Goal: Information Seeking & Learning: Learn about a topic

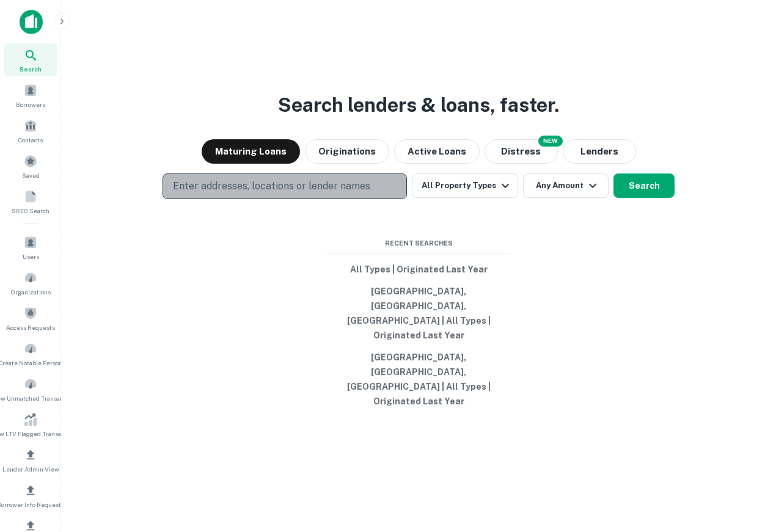
click at [289, 194] on p "Enter addresses, locations or lender names" at bounding box center [271, 186] width 197 height 15
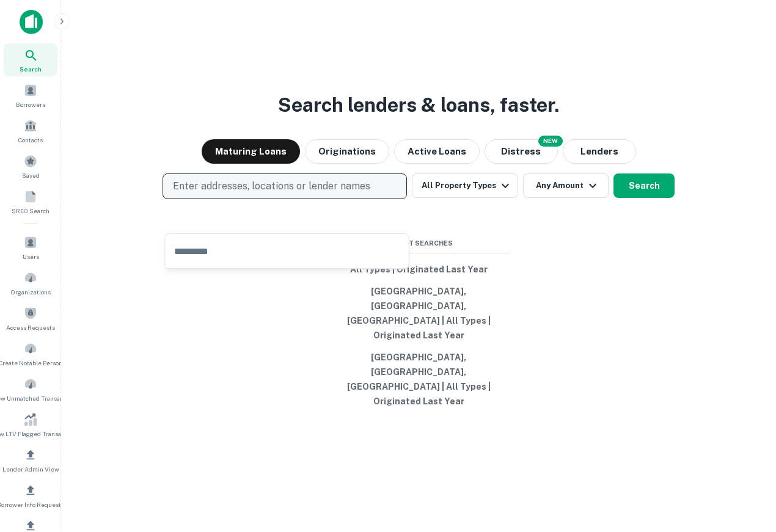
type input "*"
type input "*****"
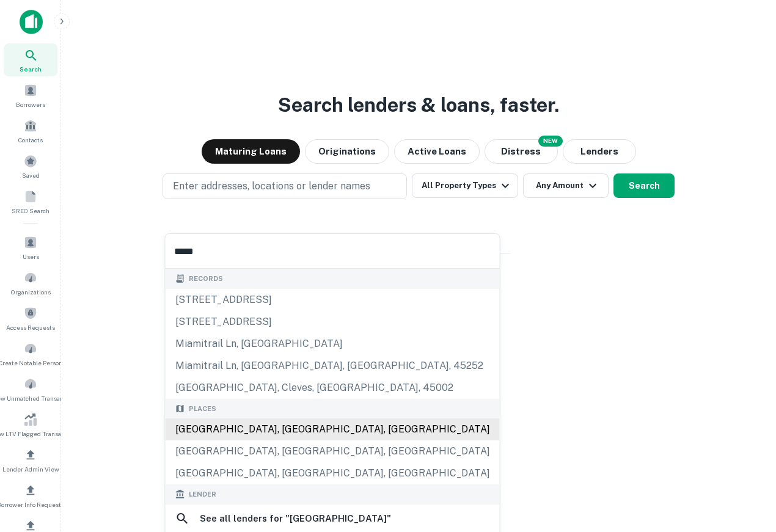
click at [287, 431] on div "Miami, FL, USA" at bounding box center [333, 430] width 334 height 22
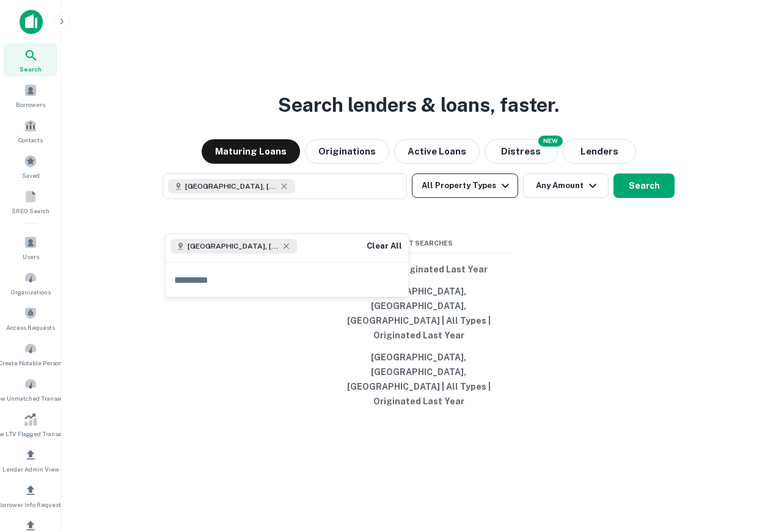
click at [441, 198] on button "All Property Types" at bounding box center [465, 186] width 106 height 24
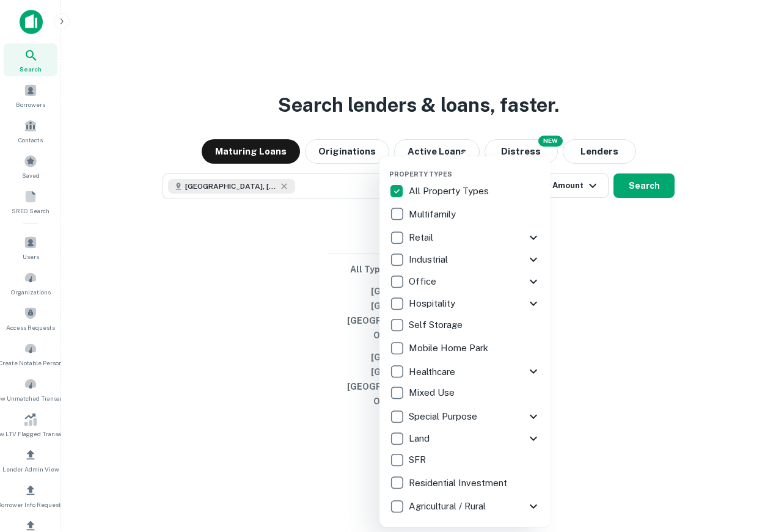
click at [664, 366] on div at bounding box center [388, 266] width 776 height 532
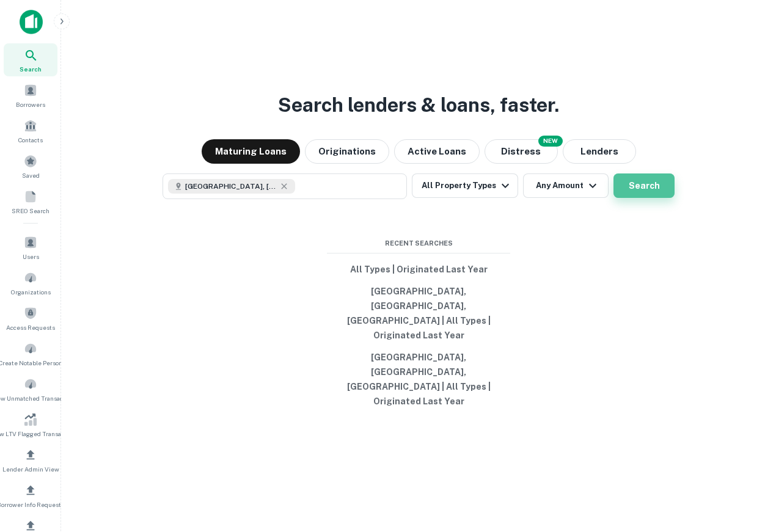
click at [657, 198] on button "Search" at bounding box center [644, 186] width 61 height 24
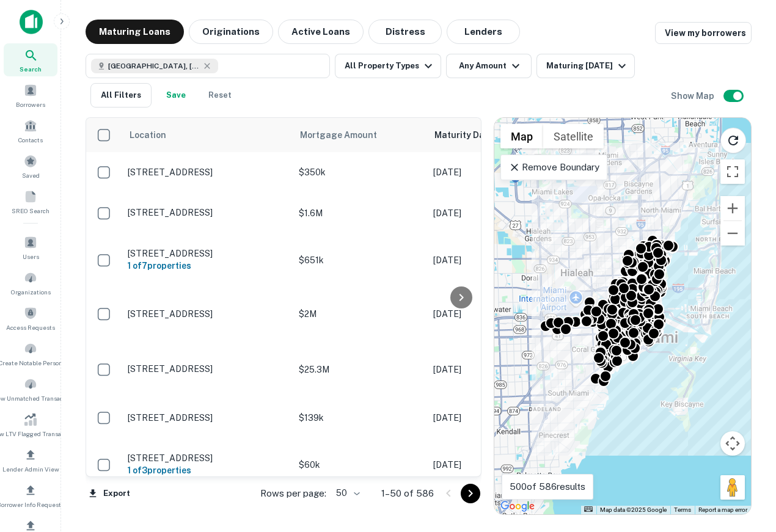
click at [565, 167] on p "Remove Boundary" at bounding box center [553, 167] width 91 height 15
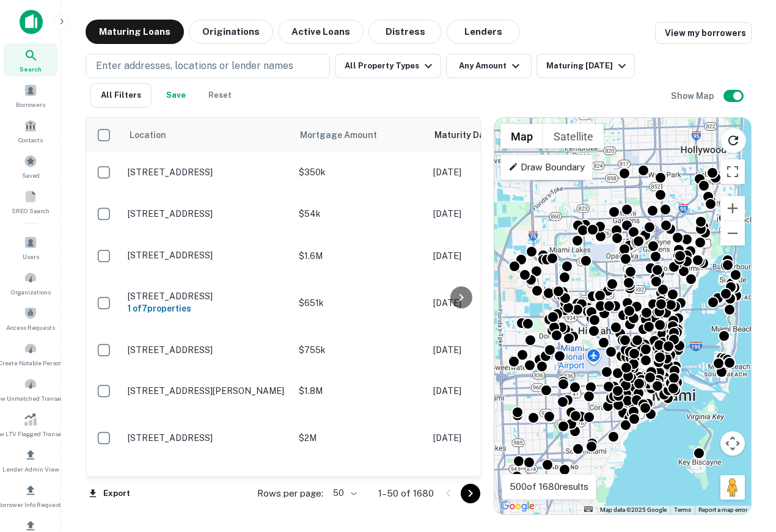
drag, startPoint x: 649, startPoint y: 215, endPoint x: 667, endPoint y: 277, distance: 64.2
click at [667, 277] on div "To activate drag with keyboard, press Alt + Enter. Once in keyboard drag state,…" at bounding box center [622, 316] width 257 height 397
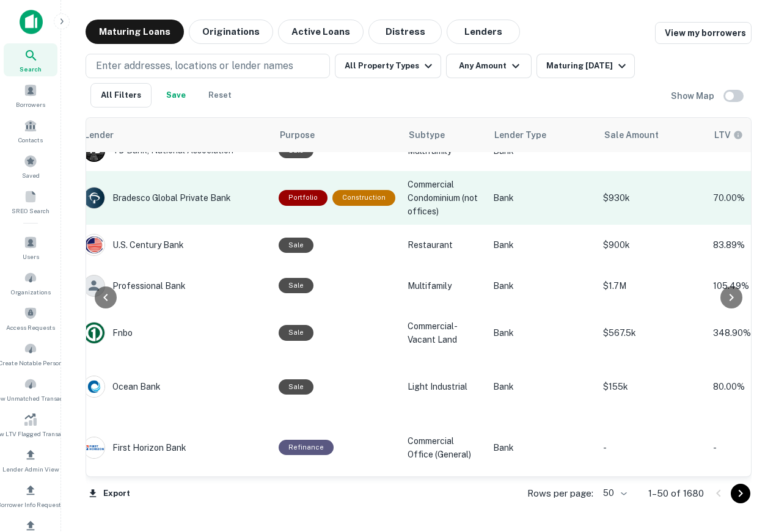
scroll to position [105, 685]
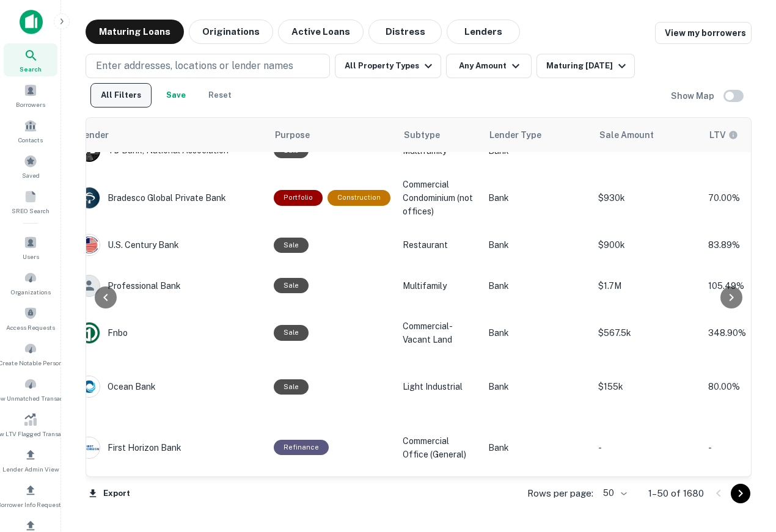
click at [128, 92] on button "All Filters" at bounding box center [120, 95] width 61 height 24
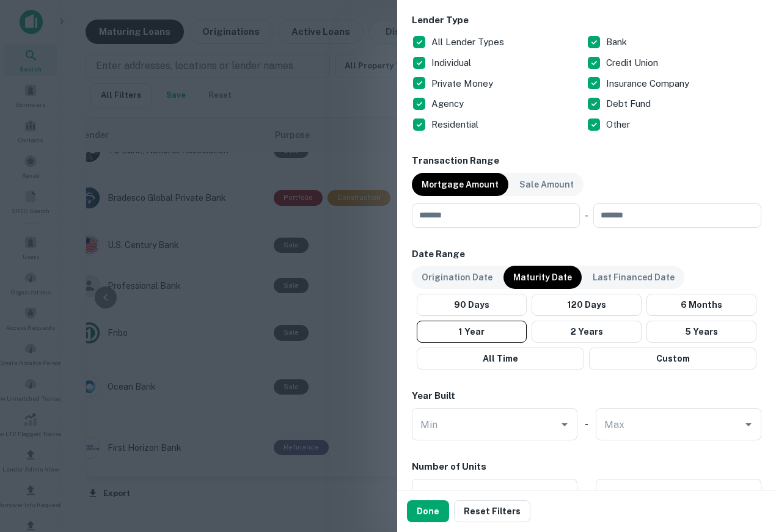
scroll to position [765, 0]
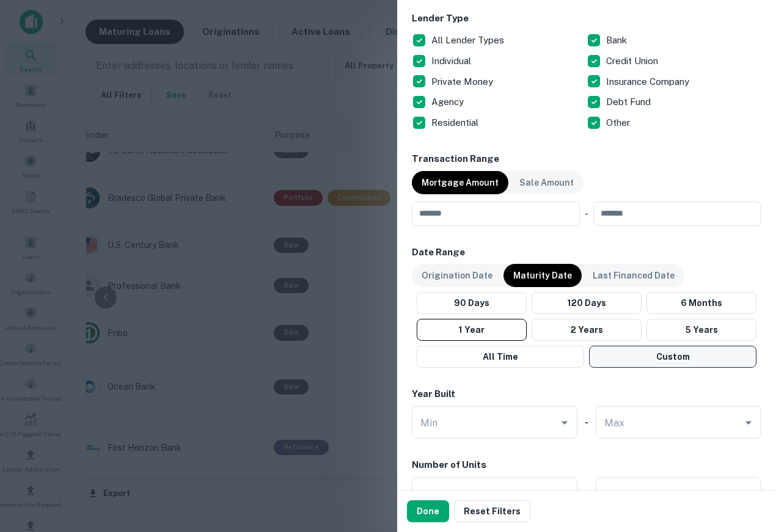
click at [655, 362] on button "Custom" at bounding box center [672, 357] width 167 height 22
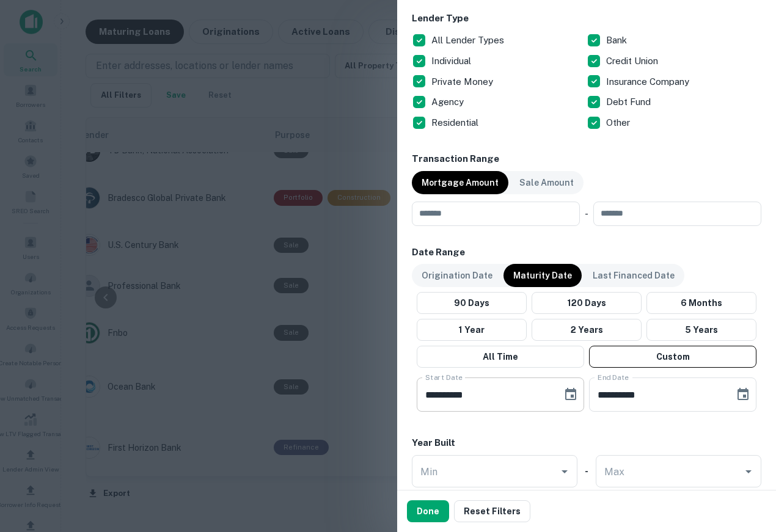
click at [428, 397] on input "**********" at bounding box center [485, 395] width 137 height 34
type input "**********"
click at [637, 397] on input "**********" at bounding box center [657, 395] width 137 height 34
type input "**********"
click at [442, 530] on div "Done Reset Filters" at bounding box center [586, 512] width 379 height 42
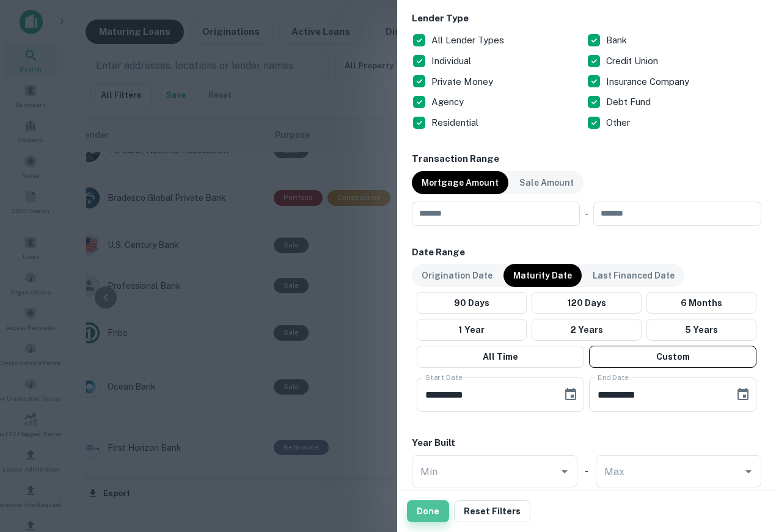
click at [431, 513] on button "Done" at bounding box center [428, 512] width 42 height 22
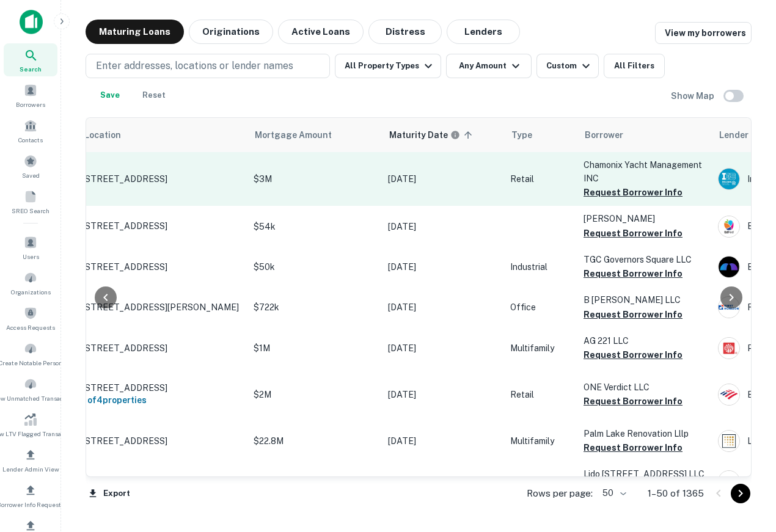
scroll to position [0, 65]
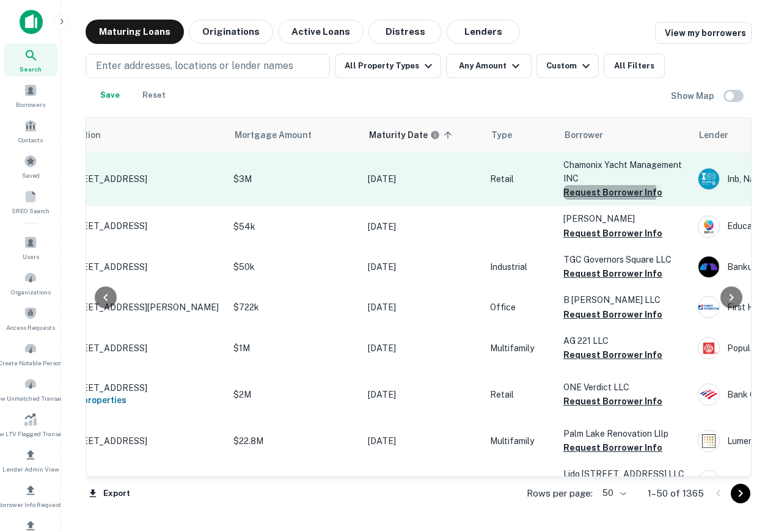
click at [584, 193] on button "Request Borrower Info" at bounding box center [612, 192] width 99 height 15
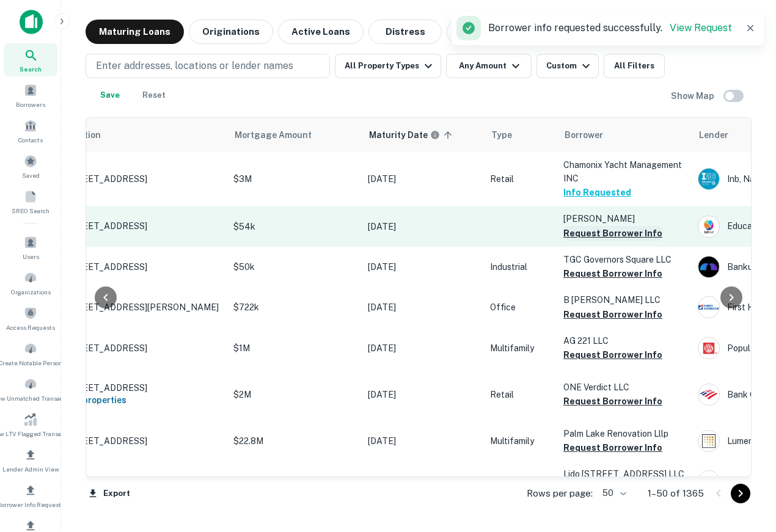
click at [602, 234] on button "Request Borrower Info" at bounding box center [612, 233] width 99 height 15
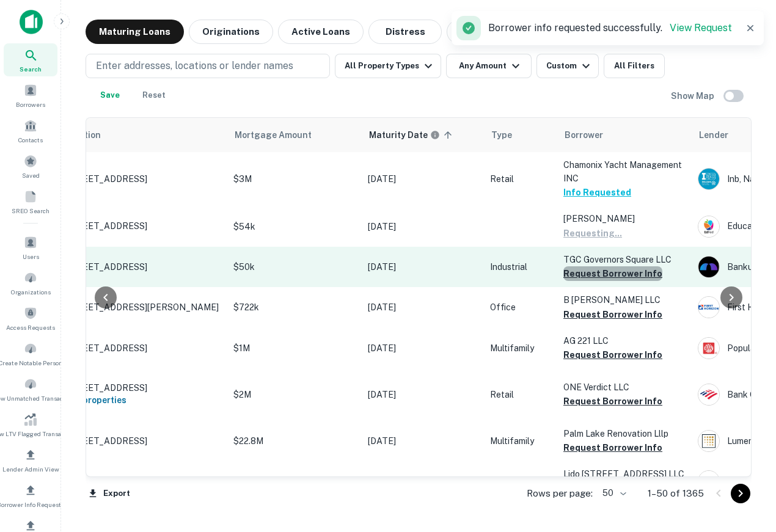
click at [612, 273] on button "Request Borrower Info" at bounding box center [612, 273] width 99 height 15
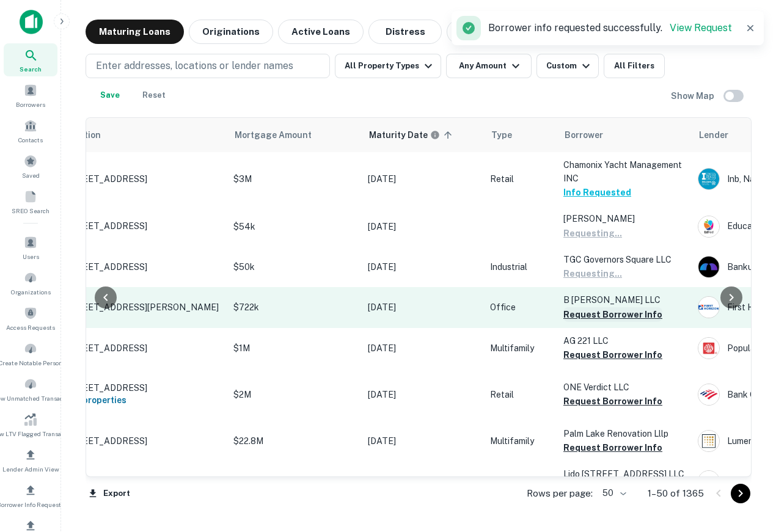
click at [612, 317] on button "Request Borrower Info" at bounding box center [612, 314] width 99 height 15
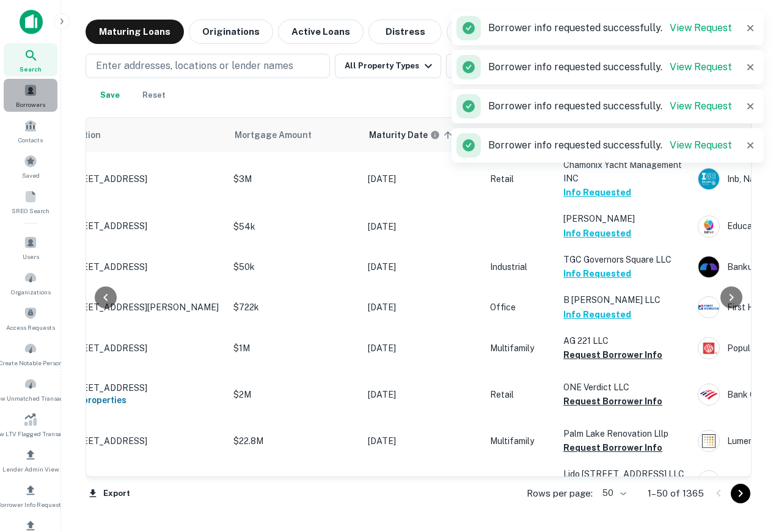
click at [21, 89] on div "Borrowers" at bounding box center [31, 95] width 54 height 33
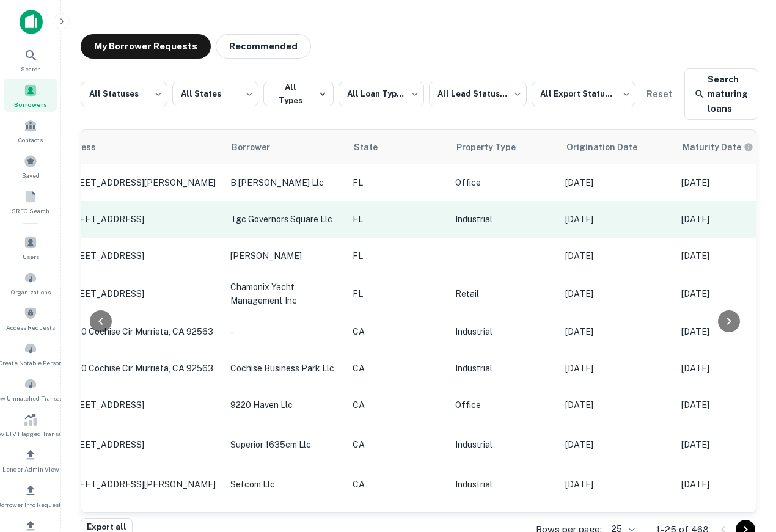
scroll to position [0, 68]
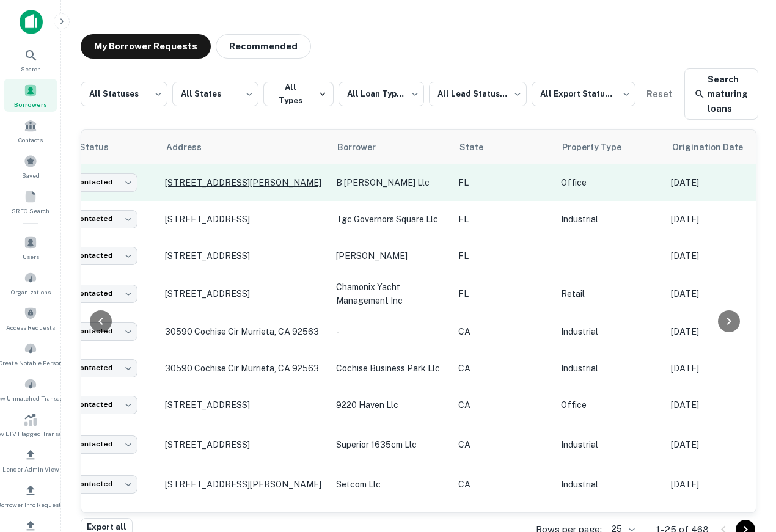
click at [215, 183] on p "3370 Mary St Miami, FL 33133" at bounding box center [244, 182] width 159 height 11
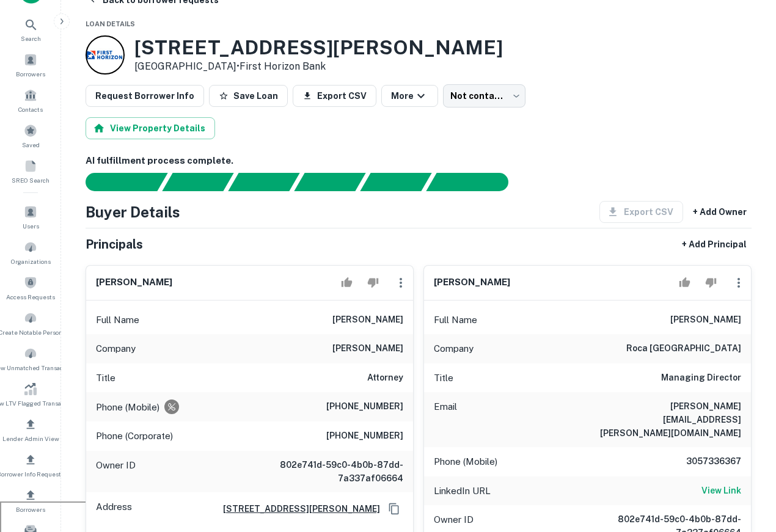
scroll to position [13, 0]
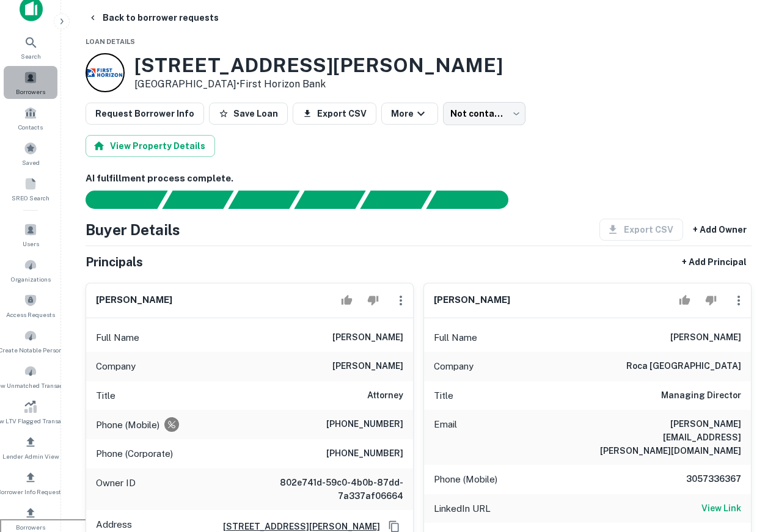
click at [45, 83] on div "Borrowers" at bounding box center [31, 82] width 54 height 33
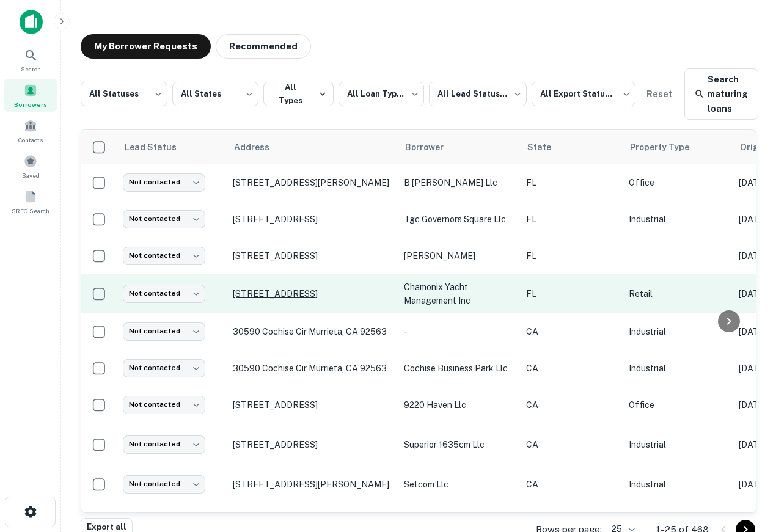
click at [289, 291] on p "[STREET_ADDRESS]" at bounding box center [312, 293] width 159 height 11
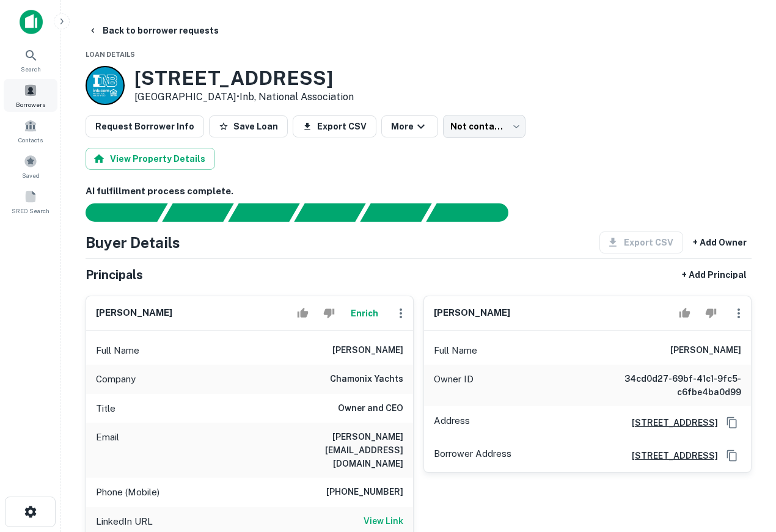
click at [24, 92] on span at bounding box center [30, 90] width 13 height 13
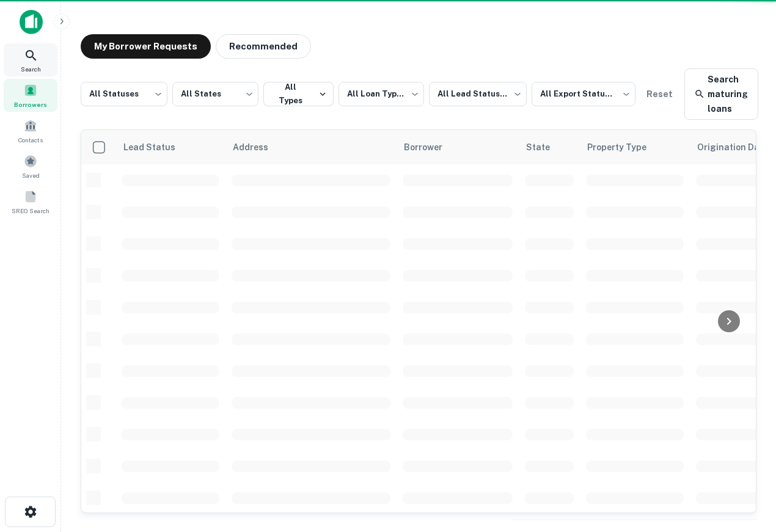
click at [30, 54] on icon at bounding box center [31, 55] width 15 height 15
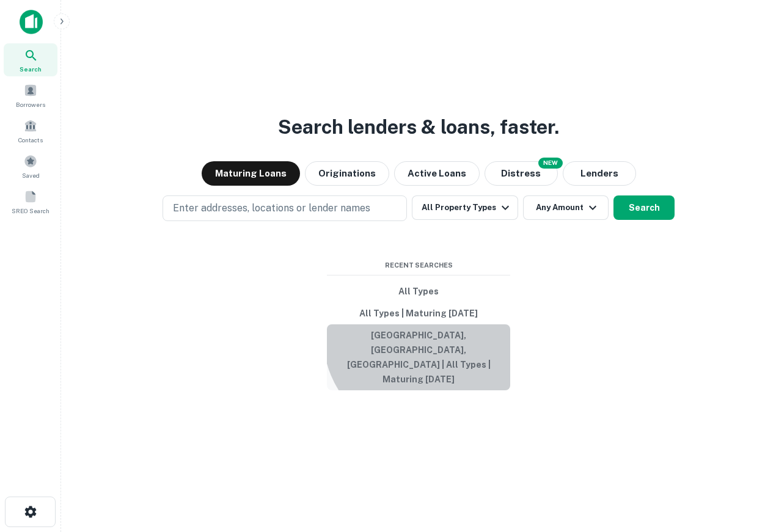
click at [425, 351] on button "[GEOGRAPHIC_DATA], [GEOGRAPHIC_DATA], [GEOGRAPHIC_DATA] | All Types | Maturing …" at bounding box center [418, 358] width 183 height 66
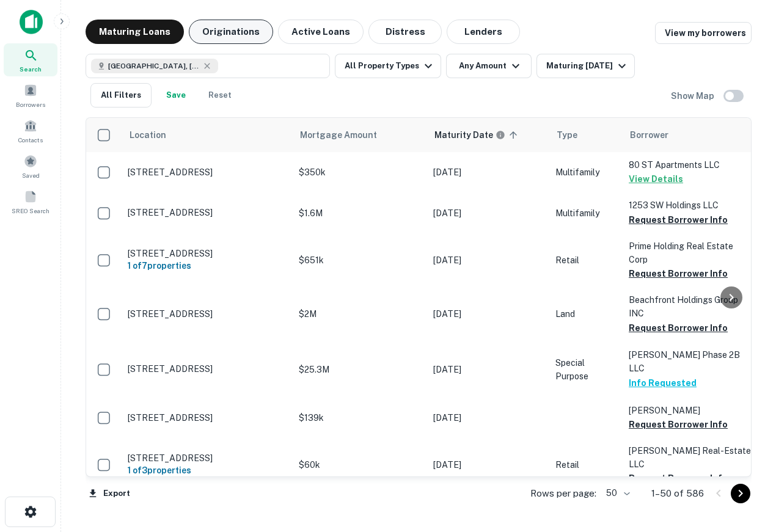
click at [222, 28] on button "Originations" at bounding box center [231, 32] width 84 height 24
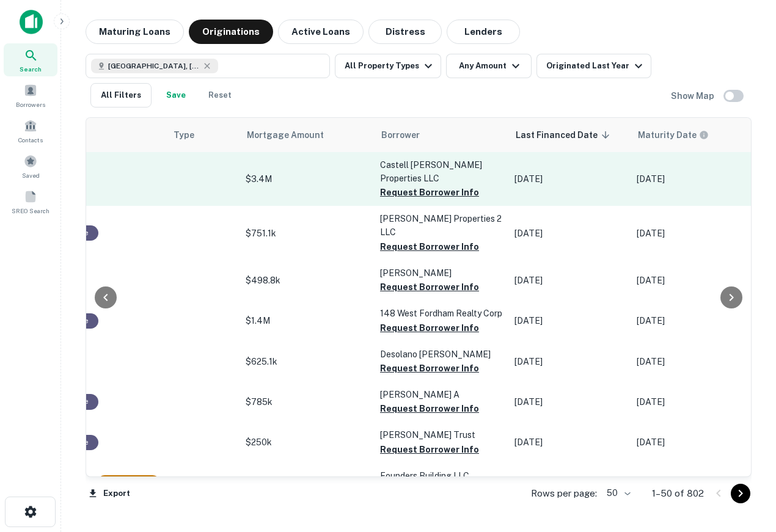
scroll to position [0, 441]
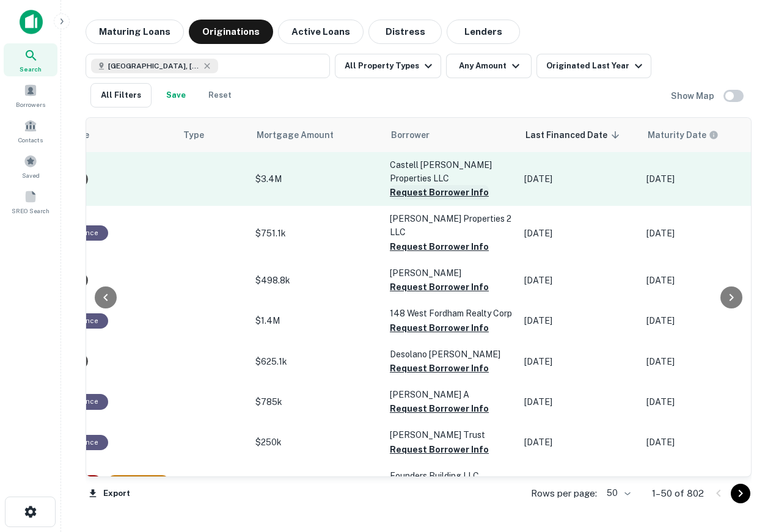
click at [446, 192] on button "Request Borrower Info" at bounding box center [439, 192] width 99 height 15
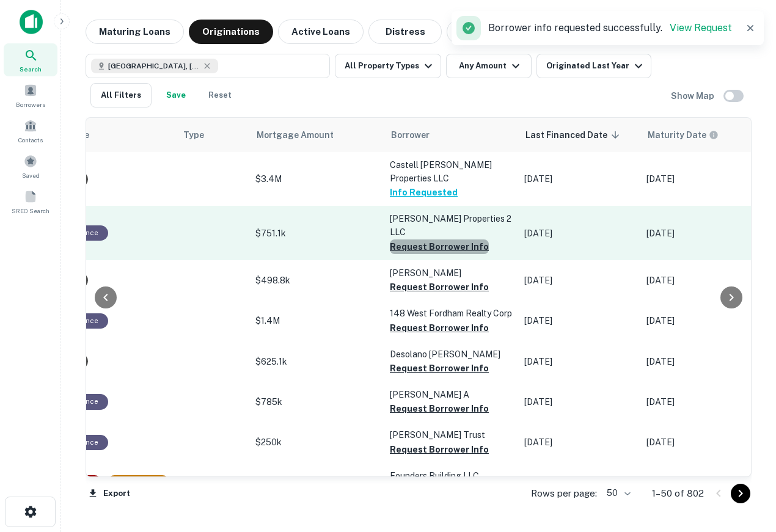
click at [451, 240] on button "Request Borrower Info" at bounding box center [439, 247] width 99 height 15
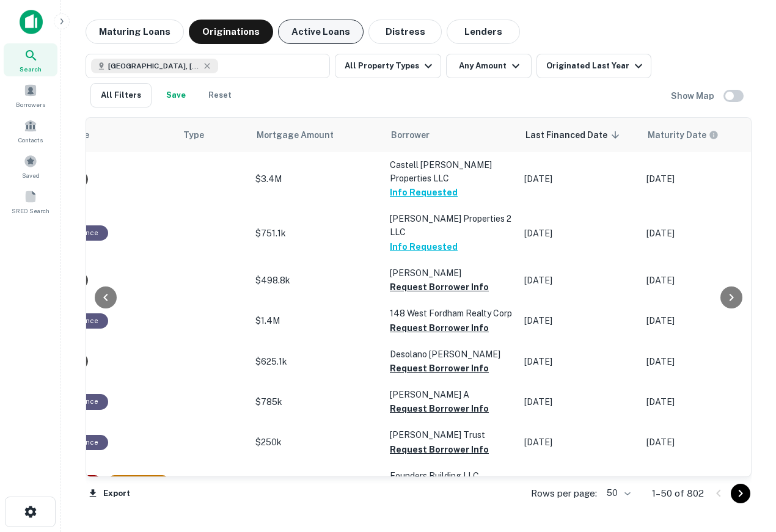
click at [309, 34] on button "Active Loans" at bounding box center [321, 32] width 86 height 24
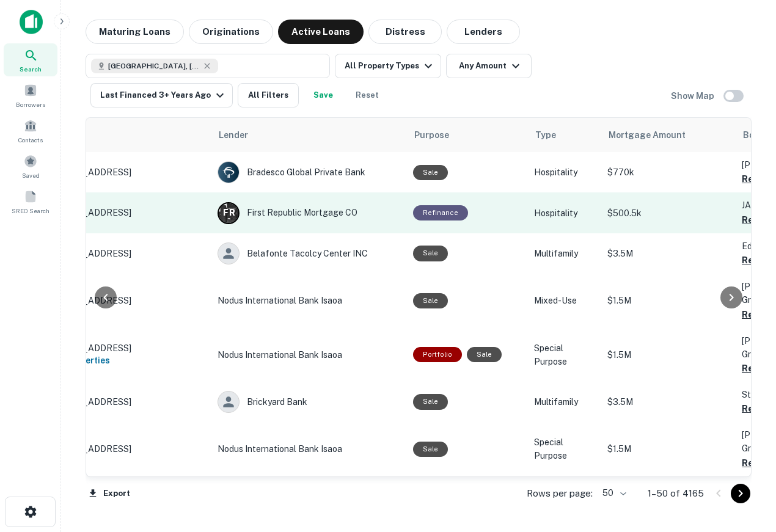
scroll to position [0, 81]
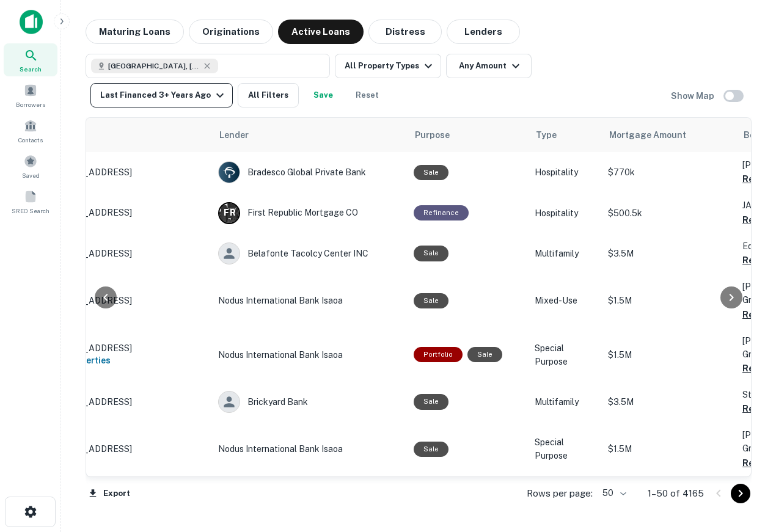
click at [227, 88] on div "Last Financed 3+ Years Ago" at bounding box center [163, 95] width 127 height 15
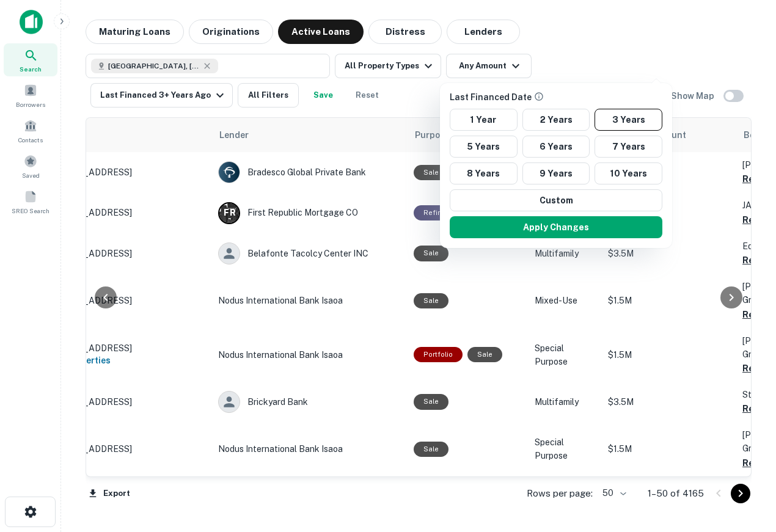
click at [620, 29] on div at bounding box center [388, 266] width 776 height 532
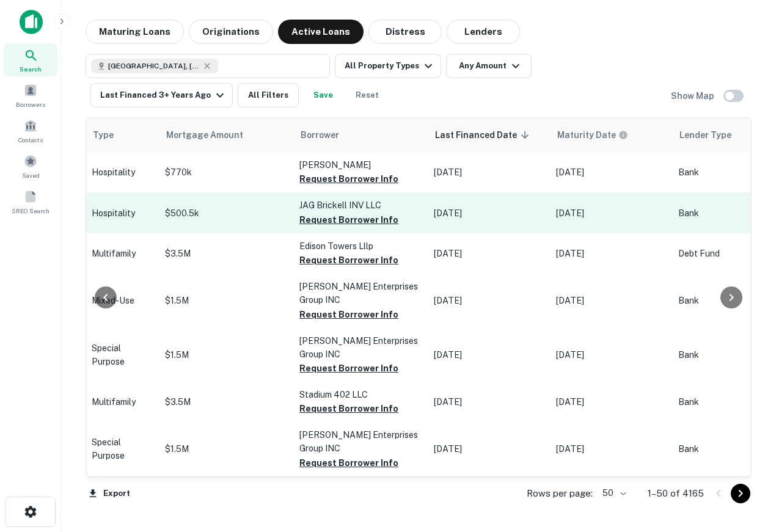
scroll to position [0, 524]
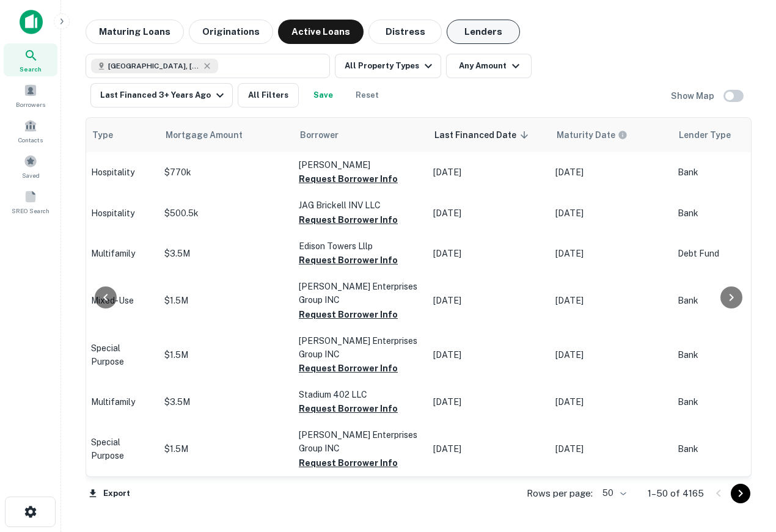
click at [475, 26] on button "Lenders" at bounding box center [483, 32] width 73 height 24
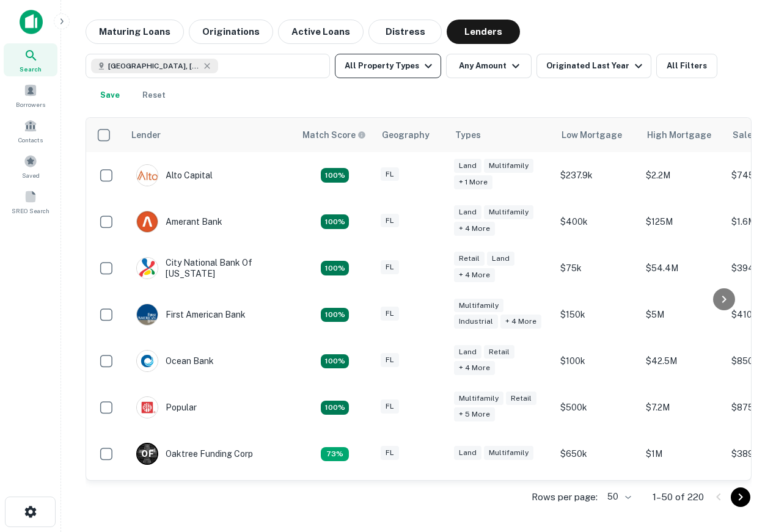
click at [365, 61] on button "All Property Types" at bounding box center [388, 66] width 106 height 24
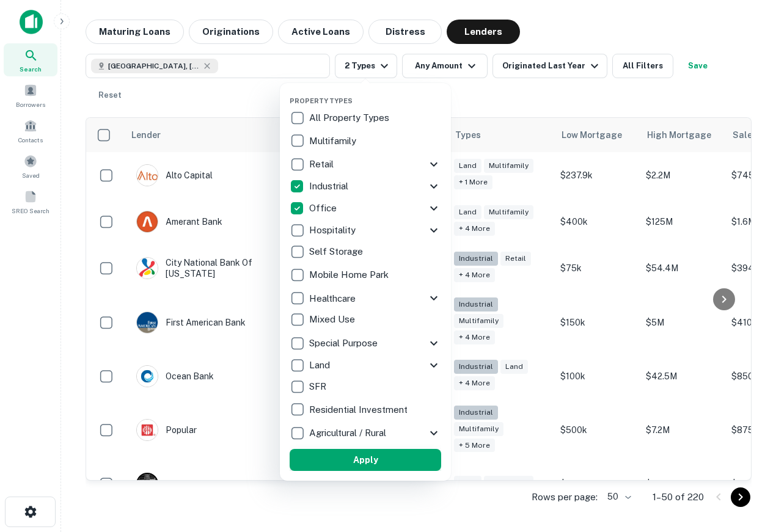
click at [359, 463] on button "Apply" at bounding box center [366, 460] width 152 height 22
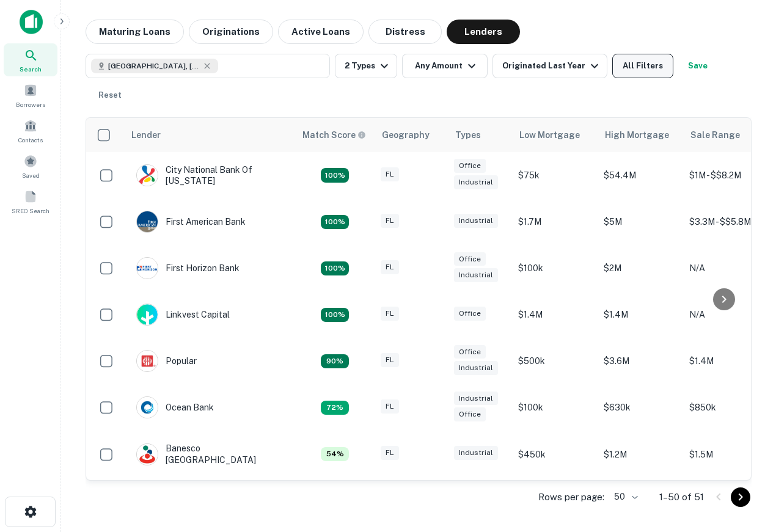
click at [648, 71] on button "All Filters" at bounding box center [642, 66] width 61 height 24
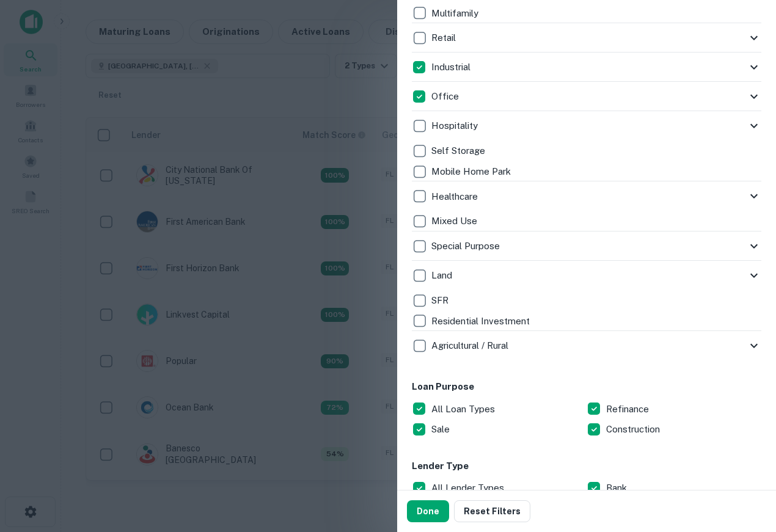
scroll to position [530, 0]
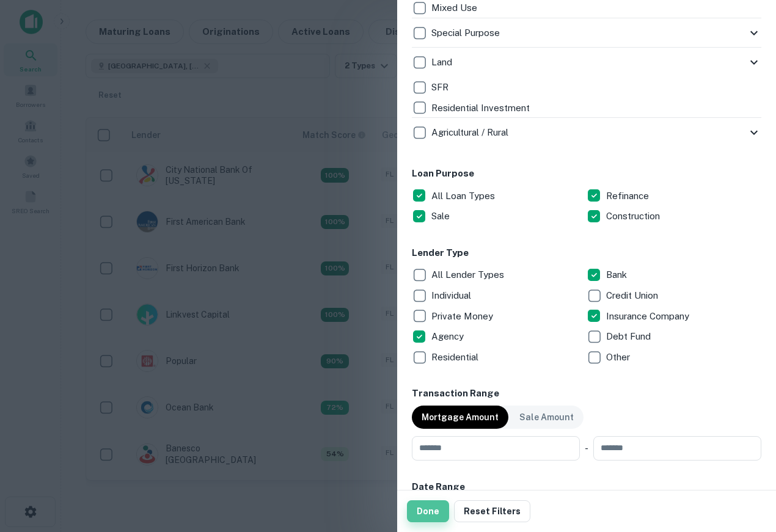
click at [420, 512] on button "Done" at bounding box center [428, 512] width 42 height 22
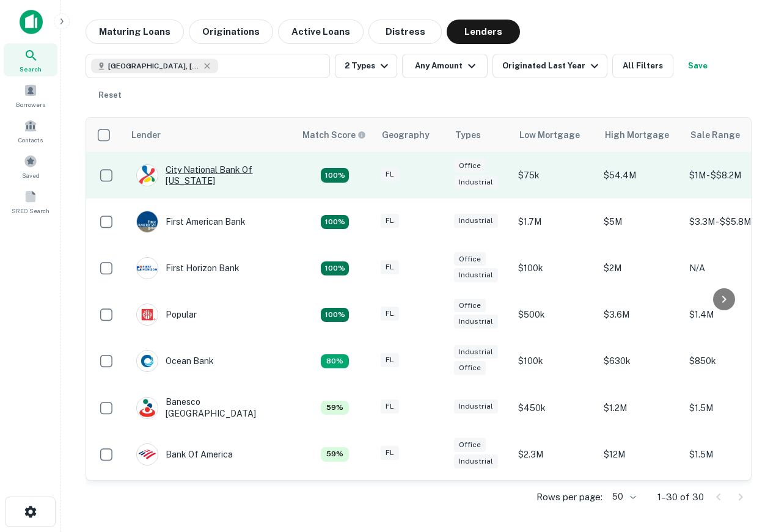
click at [248, 179] on div "City National Bank Of [US_STATE]" at bounding box center [209, 175] width 147 height 22
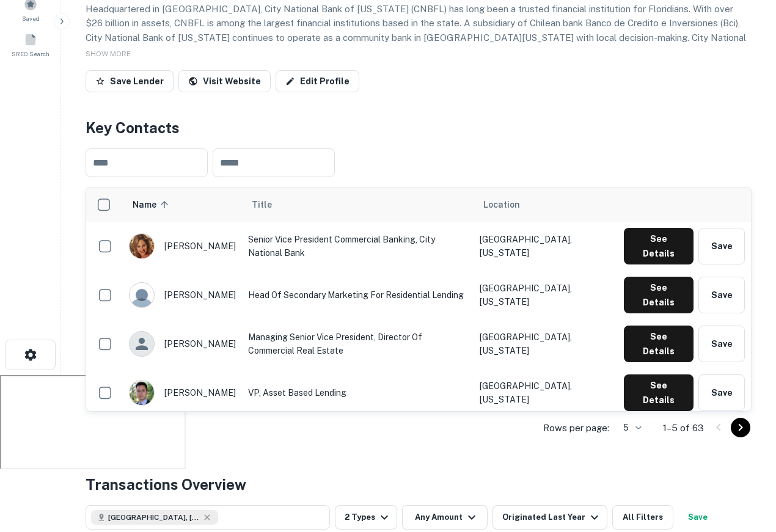
scroll to position [158, 0]
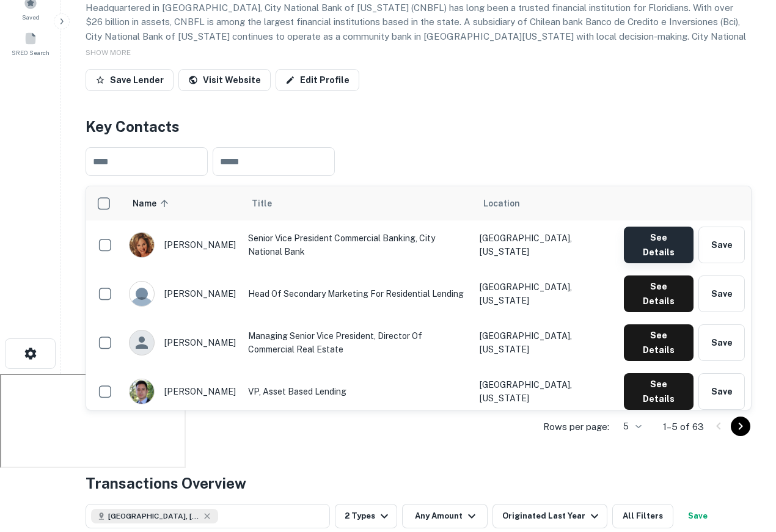
click at [648, 245] on button "See Details" at bounding box center [659, 245] width 70 height 37
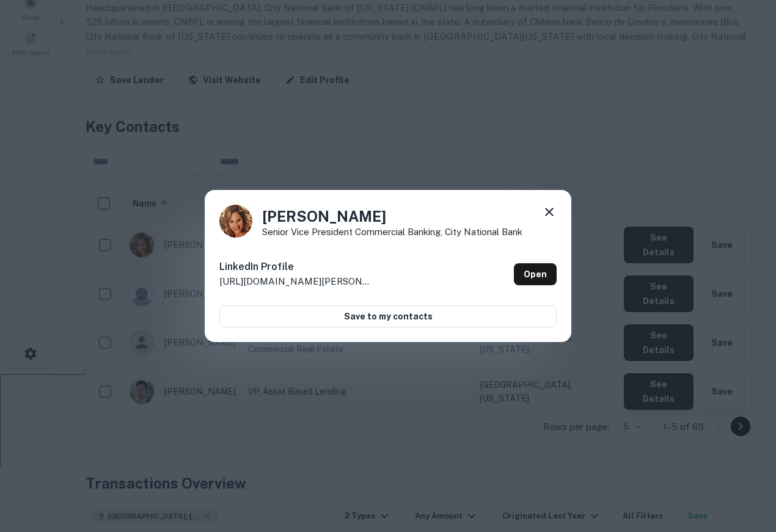
click at [548, 207] on icon at bounding box center [549, 212] width 15 height 15
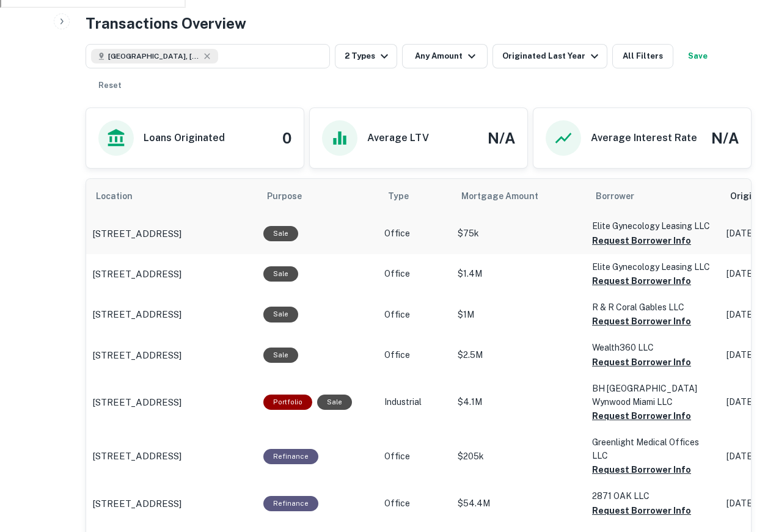
scroll to position [647, 0]
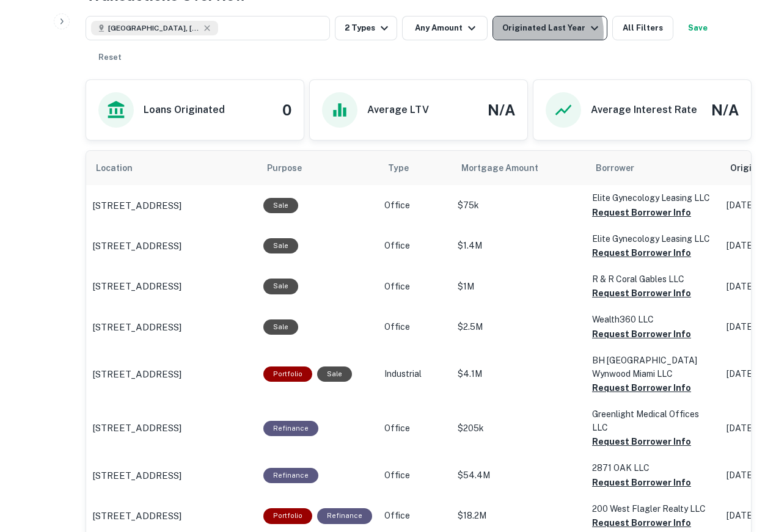
click at [535, 32] on div "Originated Last Year" at bounding box center [552, 28] width 100 height 15
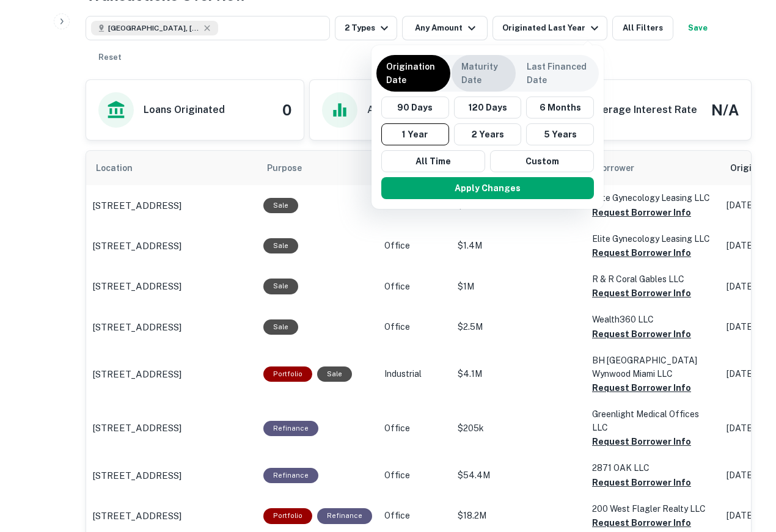
click at [470, 65] on p "Maturity Date" at bounding box center [483, 73] width 45 height 27
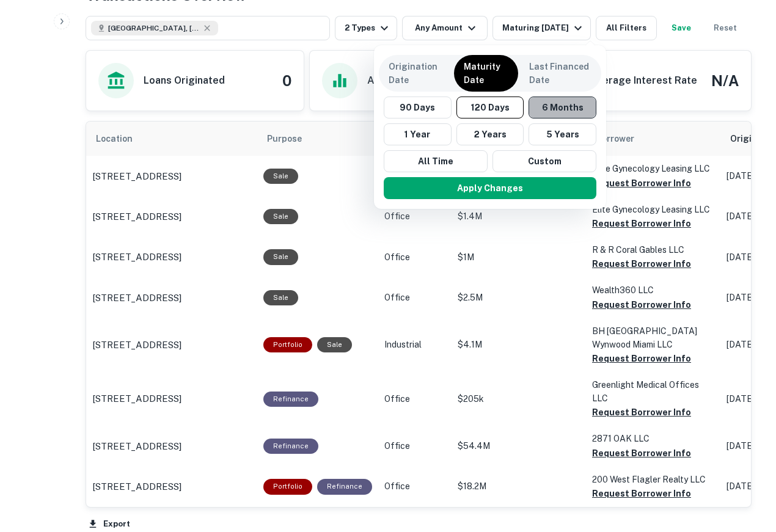
click at [560, 116] on button "6 Months" at bounding box center [563, 108] width 68 height 22
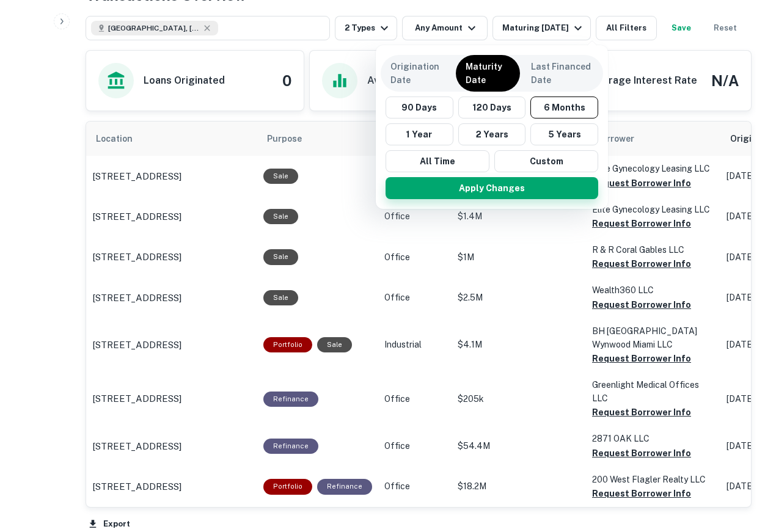
click at [501, 182] on button "Apply Changes" at bounding box center [492, 188] width 213 height 22
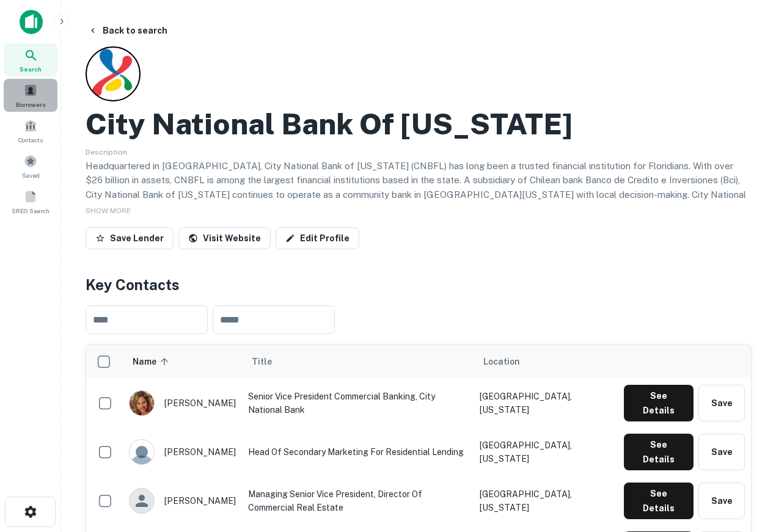
click at [37, 81] on div "Borrowers" at bounding box center [31, 95] width 54 height 33
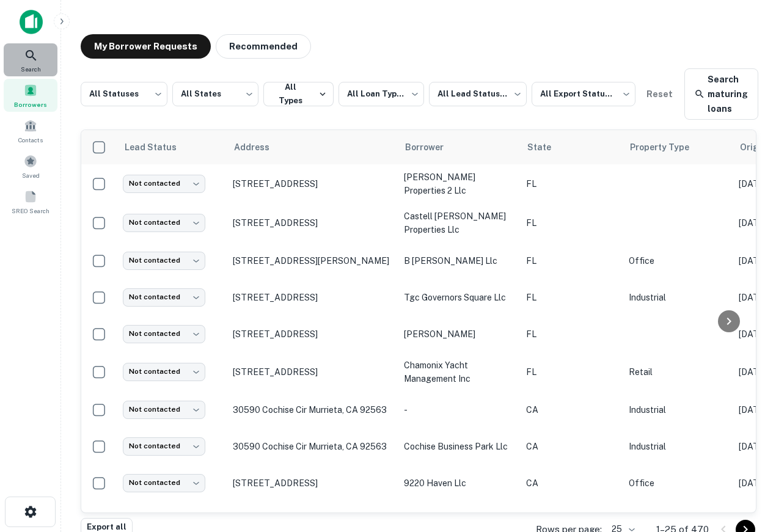
click at [37, 58] on icon at bounding box center [31, 55] width 15 height 15
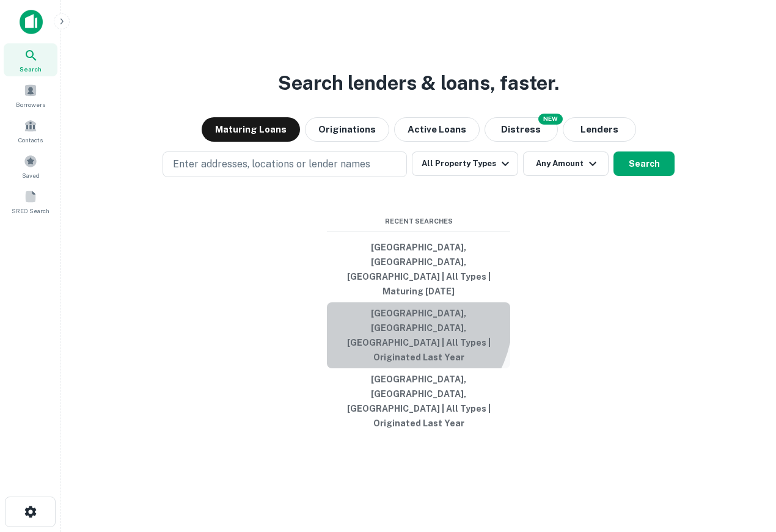
click at [399, 333] on button "[GEOGRAPHIC_DATA], [GEOGRAPHIC_DATA], [GEOGRAPHIC_DATA] | All Types | Originate…" at bounding box center [418, 336] width 183 height 66
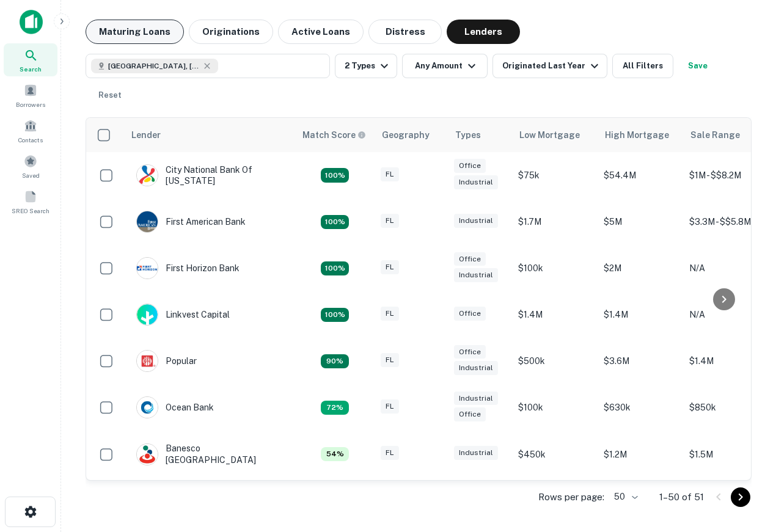
click at [155, 39] on button "Maturing Loans" at bounding box center [135, 32] width 98 height 24
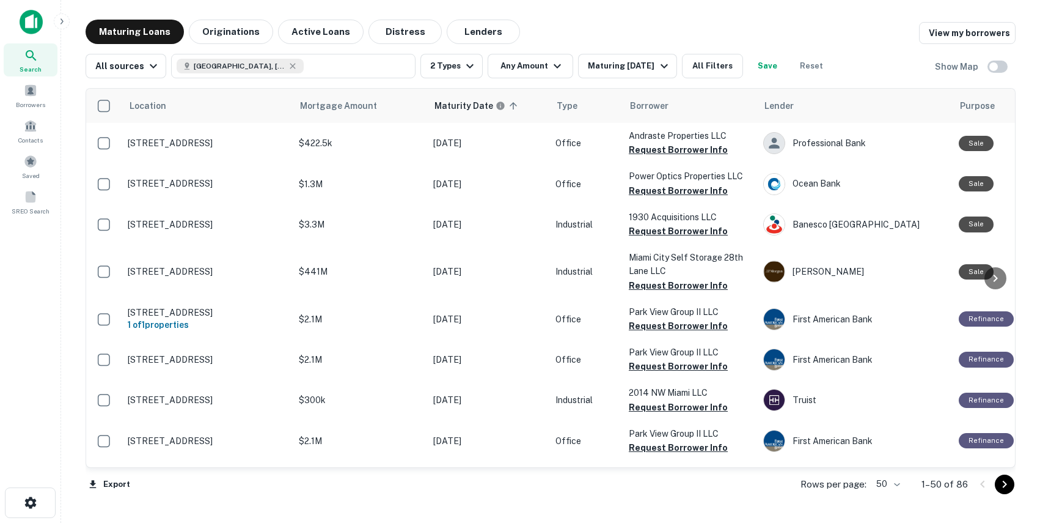
click at [29, 23] on img at bounding box center [31, 22] width 23 height 24
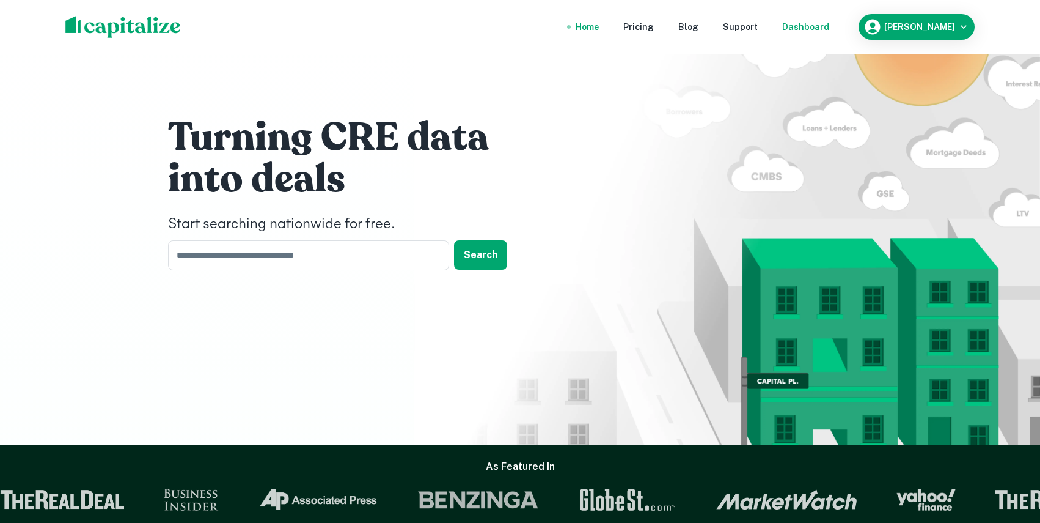
click at [776, 31] on div "Dashboard" at bounding box center [805, 26] width 47 height 13
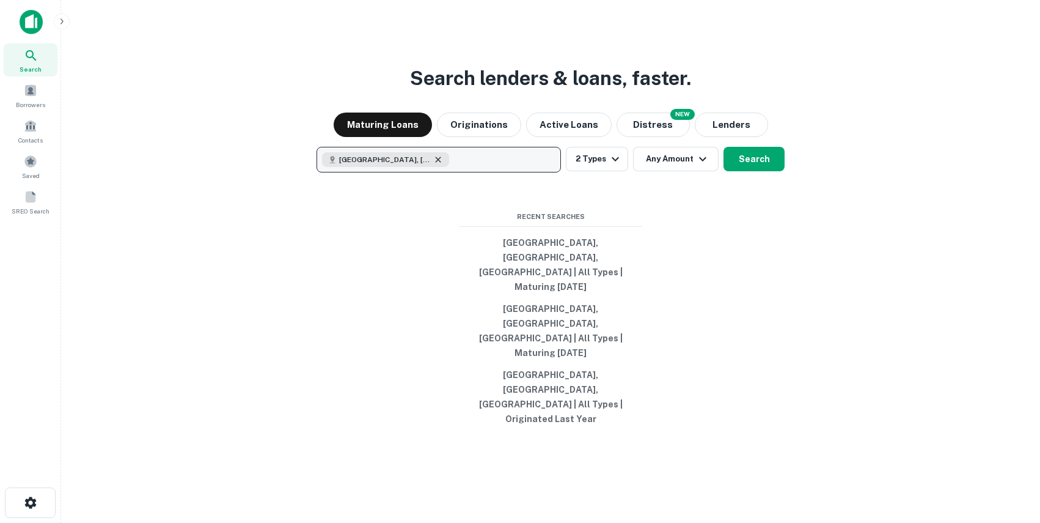
click at [433, 164] on icon "button" at bounding box center [438, 160] width 10 height 10
click at [374, 167] on p "Enter addresses, locations or lender names" at bounding box center [425, 159] width 197 height 15
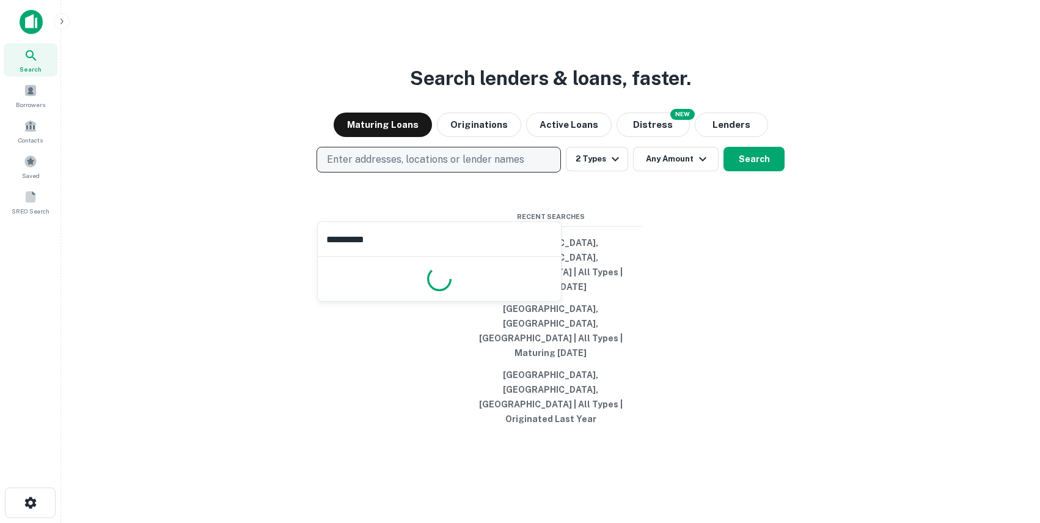
type input "**********"
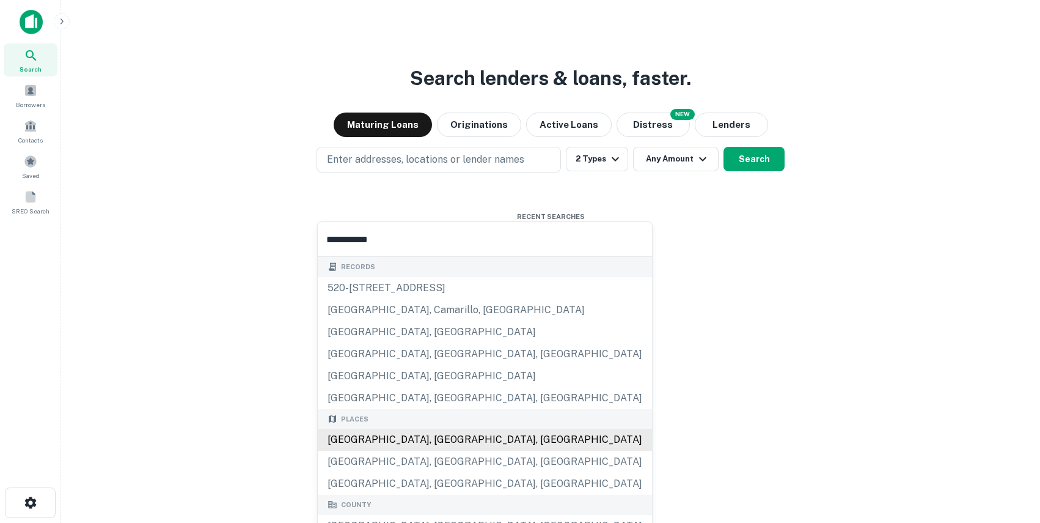
click at [400, 444] on div "[GEOGRAPHIC_DATA], [GEOGRAPHIC_DATA], [GEOGRAPHIC_DATA]" at bounding box center [485, 439] width 334 height 22
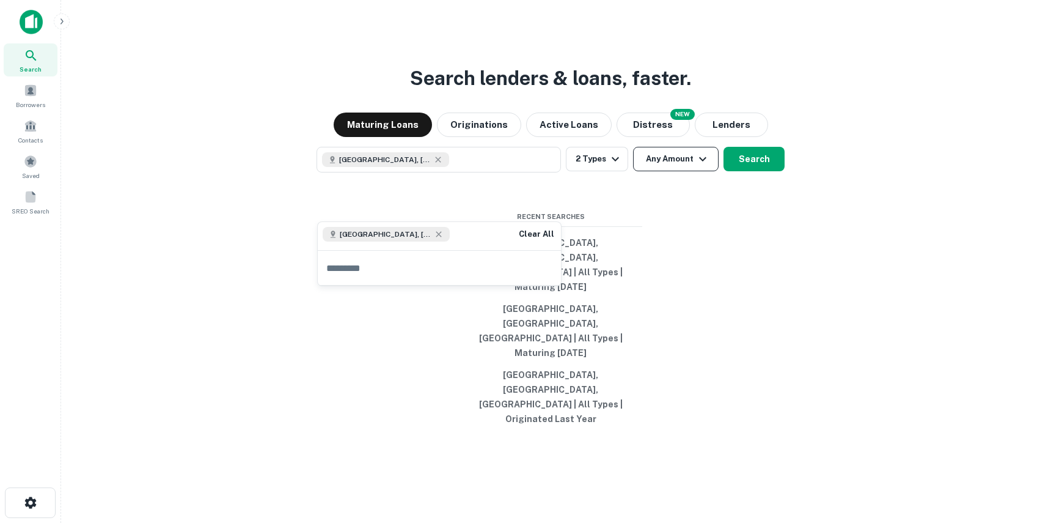
click at [634, 171] on button "Any Amount" at bounding box center [676, 159] width 86 height 24
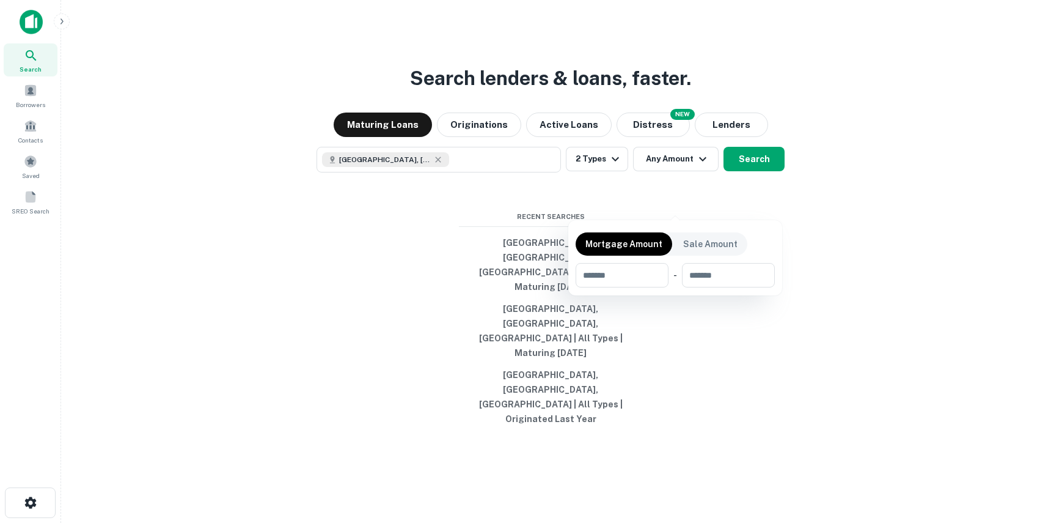
click at [600, 199] on div at bounding box center [520, 261] width 1040 height 523
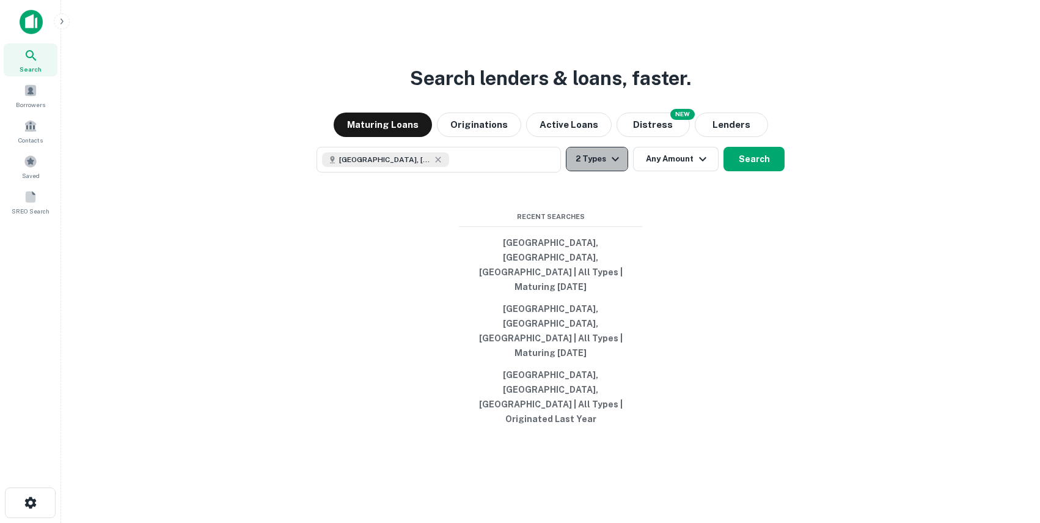
click at [606, 171] on button "2 Types" at bounding box center [597, 159] width 62 height 24
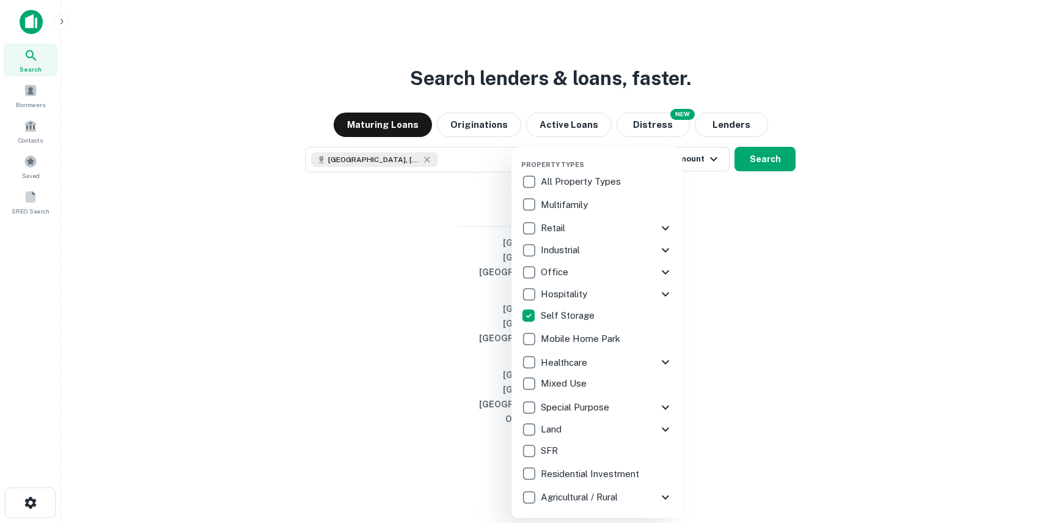
click at [761, 205] on div at bounding box center [520, 261] width 1040 height 523
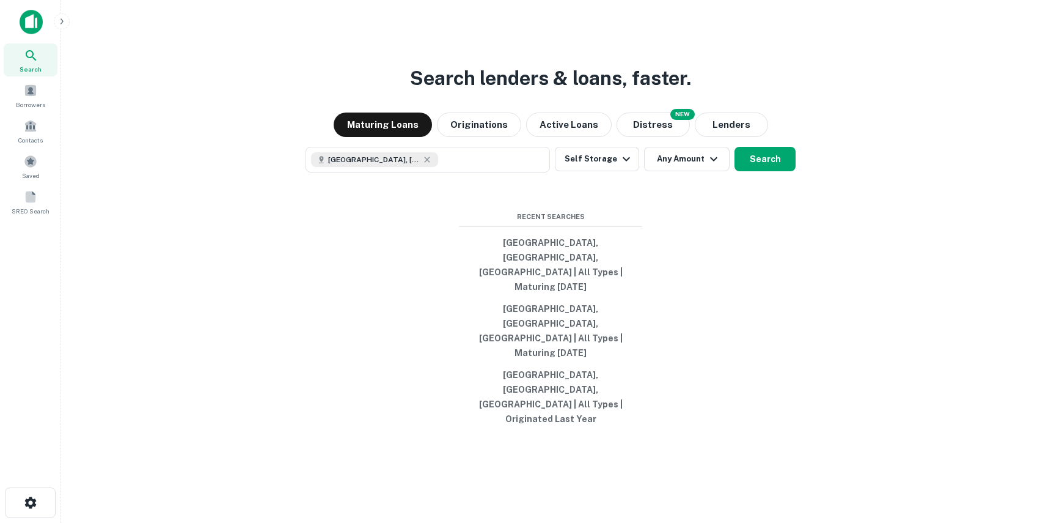
click at [773, 171] on button "Search" at bounding box center [765, 159] width 61 height 24
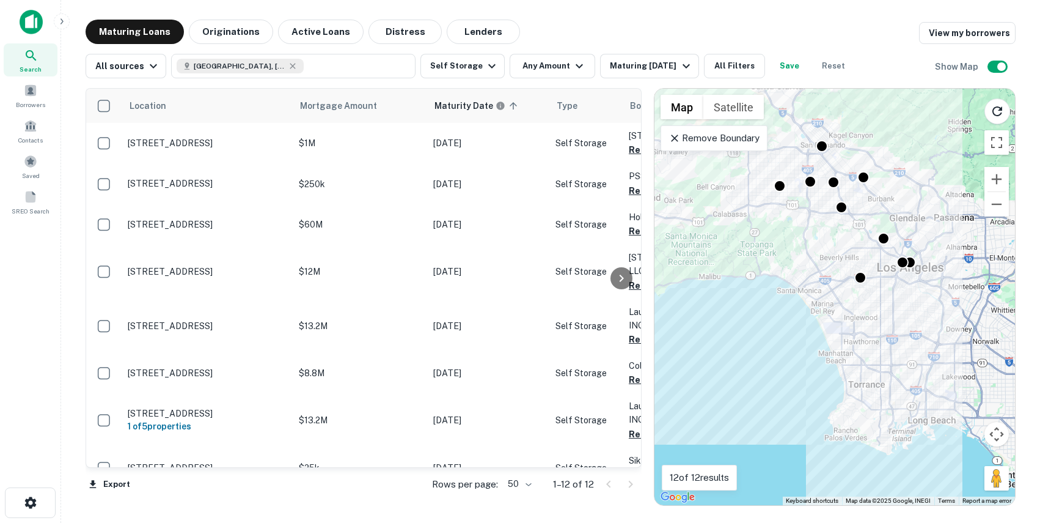
click at [730, 135] on p "Remove Boundary" at bounding box center [714, 138] width 91 height 15
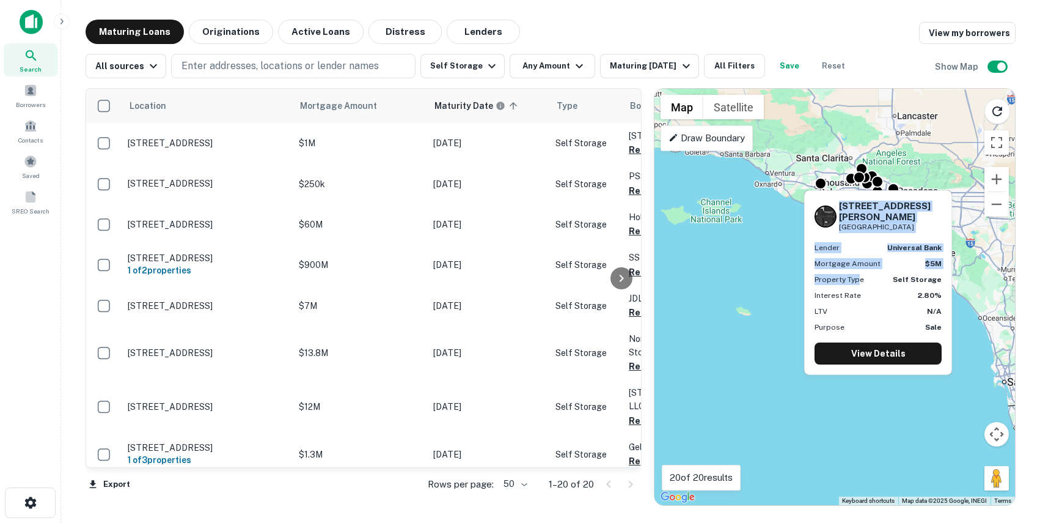
drag, startPoint x: 863, startPoint y: 226, endPoint x: 850, endPoint y: 268, distance: 43.5
click at [776, 269] on div "118 E Graham Pl Burbank, CA 91502 Lender universal bank Mortgage Amount $5M Pro…" at bounding box center [878, 282] width 147 height 183
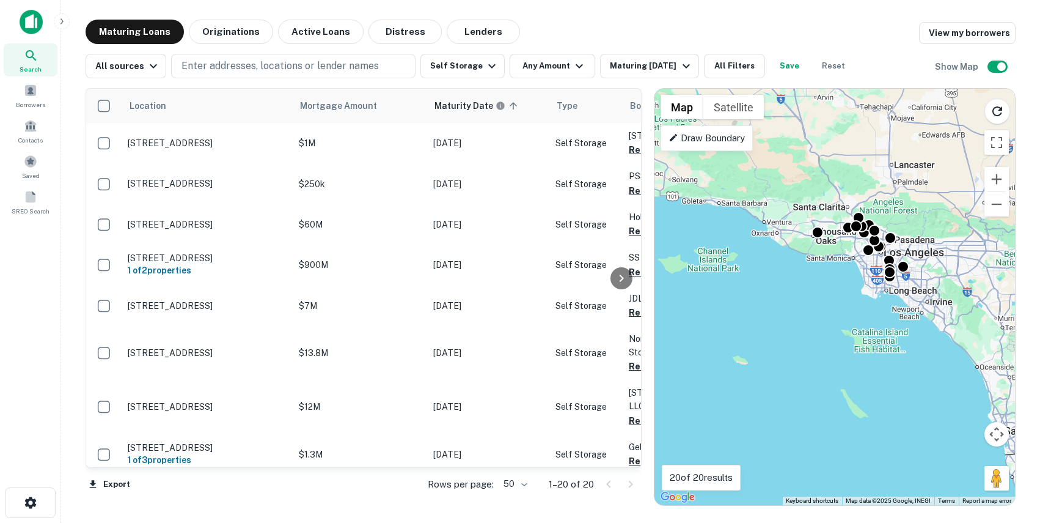
drag, startPoint x: 751, startPoint y: 224, endPoint x: 741, endPoint y: 290, distance: 66.7
click at [741, 290] on div "To activate drag with keyboard, press Alt + Enter. Once in keyboard drag state,…" at bounding box center [835, 297] width 361 height 416
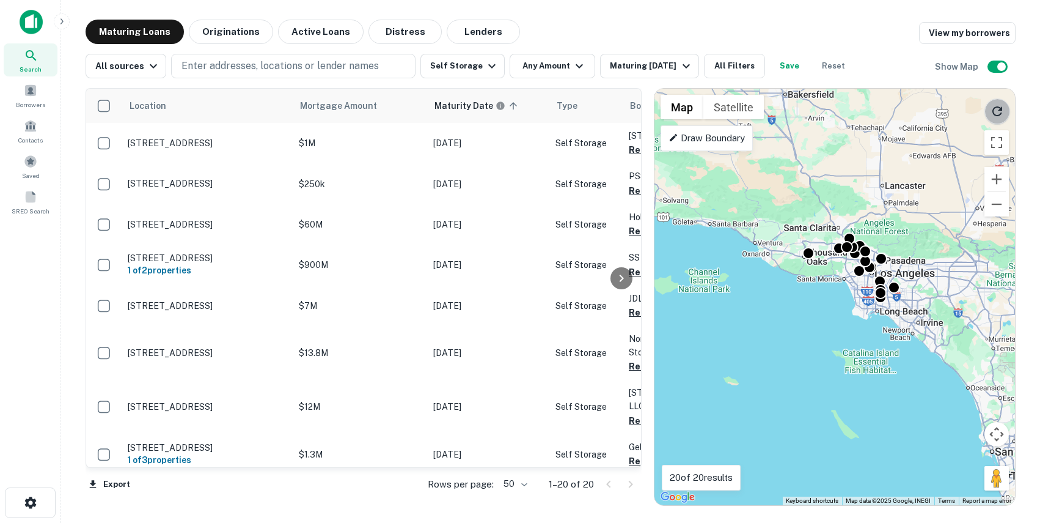
click at [776, 111] on icon "Reload search area" at bounding box center [997, 111] width 15 height 15
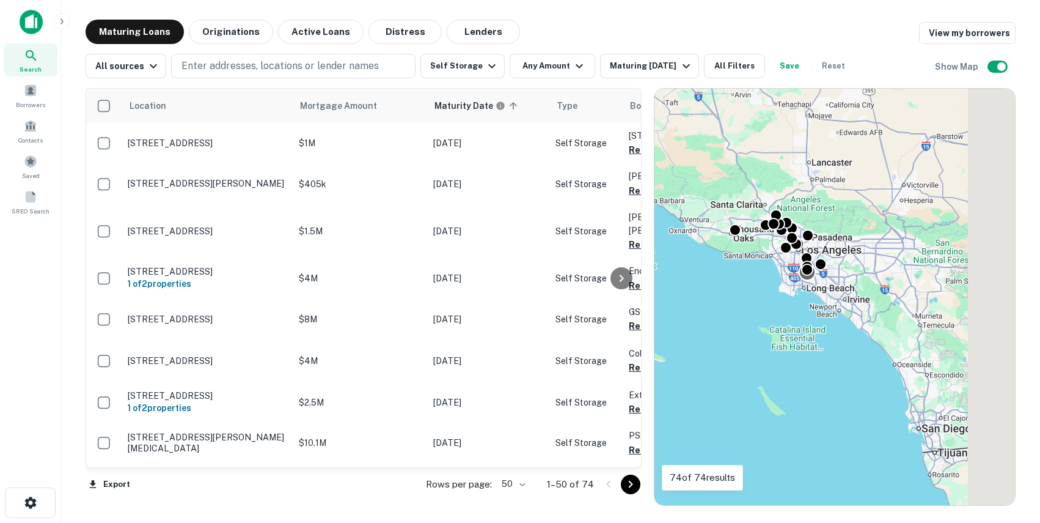
click at [776, 271] on div at bounding box center [808, 272] width 18 height 18
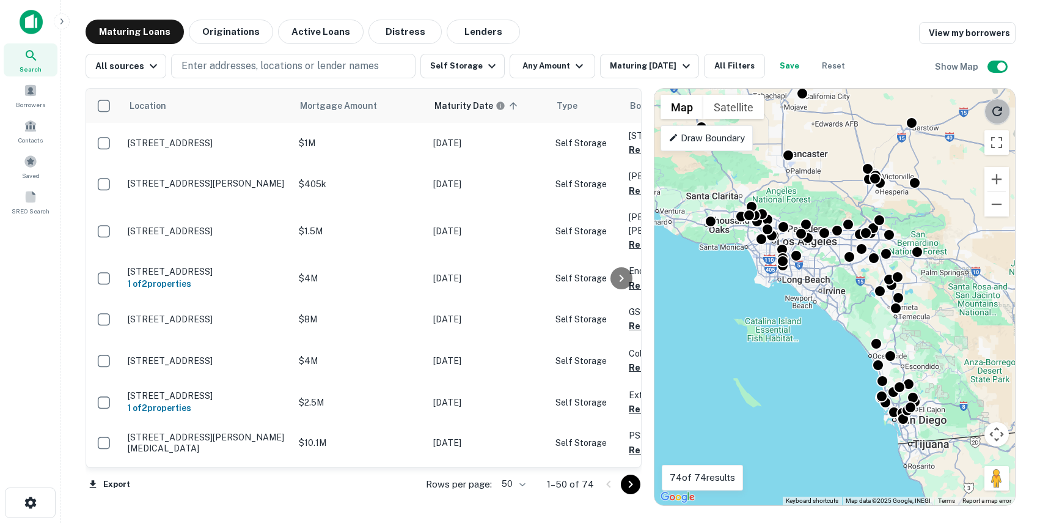
click at [776, 101] on button "Reload search area" at bounding box center [998, 111] width 26 height 26
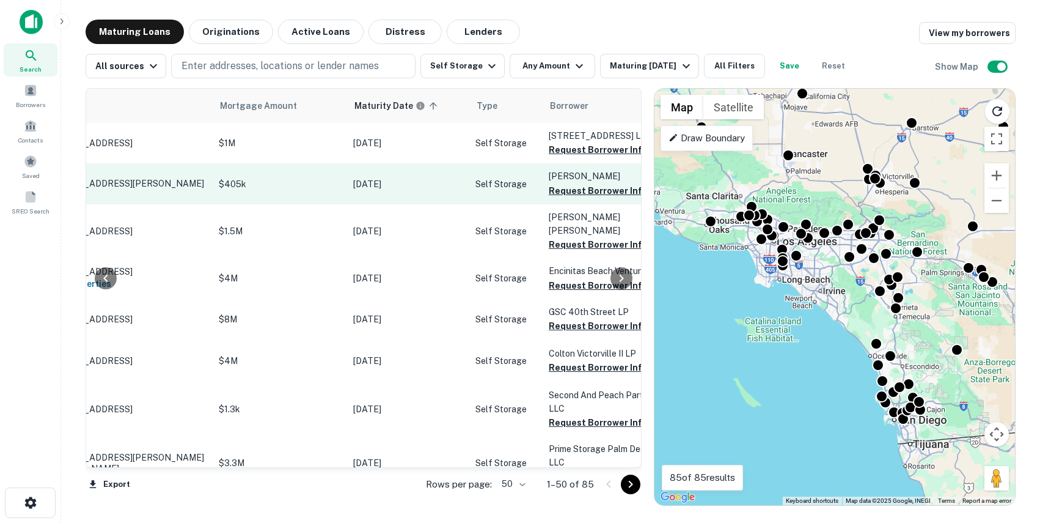
scroll to position [0, 86]
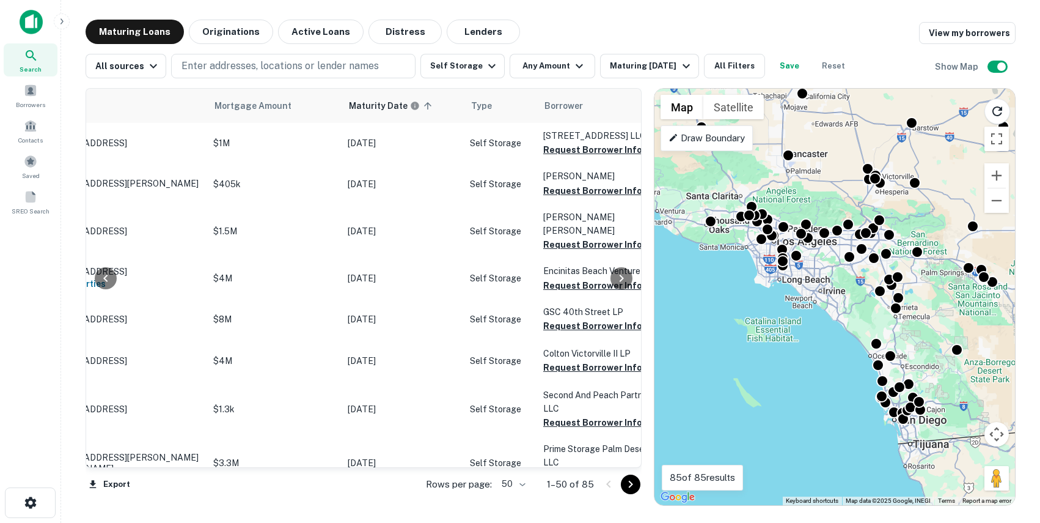
click at [264, 79] on div "Location Mortgage Amount Maturity Date sorted ascending Type Borrower Lender Pu…" at bounding box center [551, 291] width 930 height 427
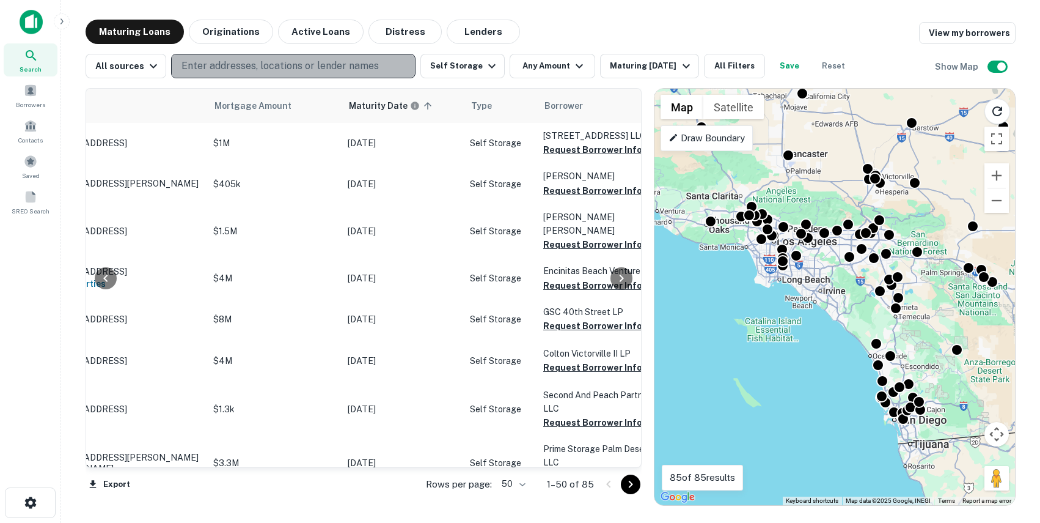
click at [257, 70] on p "Enter addresses, locations or lender names" at bounding box center [280, 66] width 197 height 15
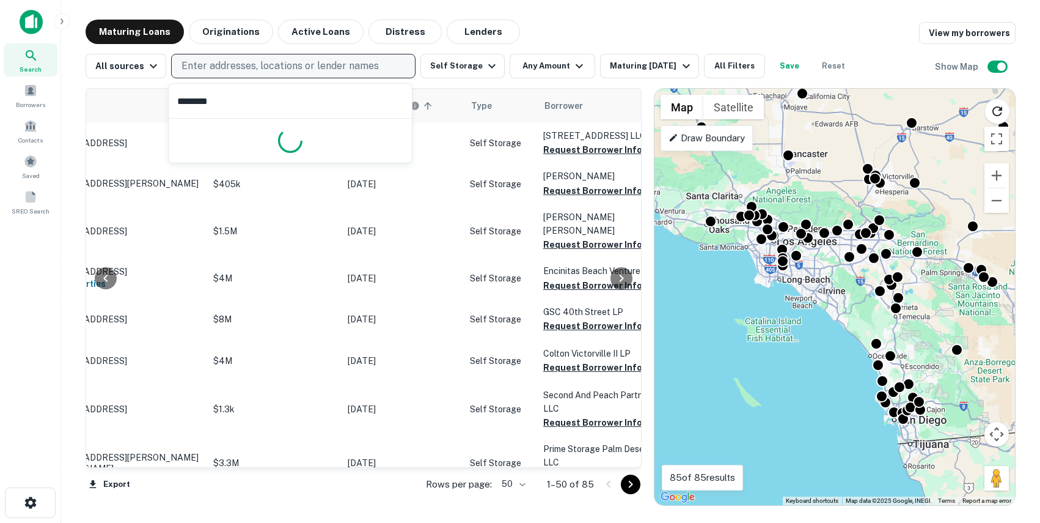
type input "*********"
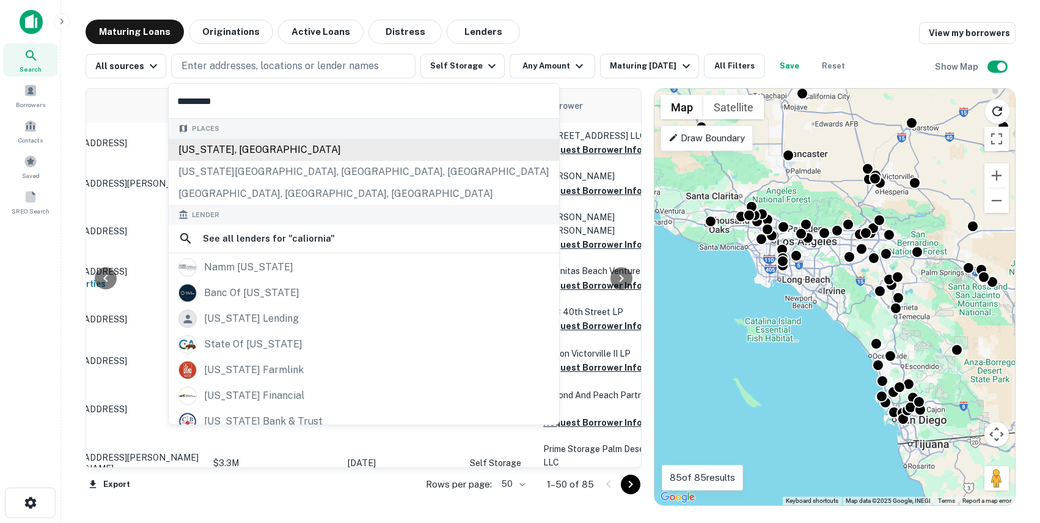
click at [221, 151] on div "[US_STATE], [GEOGRAPHIC_DATA]" at bounding box center [364, 150] width 391 height 22
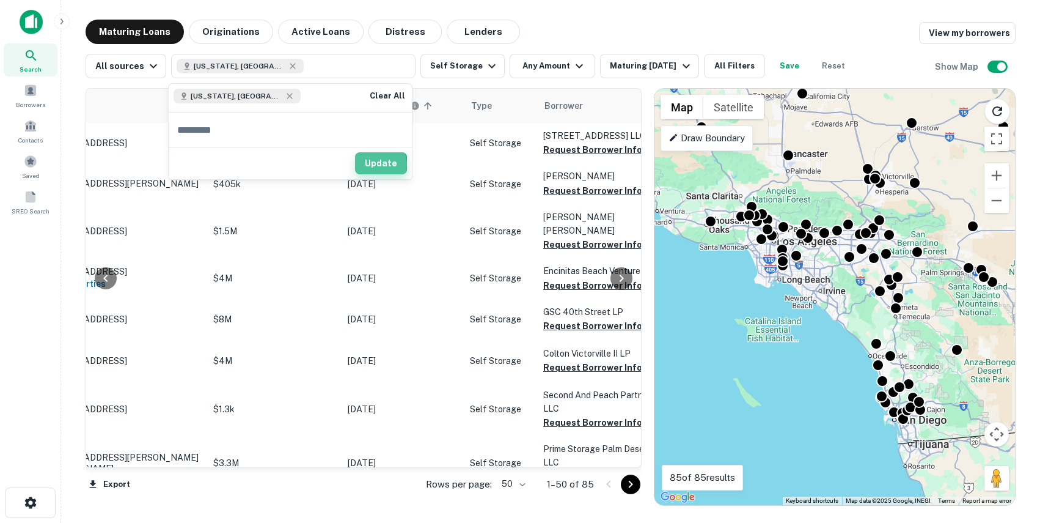
click at [372, 164] on button "Update" at bounding box center [381, 163] width 52 height 22
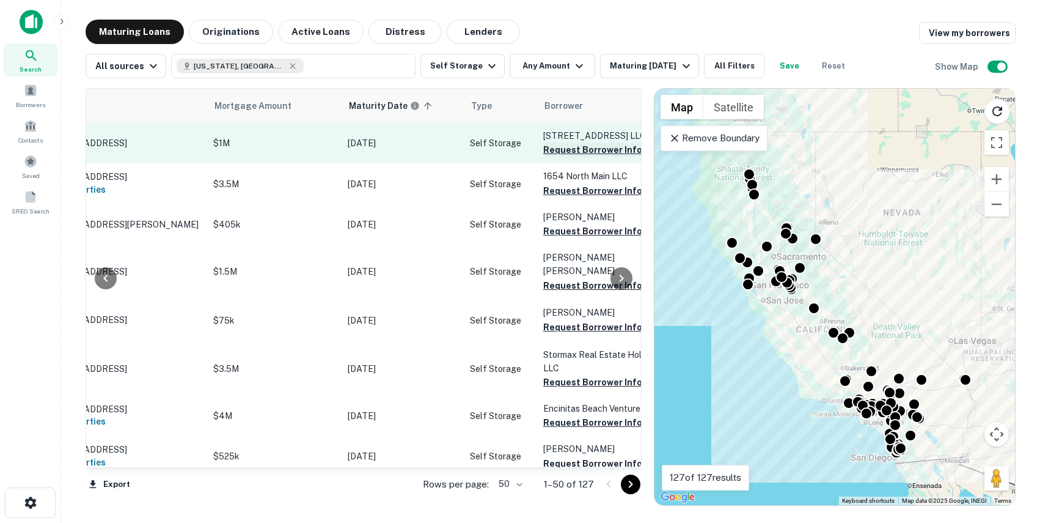
click at [579, 150] on button "Request Borrower Info" at bounding box center [592, 149] width 99 height 15
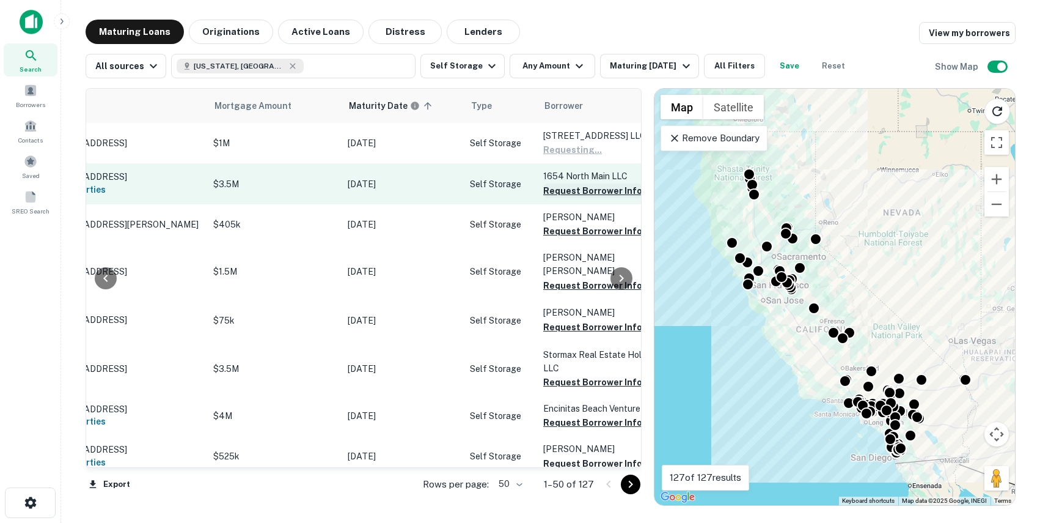
click at [583, 190] on button "Request Borrower Info" at bounding box center [592, 190] width 99 height 15
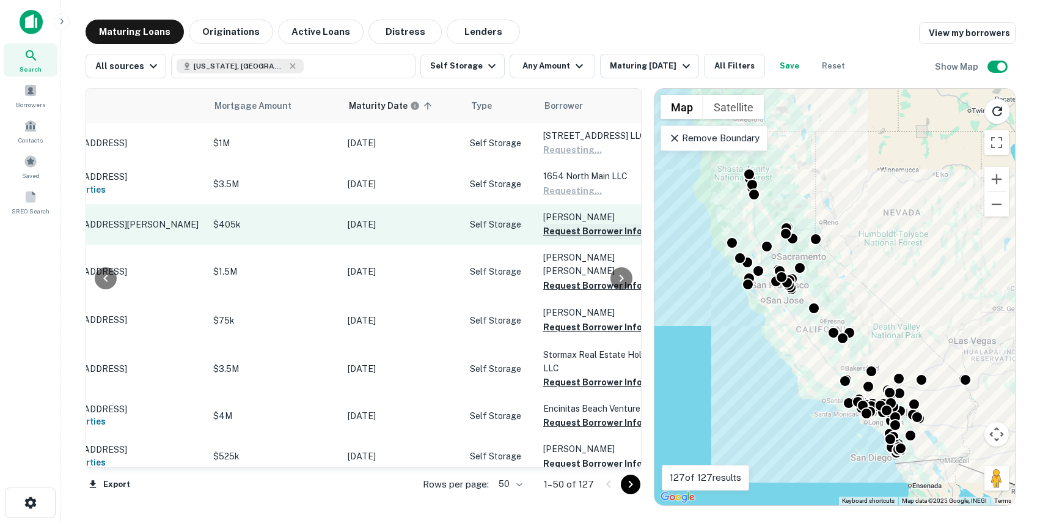
click at [584, 233] on button "Request Borrower Info" at bounding box center [592, 231] width 99 height 15
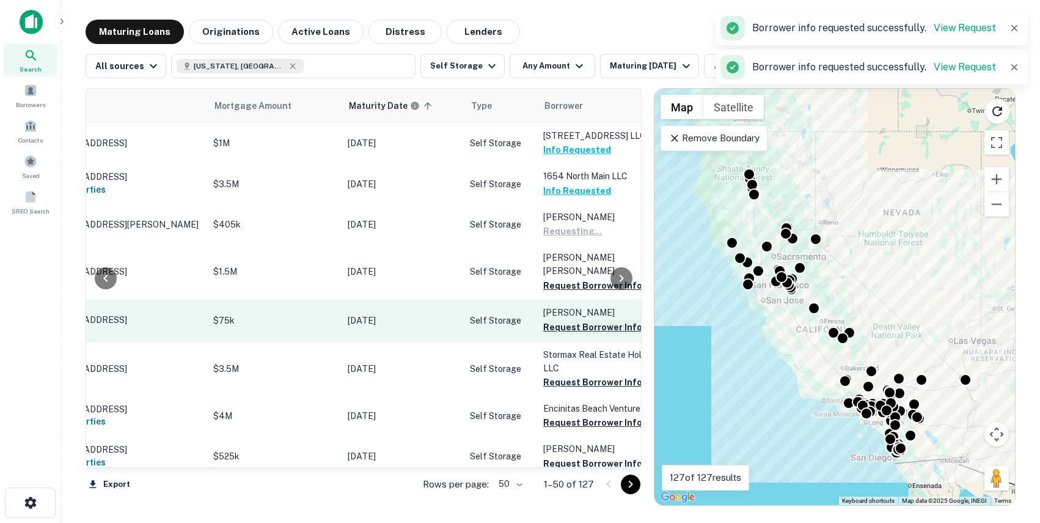
click at [574, 320] on button "Request Borrower Info" at bounding box center [592, 327] width 99 height 15
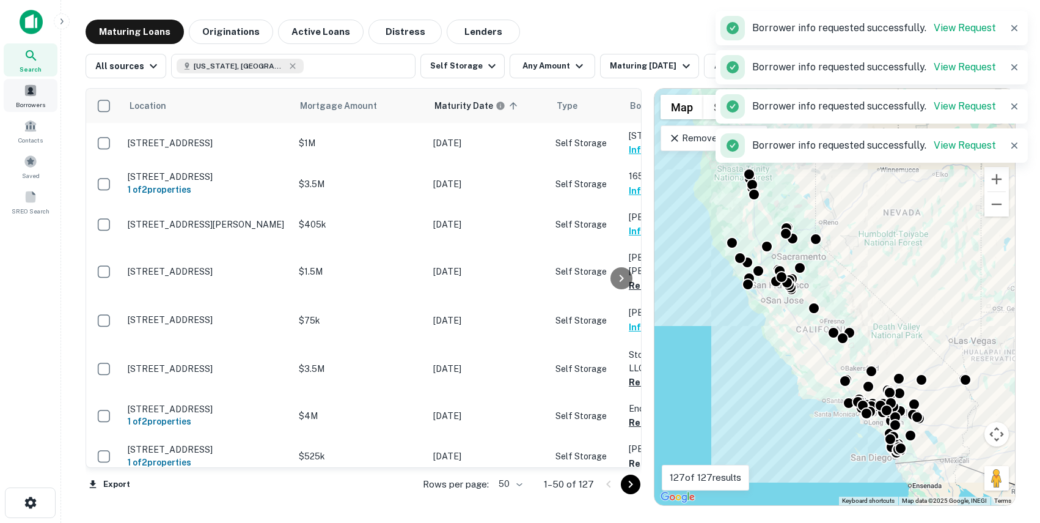
click at [29, 87] on span at bounding box center [30, 90] width 13 height 13
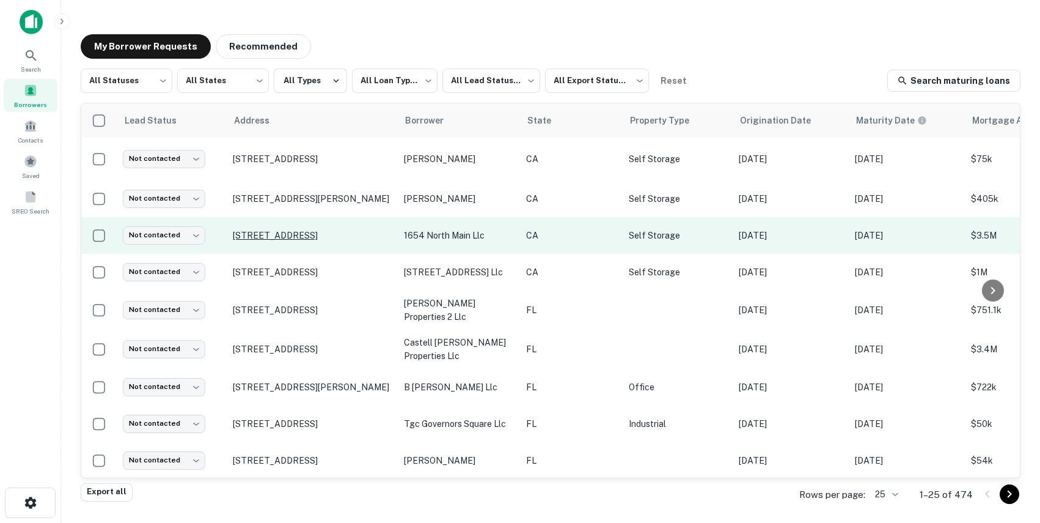
click at [303, 234] on p "[STREET_ADDRESS]" at bounding box center [312, 235] width 159 height 11
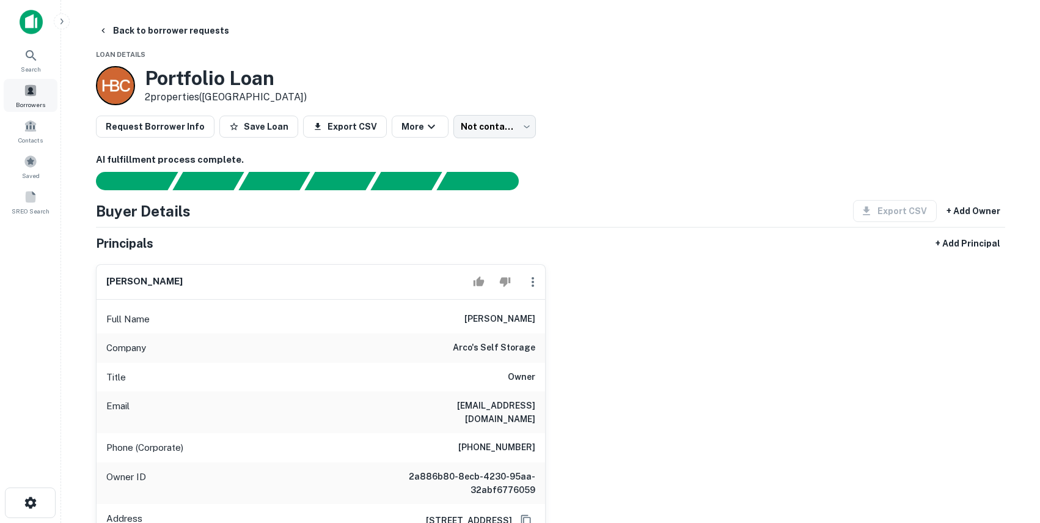
click at [39, 107] on span "Borrowers" at bounding box center [30, 105] width 29 height 10
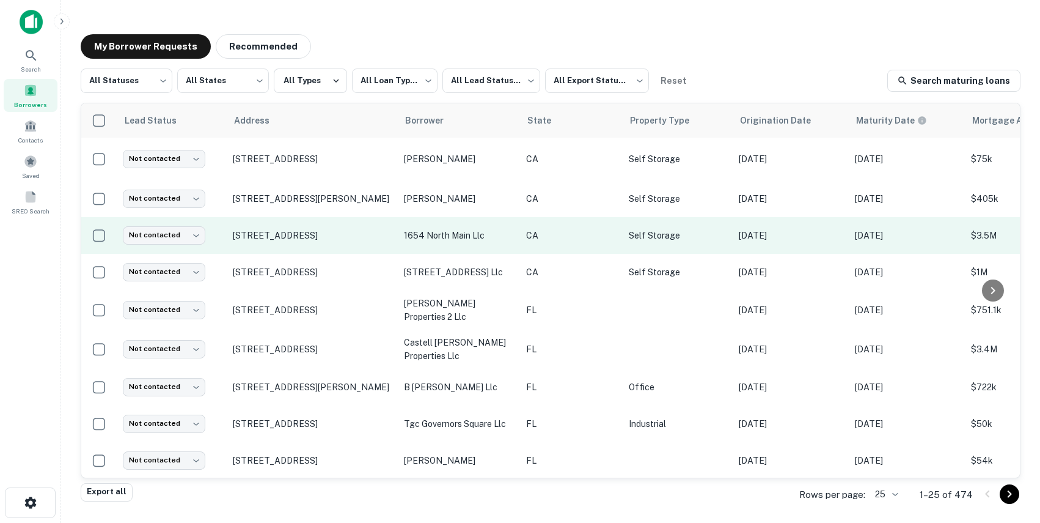
scroll to position [0, 532]
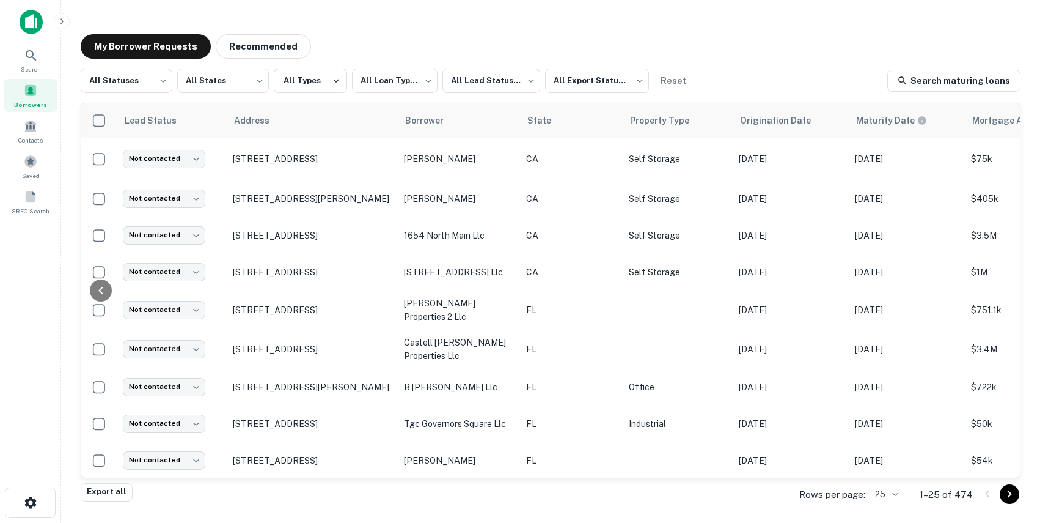
scroll to position [0, 532]
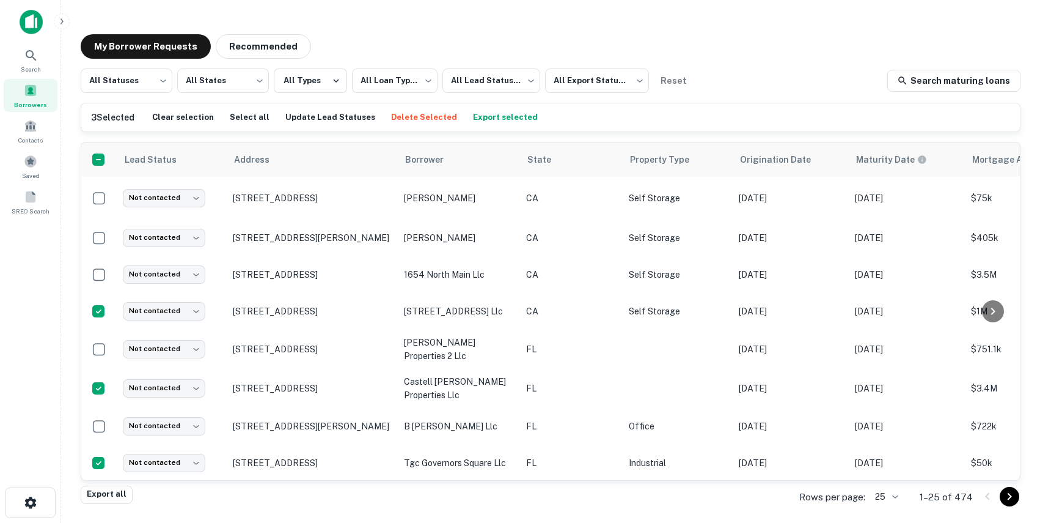
click at [402, 108] on div "3 Selected Clear selection Select all Update Lead Statuses Delete Selected Expo…" at bounding box center [550, 117] width 939 height 28
click at [420, 117] on button "Delete Selected" at bounding box center [424, 117] width 72 height 18
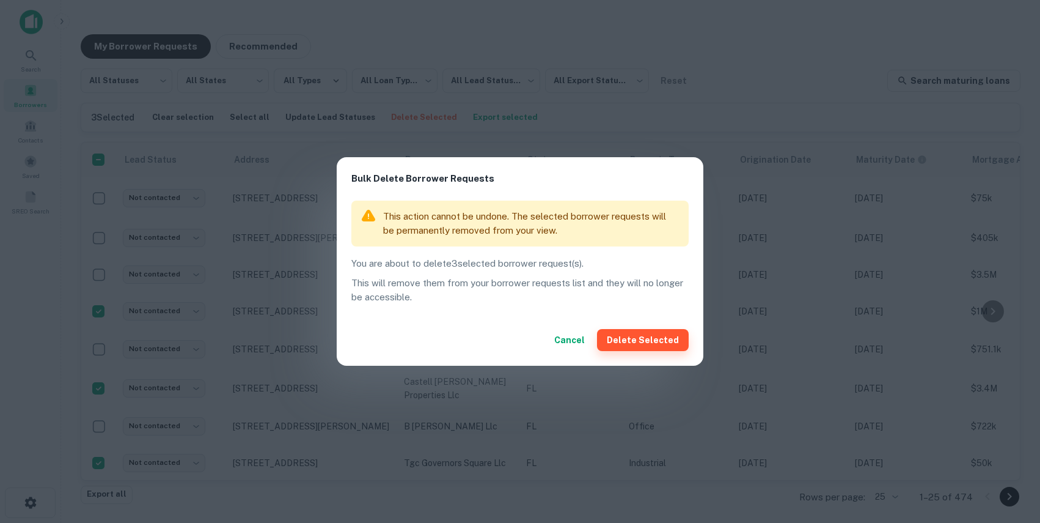
click at [669, 347] on button "Delete Selected" at bounding box center [643, 340] width 92 height 22
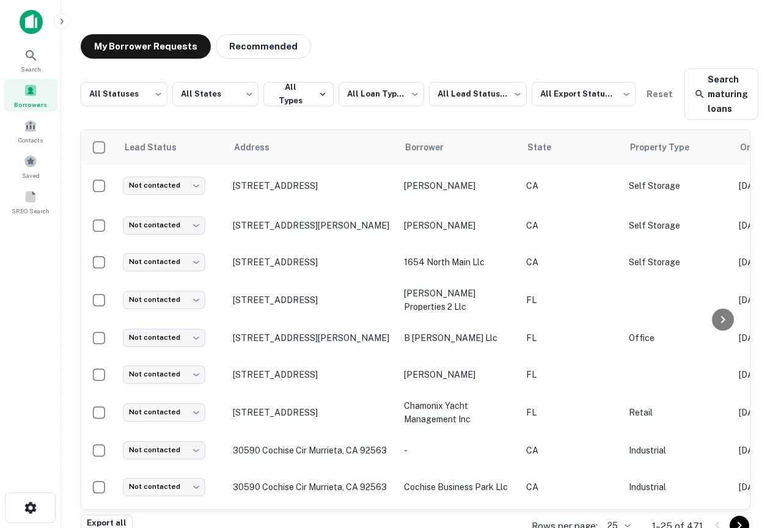
click at [33, 33] on img at bounding box center [31, 22] width 23 height 24
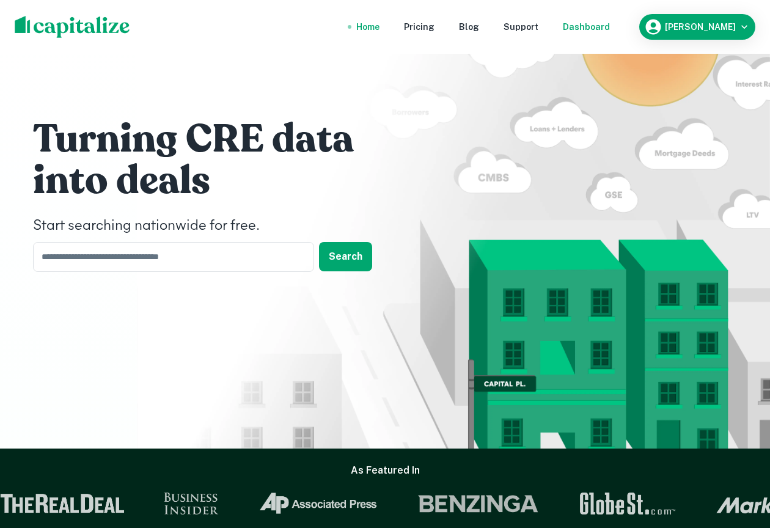
click at [610, 22] on div "Dashboard" at bounding box center [586, 26] width 47 height 13
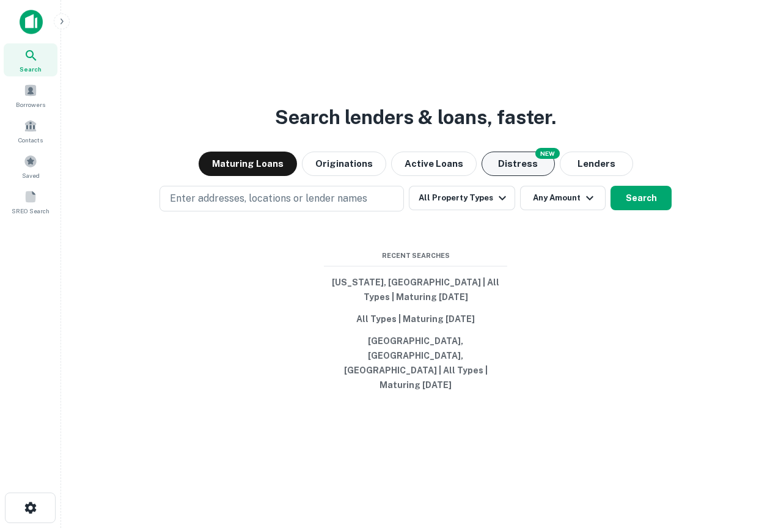
click at [521, 175] on button "Distress" at bounding box center [518, 164] width 73 height 24
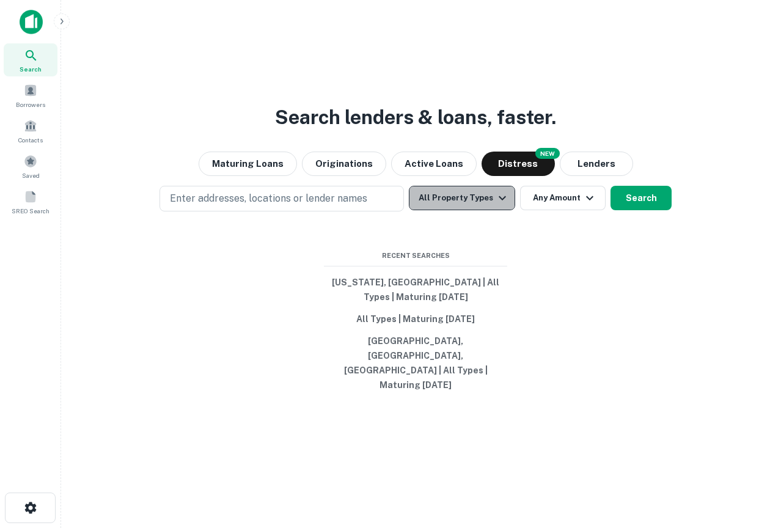
click at [476, 210] on button "All Property Types" at bounding box center [462, 198] width 106 height 24
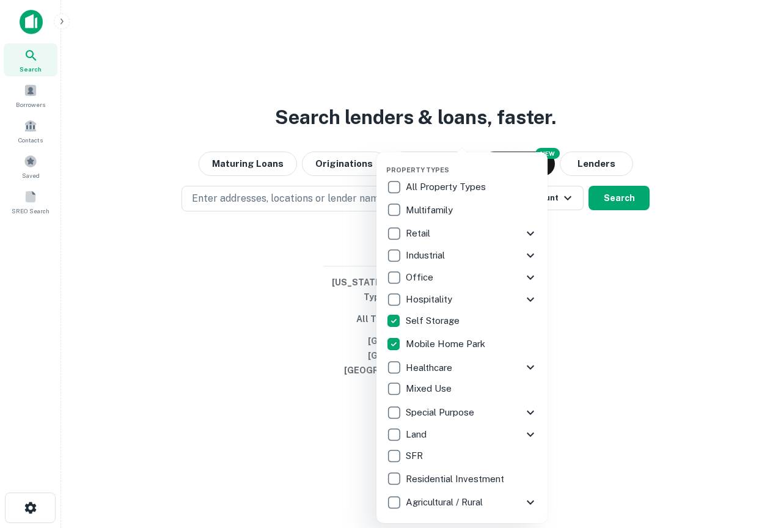
click at [397, 354] on div "All Property Types Multifamily Retail Storefront Auto Shop Bar Shopping Center …" at bounding box center [462, 345] width 152 height 337
click at [600, 264] on div at bounding box center [385, 264] width 770 height 528
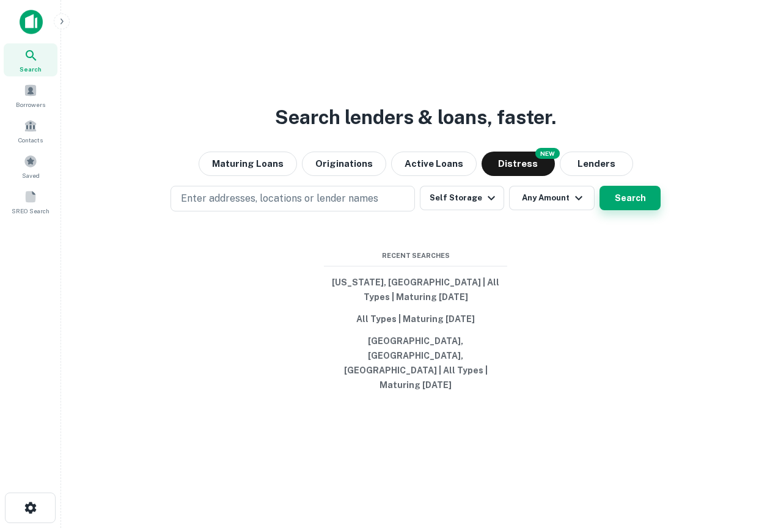
click at [611, 210] on button "Search" at bounding box center [630, 198] width 61 height 24
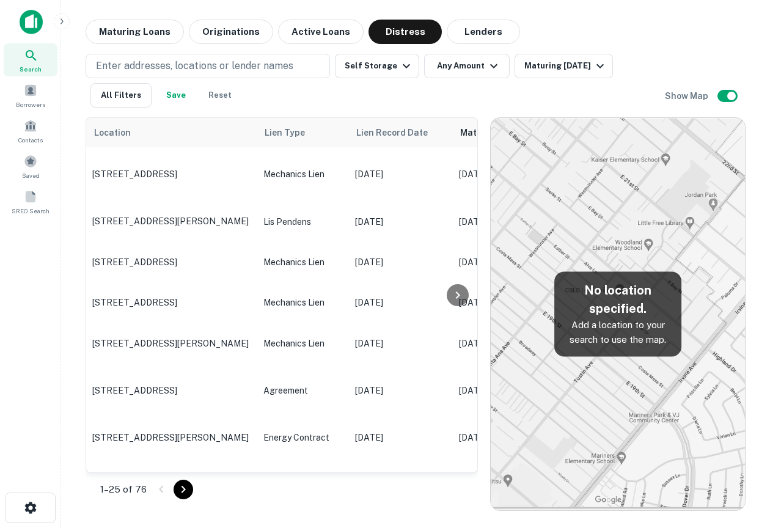
click at [618, 249] on img at bounding box center [618, 314] width 254 height 392
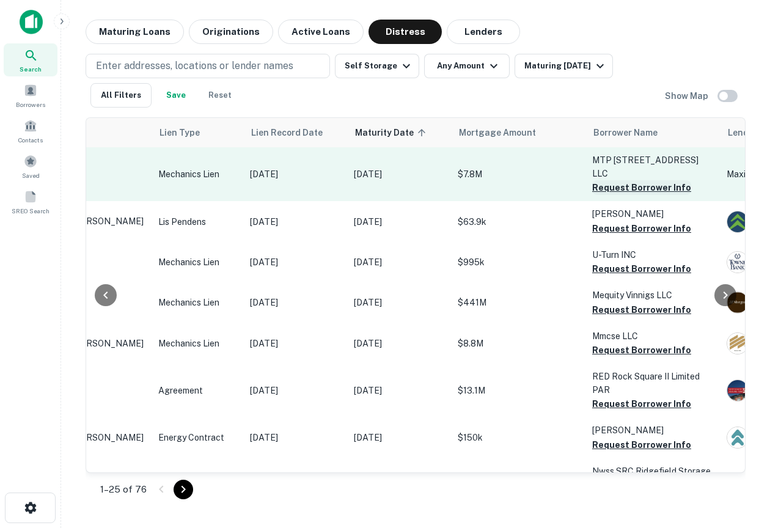
scroll to position [0, 109]
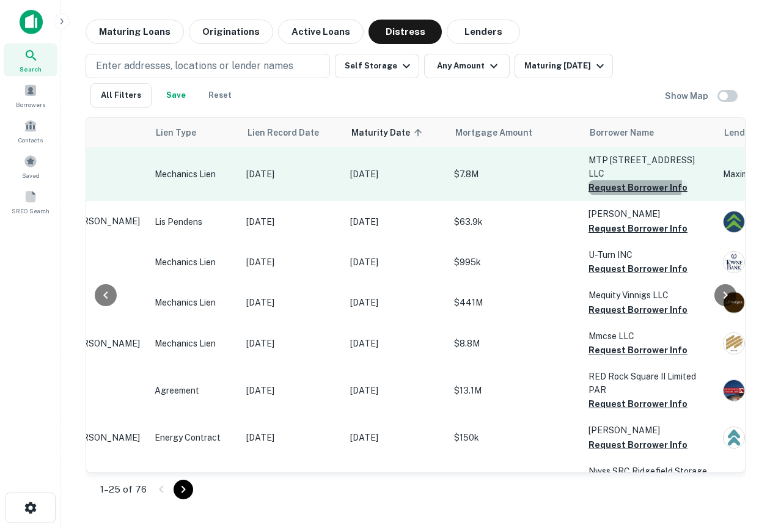
click at [626, 185] on button "Request Borrower Info" at bounding box center [638, 187] width 99 height 15
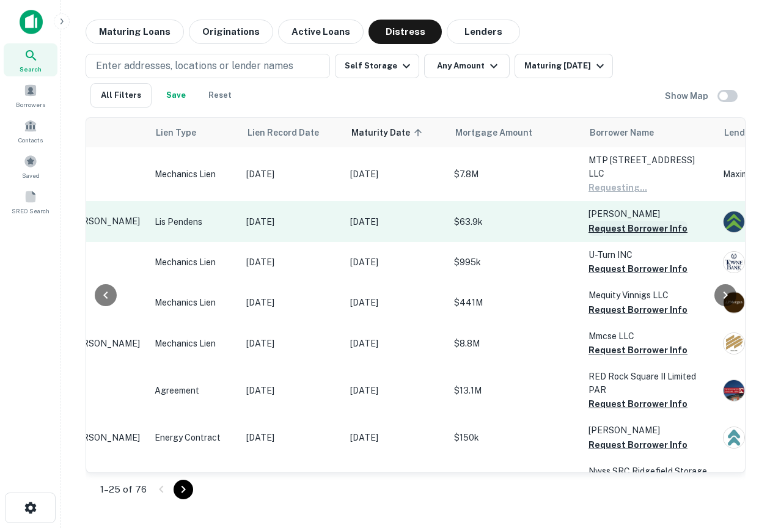
click at [626, 229] on button "Request Borrower Info" at bounding box center [638, 228] width 99 height 15
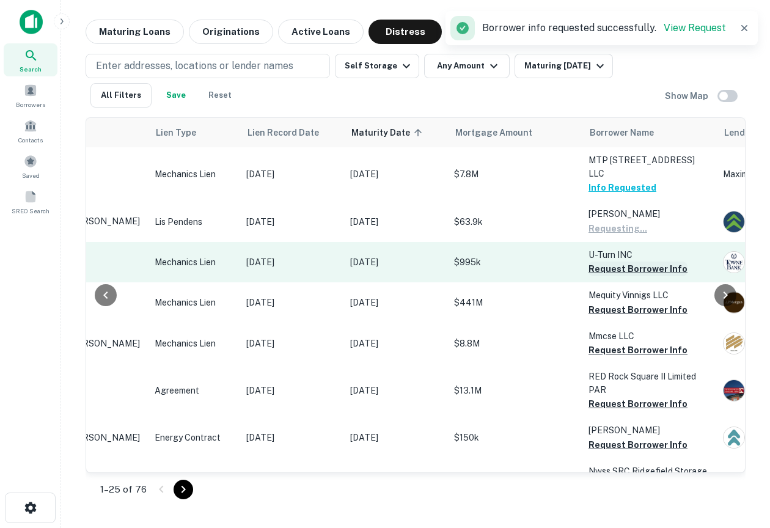
click at [624, 270] on button "Request Borrower Info" at bounding box center [638, 269] width 99 height 15
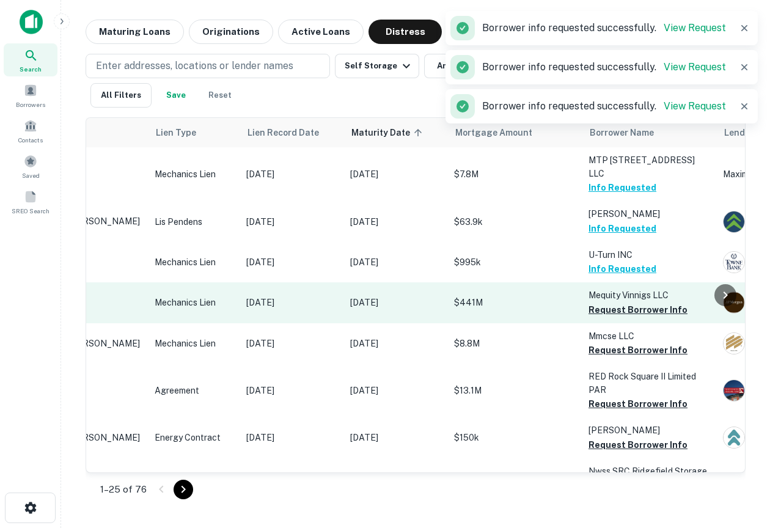
scroll to position [0, 0]
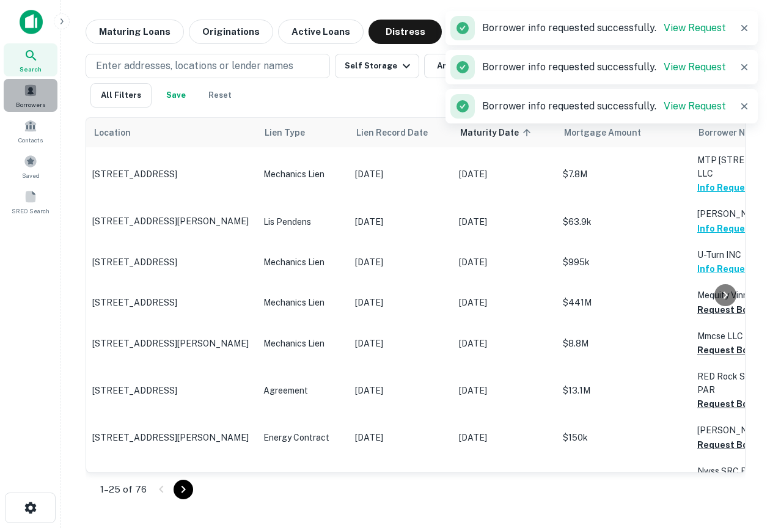
click at [12, 91] on div "Borrowers" at bounding box center [31, 95] width 54 height 33
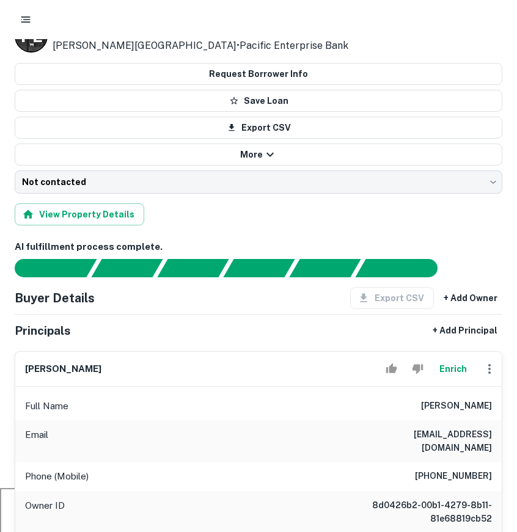
scroll to position [44, 0]
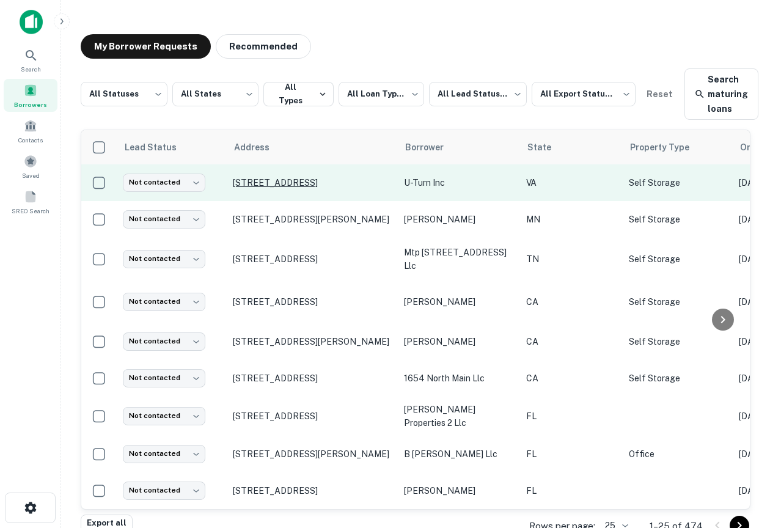
click at [293, 185] on p "2101 Maywill St Richmond, VA 23230" at bounding box center [312, 182] width 159 height 11
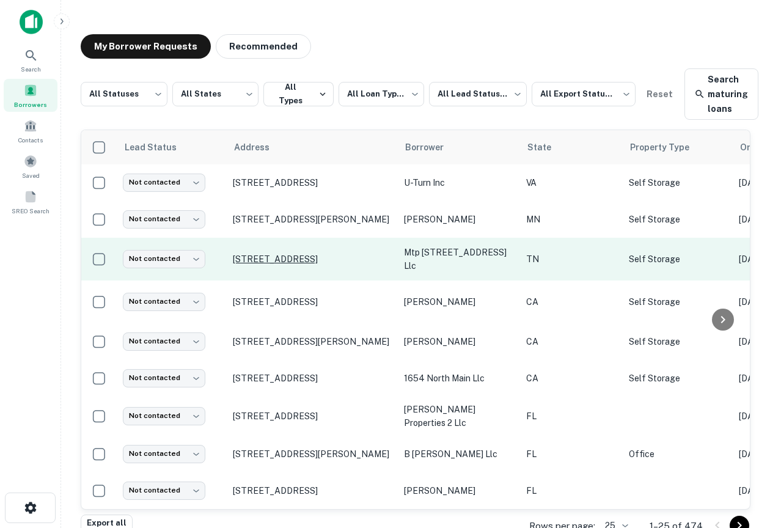
click at [312, 259] on p "1414 4th Ave S Nashville, TN 37210" at bounding box center [312, 259] width 159 height 11
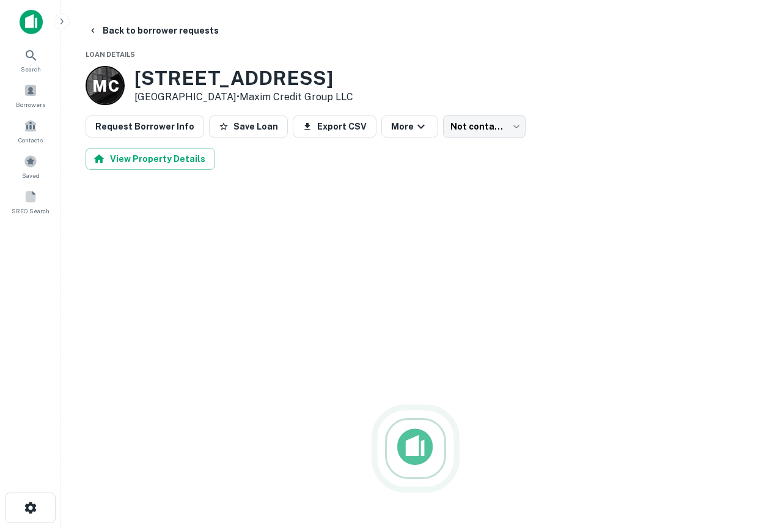
drag, startPoint x: 337, startPoint y: 312, endPoint x: 380, endPoint y: 231, distance: 92.1
click at [380, 231] on div at bounding box center [416, 449] width 660 height 528
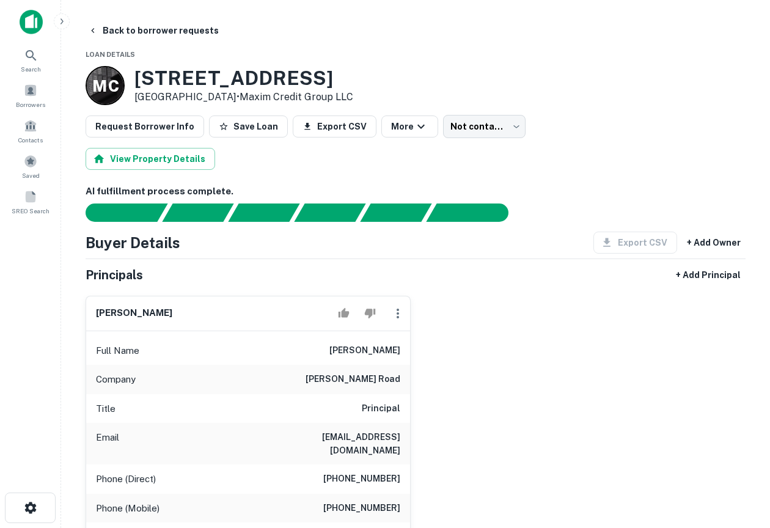
click at [21, 17] on img at bounding box center [31, 22] width 23 height 24
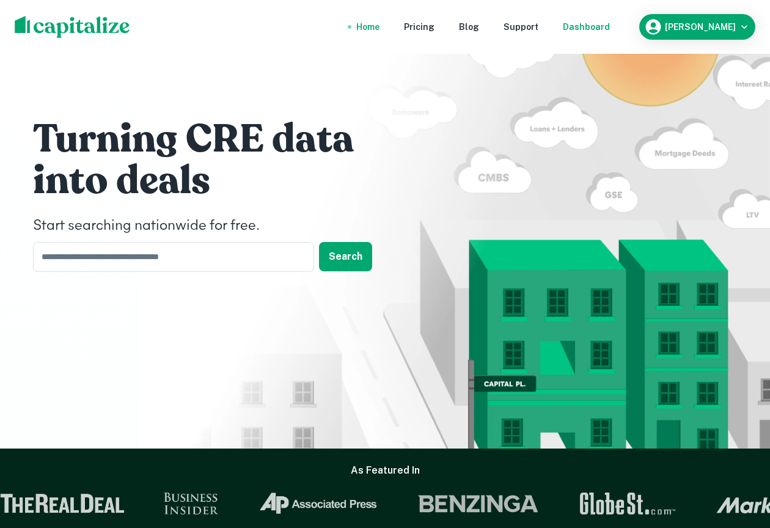
click at [610, 25] on div "Dashboard" at bounding box center [586, 26] width 47 height 13
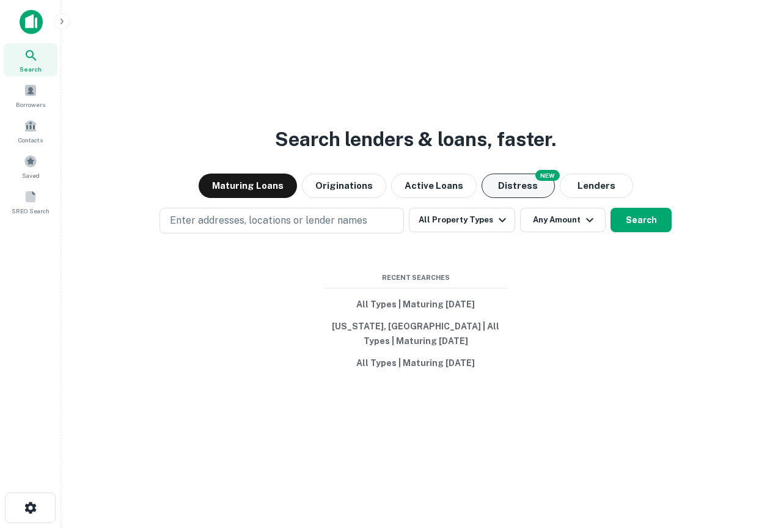
click at [512, 177] on button "Distress" at bounding box center [518, 186] width 73 height 24
click at [284, 193] on button "Maturing Loans" at bounding box center [248, 186] width 98 height 24
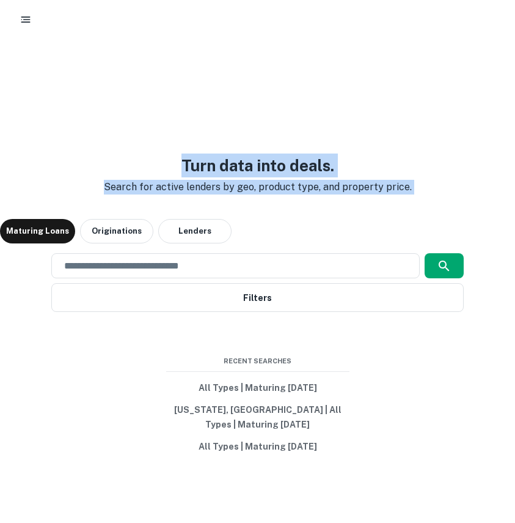
drag, startPoint x: 512, startPoint y: 55, endPoint x: 686, endPoint y: 48, distance: 174.3
click at [515, 48] on html "Turn data into deals. Search for active lenders by geo, product type, and prope…" at bounding box center [257, 261] width 515 height 523
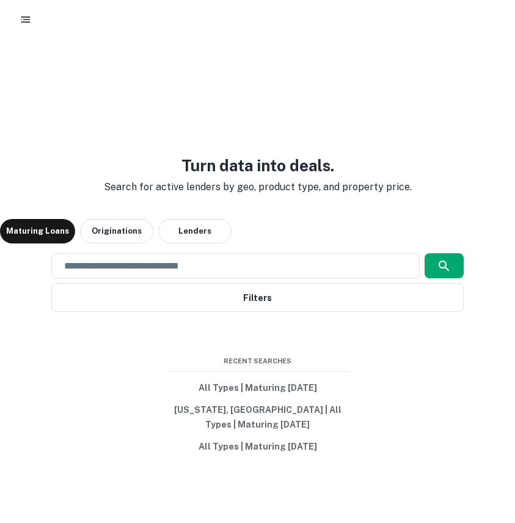
click at [410, 134] on div "Turn data into deals. Search for active lenders by geo, product type, and prope…" at bounding box center [257, 305] width 515 height 523
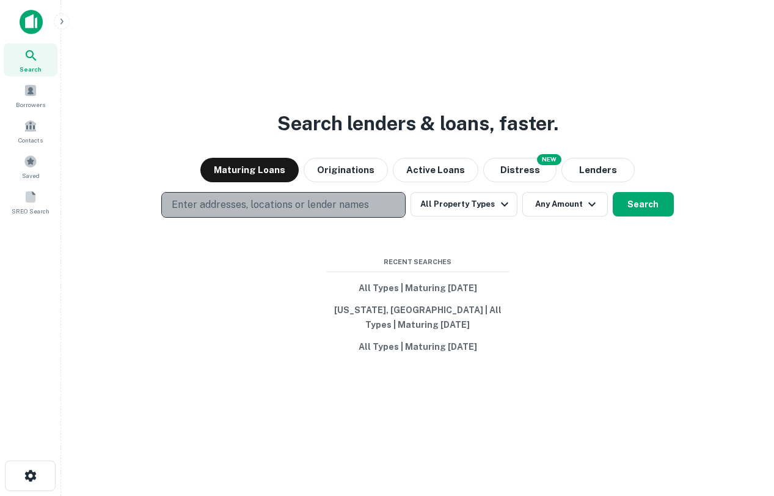
click at [328, 206] on p "Enter addresses, locations or lender names" at bounding box center [270, 204] width 197 height 15
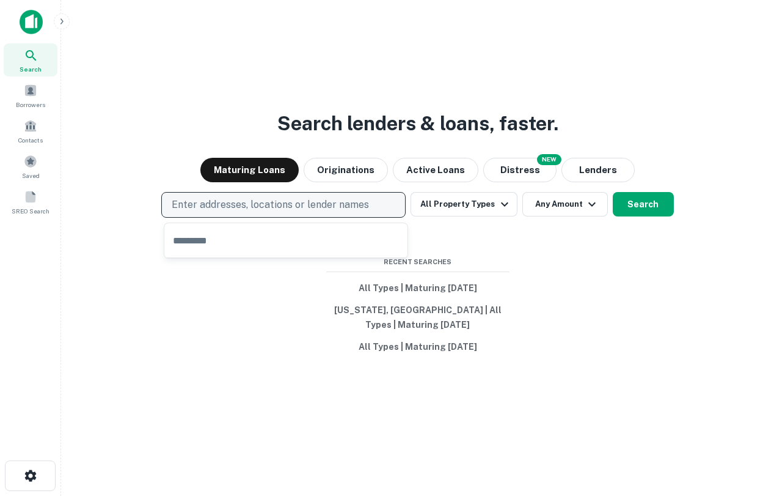
click at [217, 203] on p "Enter addresses, locations or lender names" at bounding box center [270, 204] width 197 height 15
click at [328, 208] on p "Enter addresses, locations or lender names" at bounding box center [270, 204] width 197 height 15
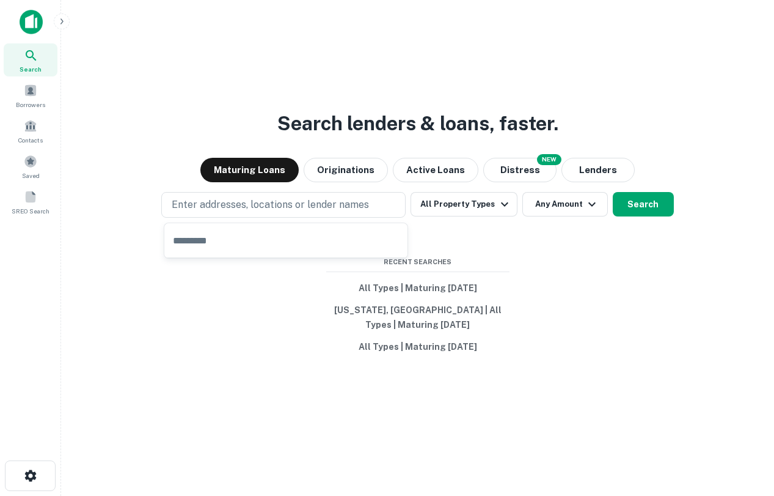
type input "*"
click at [190, 246] on input "text" at bounding box center [285, 240] width 243 height 34
type input "**********"
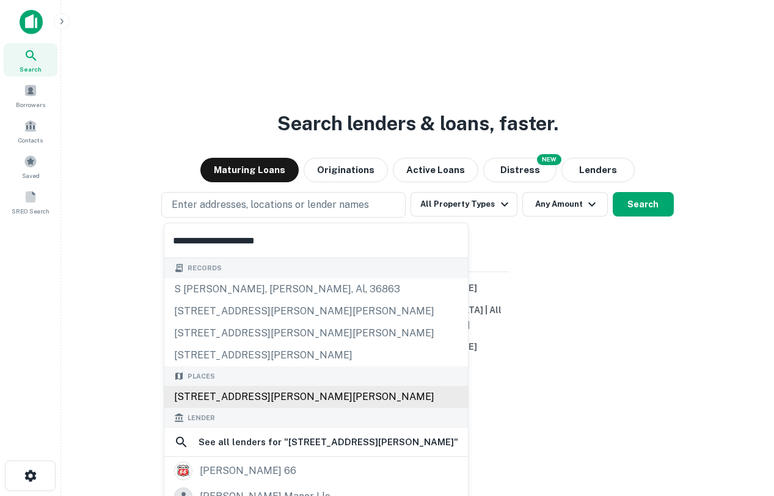
click at [257, 400] on div "3040 Phillips Road, Lanett, AL, USA" at bounding box center [316, 397] width 304 height 22
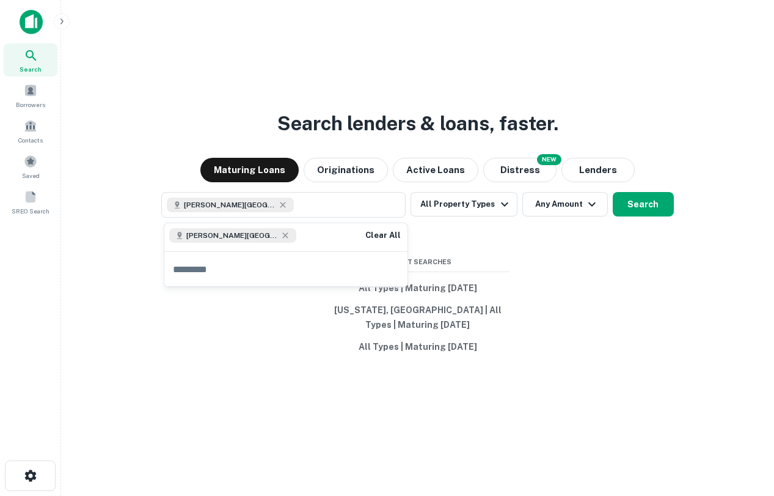
click at [268, 262] on input "text" at bounding box center [285, 269] width 243 height 34
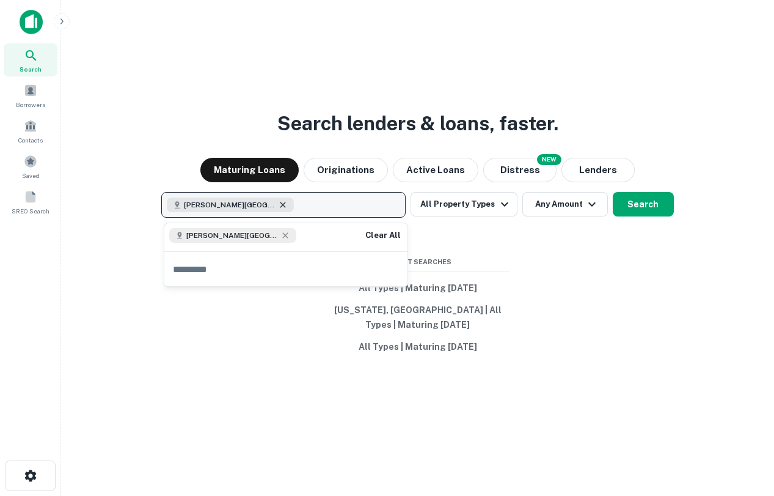
click at [288, 204] on icon "button" at bounding box center [283, 205] width 10 height 10
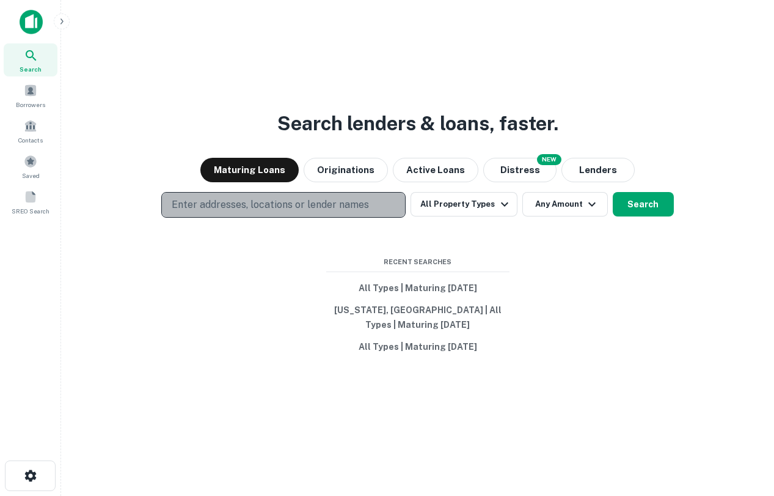
click at [288, 204] on p "Enter addresses, locations or lender names" at bounding box center [270, 204] width 197 height 15
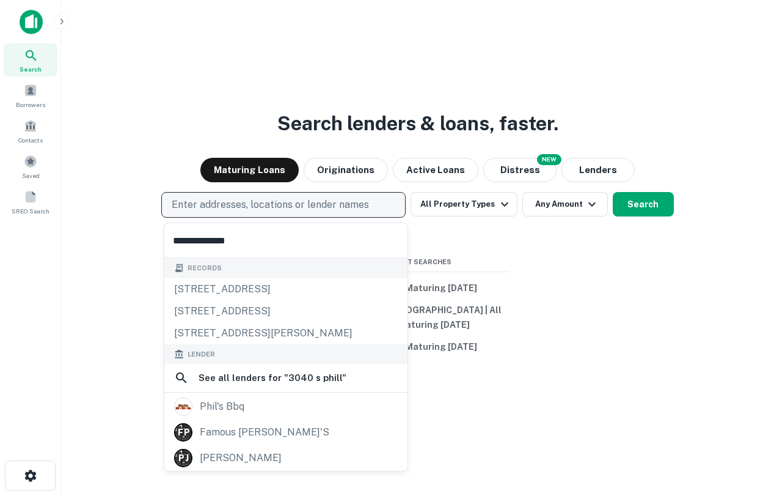
type input "**********"
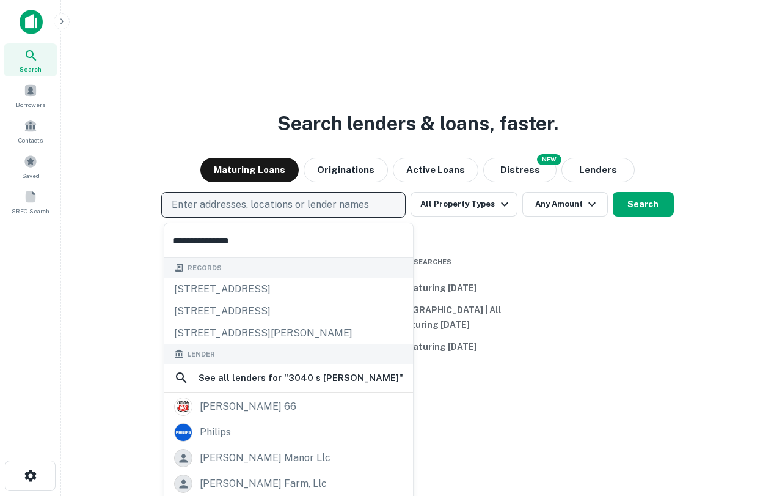
drag, startPoint x: 271, startPoint y: 249, endPoint x: 75, endPoint y: 245, distance: 196.2
click at [75, 245] on body "**********" at bounding box center [387, 248] width 774 height 496
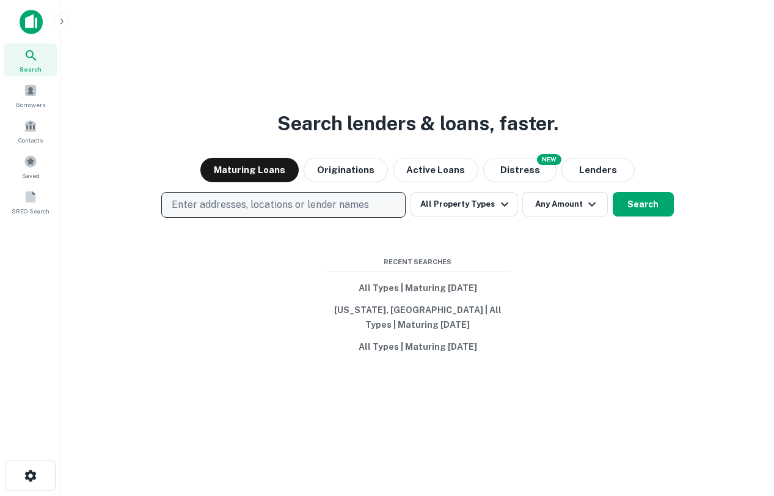
click at [231, 195] on button "Enter addresses, locations or lender names" at bounding box center [283, 205] width 244 height 26
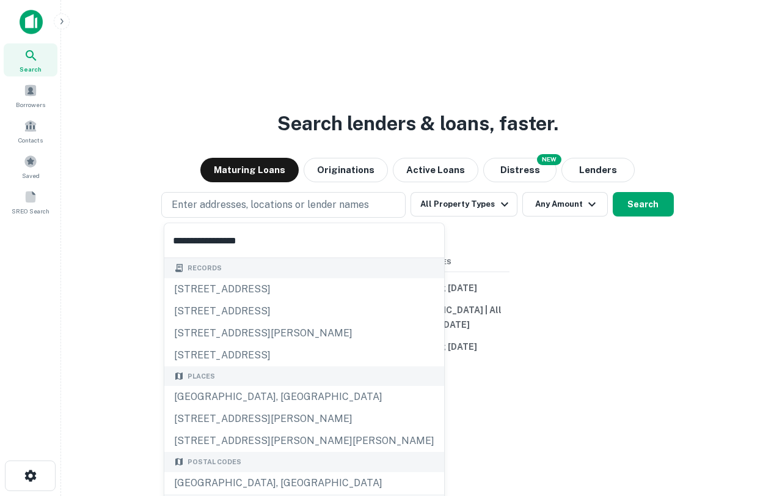
click at [255, 234] on input "**********" at bounding box center [304, 240] width 280 height 34
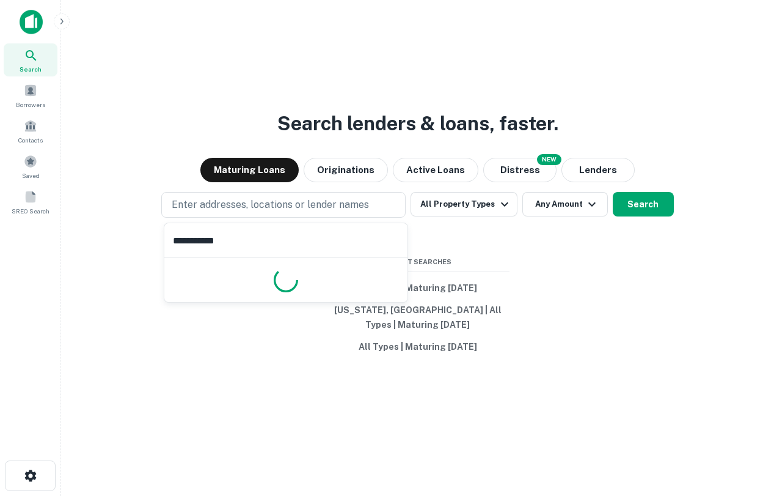
type input "**********"
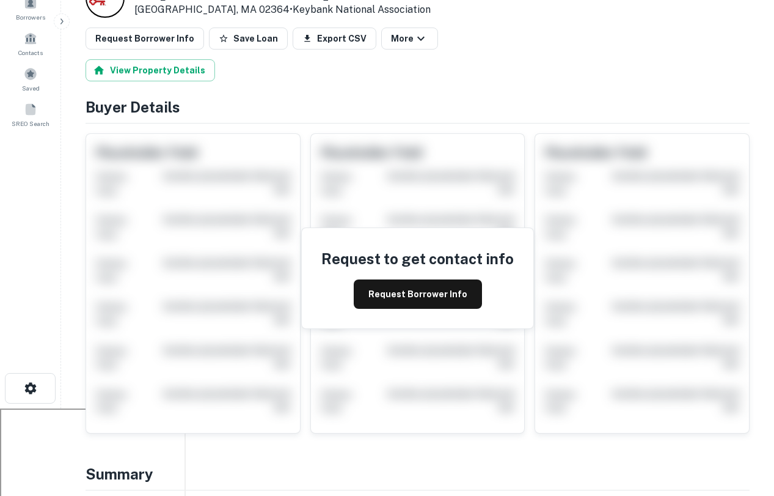
scroll to position [81, 0]
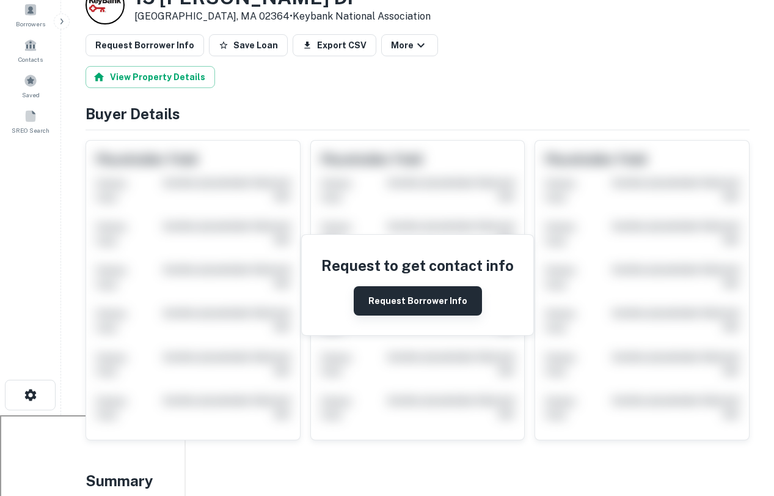
click at [399, 307] on button "Request Borrower Info" at bounding box center [418, 300] width 128 height 29
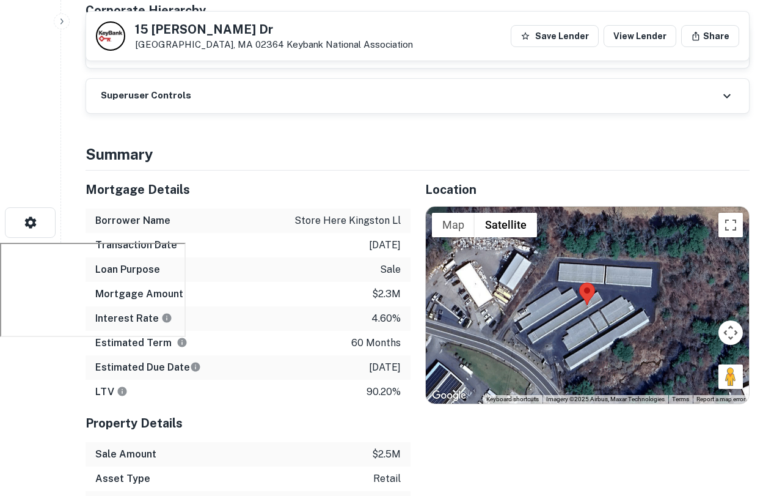
scroll to position [262, 0]
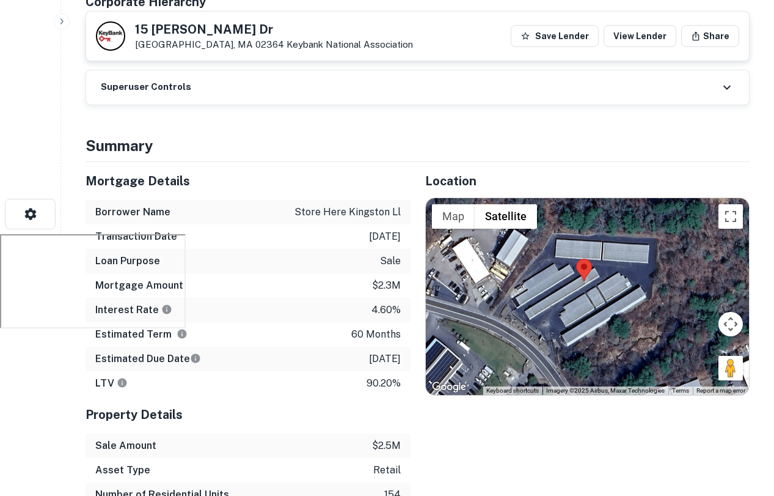
drag, startPoint x: 559, startPoint y: 266, endPoint x: 556, endPoint y: 251, distance: 16.2
click at [556, 250] on div at bounding box center [588, 296] width 324 height 197
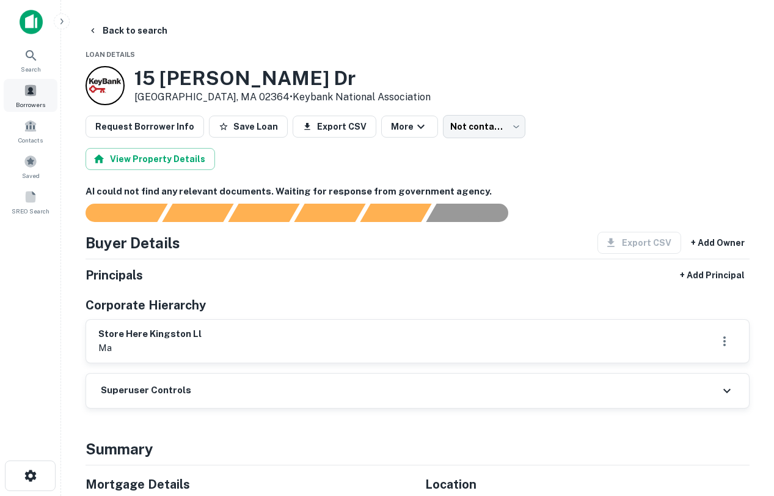
click at [45, 92] on div "Borrowers" at bounding box center [31, 95] width 54 height 33
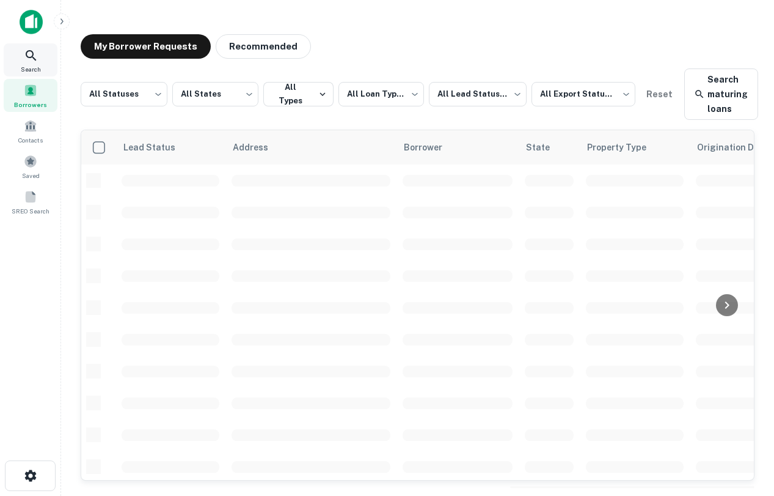
click at [36, 73] on div "Search" at bounding box center [31, 59] width 54 height 33
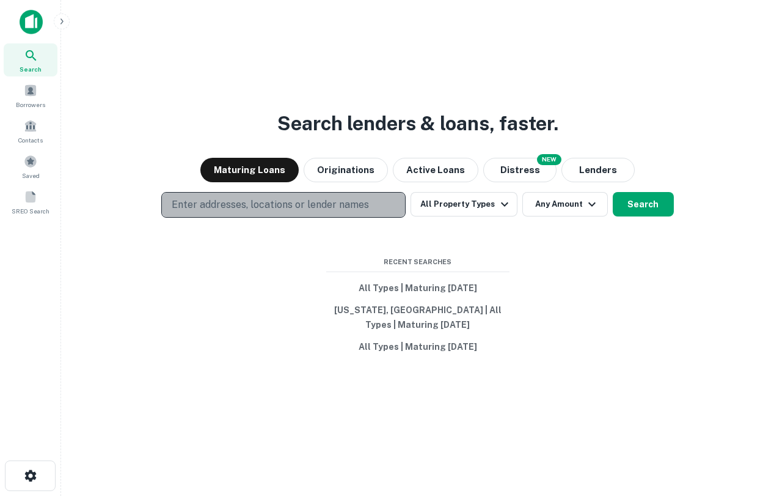
click at [284, 209] on p "Enter addresses, locations or lender names" at bounding box center [270, 204] width 197 height 15
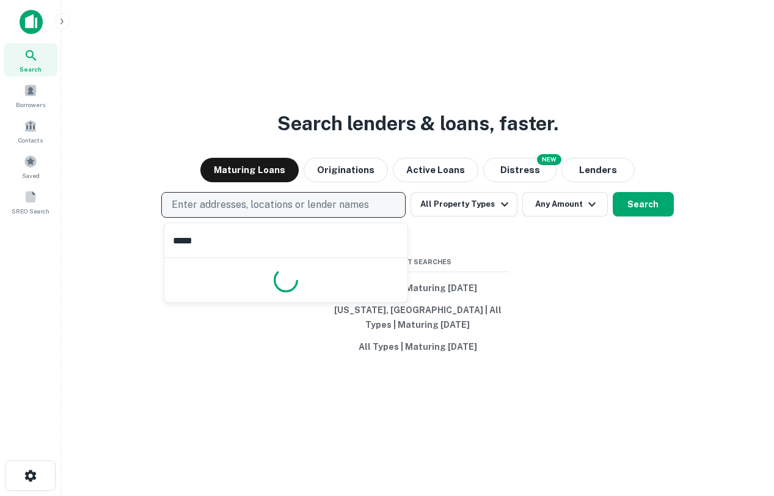
type input "******"
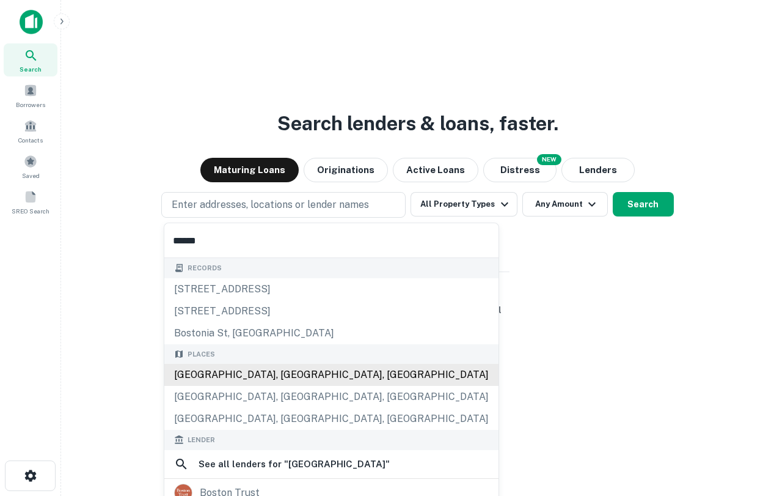
click at [248, 372] on div "[GEOGRAPHIC_DATA], [GEOGRAPHIC_DATA], [GEOGRAPHIC_DATA]" at bounding box center [331, 375] width 334 height 22
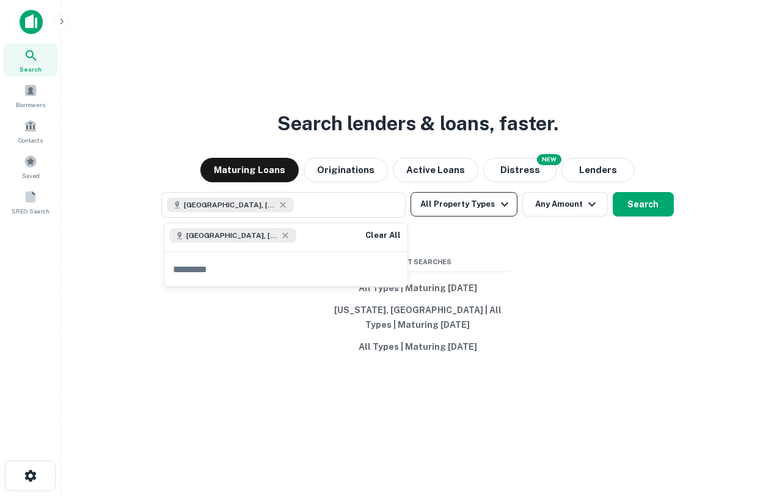
click at [466, 208] on button "All Property Types" at bounding box center [464, 204] width 106 height 24
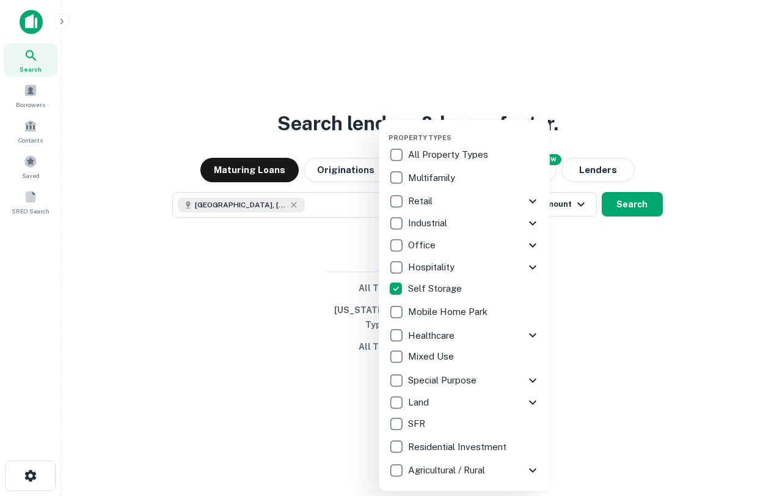
click at [633, 199] on div at bounding box center [387, 248] width 774 height 496
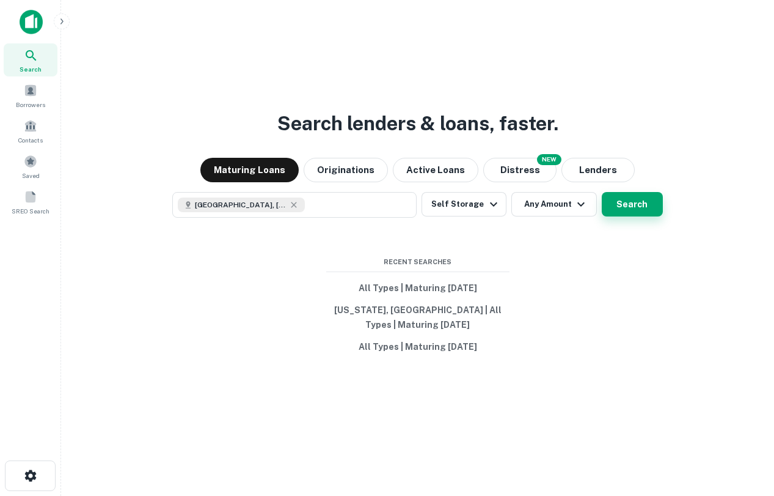
click at [637, 209] on button "Search" at bounding box center [632, 204] width 61 height 24
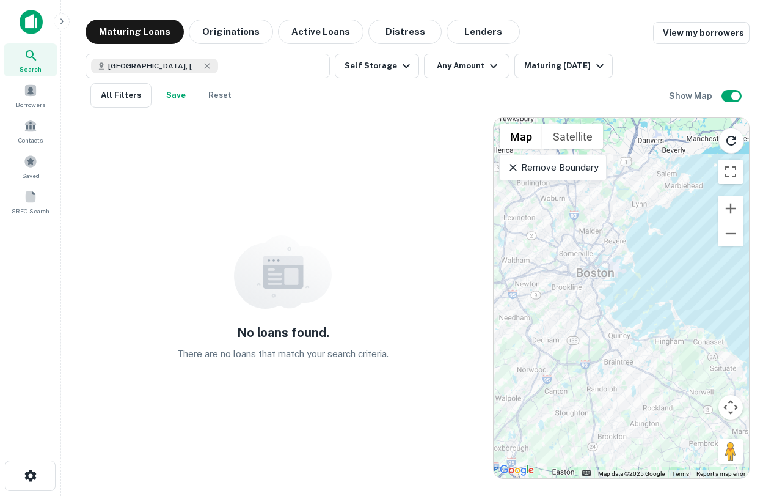
click at [579, 181] on div at bounding box center [621, 298] width 255 height 360
click at [577, 174] on p "Remove Boundary" at bounding box center [552, 167] width 91 height 15
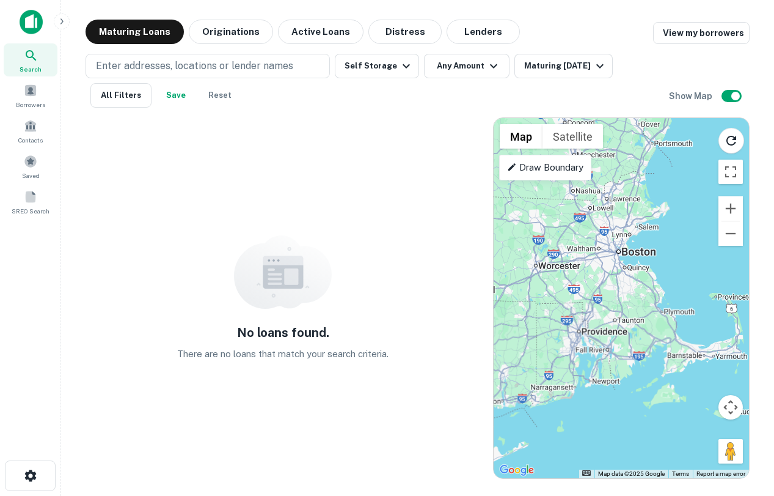
drag, startPoint x: 611, startPoint y: 216, endPoint x: 636, endPoint y: 257, distance: 48.2
click at [636, 257] on div at bounding box center [621, 298] width 255 height 360
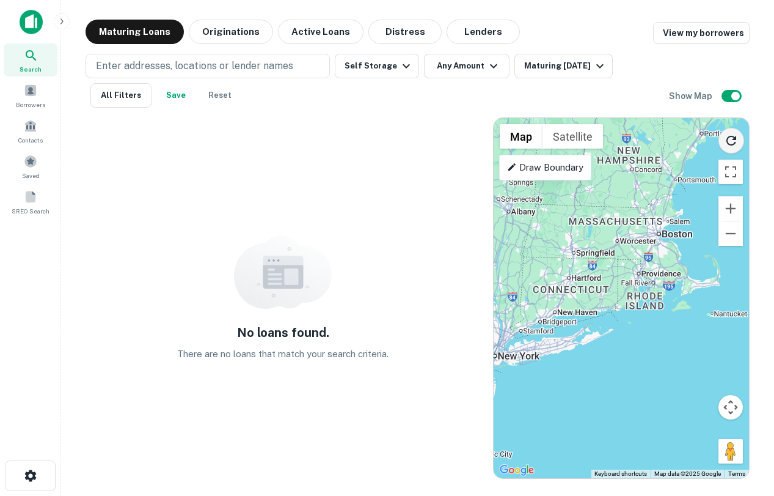
click at [728, 141] on icon "Reload search area" at bounding box center [731, 140] width 15 height 15
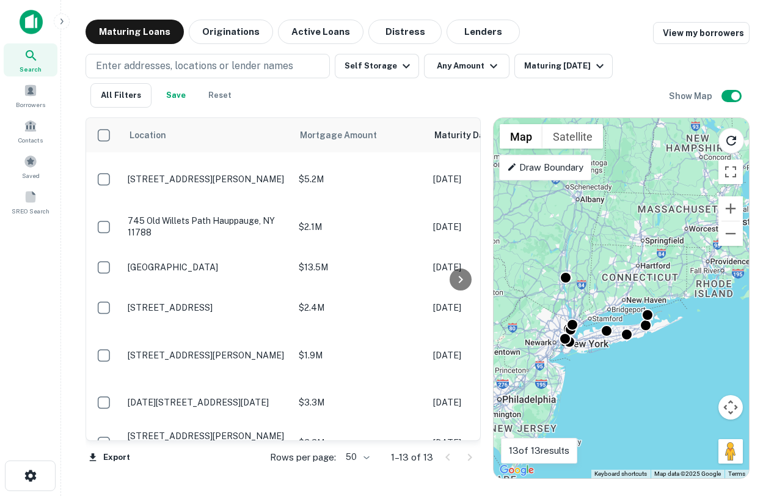
drag, startPoint x: 644, startPoint y: 185, endPoint x: 711, endPoint y: 172, distance: 68.6
click at [711, 172] on div "To activate drag with keyboard, press Alt + Enter. Once in keyboard drag state,…" at bounding box center [621, 298] width 255 height 360
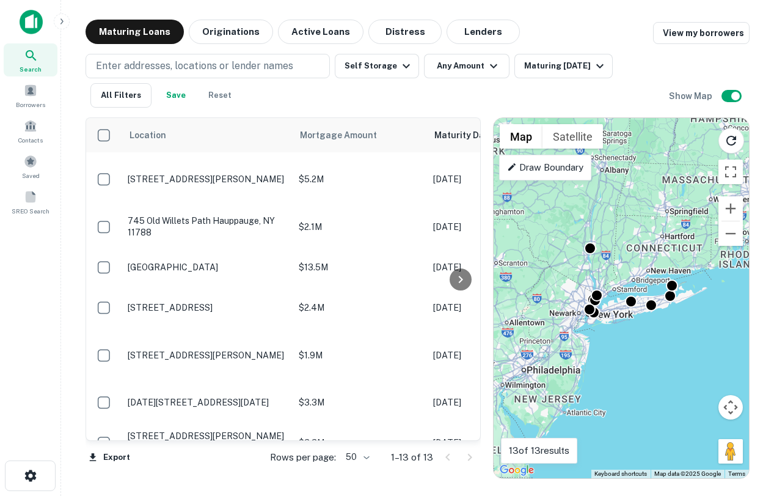
drag, startPoint x: 628, startPoint y: 254, endPoint x: 656, endPoint y: 224, distance: 40.2
click at [656, 224] on div "To activate drag with keyboard, press Alt + Enter. Once in keyboard drag state,…" at bounding box center [621, 298] width 255 height 360
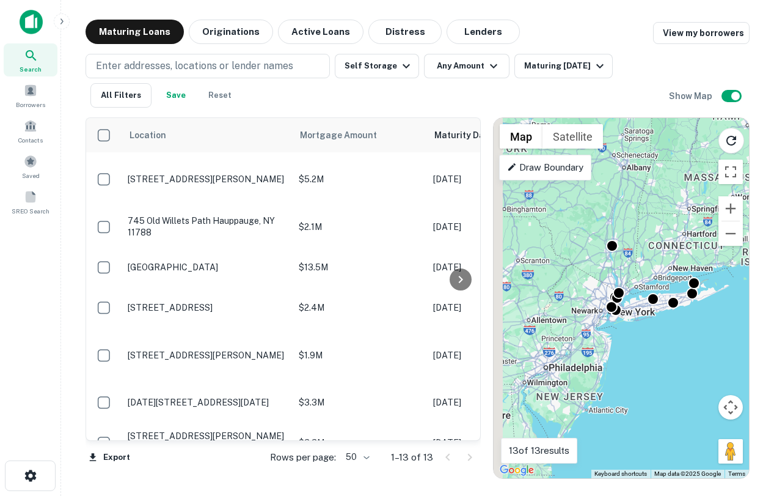
drag, startPoint x: 653, startPoint y: 180, endPoint x: 677, endPoint y: 180, distance: 23.2
click at [678, 180] on div "To activate drag with keyboard, press Alt + Enter. Once in keyboard drag state,…" at bounding box center [621, 298] width 255 height 360
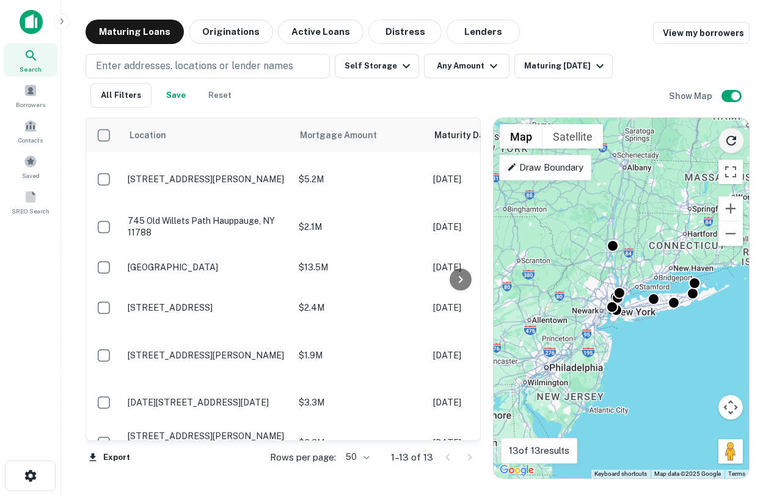
click at [731, 136] on icon "Reload search area" at bounding box center [732, 141] width 10 height 10
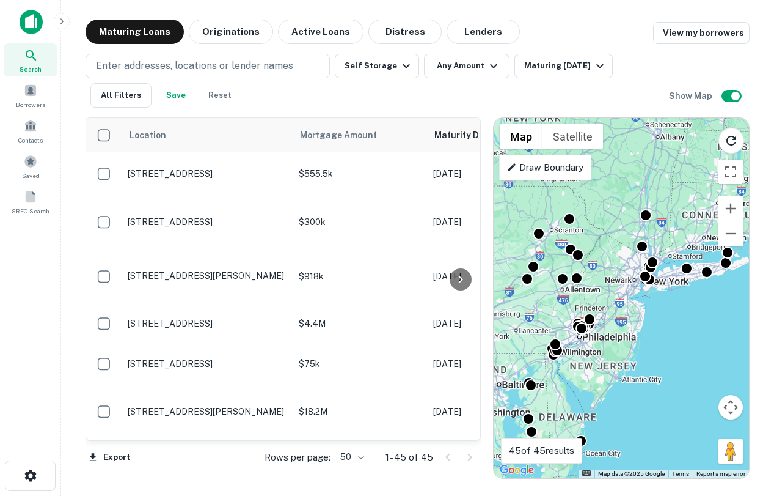
drag, startPoint x: 636, startPoint y: 237, endPoint x: 669, endPoint y: 202, distance: 48.4
click at [669, 202] on div "To activate drag with keyboard, press Alt + Enter. Once in keyboard drag state,…" at bounding box center [621, 298] width 255 height 360
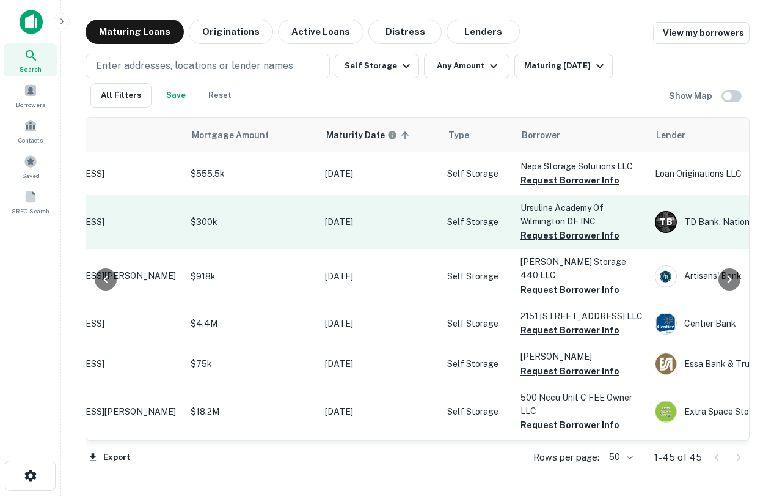
scroll to position [0, 110]
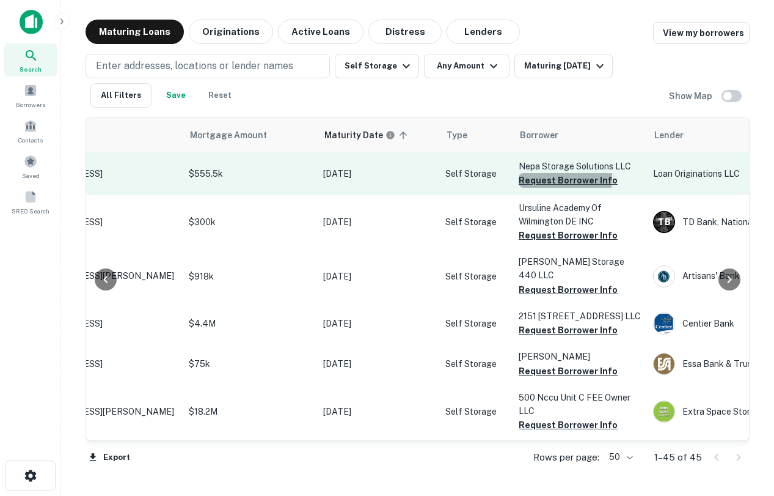
click at [548, 177] on button "Request Borrower Info" at bounding box center [568, 180] width 99 height 15
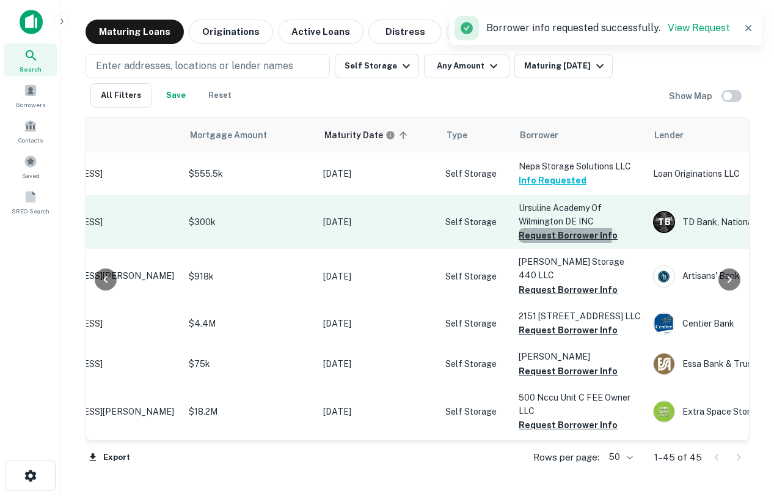
click at [538, 232] on button "Request Borrower Info" at bounding box center [568, 235] width 99 height 15
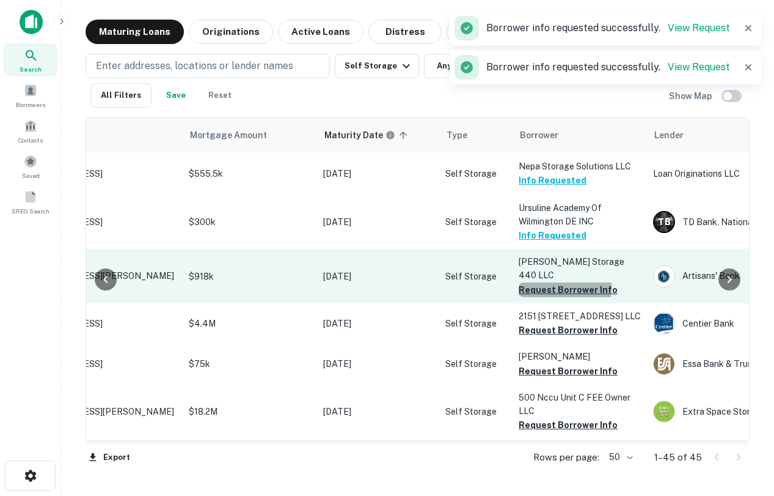
click at [534, 282] on button "Request Borrower Info" at bounding box center [568, 289] width 99 height 15
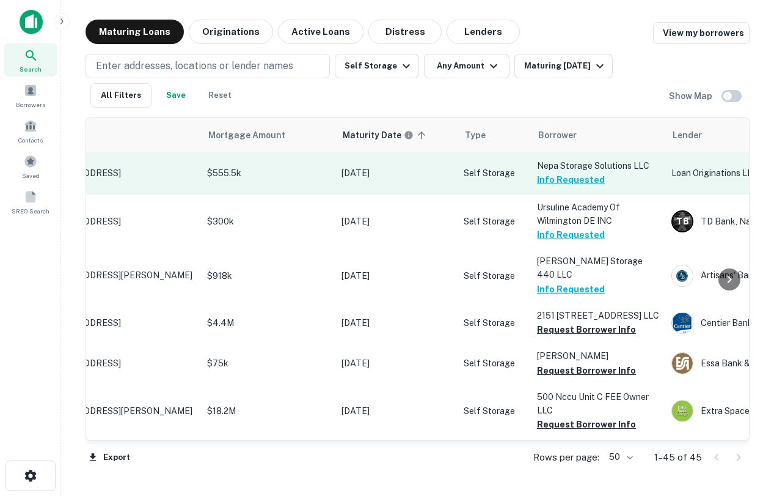
scroll to position [1, 0]
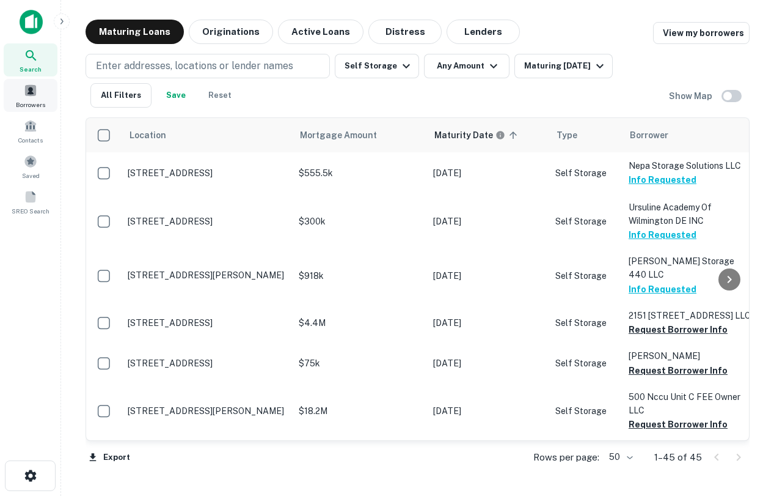
click at [28, 92] on span at bounding box center [30, 90] width 13 height 13
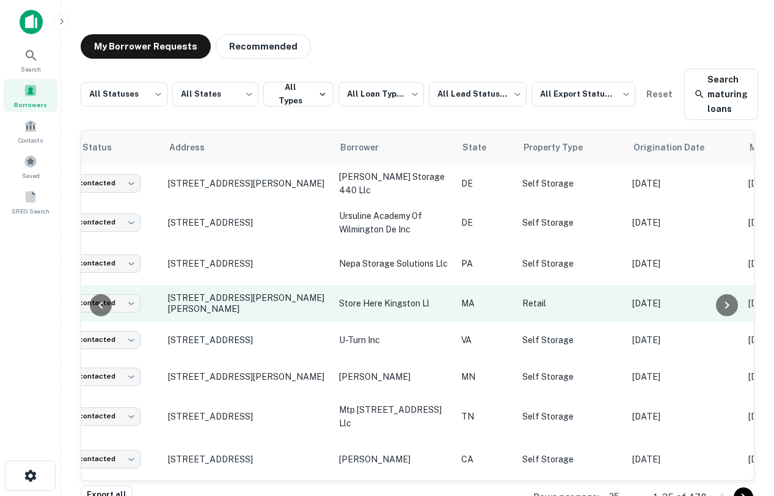
scroll to position [1, 59]
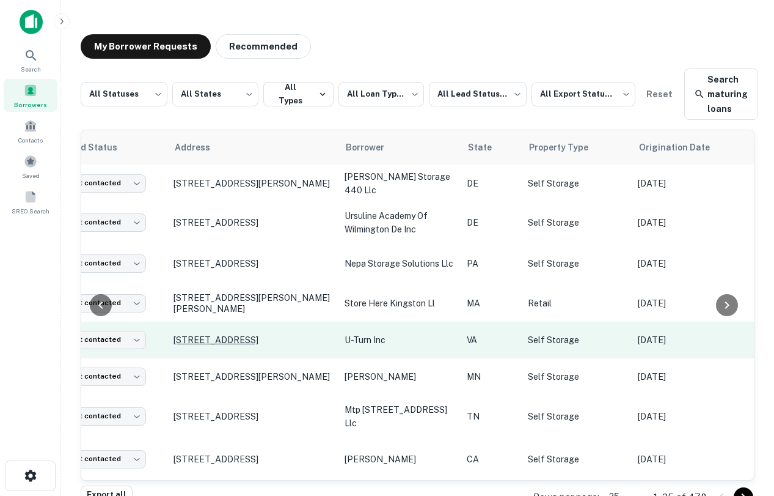
click at [263, 338] on p "[STREET_ADDRESS]" at bounding box center [253, 339] width 159 height 11
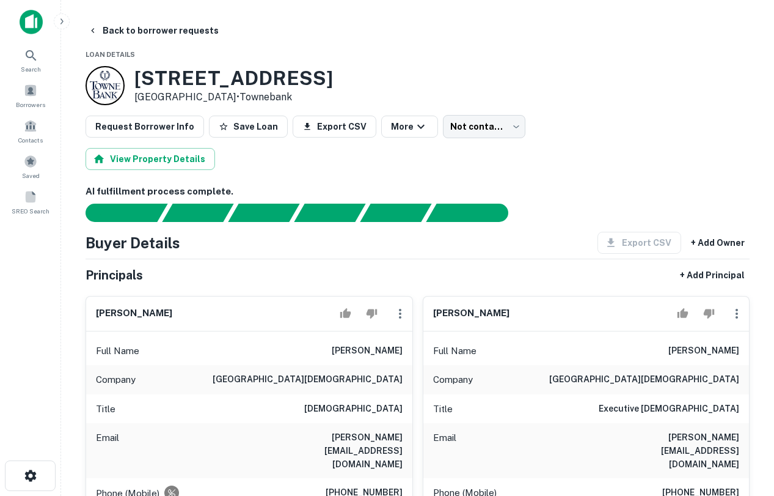
click at [35, 22] on img at bounding box center [31, 22] width 23 height 24
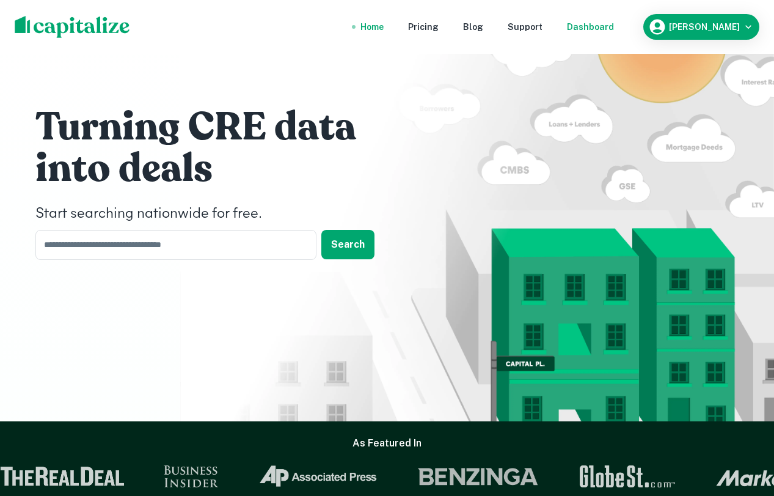
click at [614, 23] on div "Dashboard" at bounding box center [590, 26] width 47 height 13
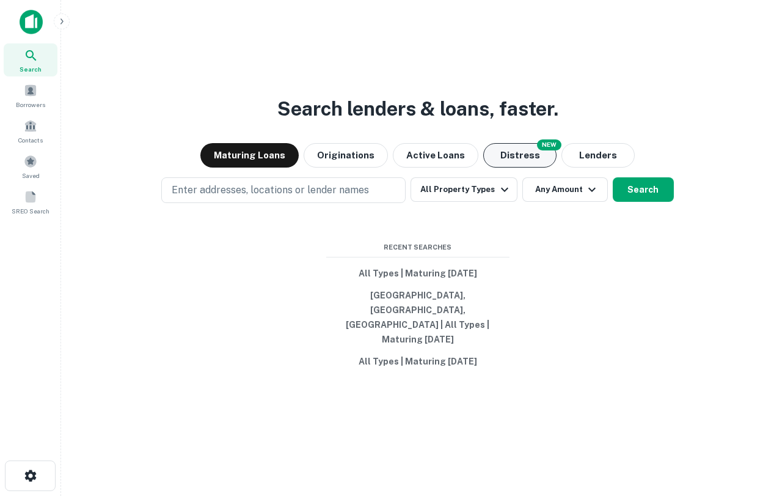
click at [513, 167] on button "Distress" at bounding box center [519, 155] width 73 height 24
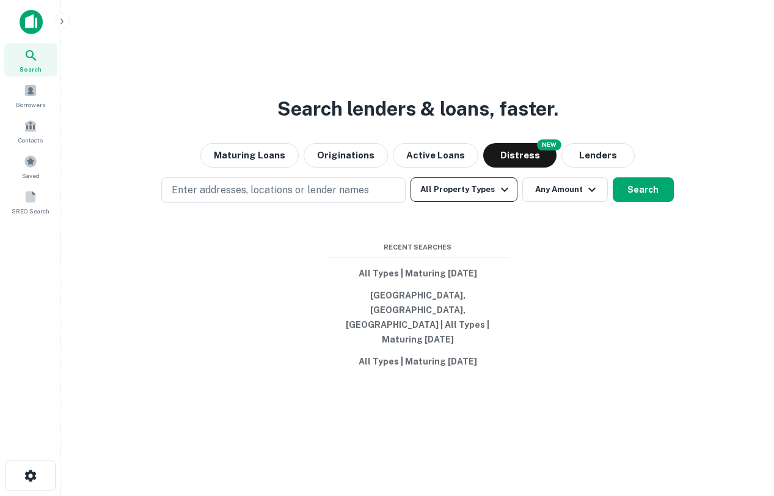
click at [457, 202] on button "All Property Types" at bounding box center [464, 189] width 106 height 24
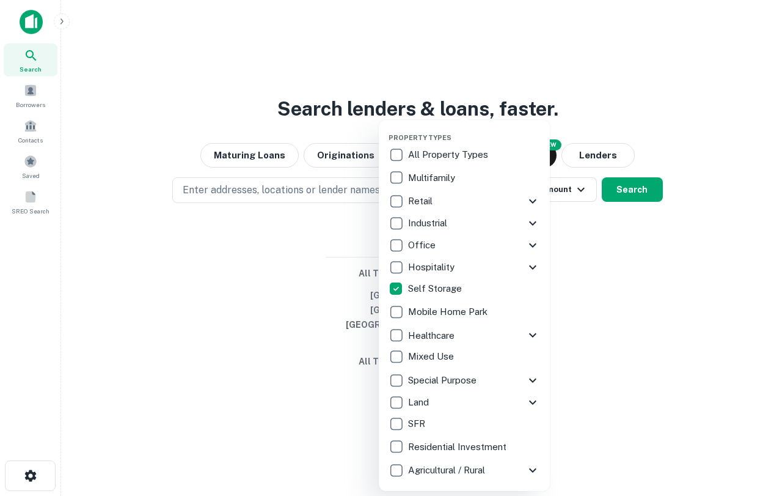
click at [250, 263] on div at bounding box center [387, 248] width 774 height 496
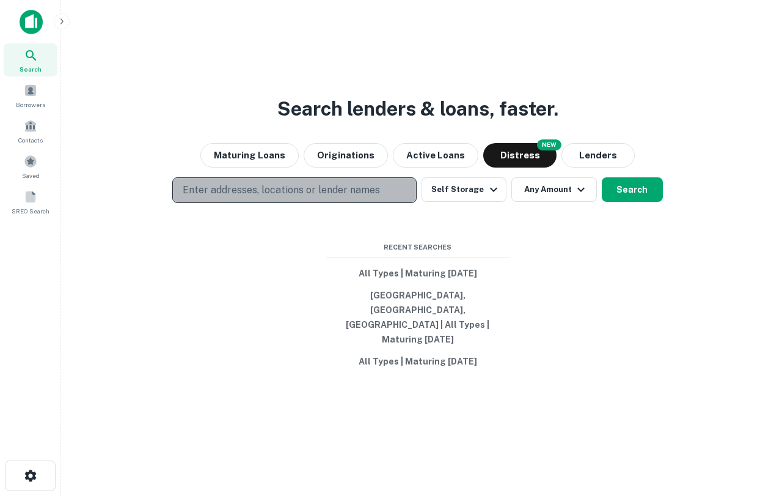
click at [285, 197] on p "Enter addresses, locations or lender names" at bounding box center [281, 190] width 197 height 15
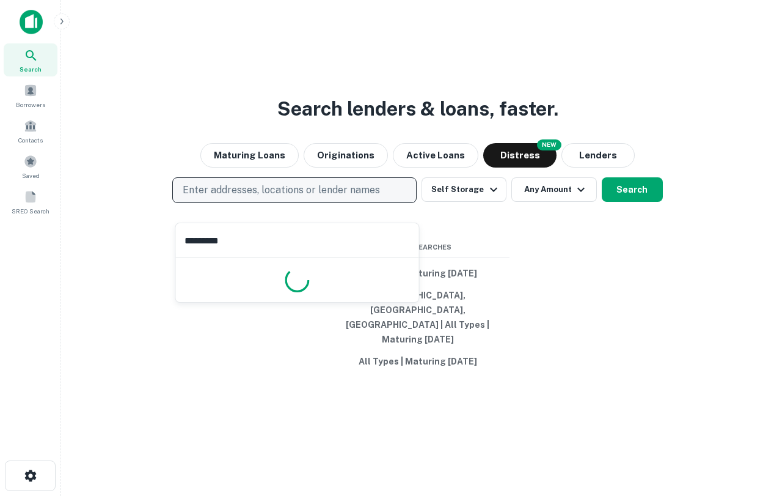
type input "**********"
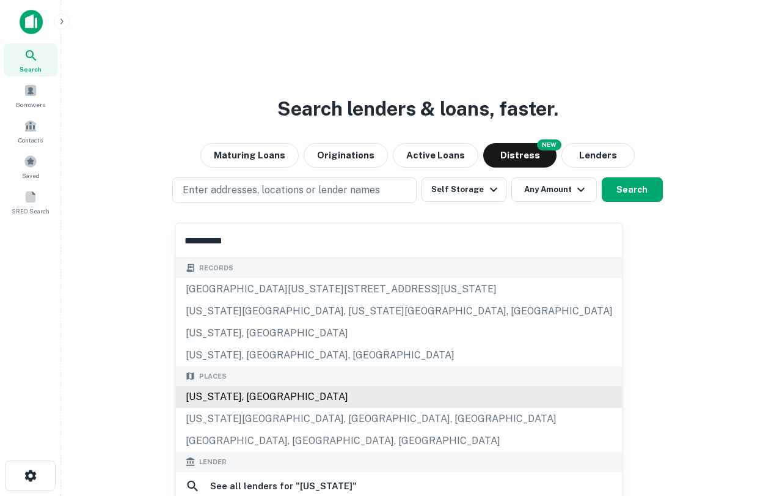
click at [237, 399] on div "California, USA" at bounding box center [399, 397] width 447 height 22
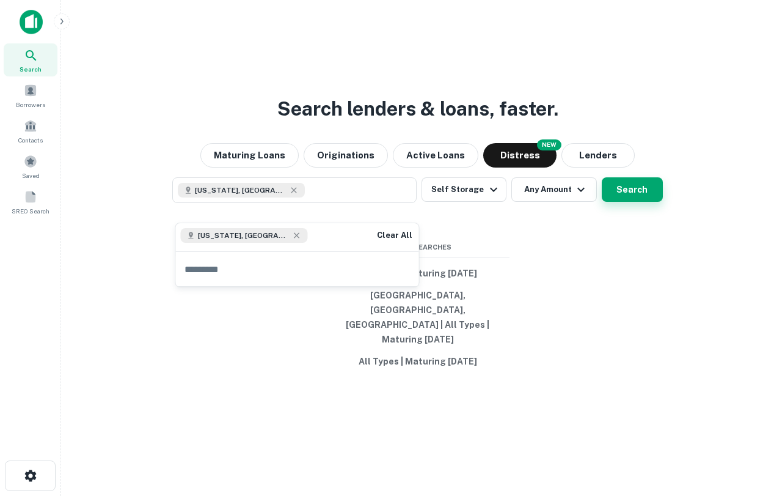
click at [629, 202] on button "Search" at bounding box center [632, 189] width 61 height 24
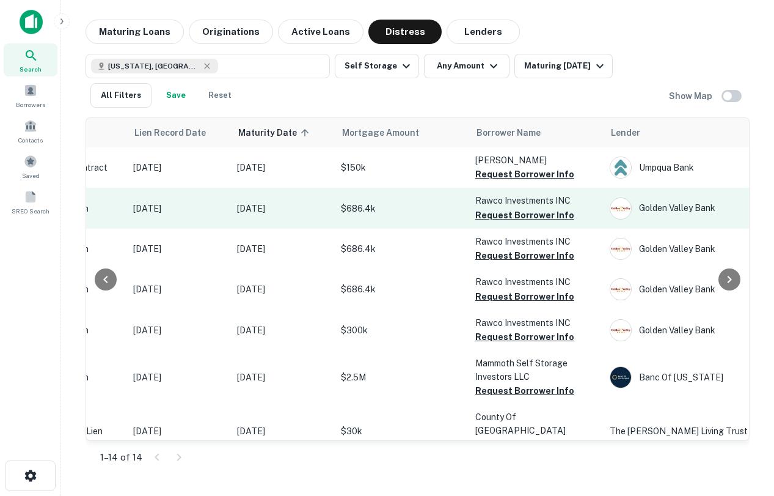
scroll to position [0, 225]
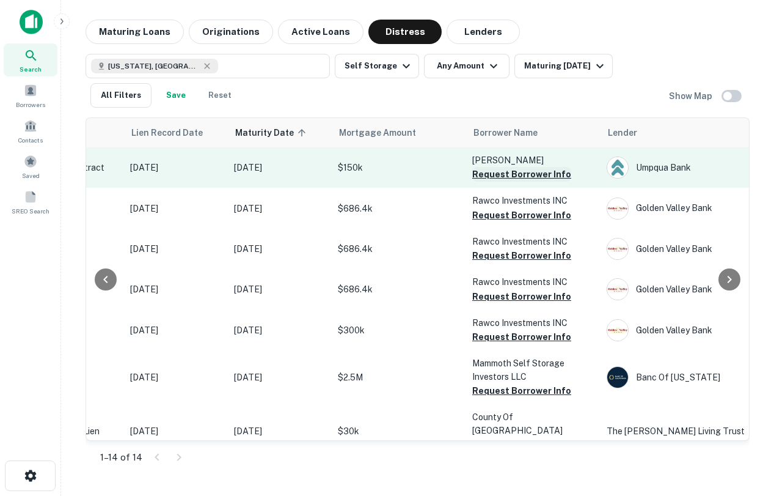
click at [511, 171] on button "Request Borrower Info" at bounding box center [521, 174] width 99 height 15
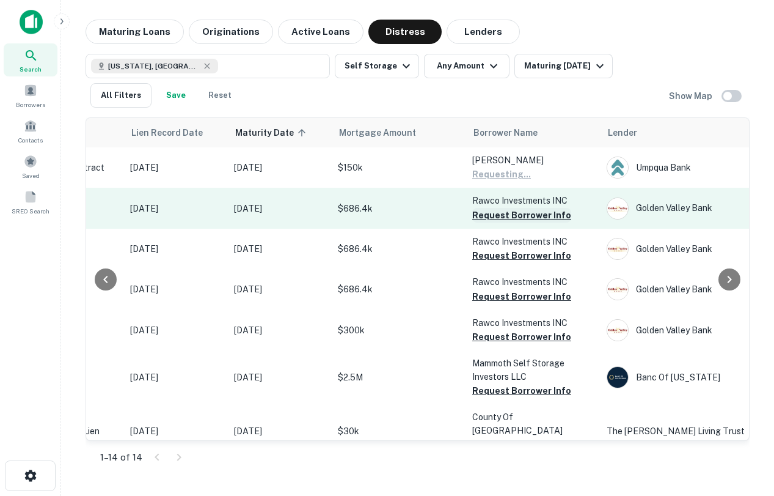
click at [539, 211] on button "Request Borrower Info" at bounding box center [521, 215] width 99 height 15
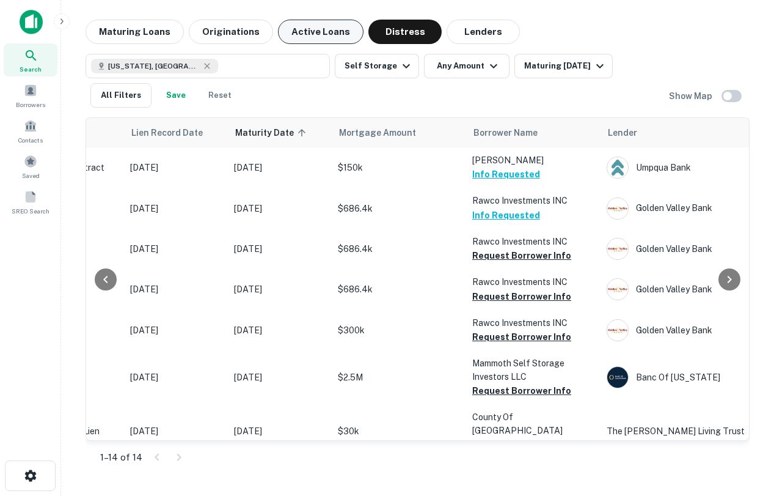
click at [318, 39] on button "Active Loans" at bounding box center [321, 32] width 86 height 24
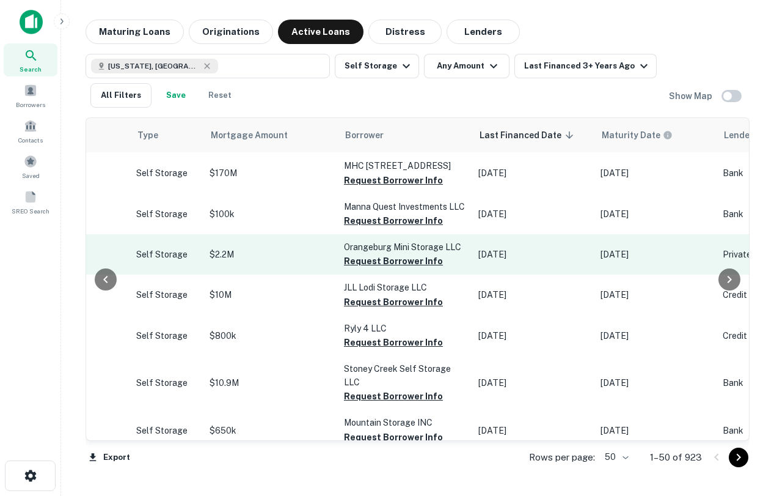
scroll to position [190, 479]
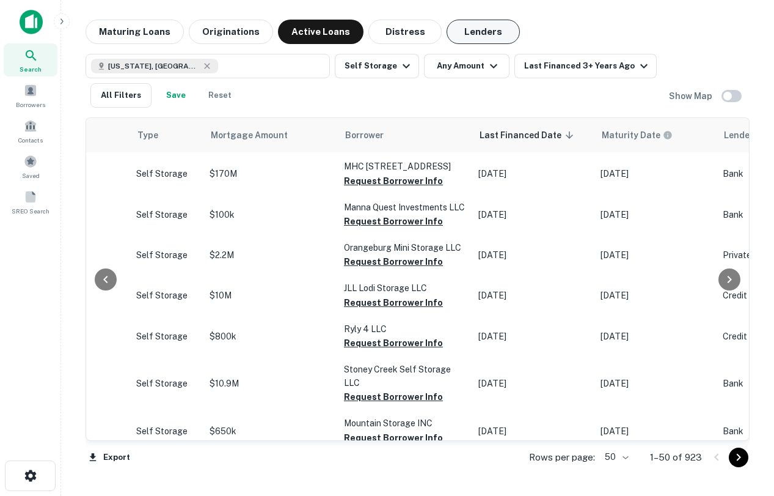
click at [465, 27] on button "Lenders" at bounding box center [483, 32] width 73 height 24
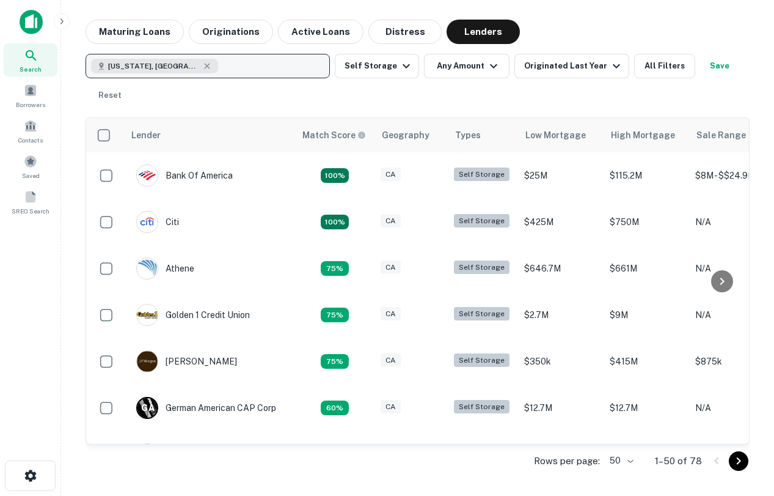
click at [171, 59] on div "California, USA" at bounding box center [154, 66] width 127 height 15
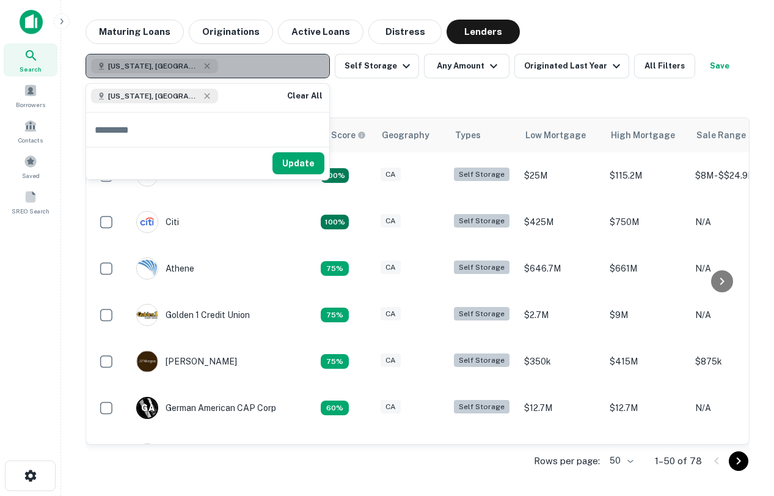
click at [174, 66] on div "California, USA" at bounding box center [154, 66] width 127 height 15
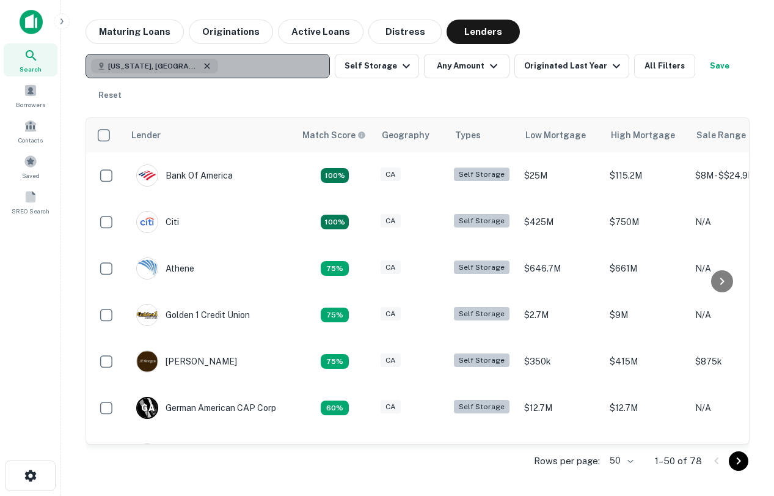
click at [204, 65] on icon "button" at bounding box center [207, 66] width 6 height 6
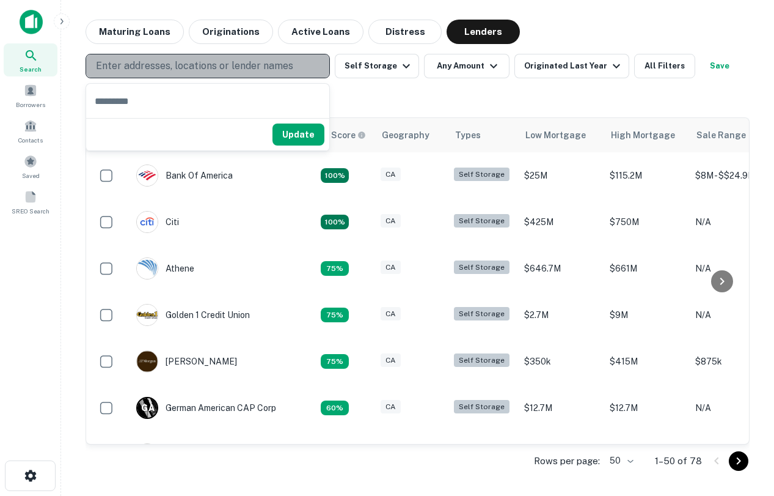
click at [168, 65] on p "Enter addresses, locations or lender names" at bounding box center [194, 66] width 197 height 15
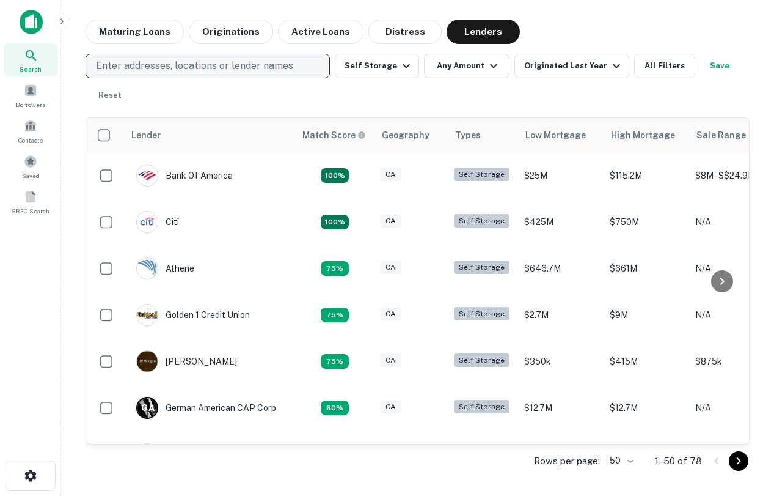
click at [168, 65] on p "Enter addresses, locations or lender names" at bounding box center [194, 66] width 197 height 15
type input "********"
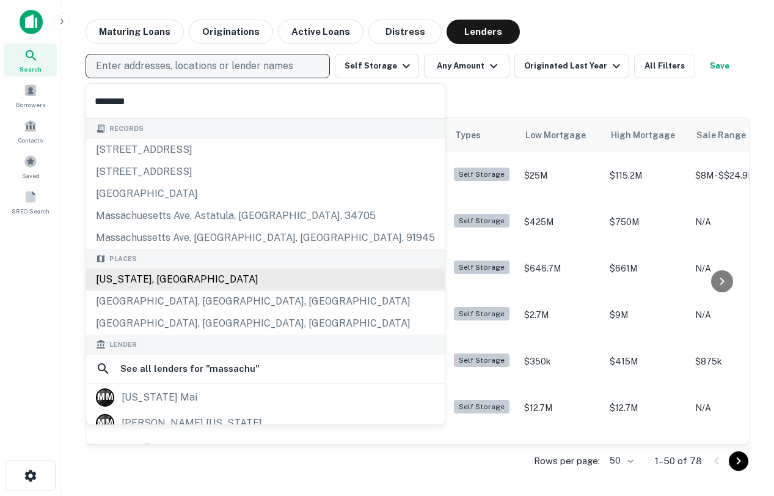
click at [155, 279] on div "Massachusetts, USA" at bounding box center [265, 279] width 359 height 22
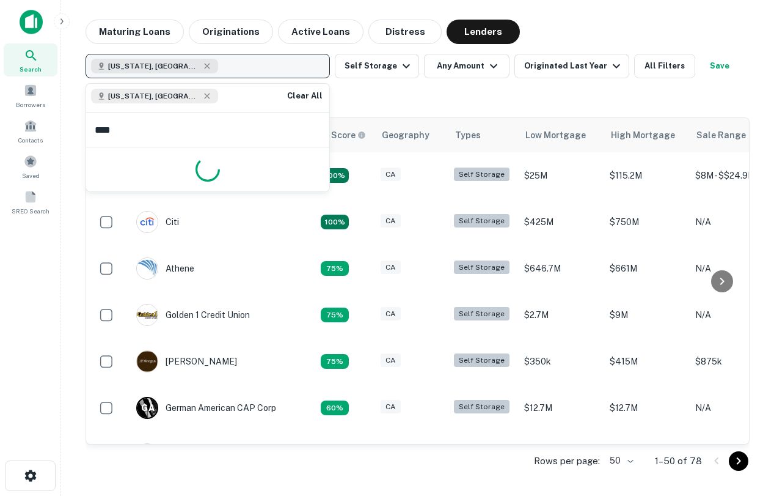
type input "*****"
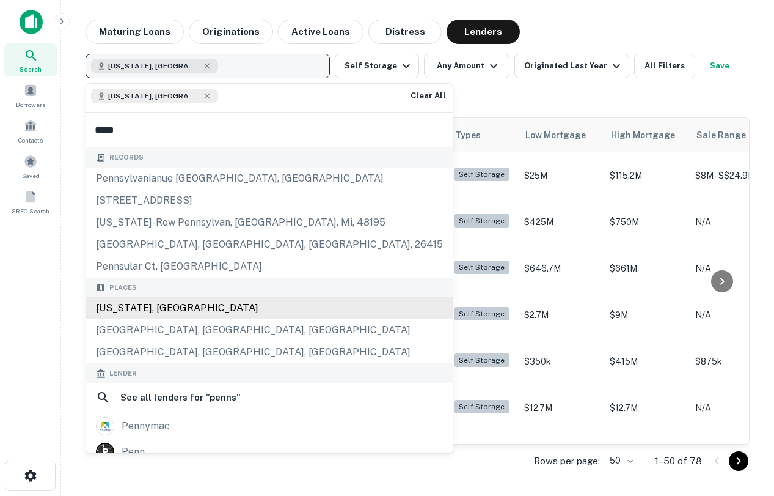
click at [188, 310] on div "Pennsylvania, USA" at bounding box center [269, 308] width 367 height 22
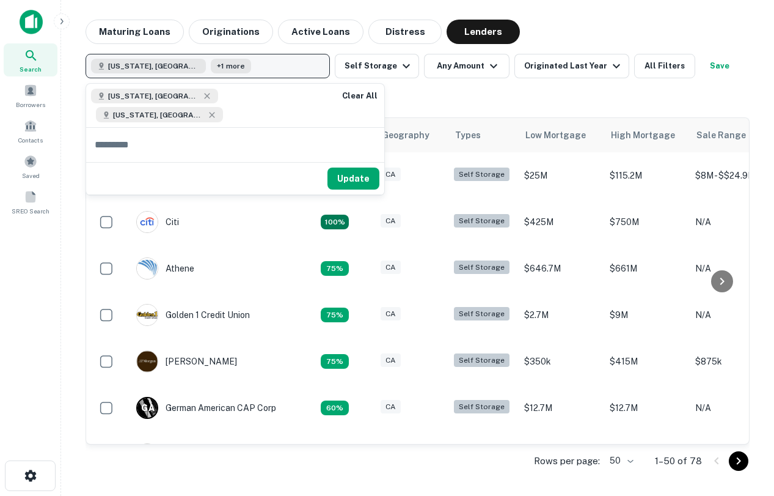
click at [414, 106] on div "Massachusetts, USA +1 more Self Storage Any Amount Originated Last Year All Fil…" at bounding box center [418, 81] width 664 height 54
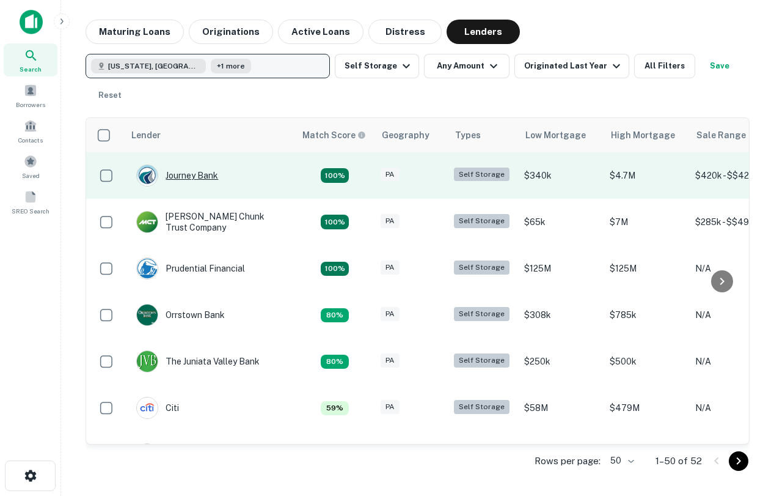
click at [190, 167] on div "Journey Bank" at bounding box center [177, 175] width 82 height 22
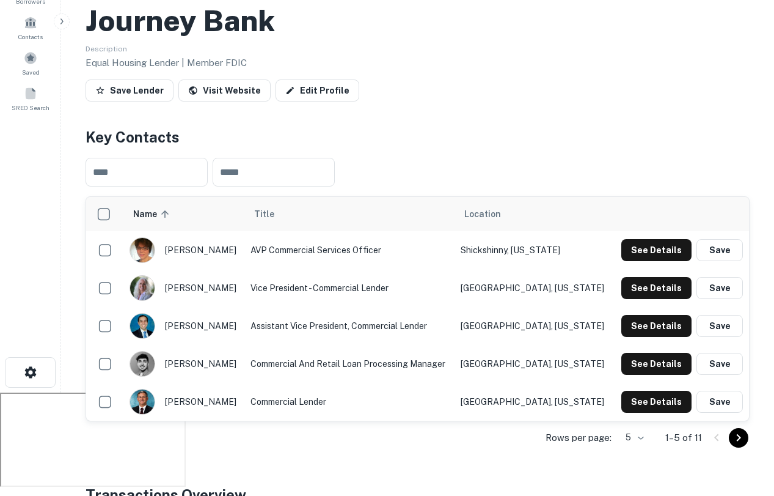
scroll to position [104, 0]
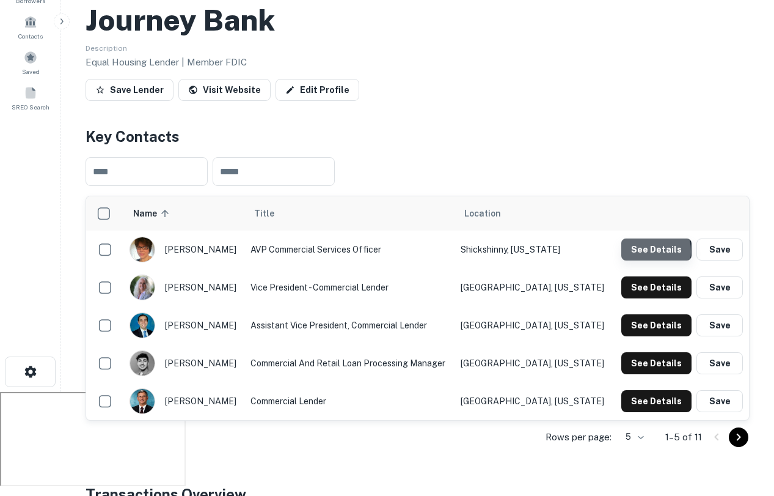
click at [642, 251] on button "See Details" at bounding box center [657, 249] width 70 height 22
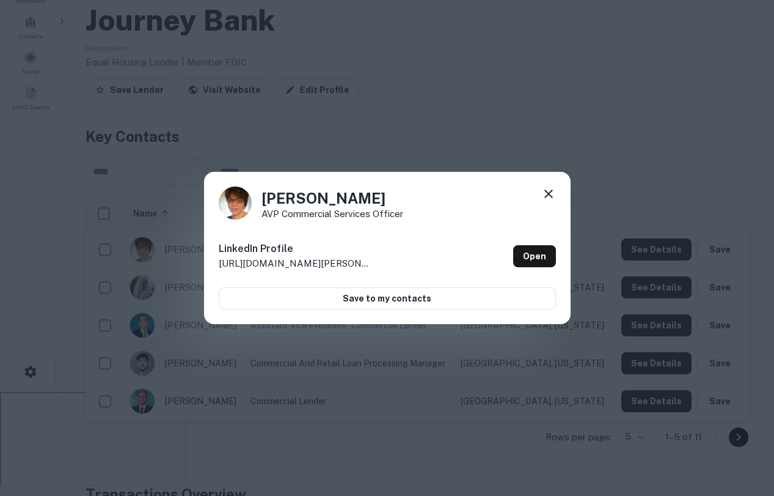
click at [554, 191] on icon at bounding box center [548, 193] width 15 height 15
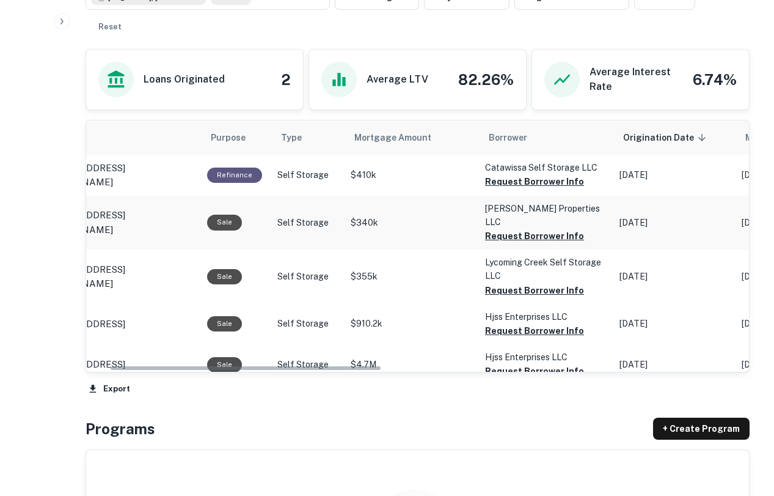
scroll to position [0, 56]
click at [537, 183] on button "Request Borrower Info" at bounding box center [534, 181] width 99 height 15
click at [531, 229] on button "Request Borrower Info" at bounding box center [534, 236] width 99 height 15
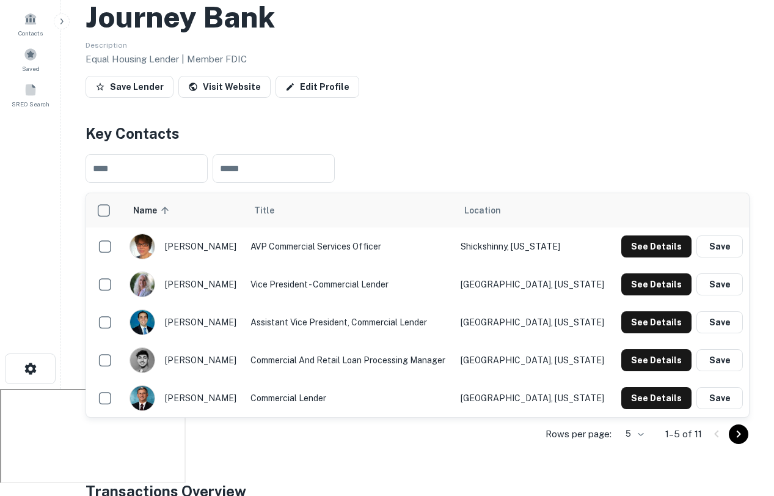
scroll to position [46, 0]
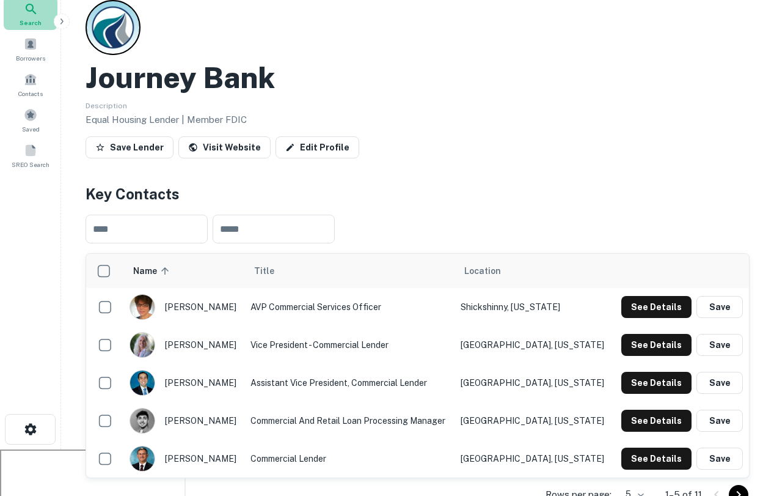
click at [31, 8] on icon at bounding box center [31, 9] width 15 height 15
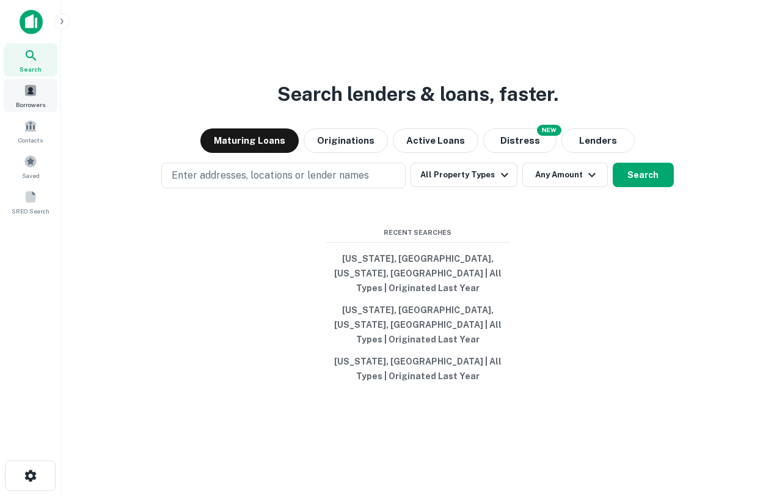
click at [27, 106] on span "Borrowers" at bounding box center [30, 105] width 29 height 10
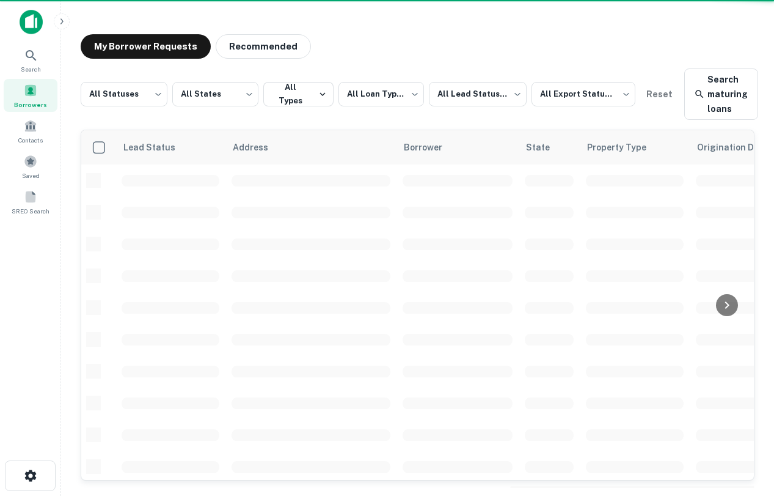
scroll to position [190, 0]
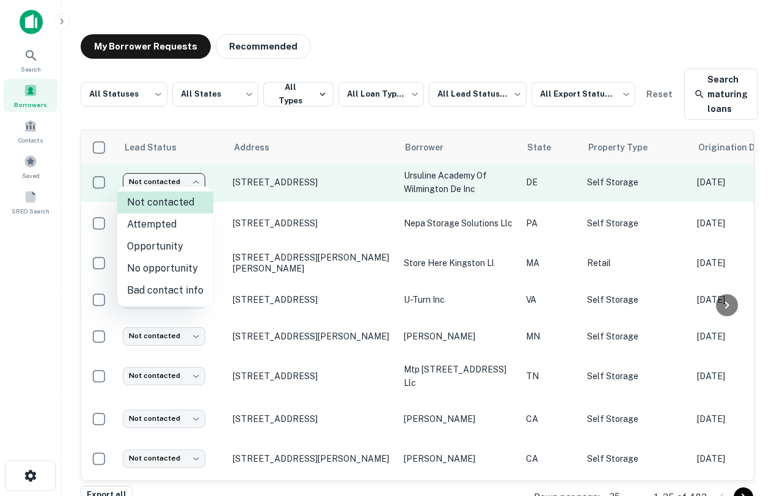
click at [172, 172] on body "**********" at bounding box center [387, 248] width 774 height 496
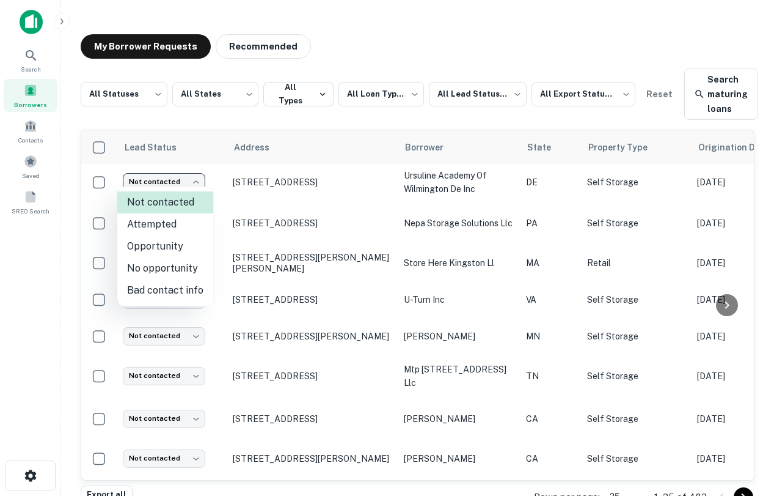
click at [270, 234] on div at bounding box center [387, 248] width 774 height 496
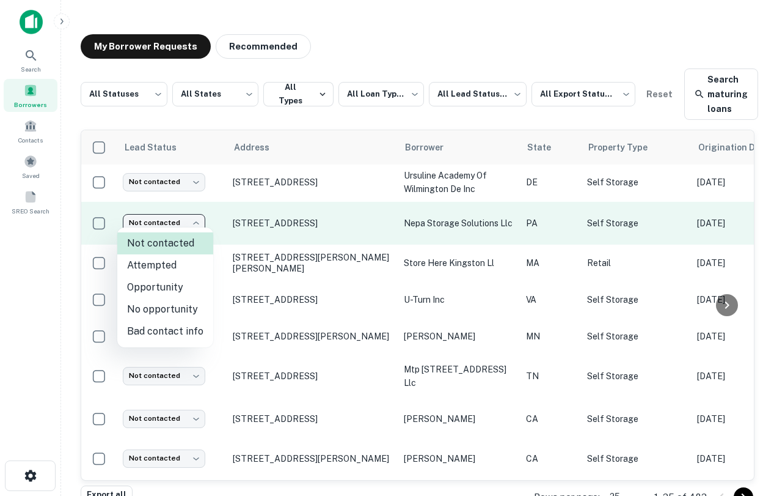
click at [161, 227] on body "**********" at bounding box center [387, 248] width 774 height 496
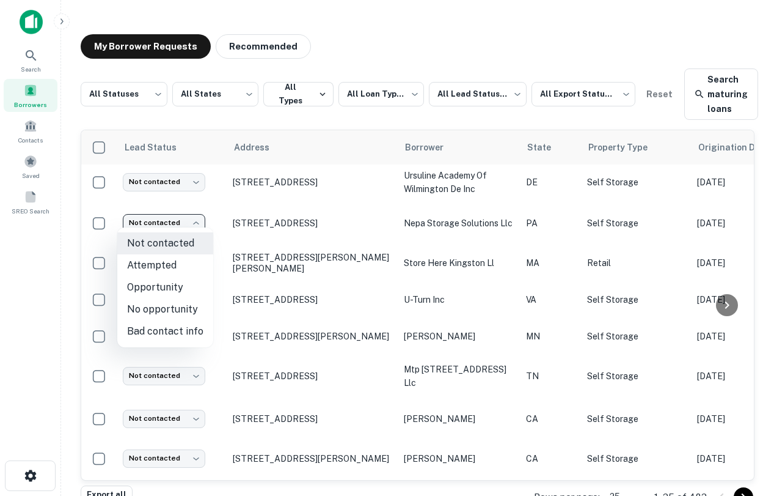
click at [540, 185] on div at bounding box center [387, 248] width 774 height 496
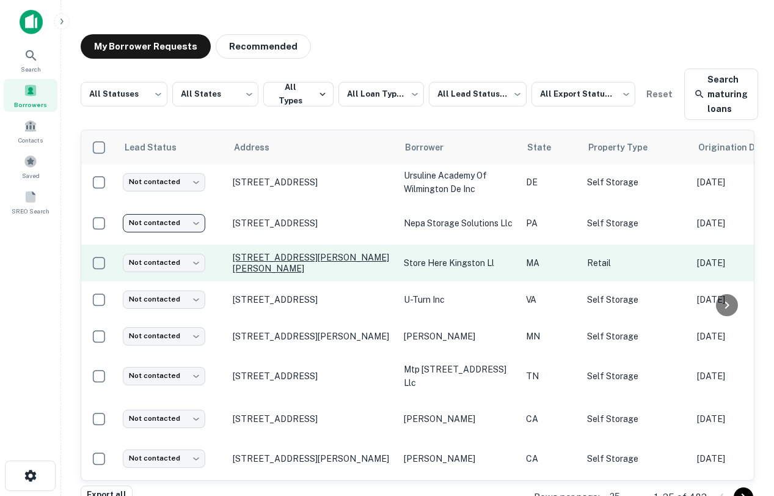
click at [266, 256] on p "[STREET_ADDRESS][PERSON_NAME][PERSON_NAME]" at bounding box center [312, 263] width 159 height 22
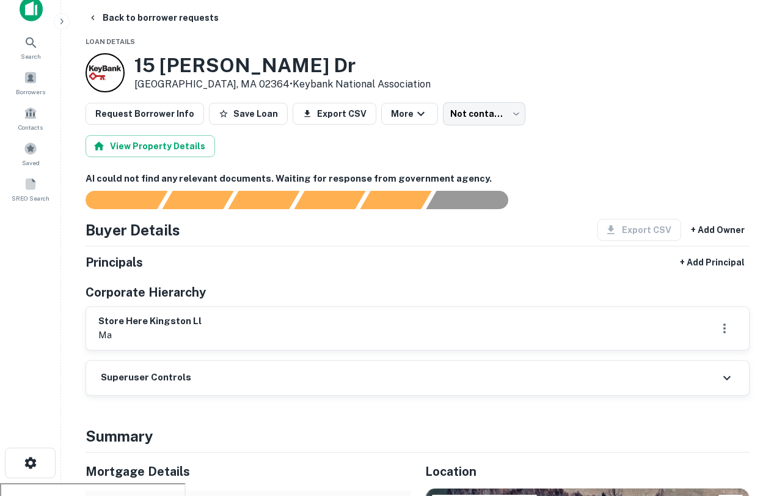
scroll to position [18, 0]
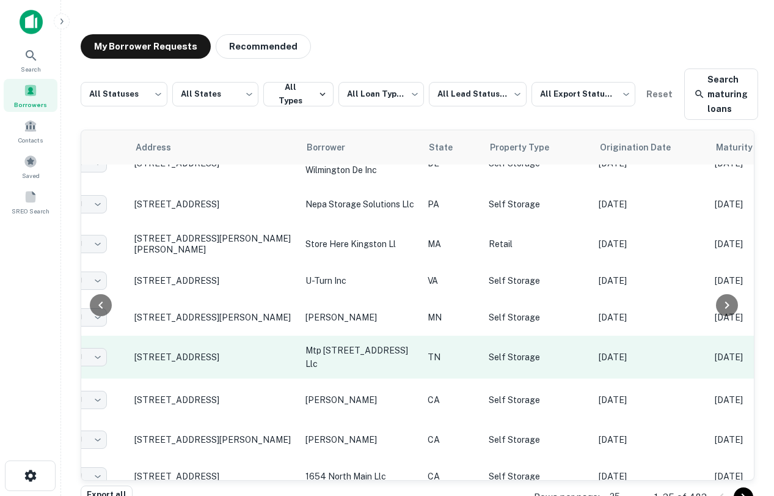
scroll to position [211, 98]
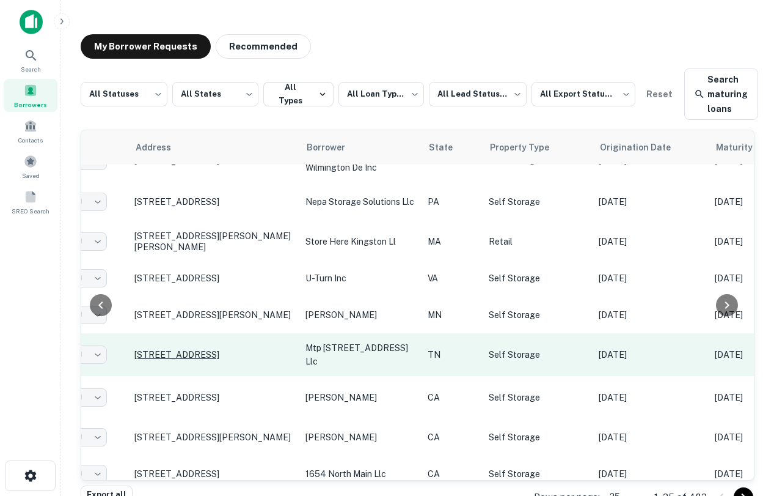
click at [226, 349] on p "[STREET_ADDRESS]" at bounding box center [213, 354] width 159 height 11
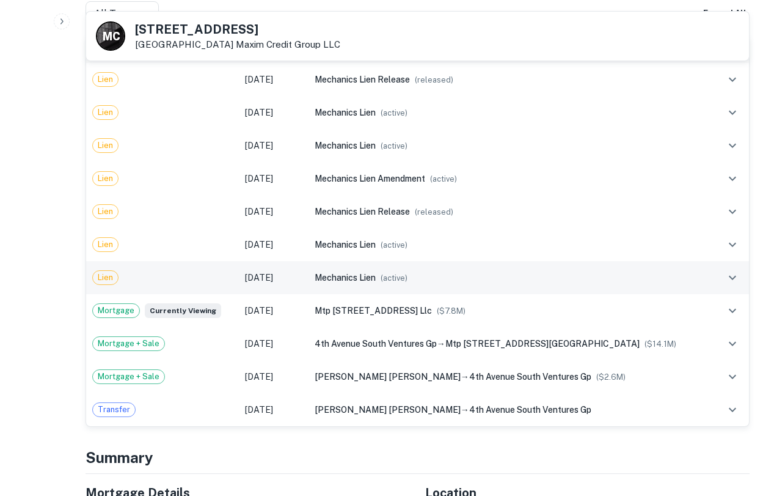
scroll to position [1007, 0]
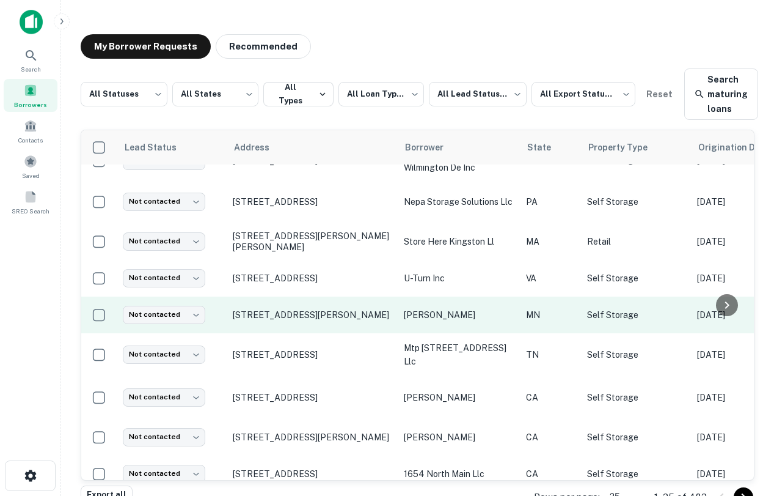
scroll to position [244, 0]
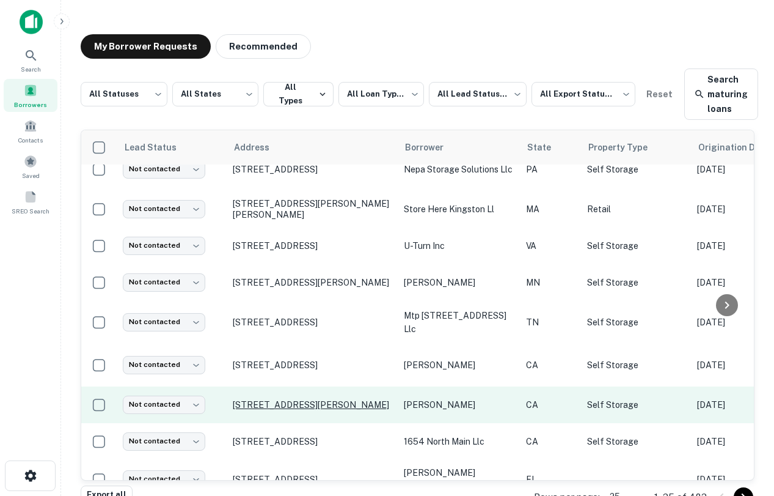
click at [331, 399] on p "[STREET_ADDRESS][PERSON_NAME]" at bounding box center [312, 404] width 159 height 11
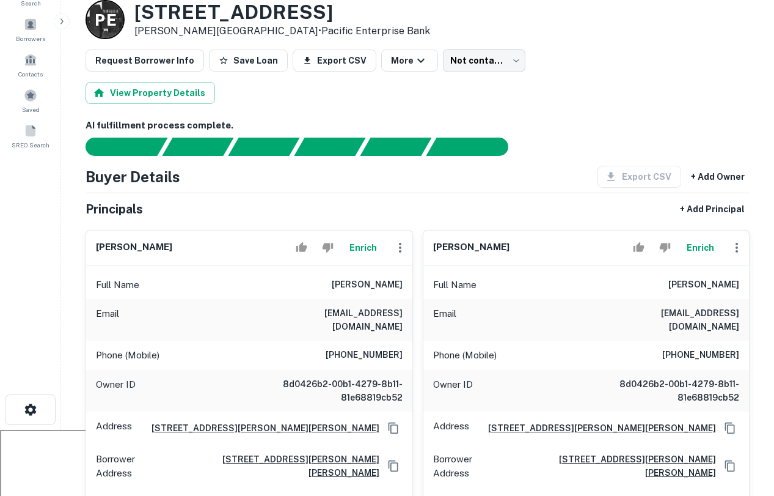
scroll to position [45, 0]
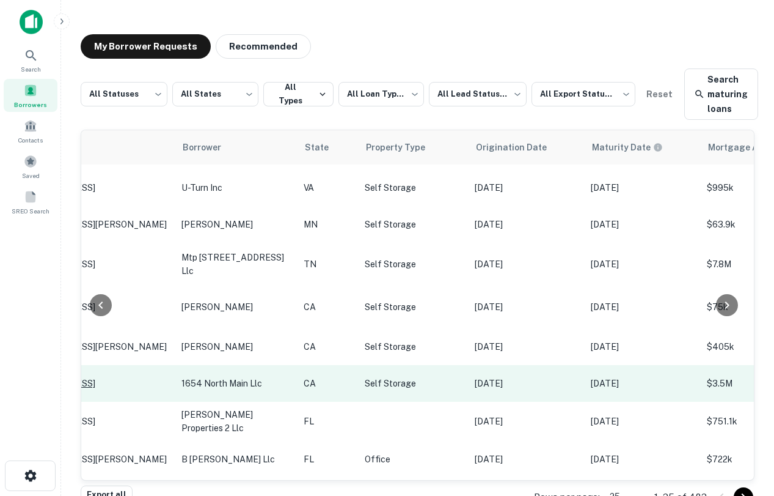
scroll to position [302, 0]
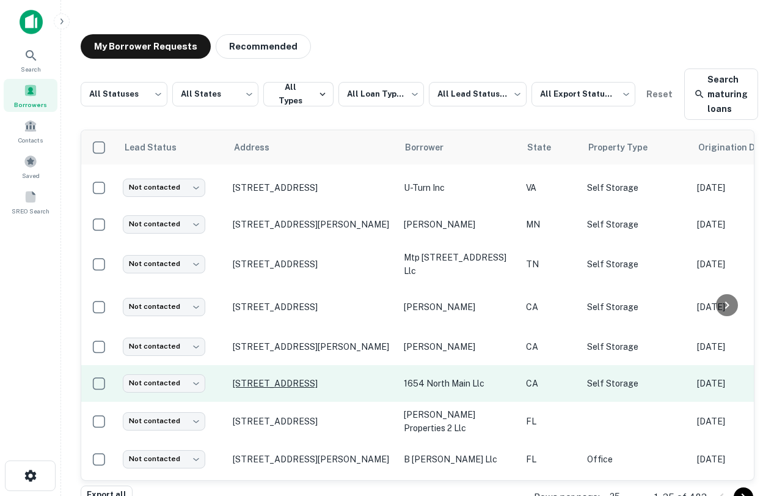
click at [312, 378] on p "[STREET_ADDRESS]" at bounding box center [312, 383] width 159 height 11
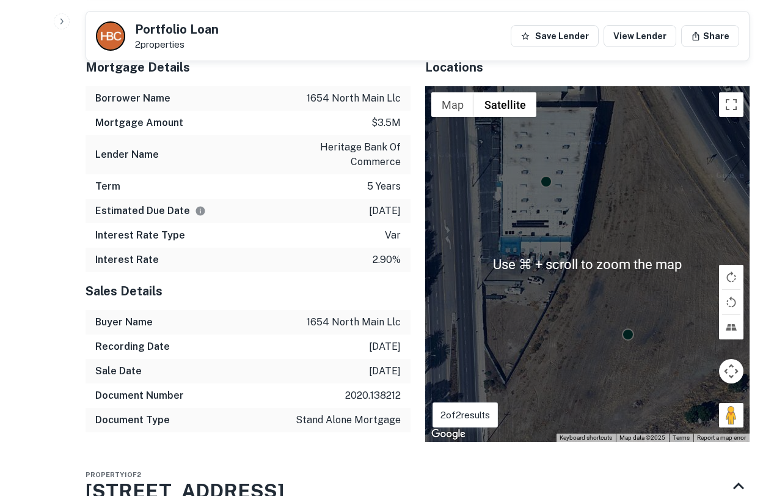
scroll to position [941, 0]
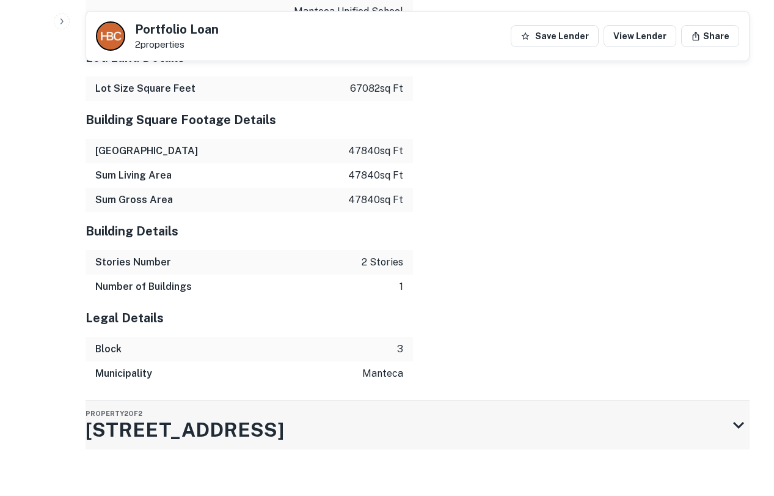
click at [310, 416] on div "Property 2 of 2 1606 N Main St" at bounding box center [407, 424] width 642 height 49
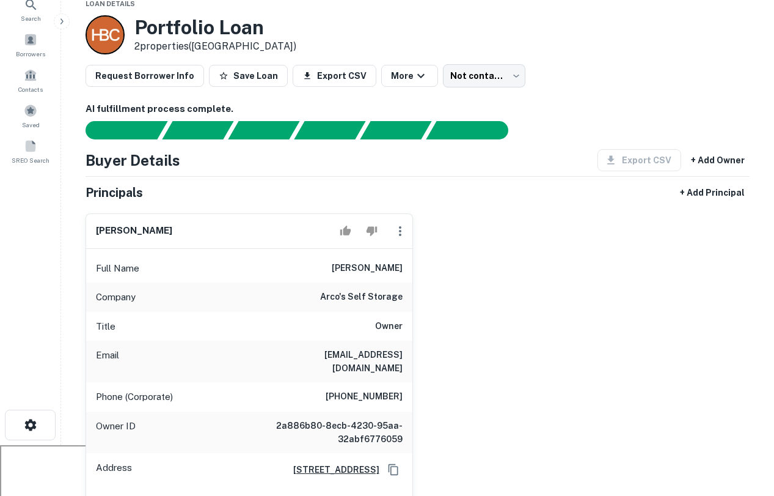
scroll to position [0, 0]
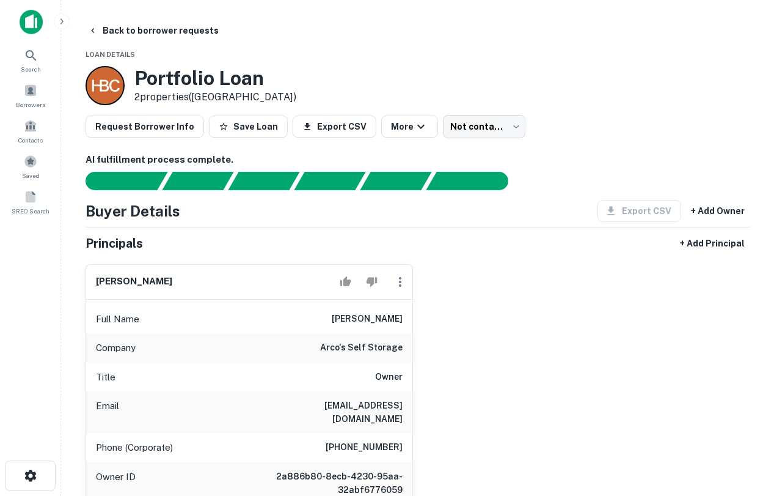
click at [24, 15] on img at bounding box center [31, 22] width 23 height 24
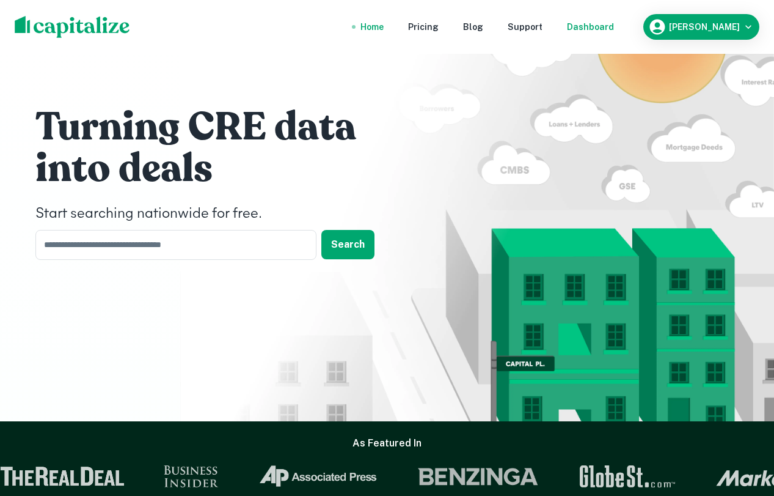
click at [614, 22] on div "Dashboard" at bounding box center [590, 26] width 47 height 13
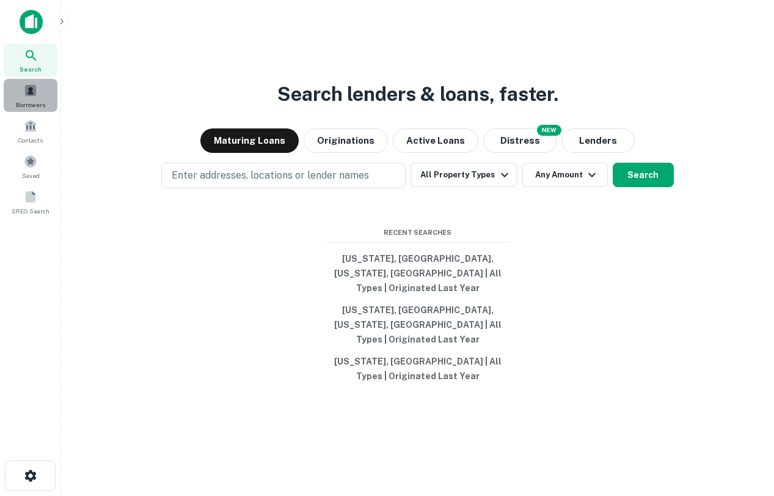
click at [38, 100] on span "Borrowers" at bounding box center [30, 105] width 29 height 10
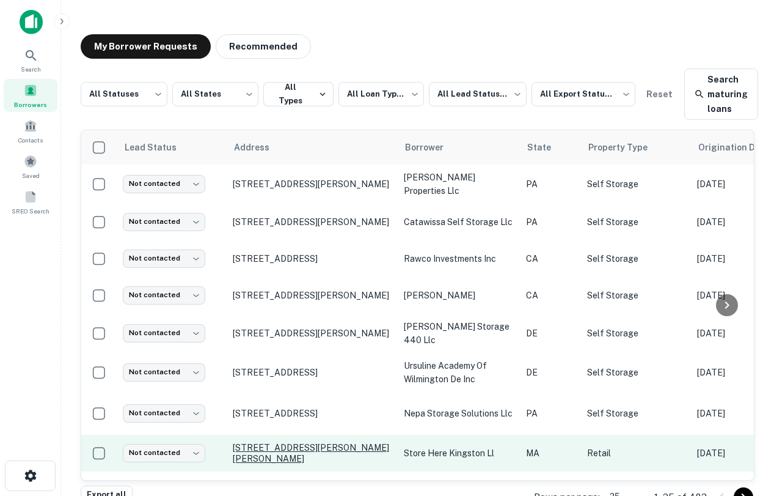
click at [313, 447] on p "[STREET_ADDRESS][PERSON_NAME][PERSON_NAME]" at bounding box center [312, 453] width 159 height 22
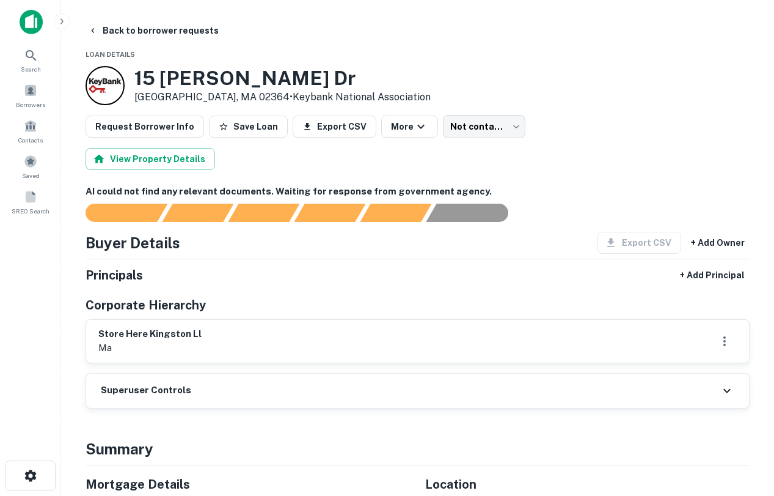
click at [29, 34] on img at bounding box center [31, 22] width 23 height 24
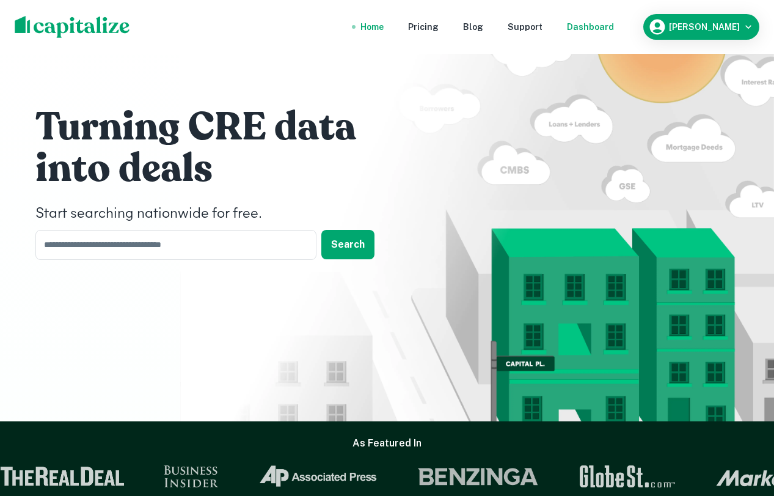
click at [614, 31] on div "Dashboard" at bounding box center [590, 26] width 47 height 13
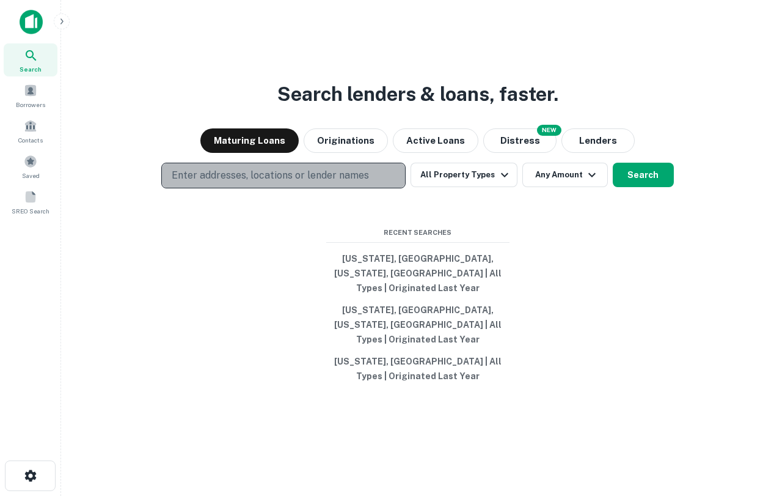
click at [374, 188] on button "Enter addresses, locations or lender names" at bounding box center [283, 176] width 244 height 26
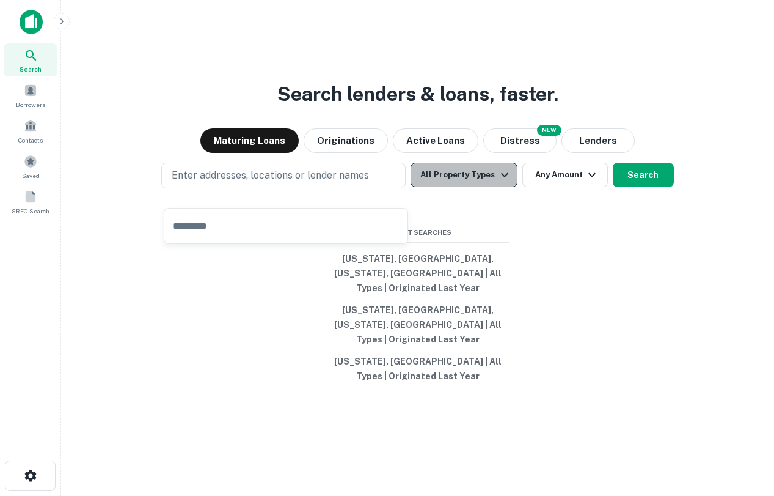
click at [472, 183] on button "All Property Types" at bounding box center [464, 175] width 106 height 24
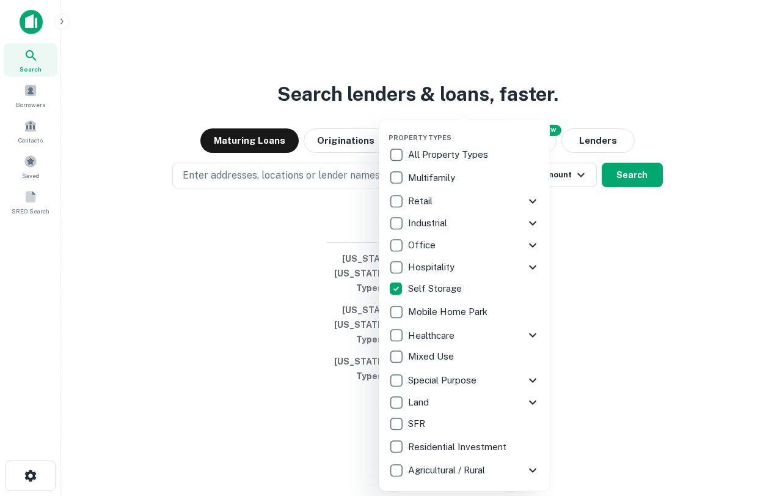
click at [620, 193] on div at bounding box center [387, 248] width 774 height 496
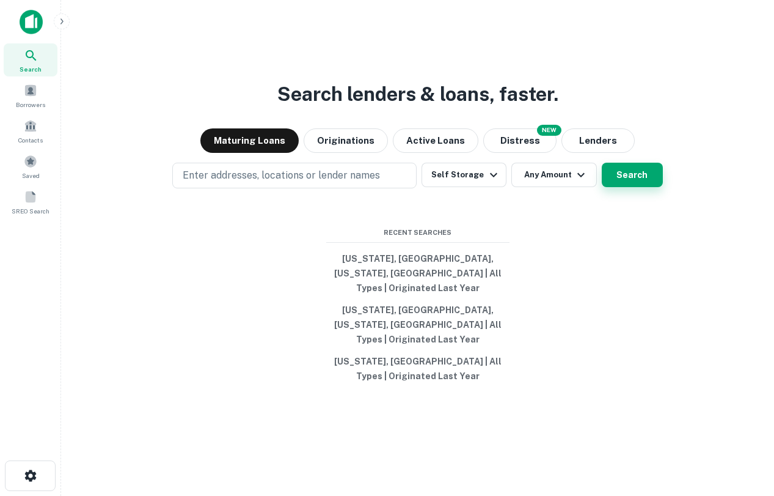
click at [628, 187] on button "Search" at bounding box center [632, 175] width 61 height 24
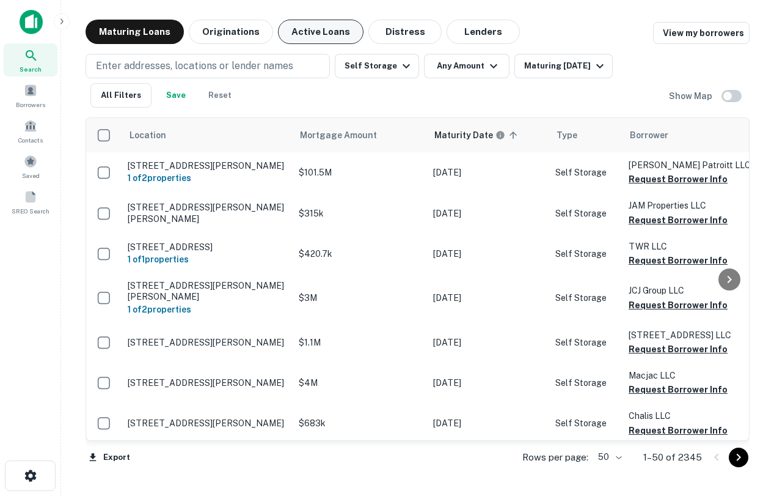
click at [310, 31] on button "Active Loans" at bounding box center [321, 32] width 86 height 24
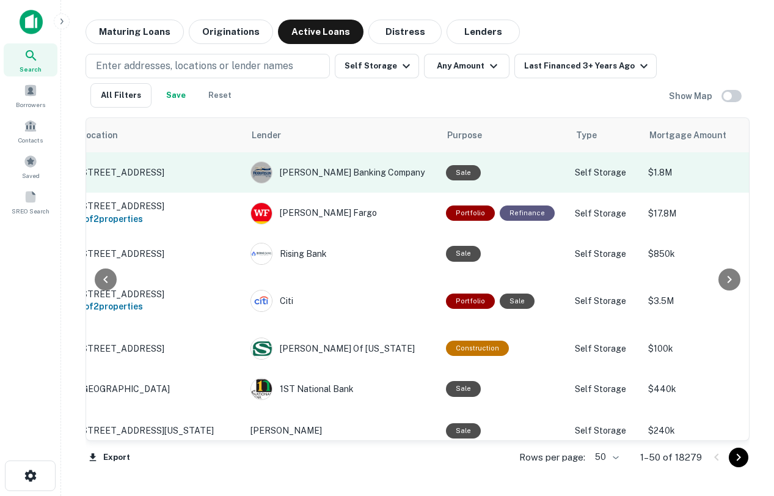
scroll to position [0, 53]
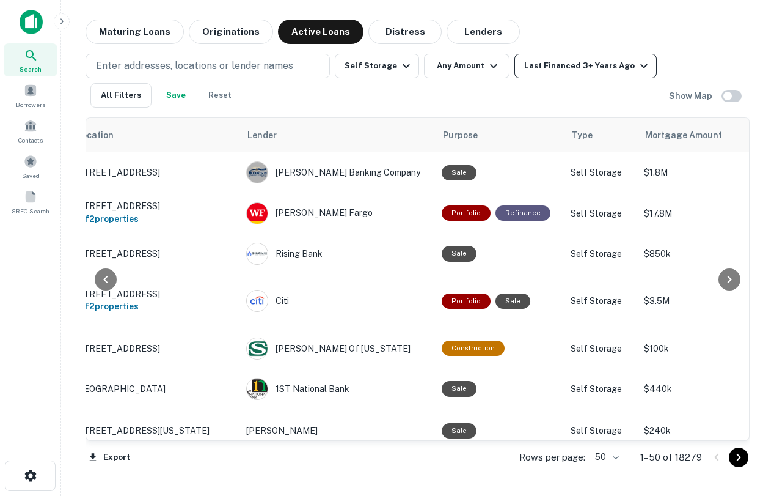
click at [596, 60] on div "Last Financed 3+ Years Ago" at bounding box center [587, 66] width 127 height 15
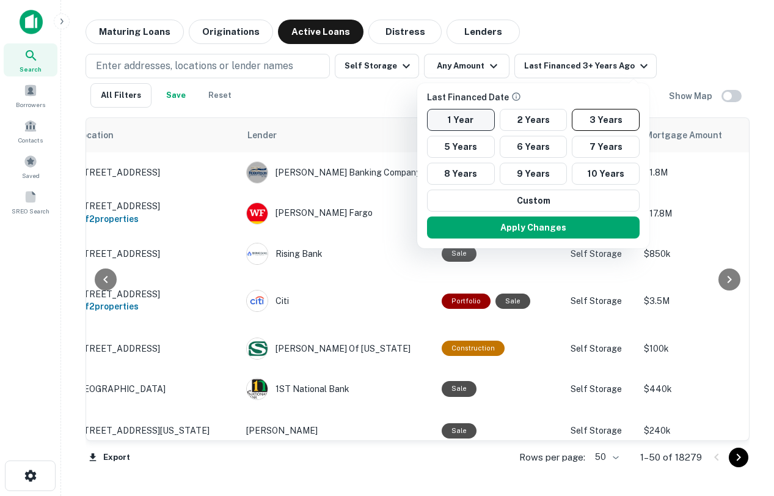
click at [474, 114] on button "1 Year" at bounding box center [461, 120] width 68 height 22
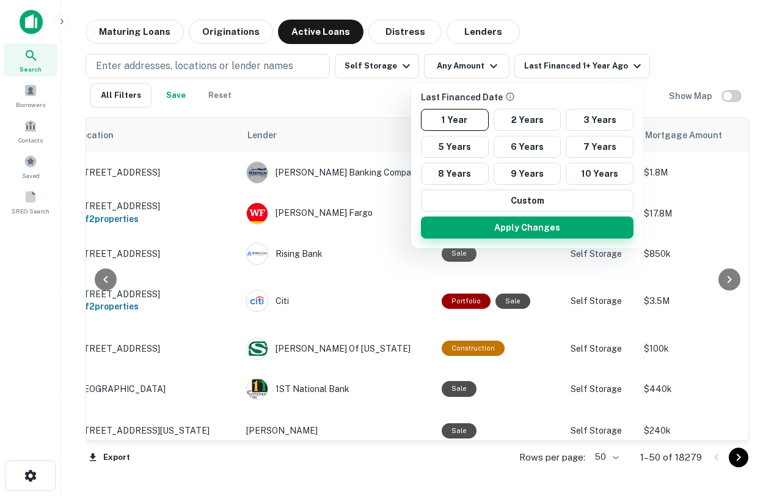
click at [504, 231] on button "Apply Changes" at bounding box center [527, 227] width 213 height 22
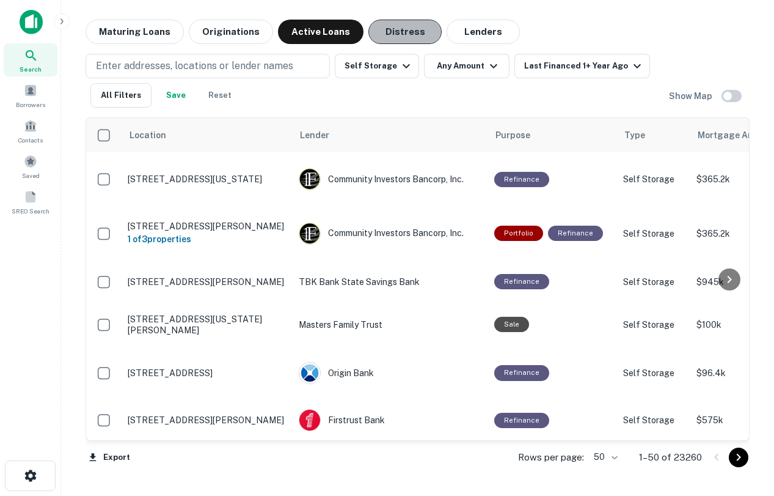
click at [405, 39] on button "Distress" at bounding box center [405, 32] width 73 height 24
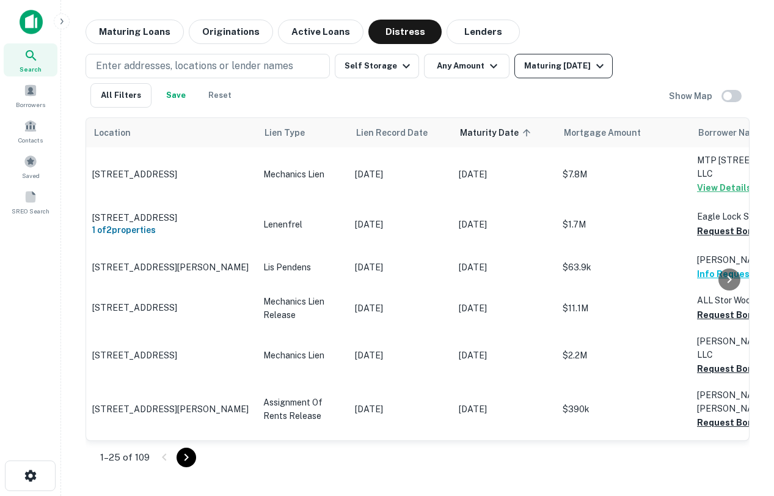
click at [548, 68] on div "Maturing In 1 Year" at bounding box center [565, 66] width 83 height 15
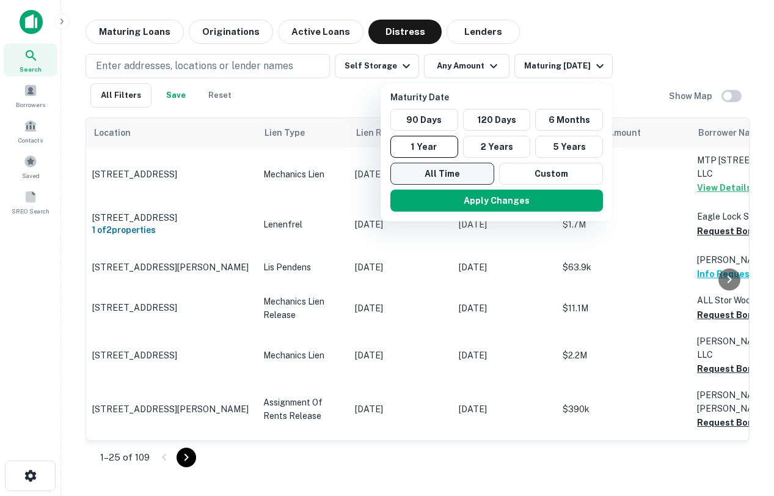
click at [460, 178] on button "All Time" at bounding box center [443, 174] width 104 height 22
click at [487, 211] on div "Apply Changes" at bounding box center [497, 201] width 222 height 32
click at [482, 201] on button "Apply Changes" at bounding box center [497, 200] width 213 height 22
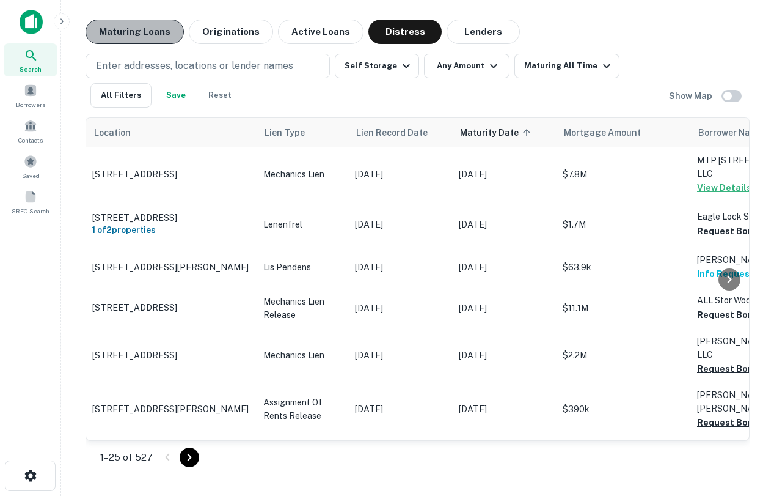
click at [154, 26] on button "Maturing Loans" at bounding box center [135, 32] width 98 height 24
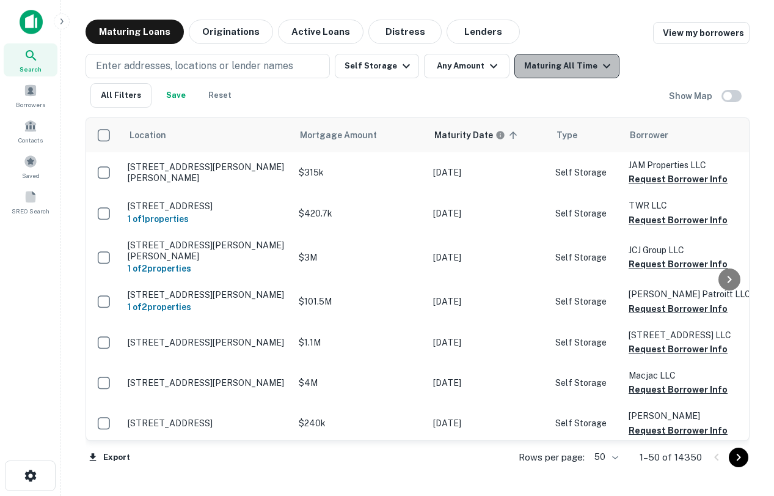
click at [568, 67] on div "Maturing All Time" at bounding box center [569, 66] width 90 height 15
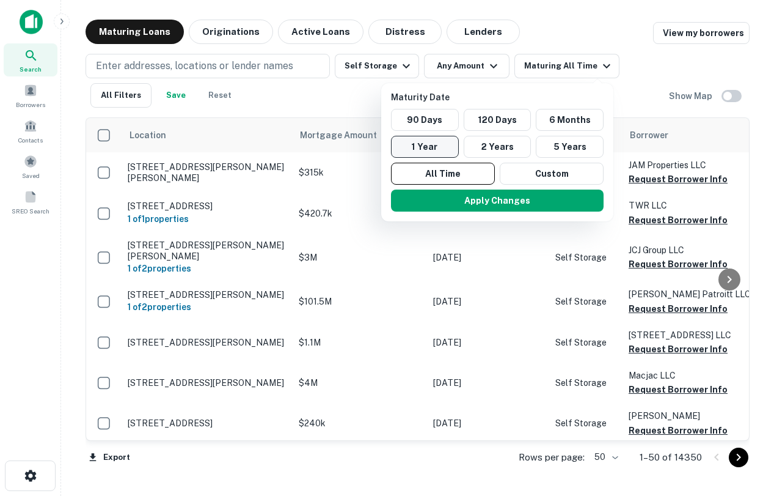
click at [437, 144] on button "1 Year" at bounding box center [425, 147] width 68 height 22
click at [517, 201] on button "Apply Changes" at bounding box center [497, 200] width 213 height 22
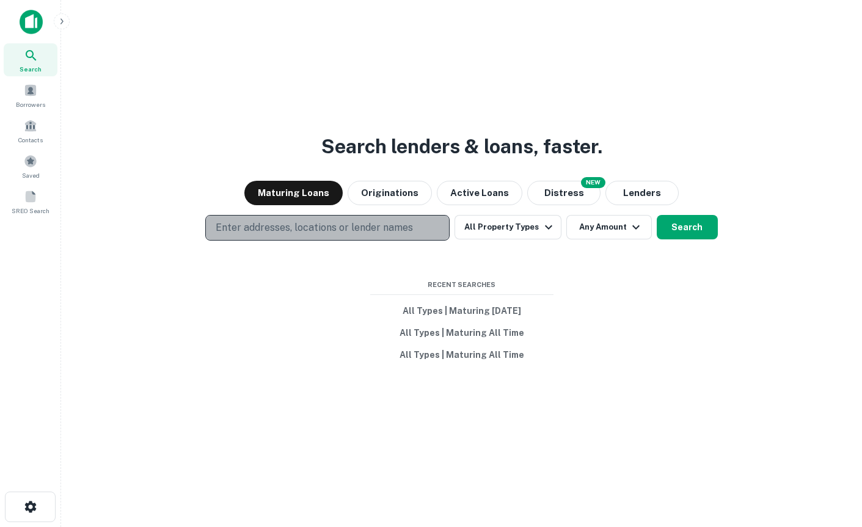
click at [298, 232] on p "Enter addresses, locations or lender names" at bounding box center [314, 228] width 197 height 15
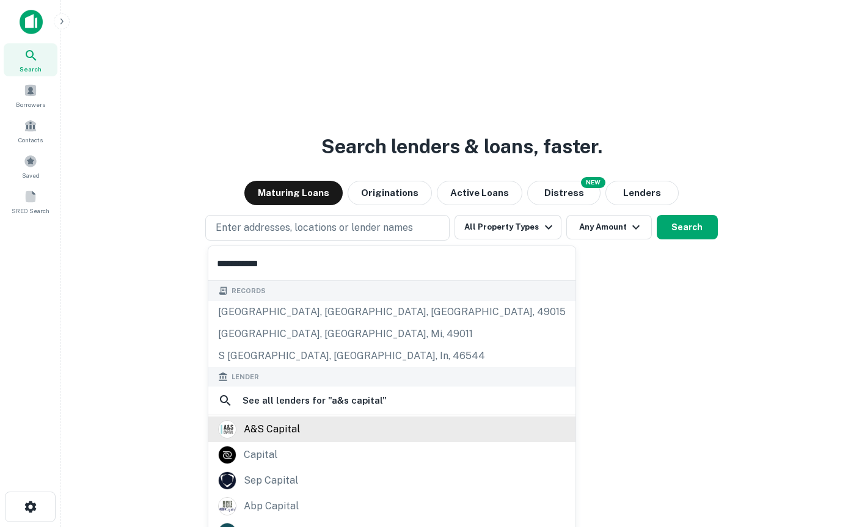
type input "**********"
click at [290, 430] on div "a&s capital" at bounding box center [272, 429] width 56 height 18
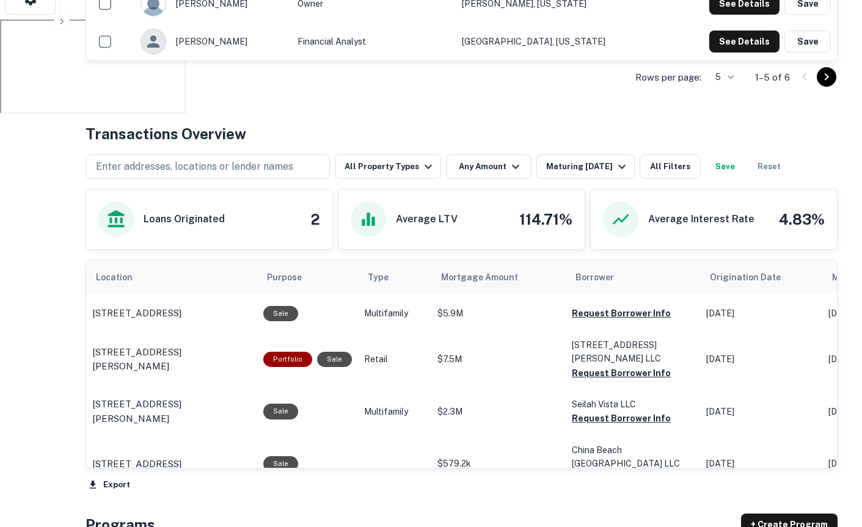
scroll to position [532, 0]
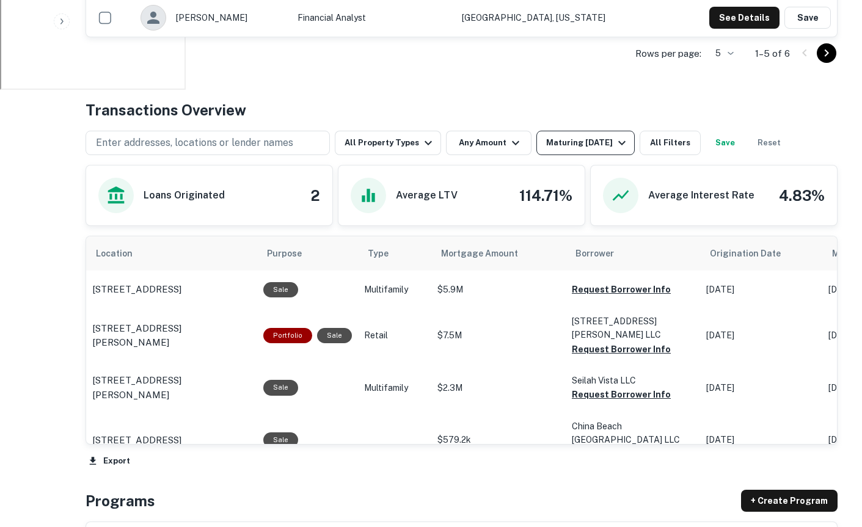
click at [515, 142] on div "Maturing [DATE]" at bounding box center [587, 143] width 83 height 15
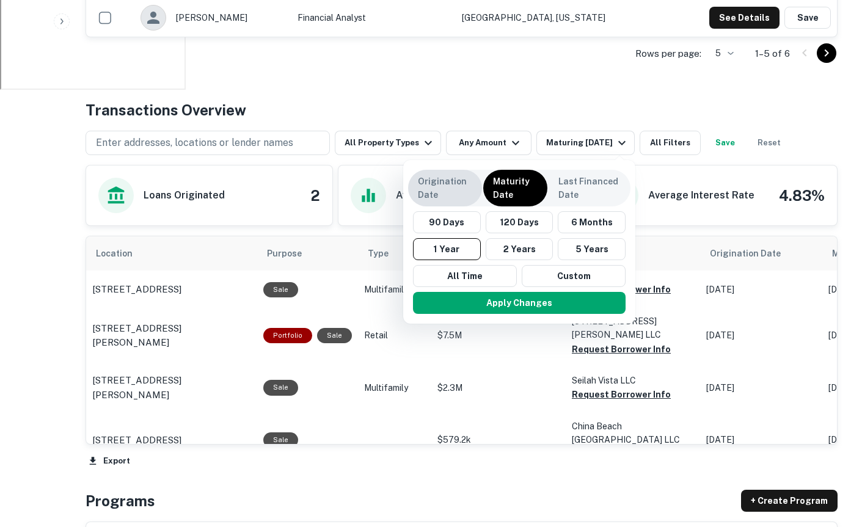
click at [467, 187] on p "Origination Date" at bounding box center [445, 188] width 54 height 27
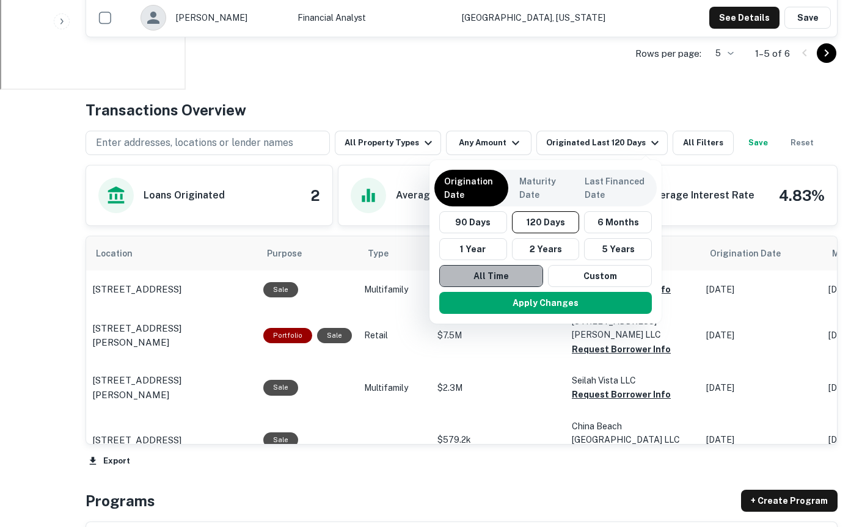
click at [474, 267] on button "All Time" at bounding box center [491, 276] width 104 height 22
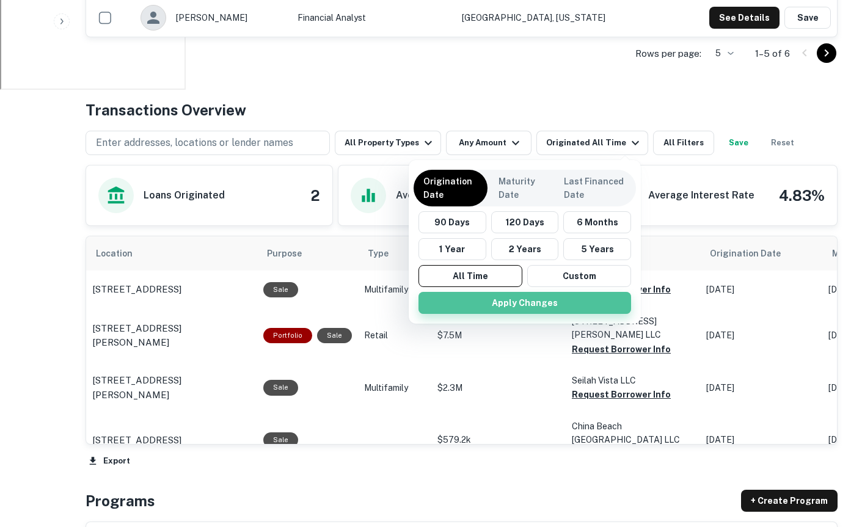
click at [494, 310] on button "Apply Changes" at bounding box center [525, 303] width 213 height 22
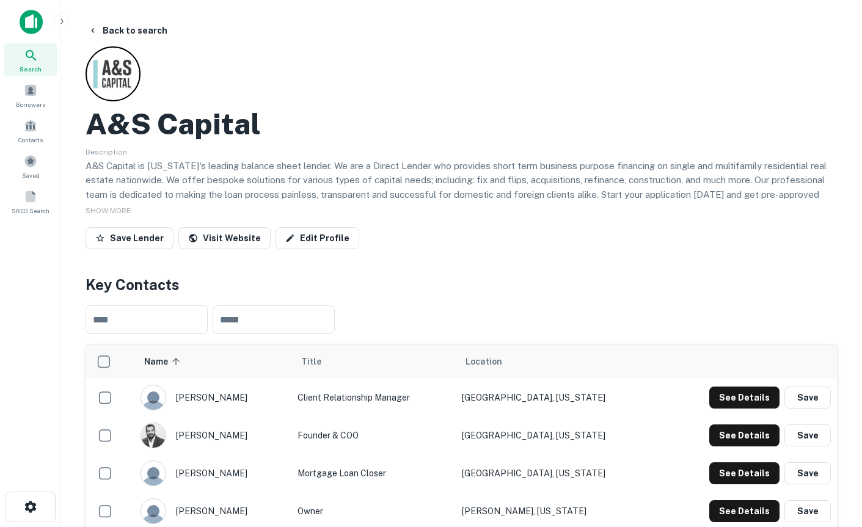
click at [32, 18] on img at bounding box center [31, 22] width 23 height 24
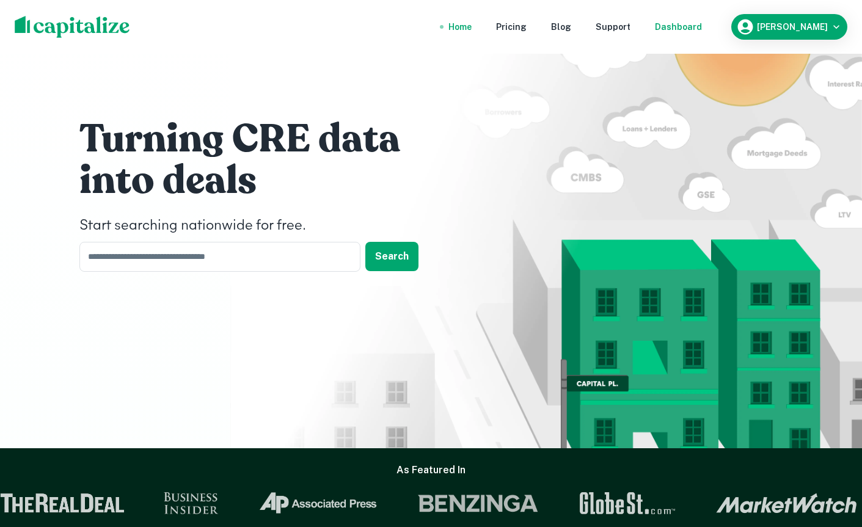
click at [515, 26] on nav "Home Pricing Blog Support Dashboard" at bounding box center [575, 26] width 293 height 27
click at [515, 31] on div "Dashboard" at bounding box center [678, 26] width 47 height 13
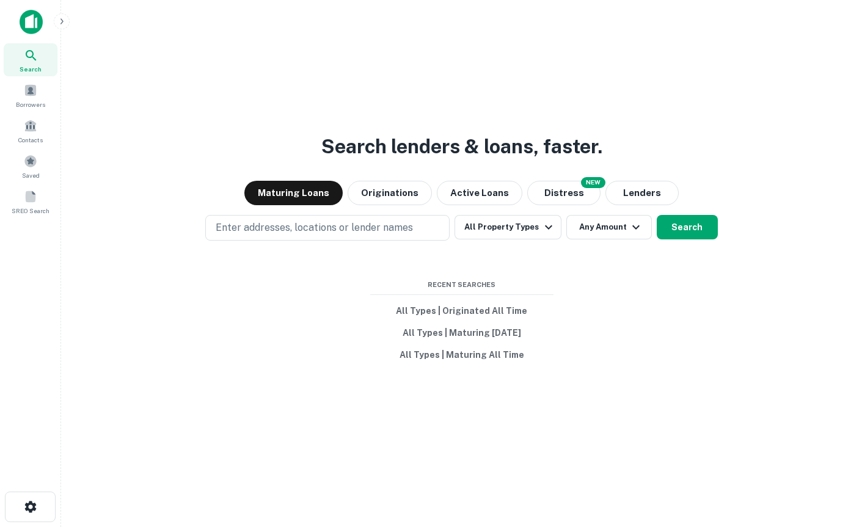
click at [55, 27] on div at bounding box center [81, 22] width 122 height 24
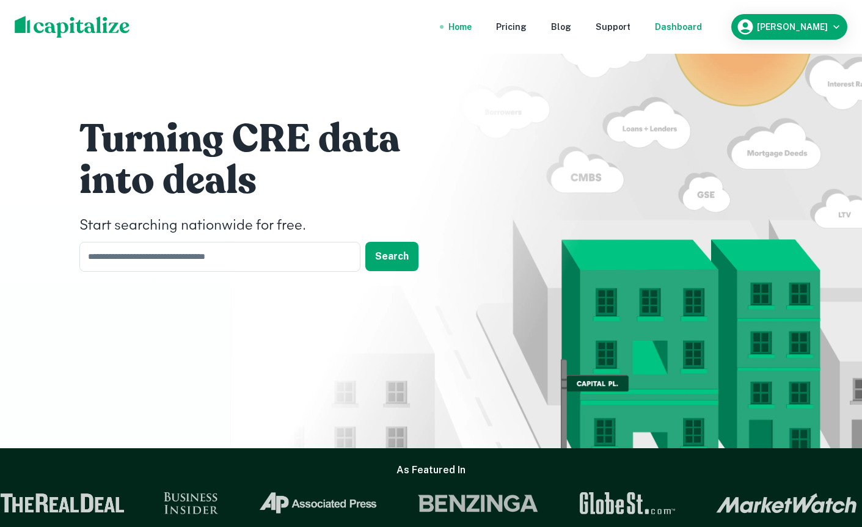
click at [515, 21] on div "Dashboard" at bounding box center [678, 26] width 47 height 13
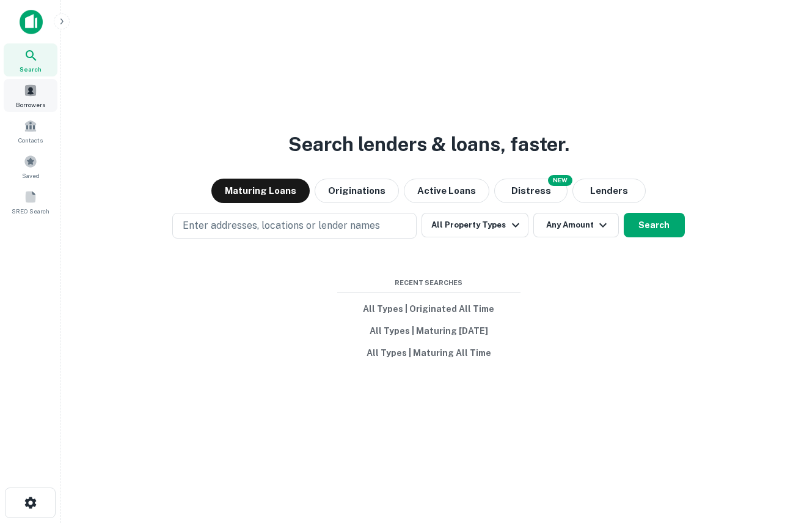
click at [26, 95] on span at bounding box center [30, 90] width 13 height 13
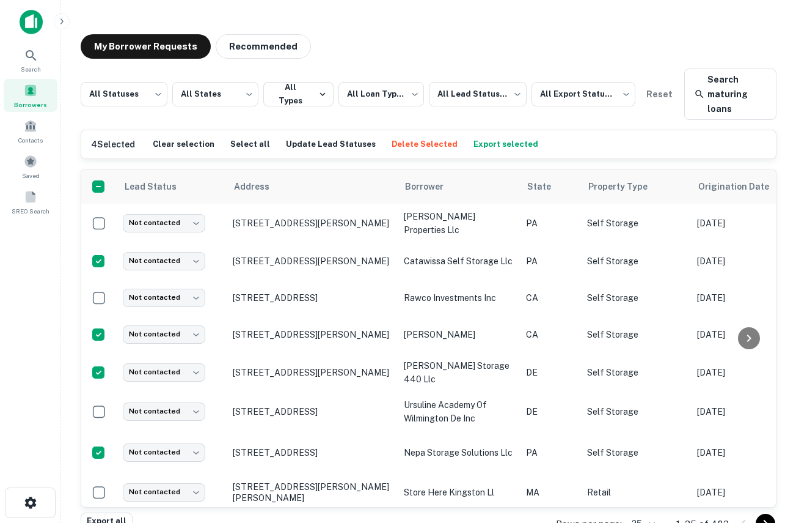
click at [422, 143] on button "Delete Selected" at bounding box center [425, 144] width 72 height 18
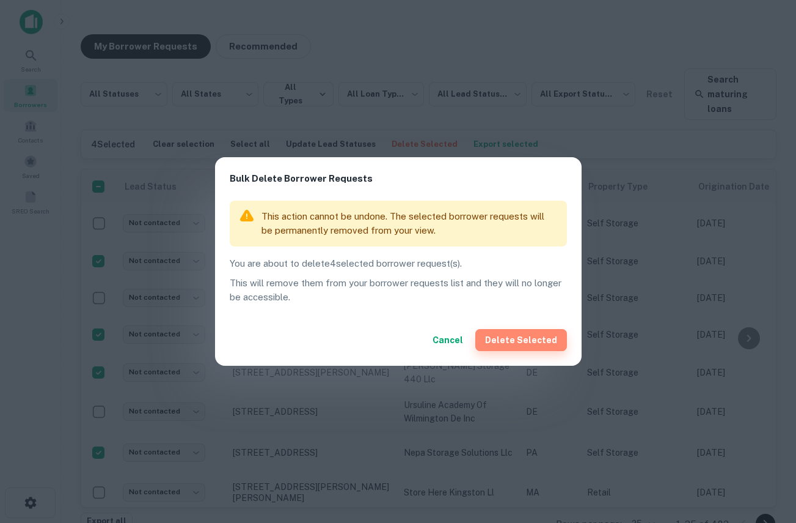
click at [529, 343] on button "Delete Selected" at bounding box center [521, 340] width 92 height 22
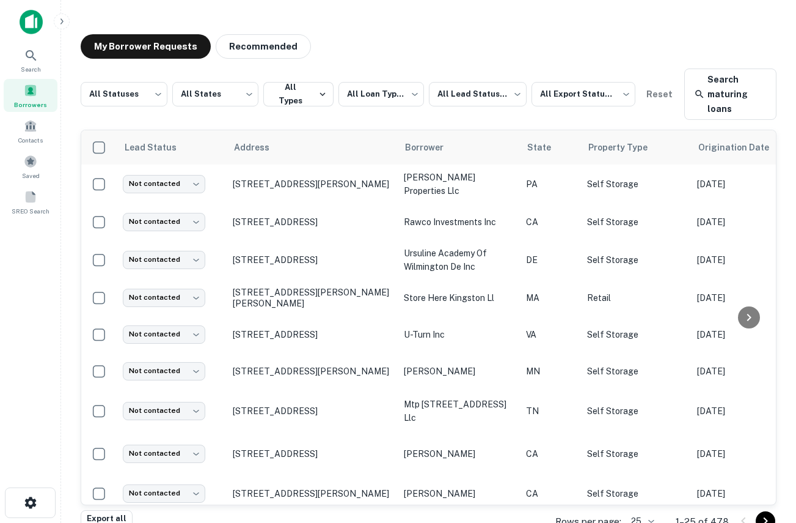
click at [37, 18] on img at bounding box center [31, 22] width 23 height 24
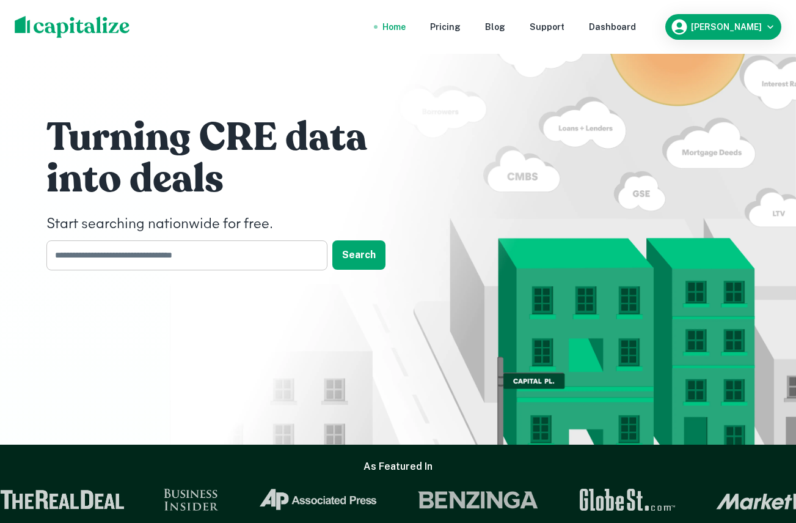
click at [170, 254] on input "text" at bounding box center [182, 255] width 273 height 30
click at [636, 23] on div "Dashboard" at bounding box center [612, 26] width 47 height 13
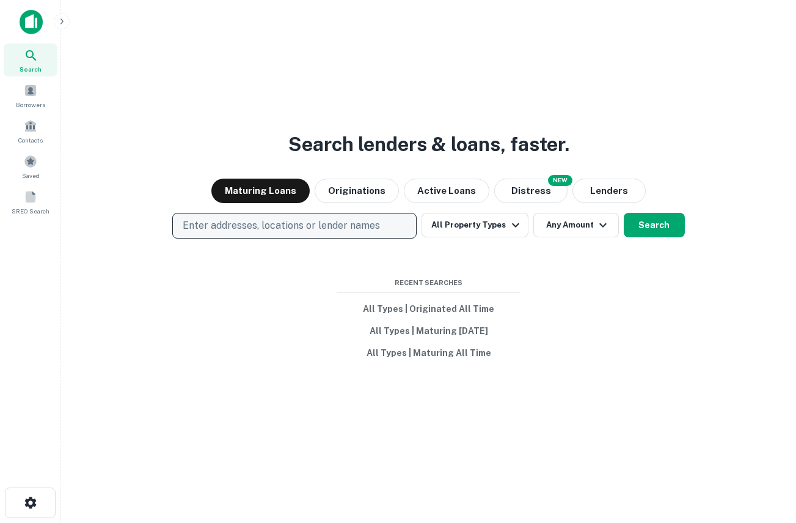
click at [302, 224] on p "Enter addresses, locations or lender names" at bounding box center [281, 225] width 197 height 15
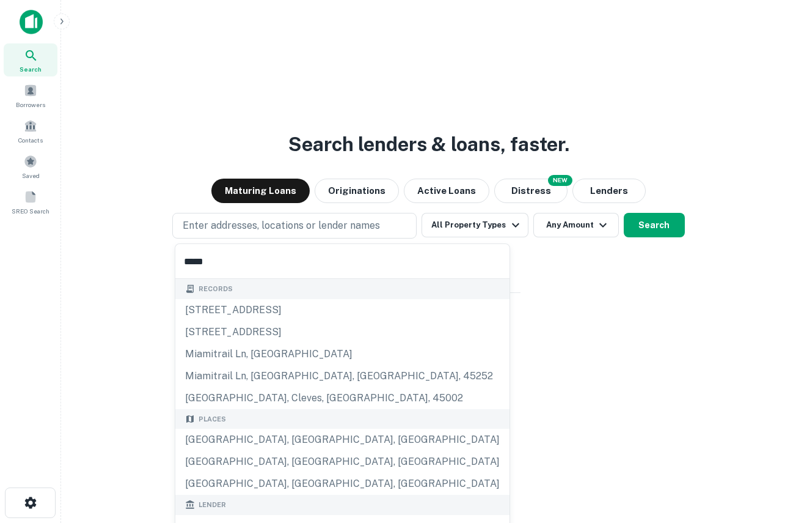
type input "*****"
click at [271, 425] on div "Places" at bounding box center [342, 419] width 334 height 20
click at [270, 440] on div "Miami, FL, USA" at bounding box center [342, 439] width 334 height 22
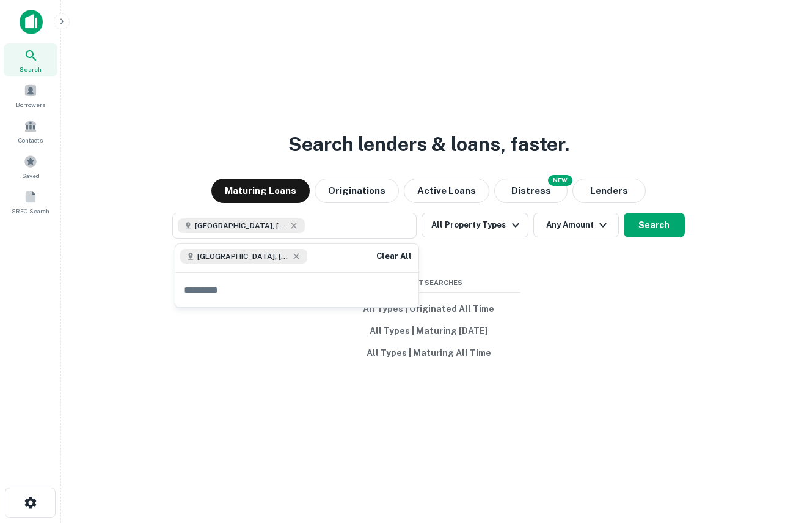
click at [571, 310] on div "Search lenders & loans, faster. Maturing Loans Originations Active Loans NEW Di…" at bounding box center [429, 290] width 716 height 523
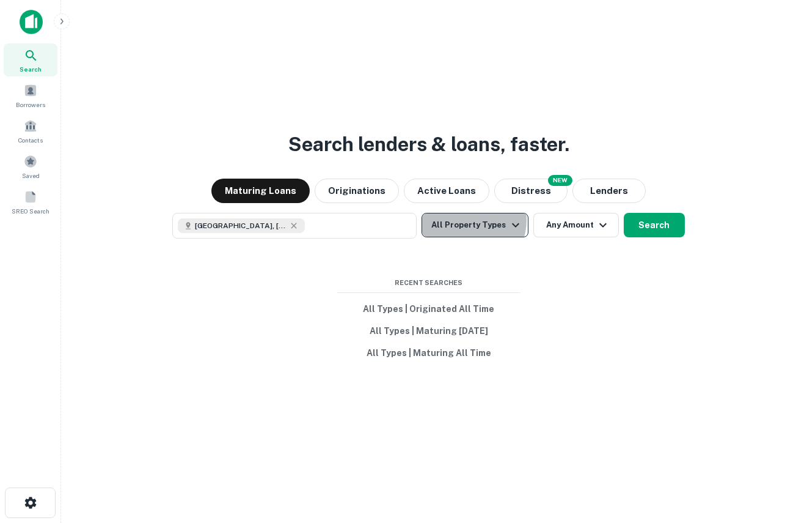
click at [470, 220] on button "All Property Types" at bounding box center [475, 225] width 106 height 24
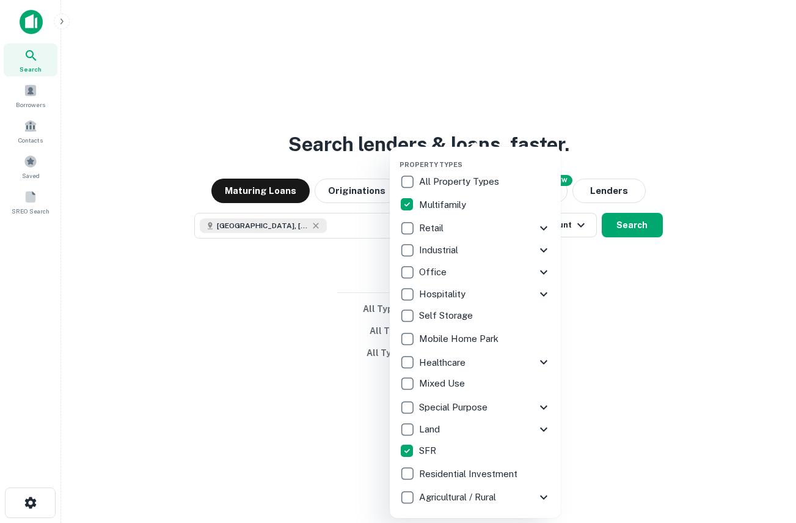
click at [622, 232] on div at bounding box center [398, 261] width 796 height 523
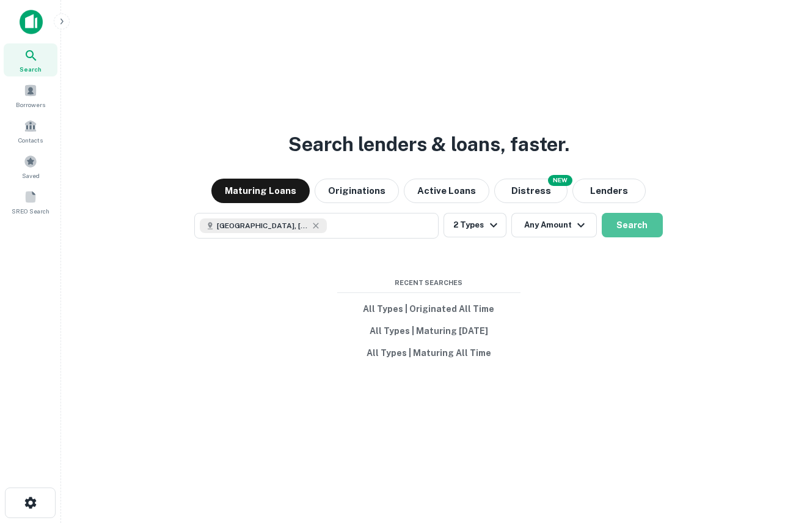
click at [624, 224] on button "Search" at bounding box center [632, 225] width 61 height 24
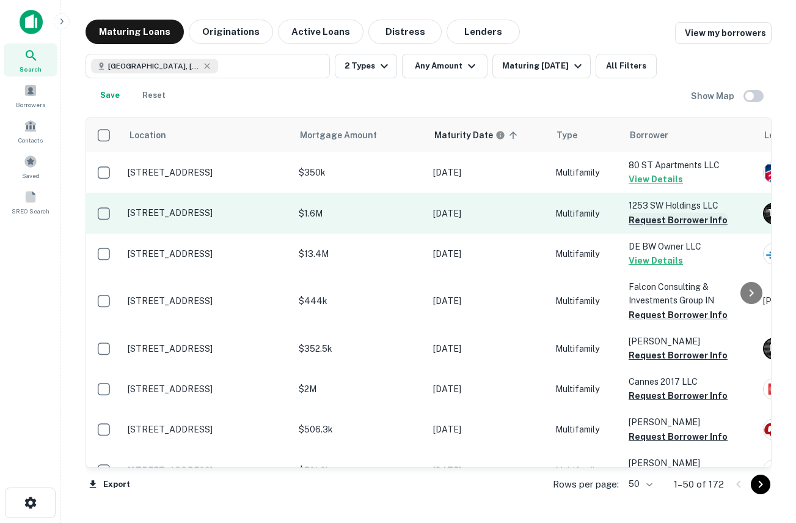
click at [655, 219] on button "Request Borrower Info" at bounding box center [678, 220] width 99 height 15
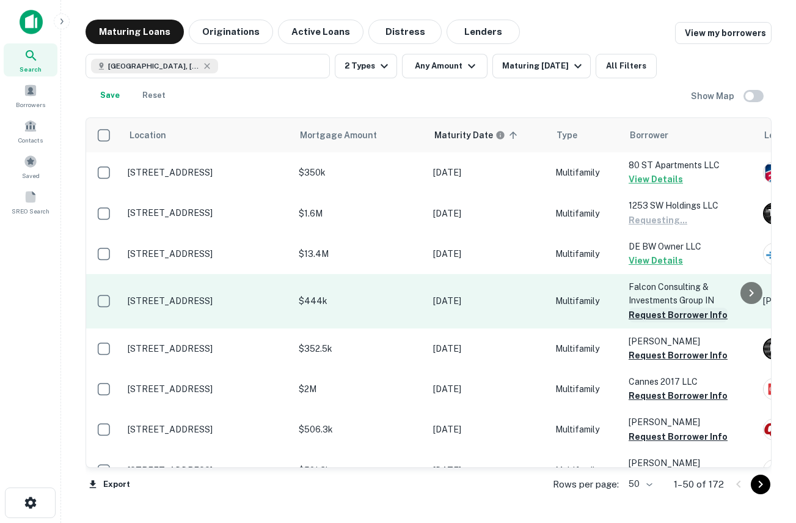
click at [666, 312] on button "Request Borrower Info" at bounding box center [678, 314] width 99 height 15
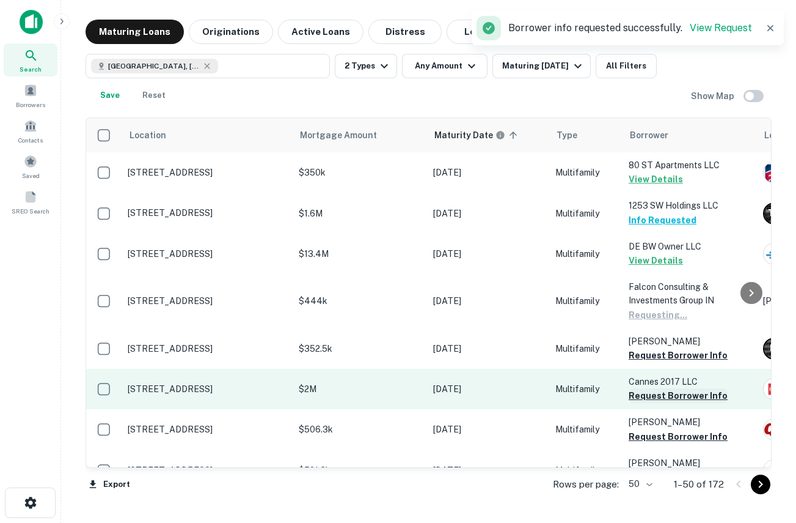
click at [660, 391] on button "Request Borrower Info" at bounding box center [678, 395] width 99 height 15
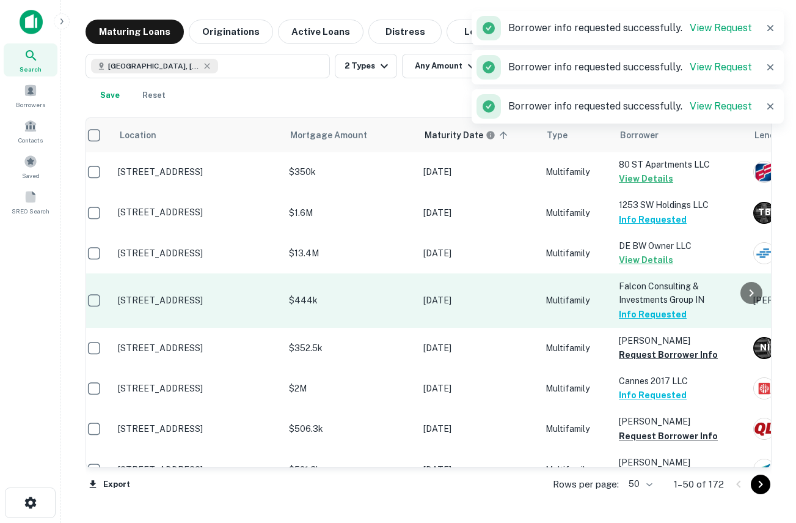
scroll to position [1, 0]
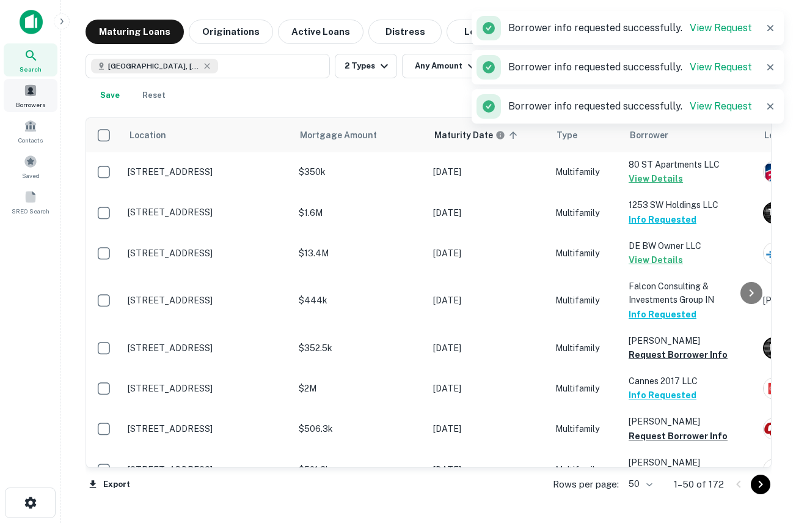
click at [20, 90] on div "Borrowers" at bounding box center [31, 95] width 54 height 33
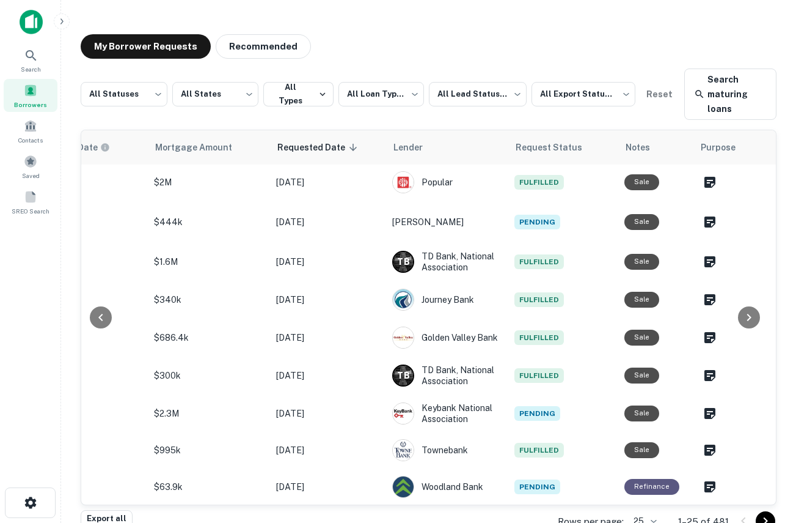
scroll to position [1, 0]
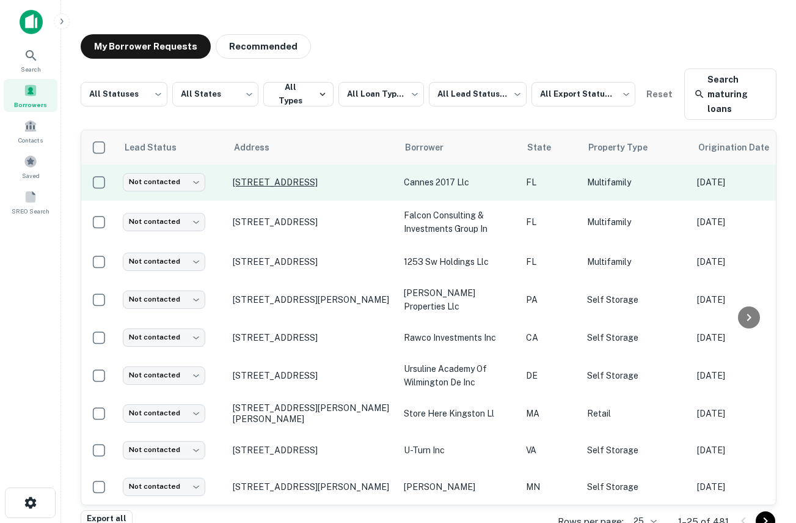
click at [297, 183] on p "[STREET_ADDRESS]" at bounding box center [312, 182] width 159 height 11
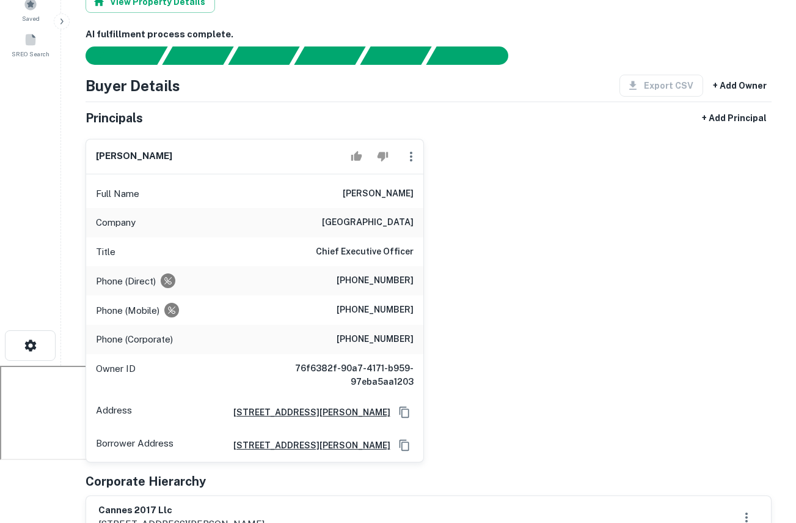
scroll to position [168, 0]
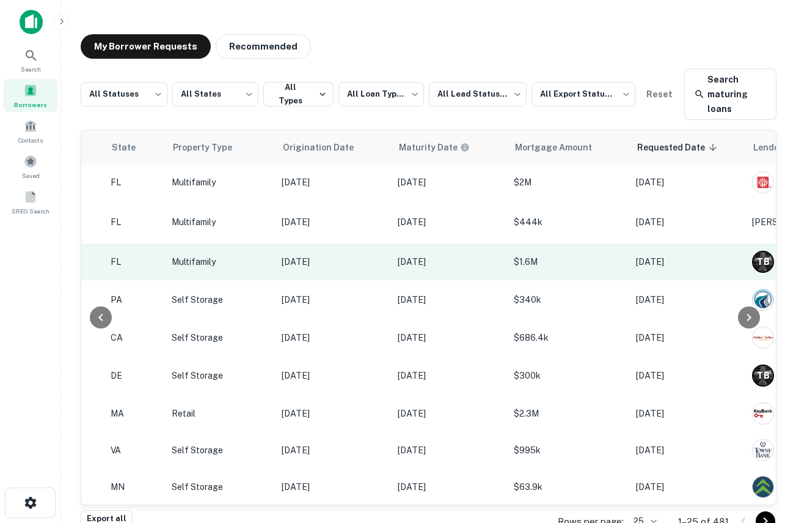
scroll to position [1, 0]
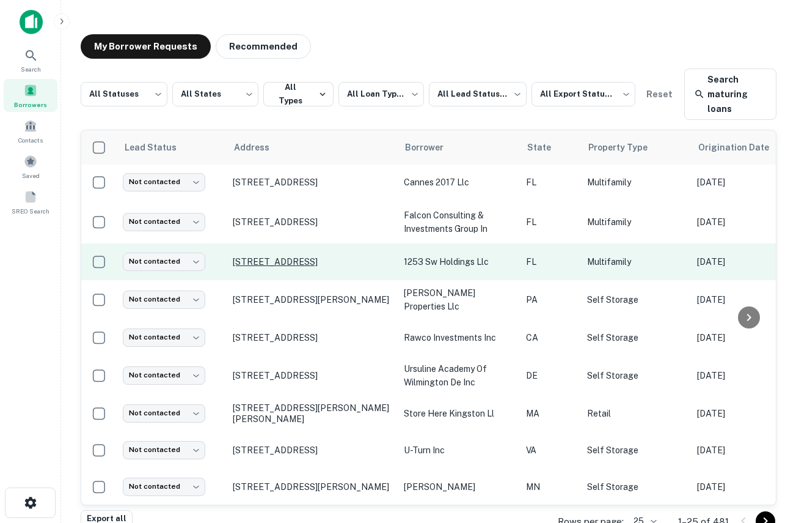
click at [307, 263] on p "[STREET_ADDRESS]" at bounding box center [312, 261] width 159 height 11
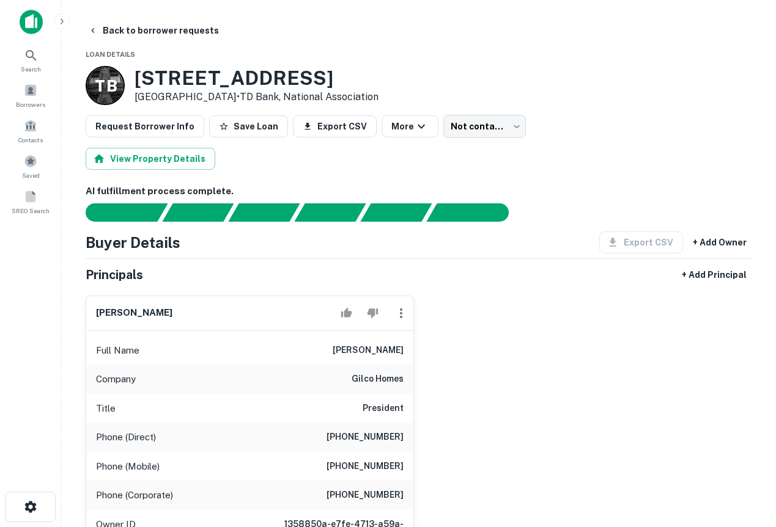
click at [37, 22] on img at bounding box center [31, 22] width 23 height 24
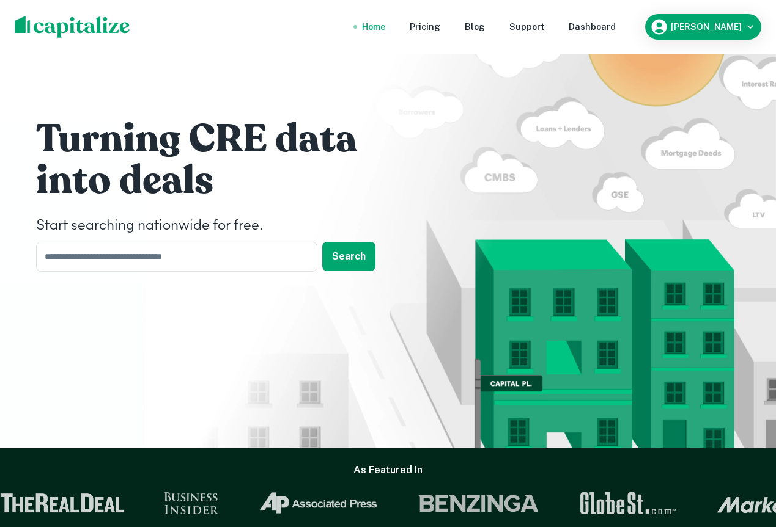
click at [617, 35] on nav "Home Pricing Blog Support Dashboard" at bounding box center [488, 26] width 293 height 27
click at [613, 34] on nav "Home Pricing Blog Support Dashboard" at bounding box center [488, 26] width 293 height 27
click at [614, 31] on div "Dashboard" at bounding box center [591, 26] width 47 height 13
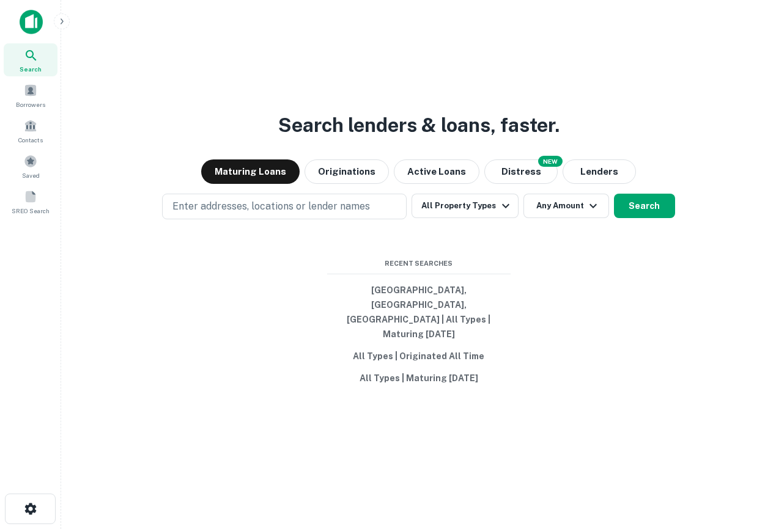
click at [572, 417] on div "Search lenders & loans, faster. Maturing Loans Originations Active Loans NEW Di…" at bounding box center [418, 293] width 695 height 529
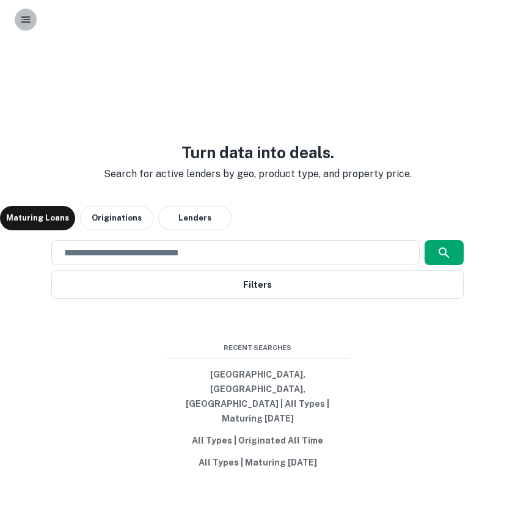
click at [21, 22] on icon "button" at bounding box center [26, 19] width 12 height 12
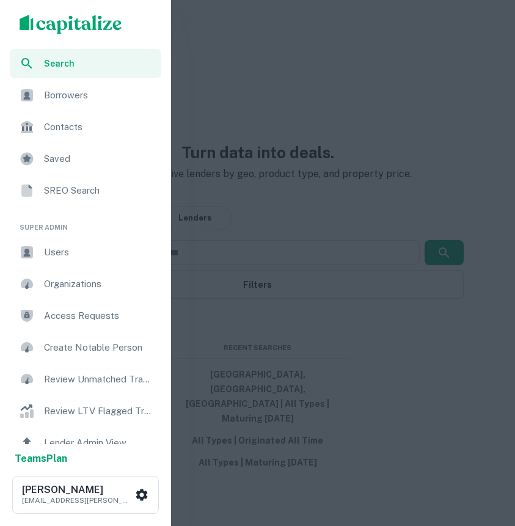
click at [43, 102] on div "Borrowers" at bounding box center [86, 95] width 152 height 29
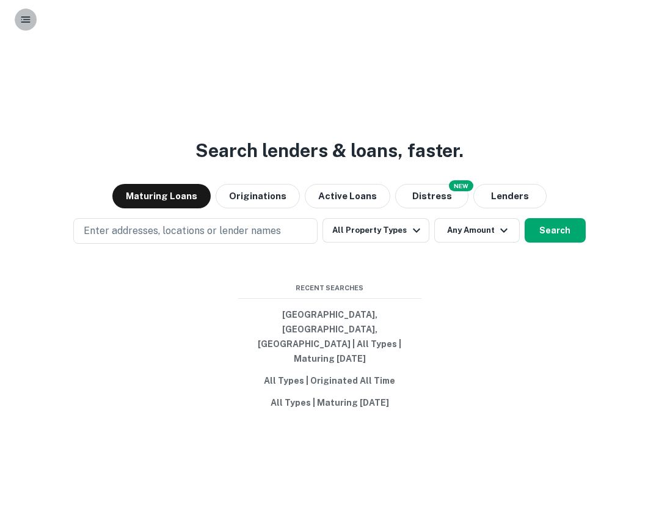
click at [20, 20] on icon "button" at bounding box center [26, 19] width 12 height 12
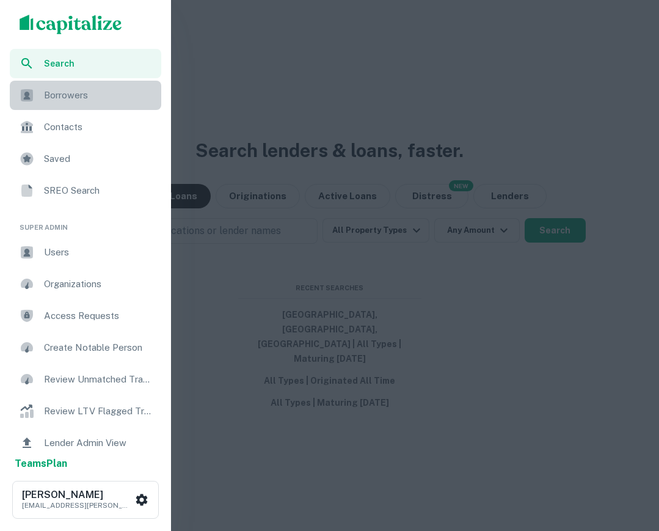
click at [54, 98] on span "Borrowers" at bounding box center [99, 95] width 110 height 15
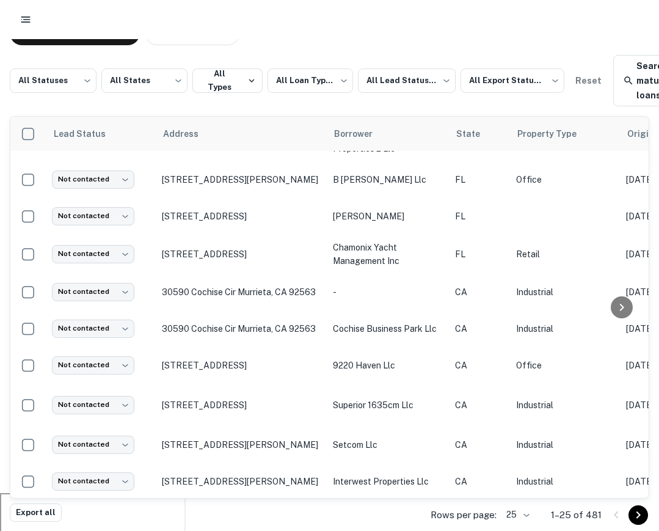
scroll to position [576, 0]
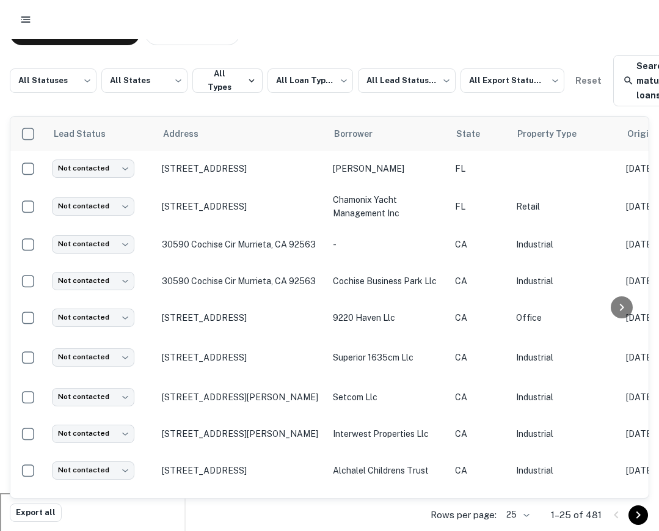
click at [632, 514] on icon "Go to next page" at bounding box center [638, 515] width 15 height 15
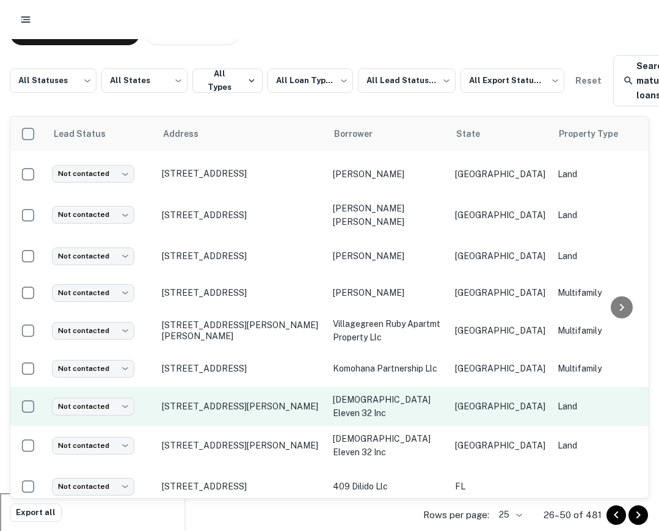
scroll to position [606, 0]
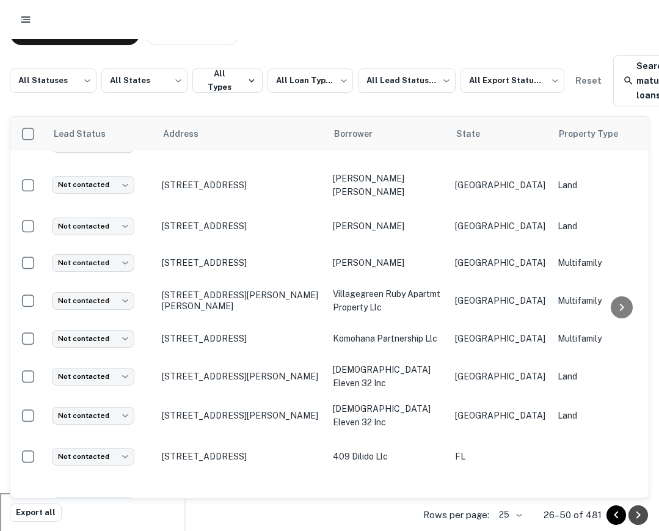
click at [636, 514] on icon "Go to next page" at bounding box center [638, 515] width 15 height 15
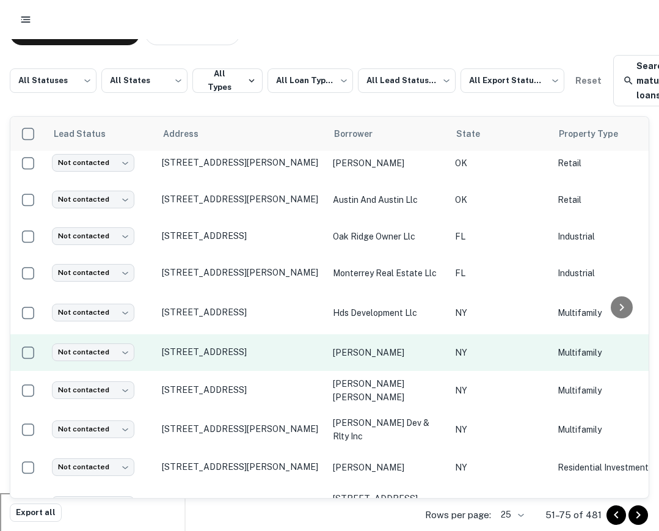
scroll to position [634, 0]
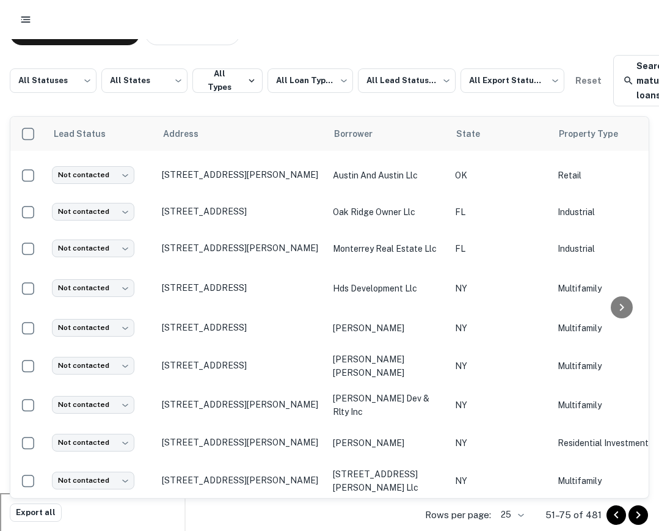
click at [636, 515] on icon "Go to next page" at bounding box center [638, 515] width 15 height 15
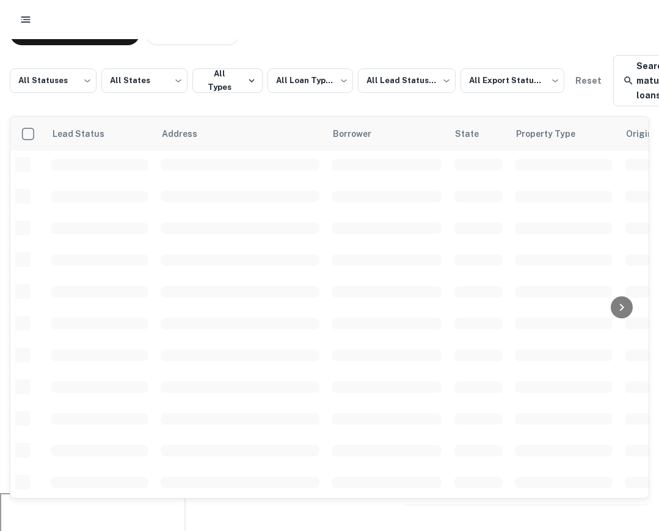
scroll to position [597, 0]
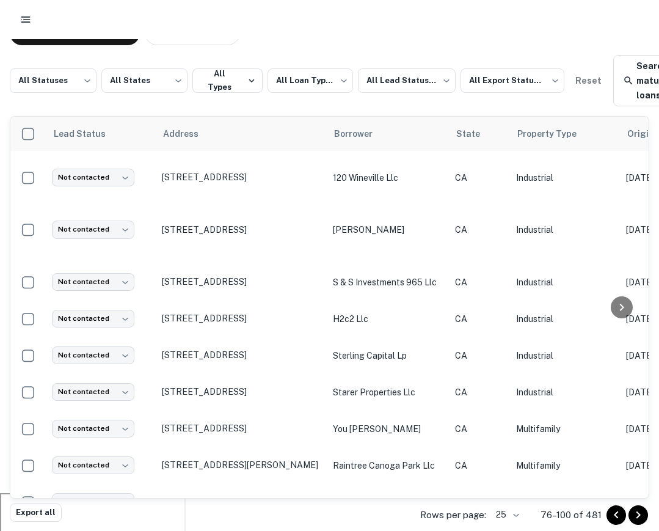
click at [634, 519] on icon "Go to next page" at bounding box center [638, 515] width 15 height 15
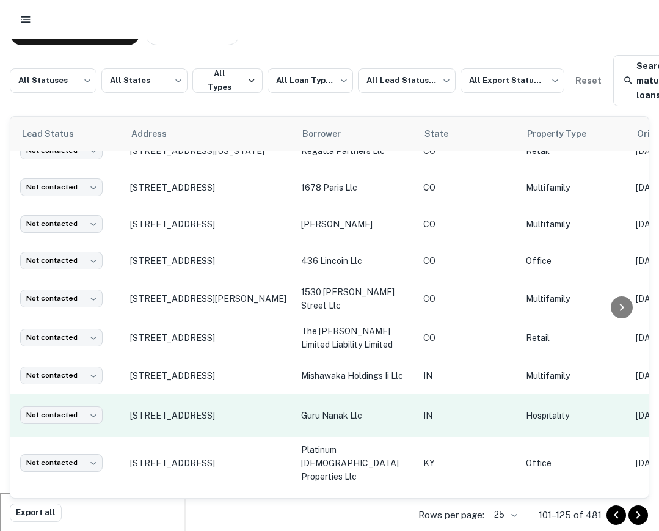
scroll to position [601, 0]
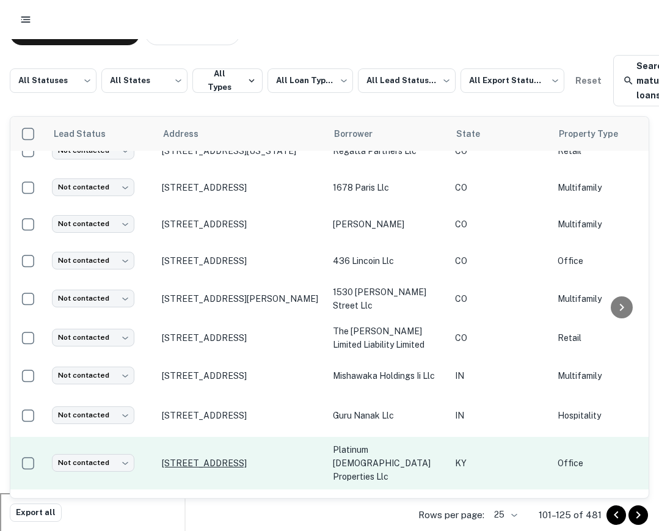
click at [263, 458] on p "2003 Eastern Pkwy Louisville, KY 40204" at bounding box center [241, 463] width 159 height 11
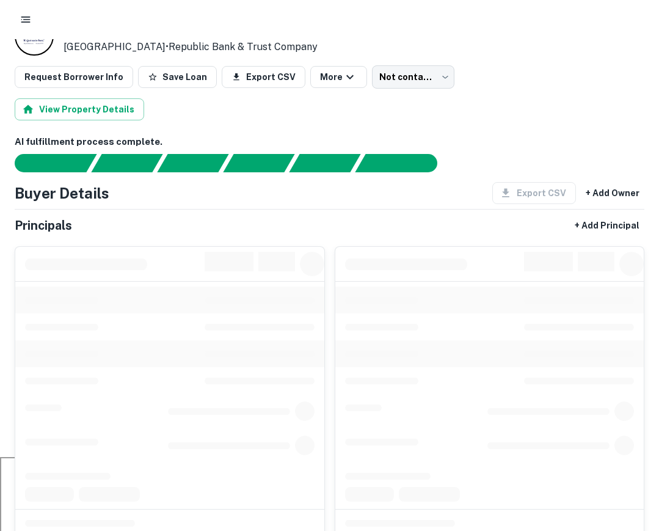
scroll to position [84, 0]
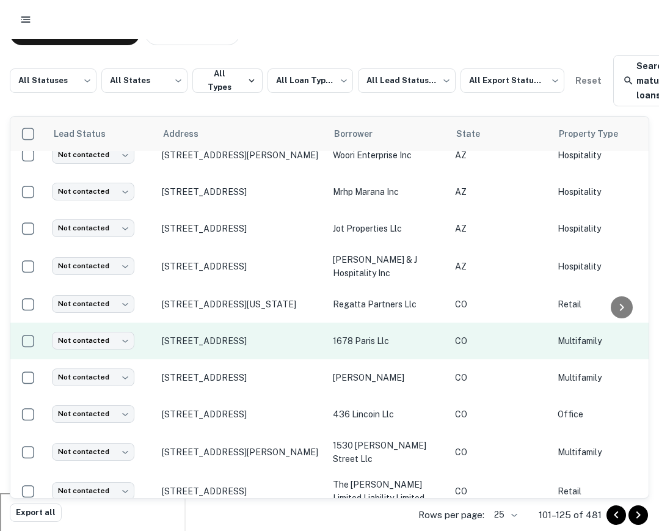
scroll to position [601, 0]
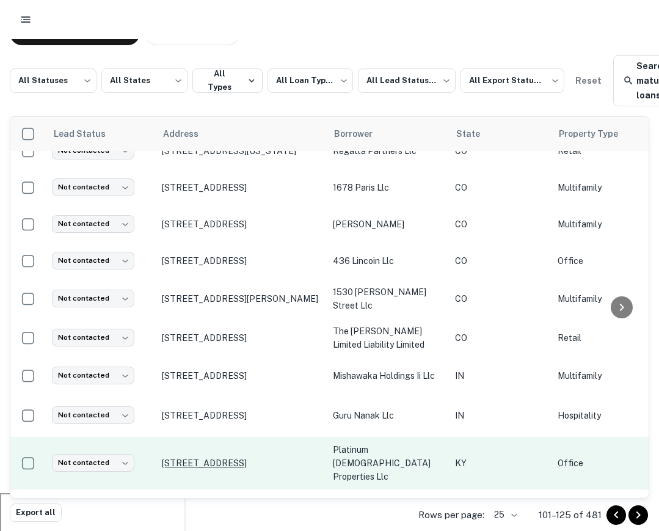
click at [221, 458] on p "2003 Eastern Pkwy Louisville, KY 40204" at bounding box center [241, 463] width 159 height 11
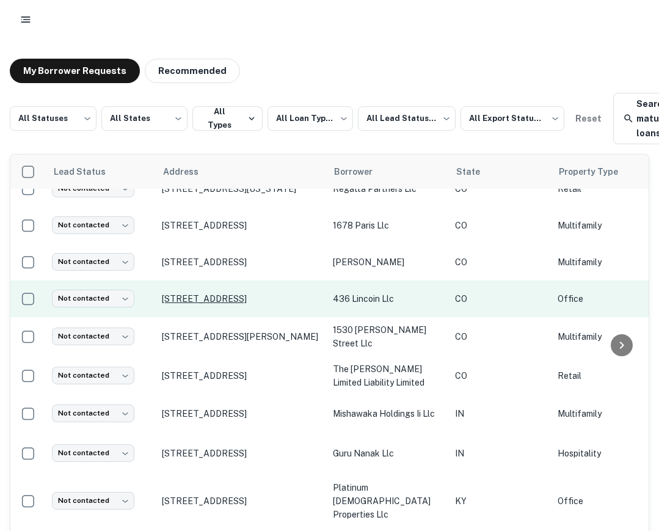
scroll to position [38, 0]
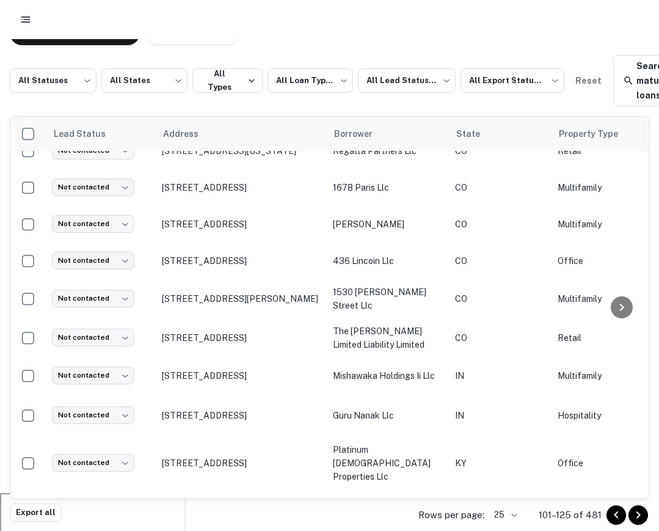
click at [362, 41] on div "My Borrower Requests Recommended" at bounding box center [330, 33] width 640 height 24
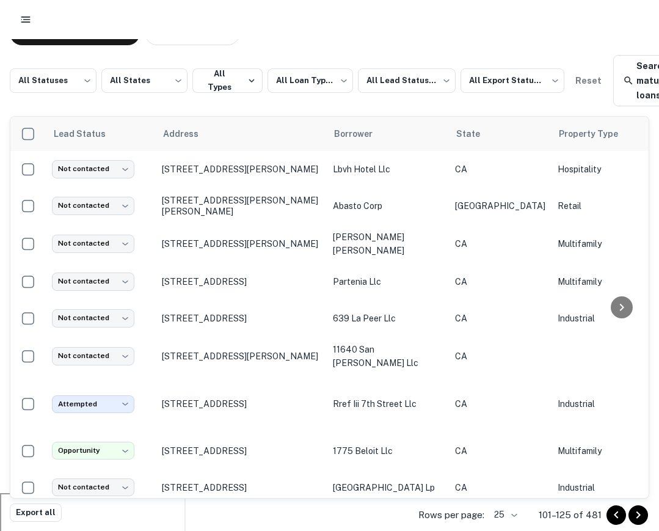
scroll to position [0, 0]
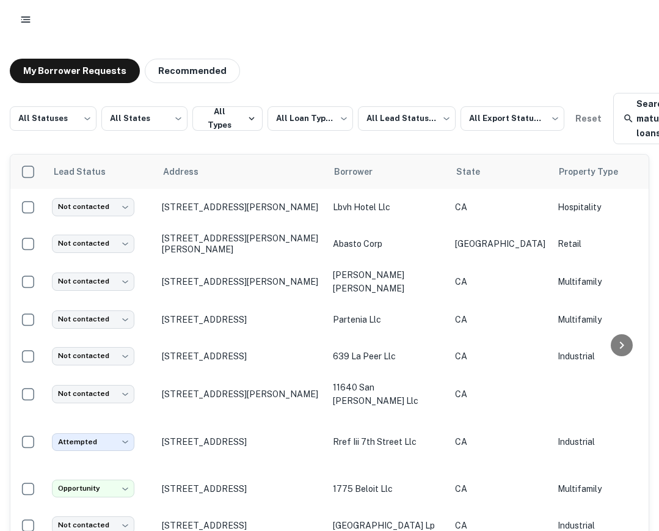
click at [20, 14] on icon "button" at bounding box center [26, 19] width 12 height 12
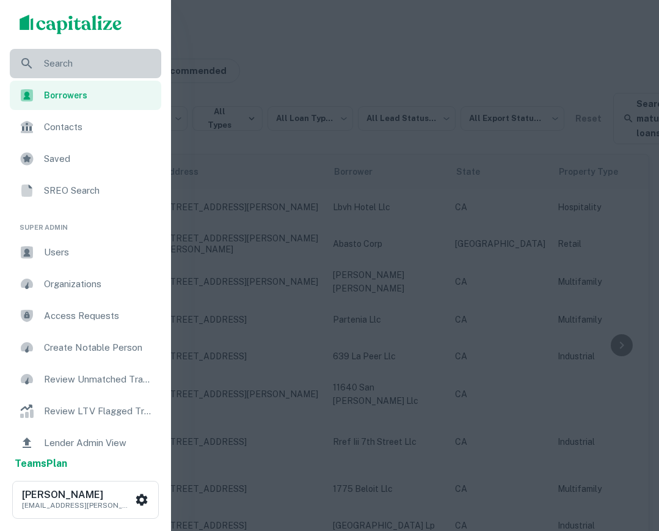
click at [47, 56] on div "Search" at bounding box center [86, 63] width 152 height 29
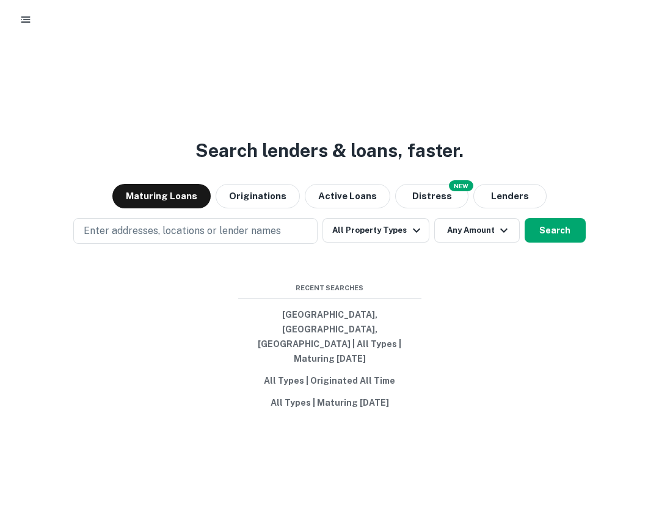
click at [435, 195] on div "Search lenders & loans, faster. Maturing Loans Originations Active Loans NEW Di…" at bounding box center [329, 319] width 659 height 531
click at [432, 208] on button "Distress" at bounding box center [431, 196] width 73 height 24
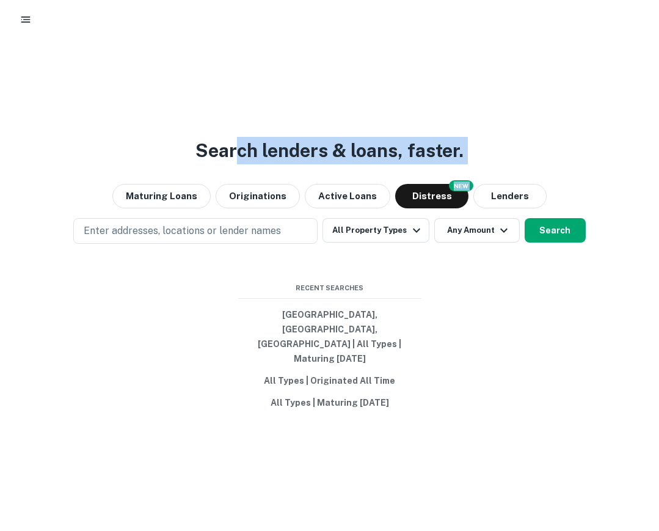
drag, startPoint x: 508, startPoint y: 171, endPoint x: 108, endPoint y: 160, distance: 400.5
click at [108, 160] on div "Search lenders & loans, faster. Maturing Loans Originations Active Loans NEW Di…" at bounding box center [329, 319] width 659 height 531
drag, startPoint x: 203, startPoint y: 147, endPoint x: 664, endPoint y: 161, distance: 461.6
click at [659, 161] on html "Search lenders & loans, faster. Maturing Loans Originations Active Loans NEW Di…" at bounding box center [329, 265] width 659 height 531
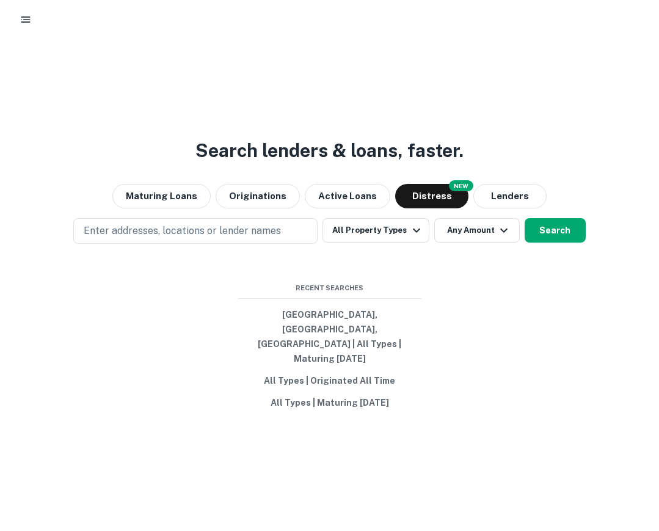
click at [622, 159] on div "Search lenders & loans, faster. Maturing Loans Originations Active Loans NEW Di…" at bounding box center [329, 319] width 659 height 531
drag, startPoint x: 622, startPoint y: 159, endPoint x: -130, endPoint y: 126, distance: 752.5
click at [0, 126] on html "Search lenders & loans, faster. Maturing Loans Originations Active Loans NEW Di…" at bounding box center [329, 265] width 659 height 531
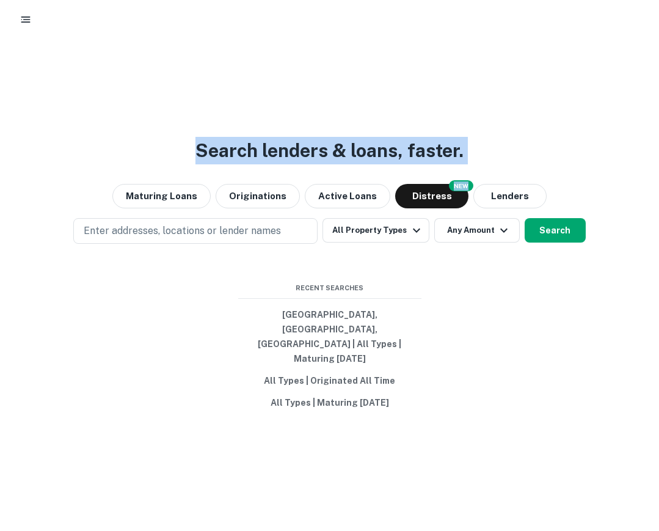
drag, startPoint x: 156, startPoint y: 149, endPoint x: 445, endPoint y: 200, distance: 293.5
click at [445, 200] on div "Search lenders & loans, faster. Maturing Loans Originations Active Loans NEW Di…" at bounding box center [329, 319] width 659 height 531
click at [548, 243] on button "Search" at bounding box center [555, 230] width 61 height 24
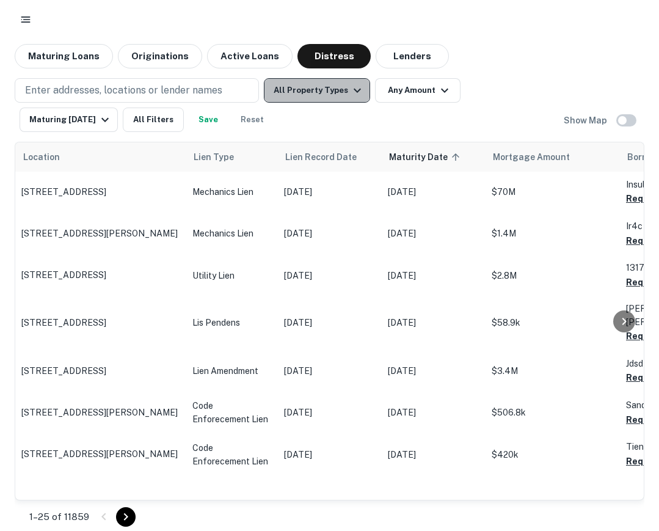
click at [344, 87] on button "All Property Types" at bounding box center [317, 90] width 106 height 24
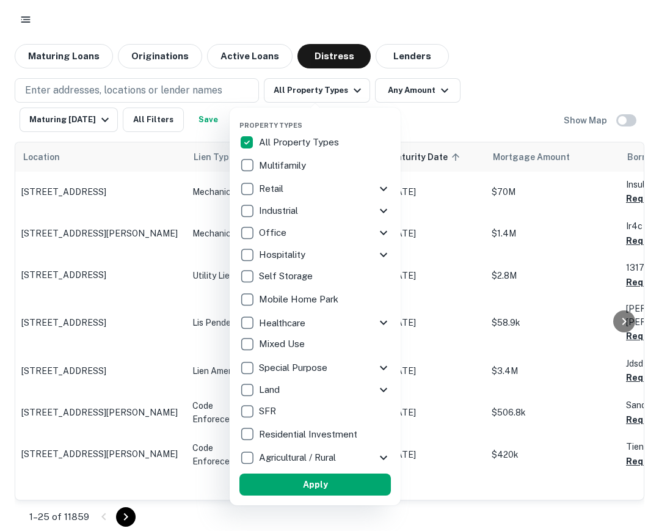
click at [464, 106] on div at bounding box center [329, 265] width 659 height 531
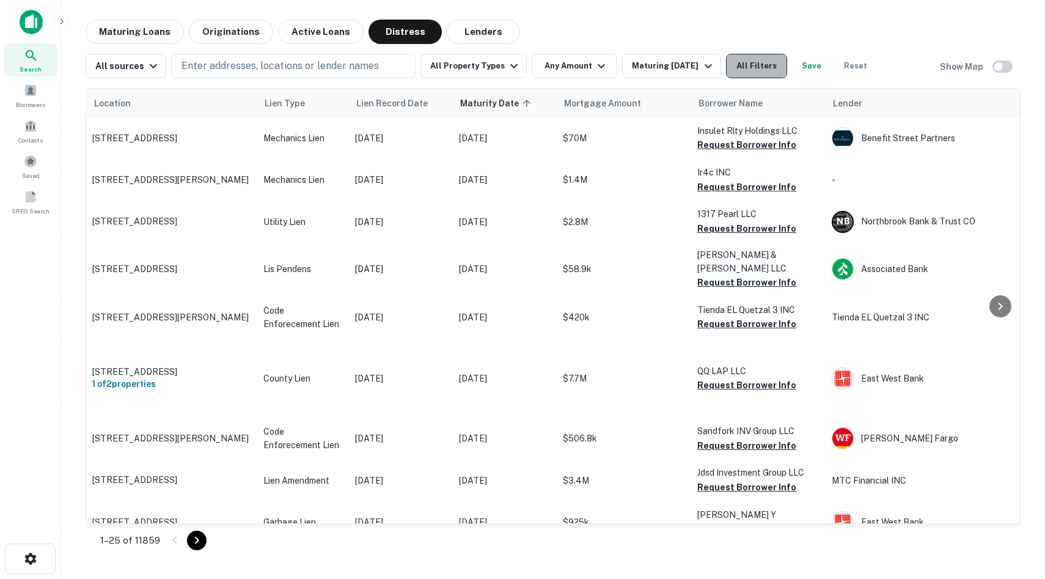
click at [659, 64] on button "All Filters" at bounding box center [756, 66] width 61 height 24
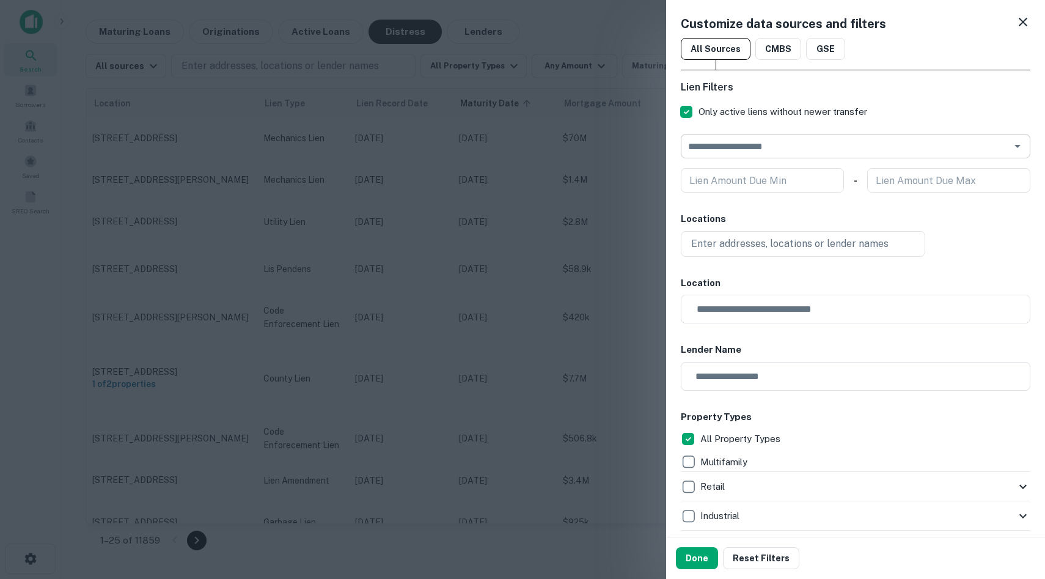
click at [659, 138] on input "text" at bounding box center [846, 146] width 322 height 17
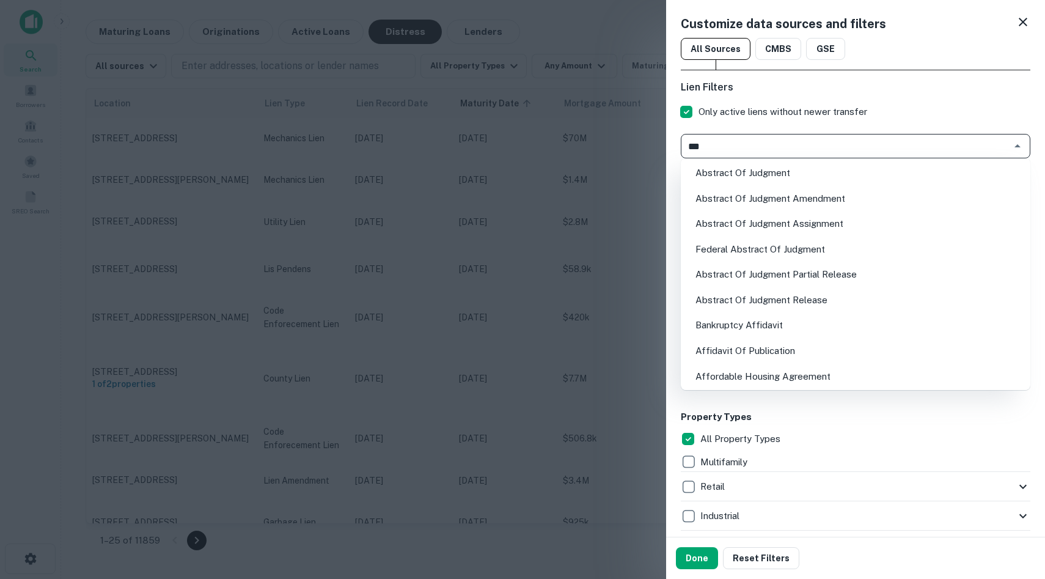
type input "****"
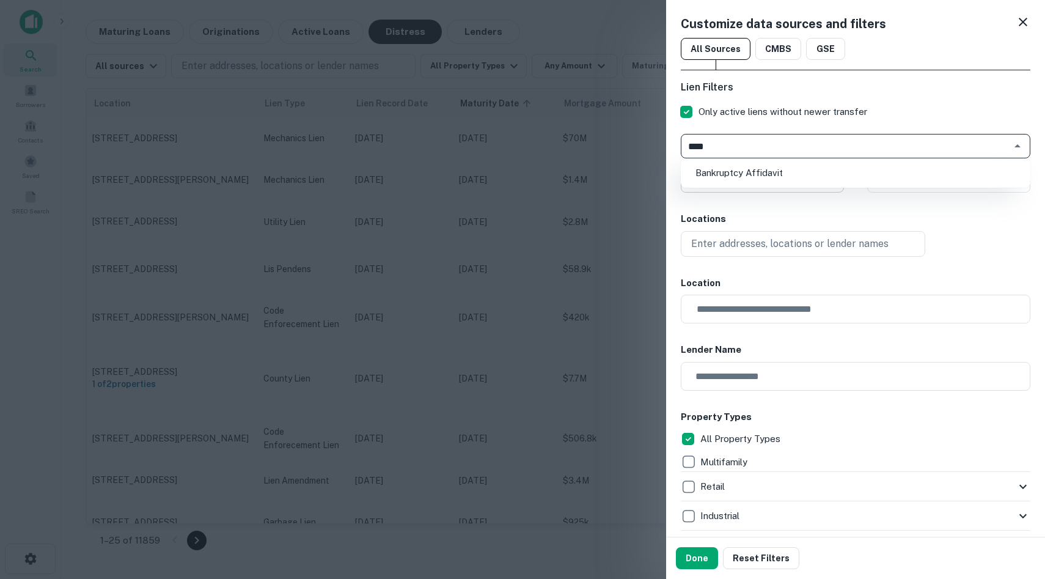
click at [659, 172] on li "Bankruptcy Affidavit" at bounding box center [856, 173] width 340 height 22
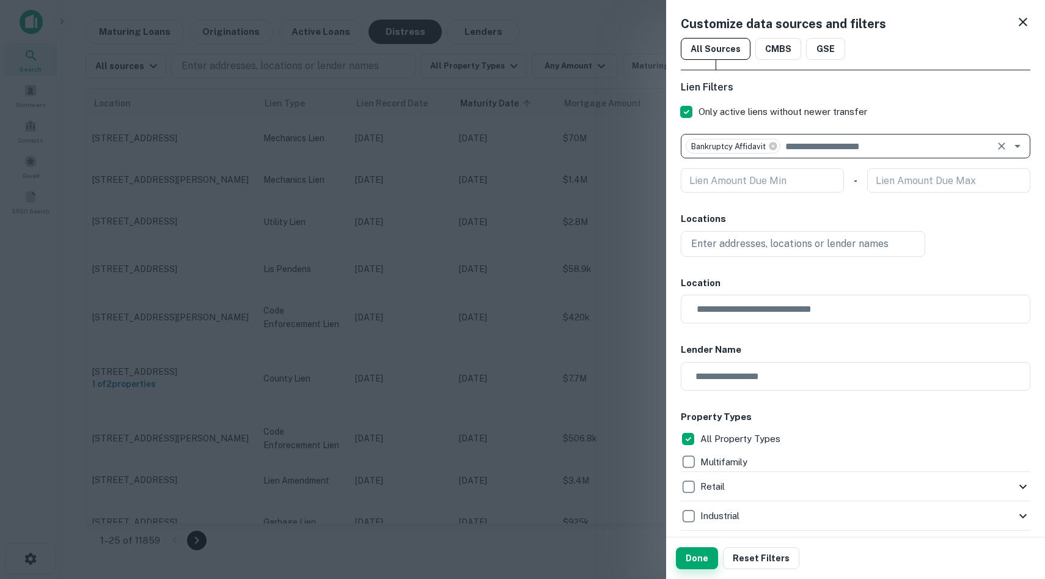
click at [659, 530] on button "Done" at bounding box center [697, 558] width 42 height 22
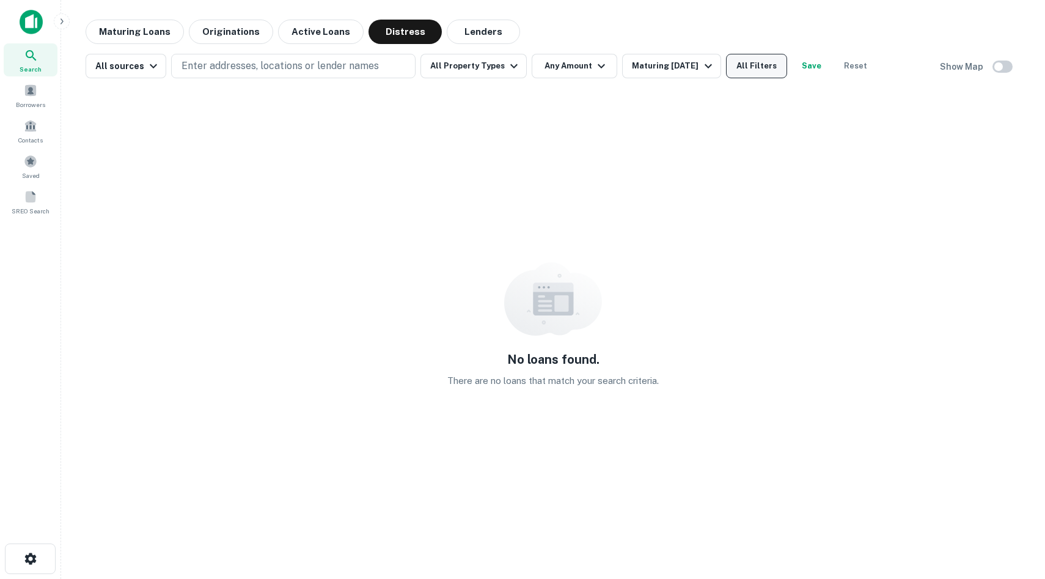
click at [659, 72] on button "All Filters" at bounding box center [756, 66] width 61 height 24
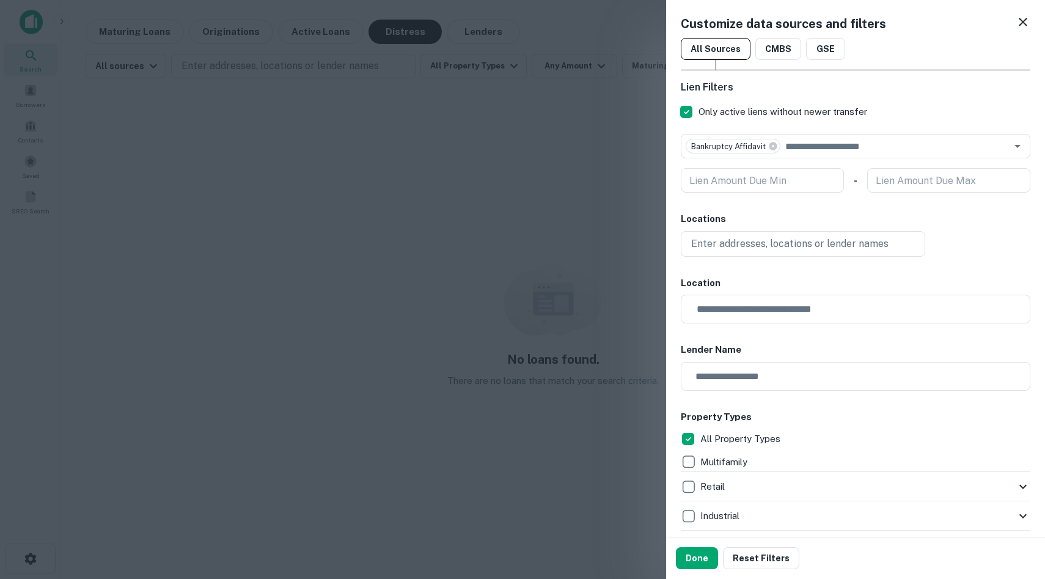
click at [637, 84] on div at bounding box center [522, 289] width 1045 height 579
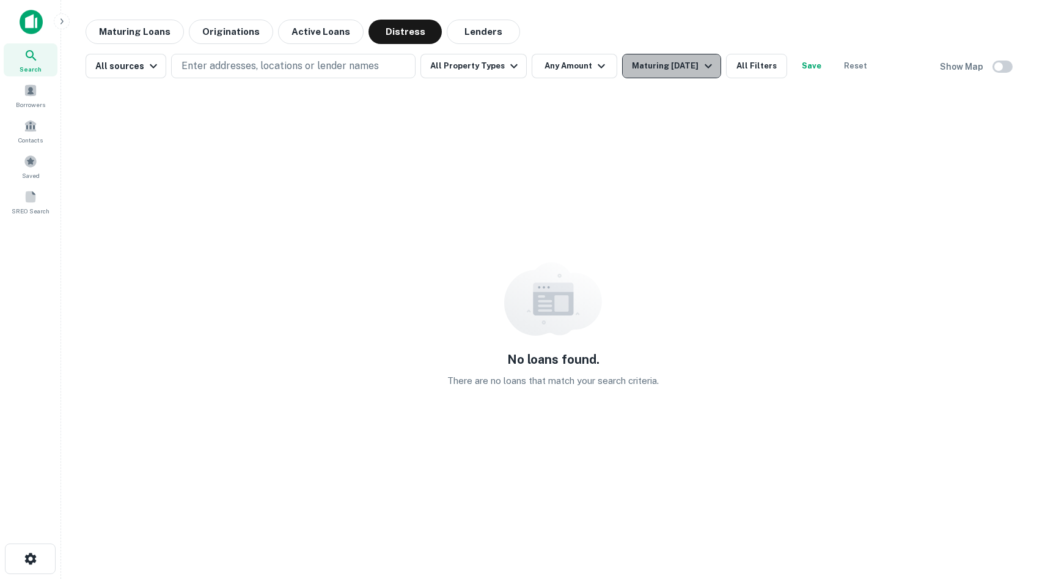
click at [658, 68] on div "Maturing In 1 Year" at bounding box center [673, 66] width 83 height 15
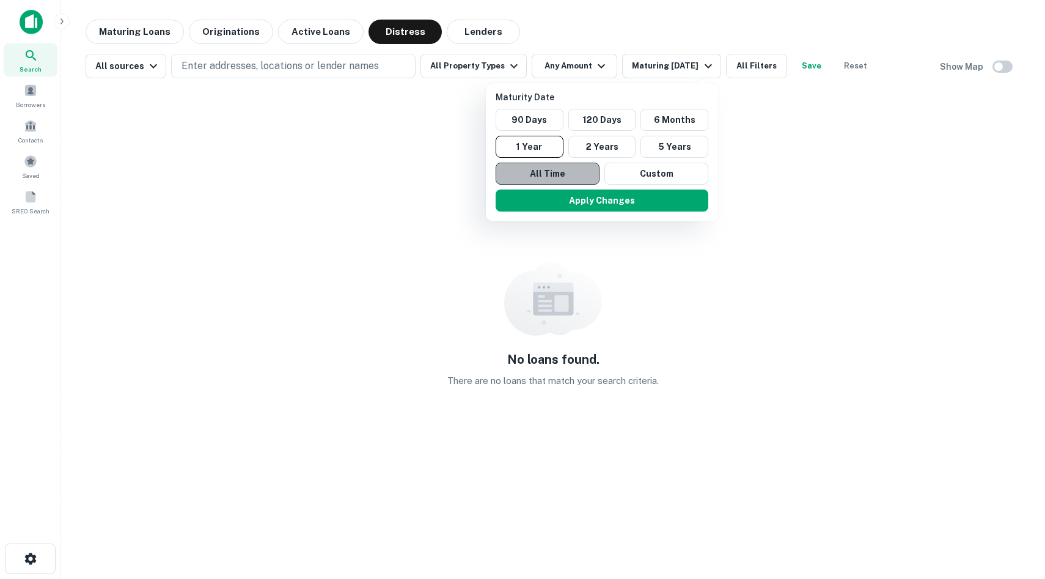
click at [534, 173] on button "All Time" at bounding box center [548, 174] width 104 height 22
click at [582, 198] on button "Apply Changes" at bounding box center [602, 200] width 213 height 22
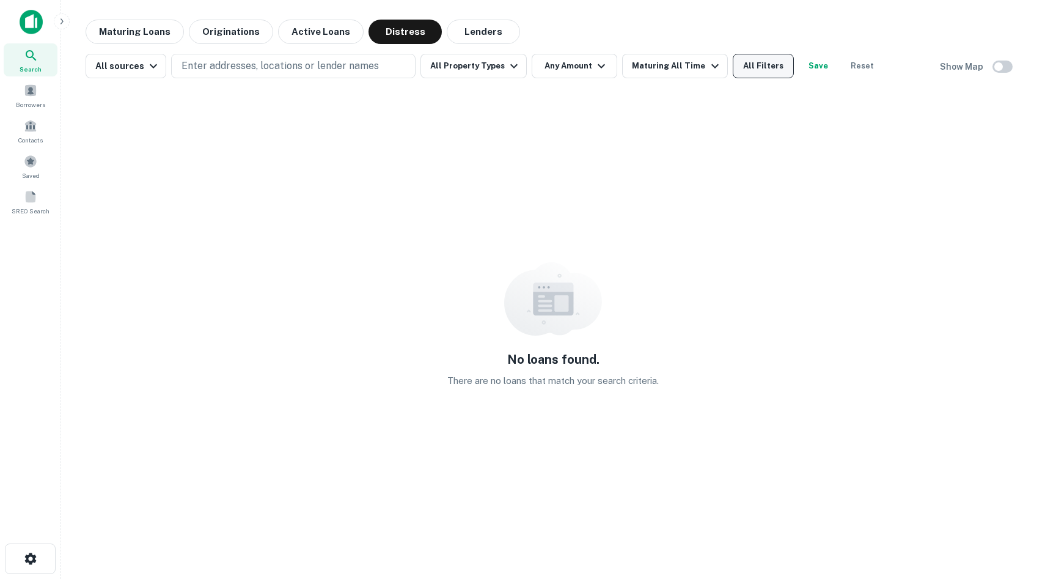
click at [659, 62] on button "All Filters" at bounding box center [763, 66] width 61 height 24
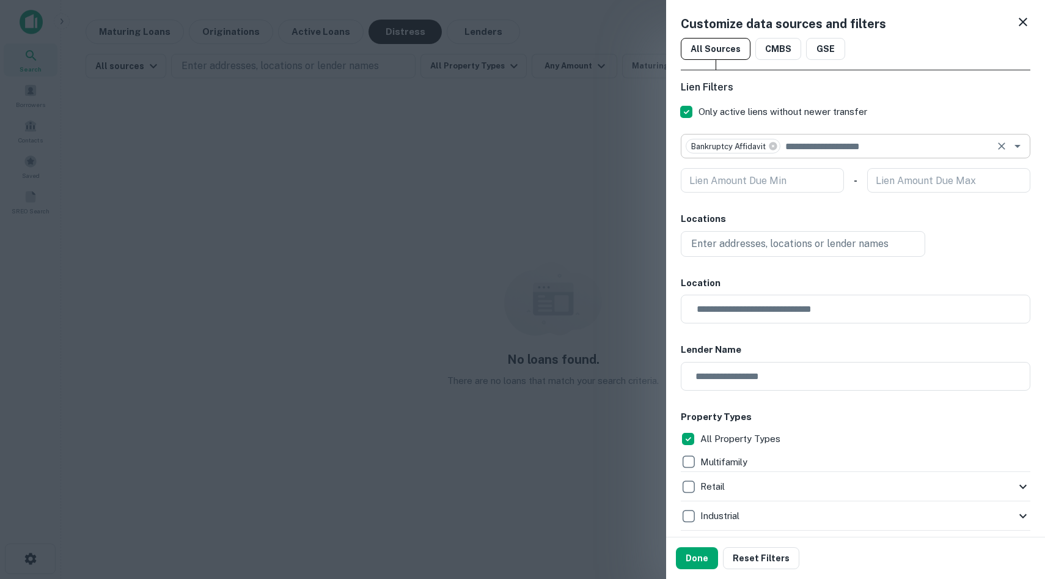
click at [659, 147] on input "text" at bounding box center [886, 146] width 209 height 17
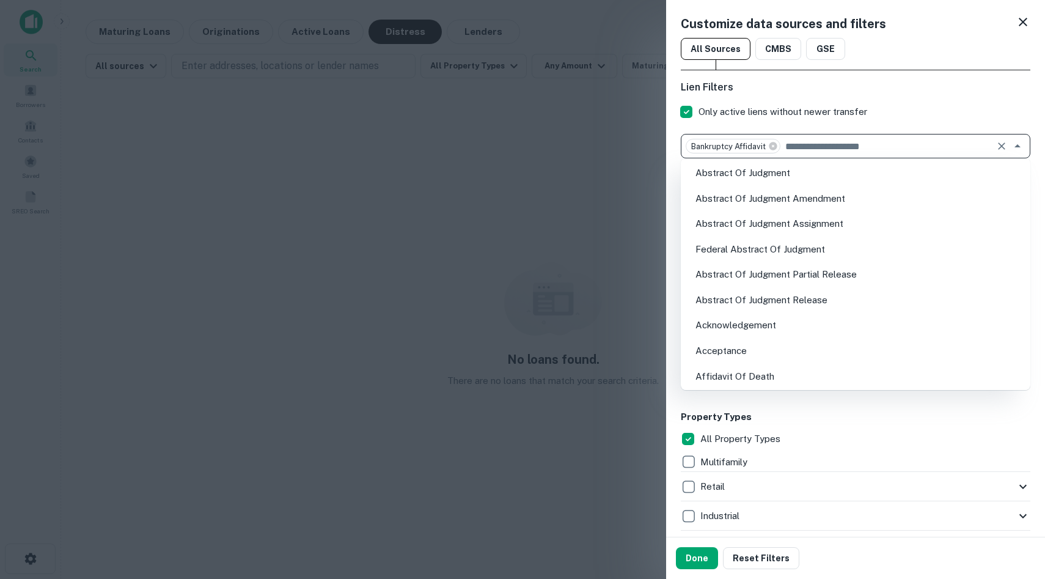
scroll to position [150, 0]
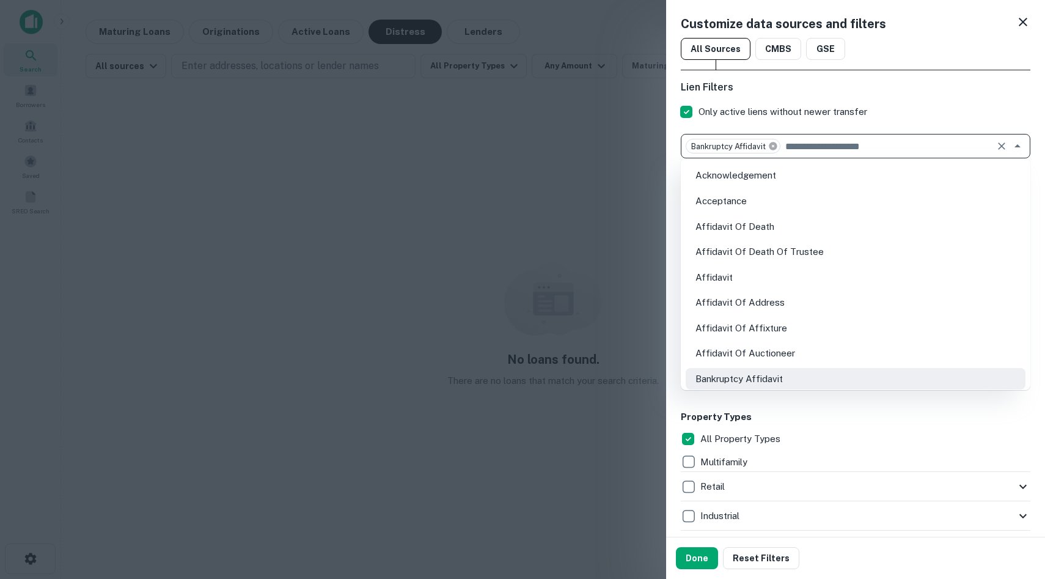
click at [659, 147] on icon at bounding box center [773, 146] width 10 height 10
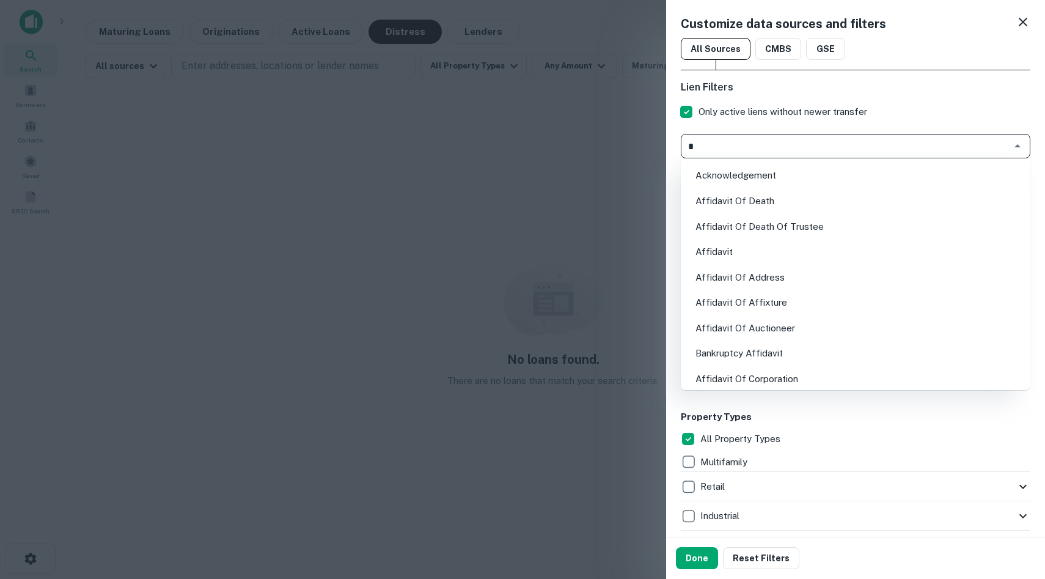
scroll to position [0, 0]
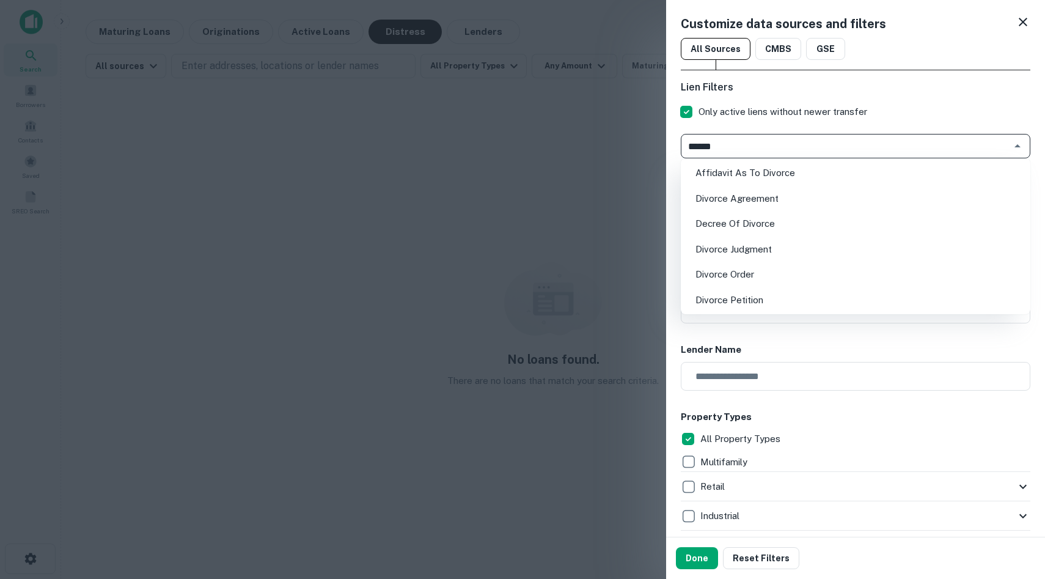
type input "*******"
click at [659, 216] on li "Decree Of Divorce" at bounding box center [856, 224] width 340 height 22
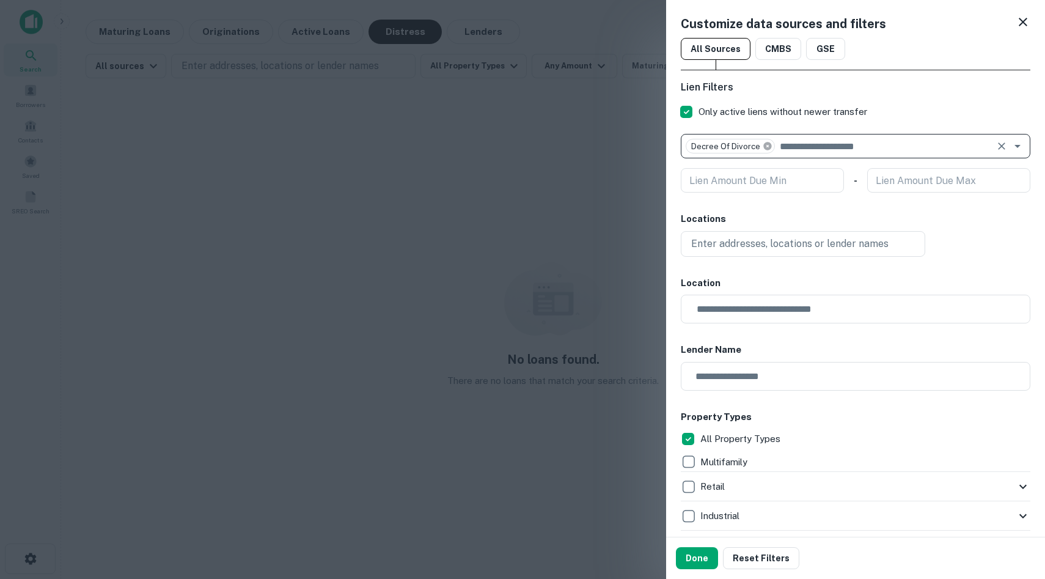
click at [659, 146] on icon at bounding box center [768, 146] width 10 height 10
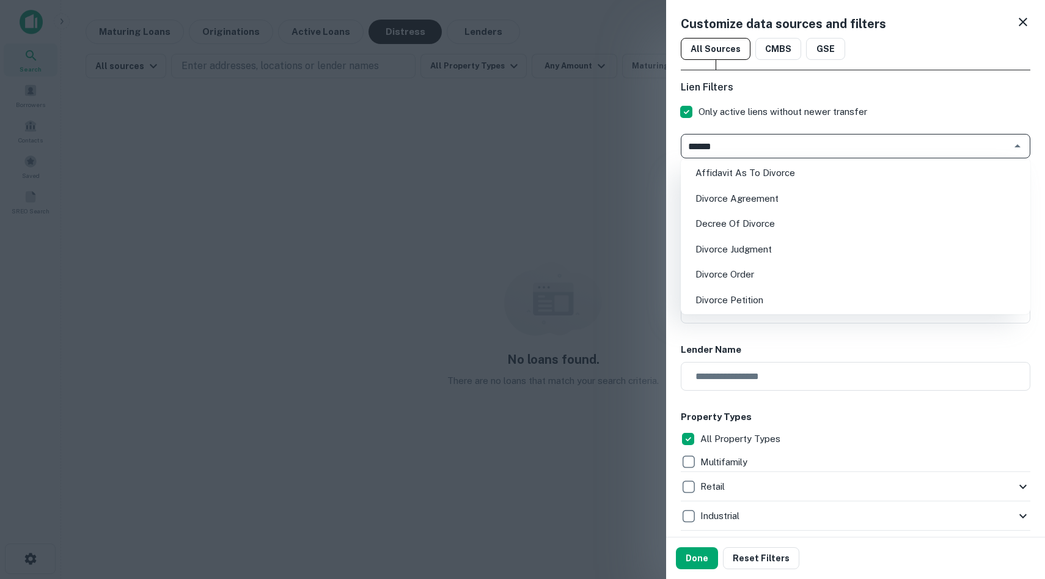
type input "*******"
click at [659, 198] on li "Divorce Agreement" at bounding box center [856, 199] width 340 height 22
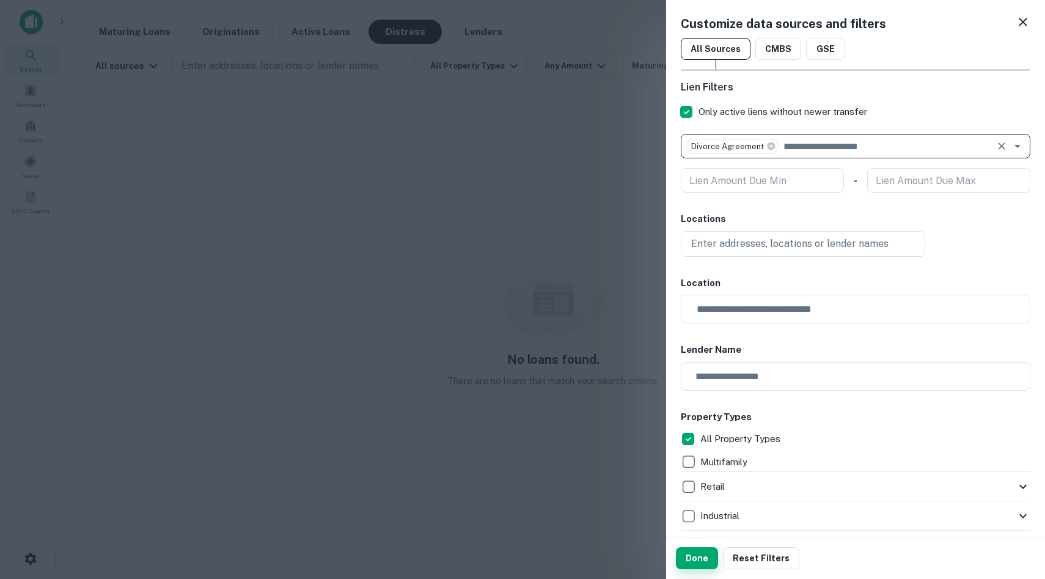
click at [659, 530] on div "Done Reset Filters" at bounding box center [855, 558] width 379 height 42
click at [659, 530] on button "Done" at bounding box center [697, 558] width 42 height 22
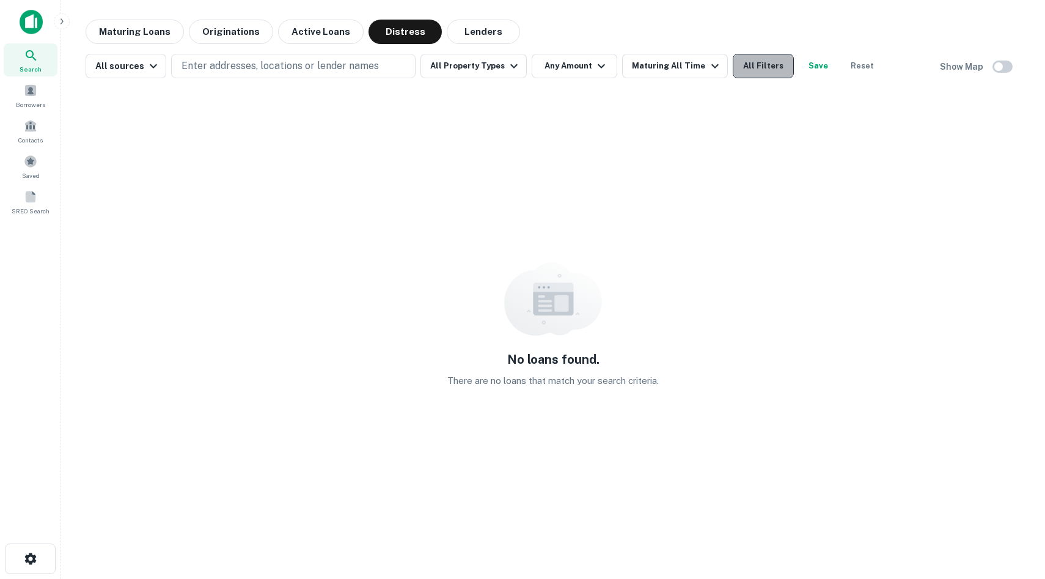
click at [659, 70] on button "All Filters" at bounding box center [763, 66] width 61 height 24
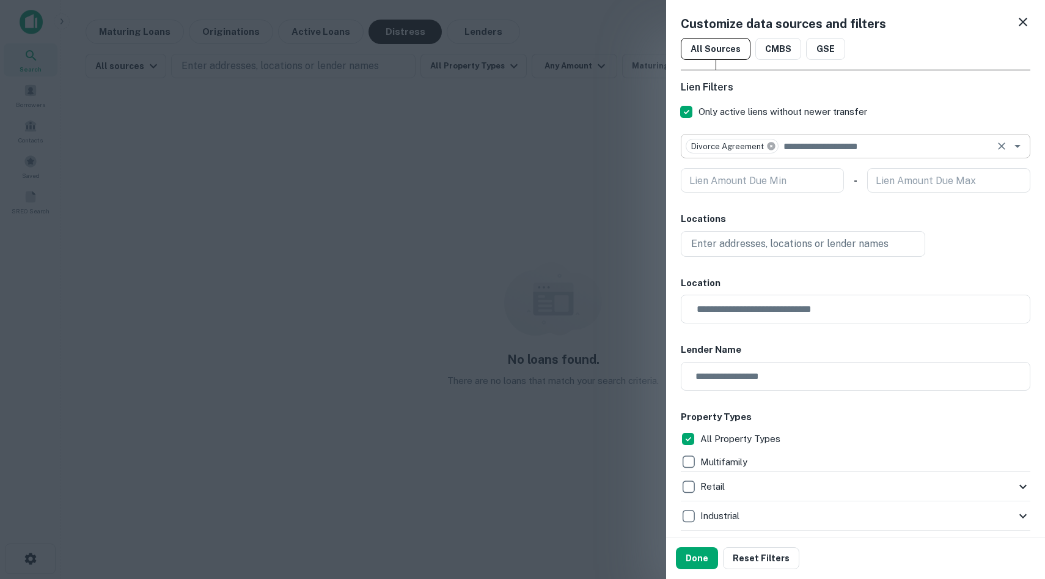
click at [659, 149] on icon at bounding box center [771, 146] width 10 height 10
click at [659, 149] on input "text" at bounding box center [846, 146] width 322 height 17
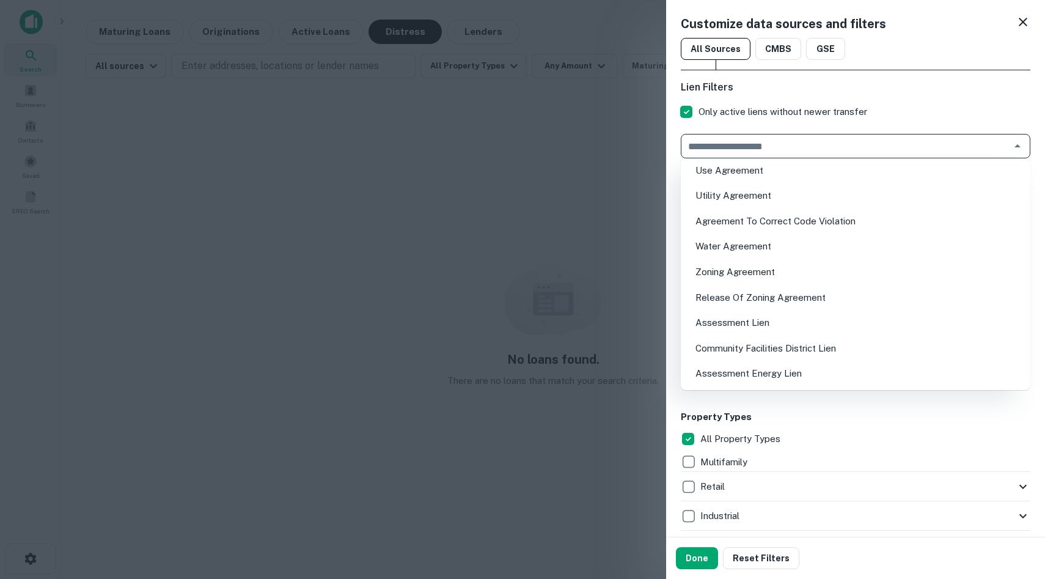
scroll to position [3742, 0]
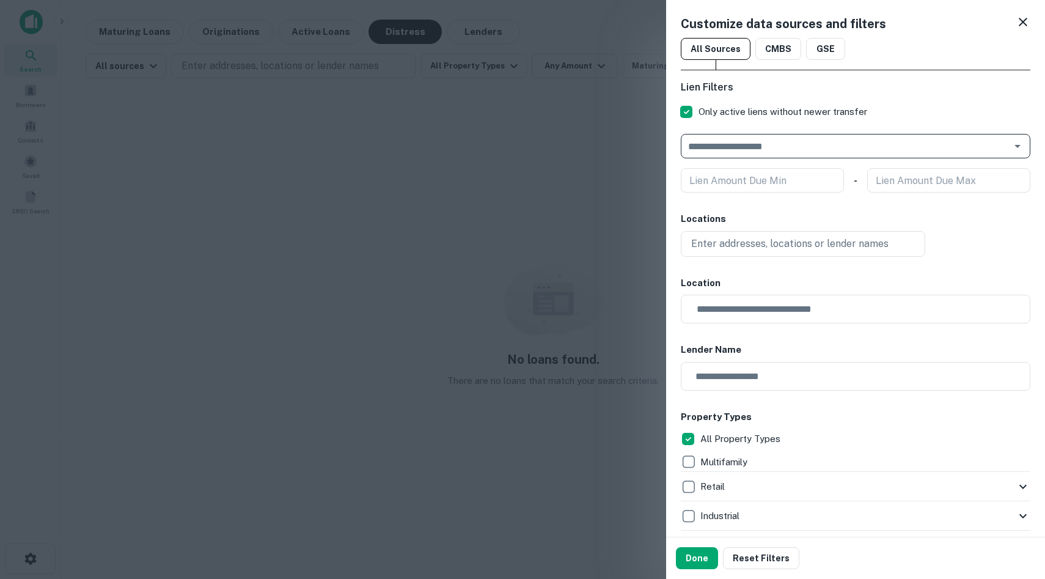
click at [659, 142] on input "text" at bounding box center [846, 146] width 322 height 17
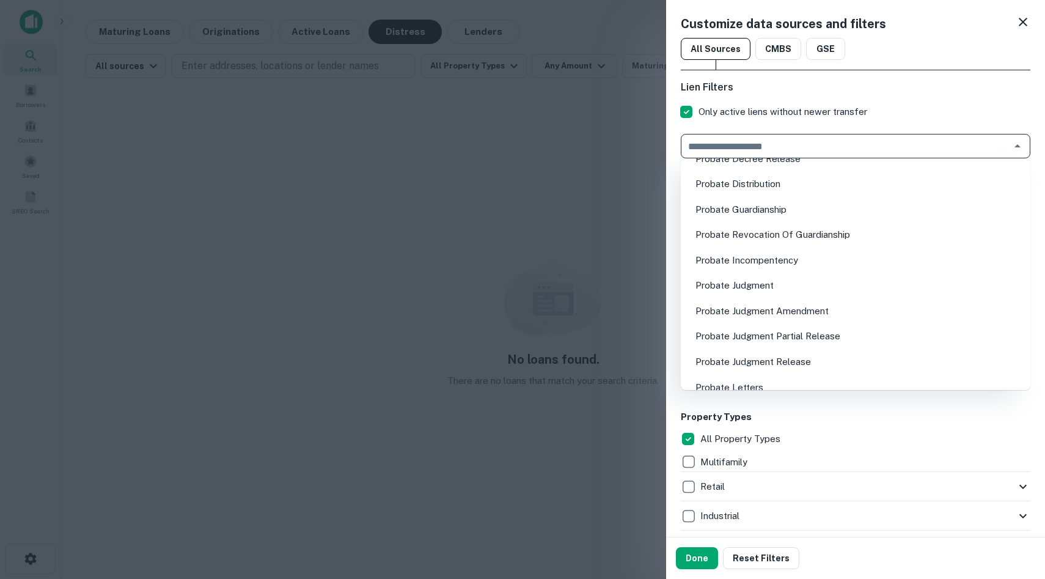
scroll to position [16475, 0]
click at [659, 147] on input "text" at bounding box center [846, 146] width 322 height 17
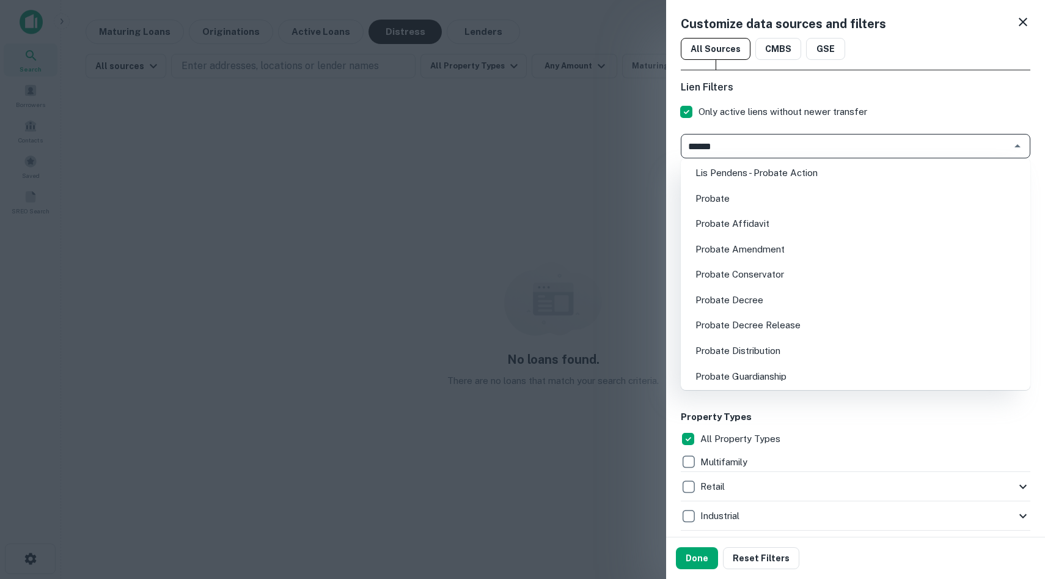
type input "*******"
click at [659, 196] on li "Probate" at bounding box center [856, 199] width 340 height 22
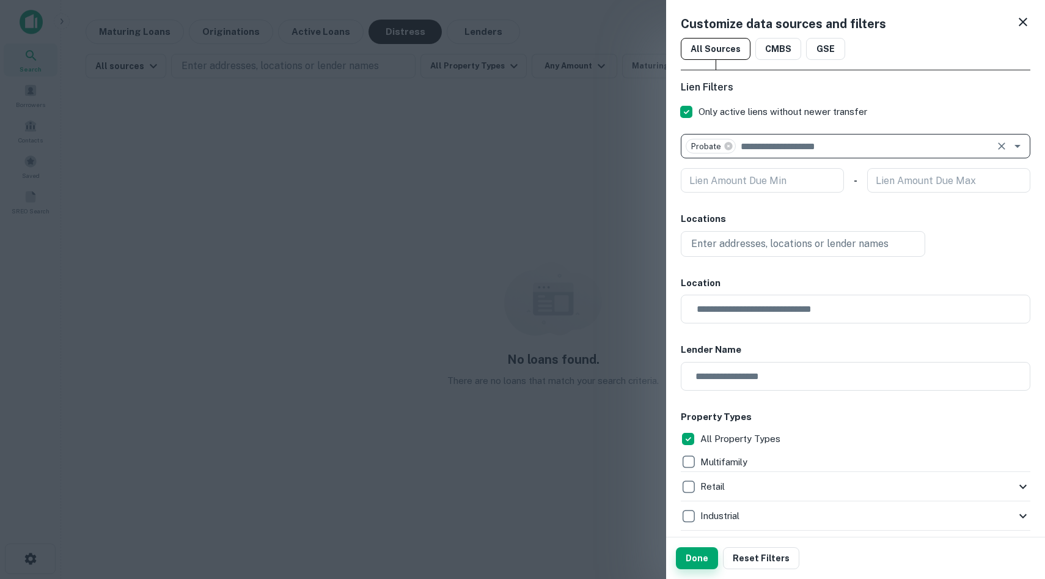
click at [659, 530] on button "Done" at bounding box center [697, 558] width 42 height 22
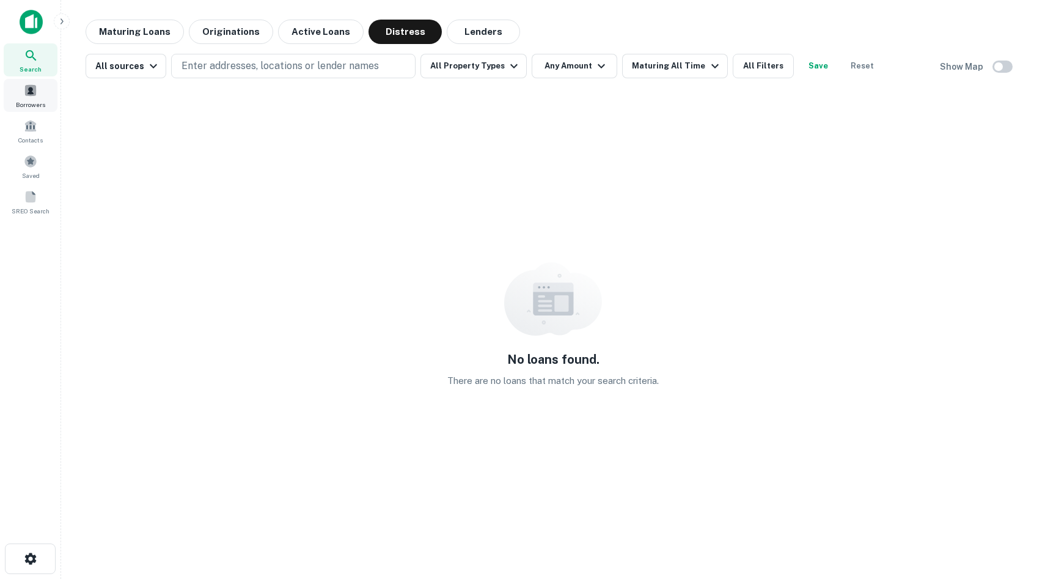
click at [36, 101] on span "Borrowers" at bounding box center [30, 105] width 29 height 10
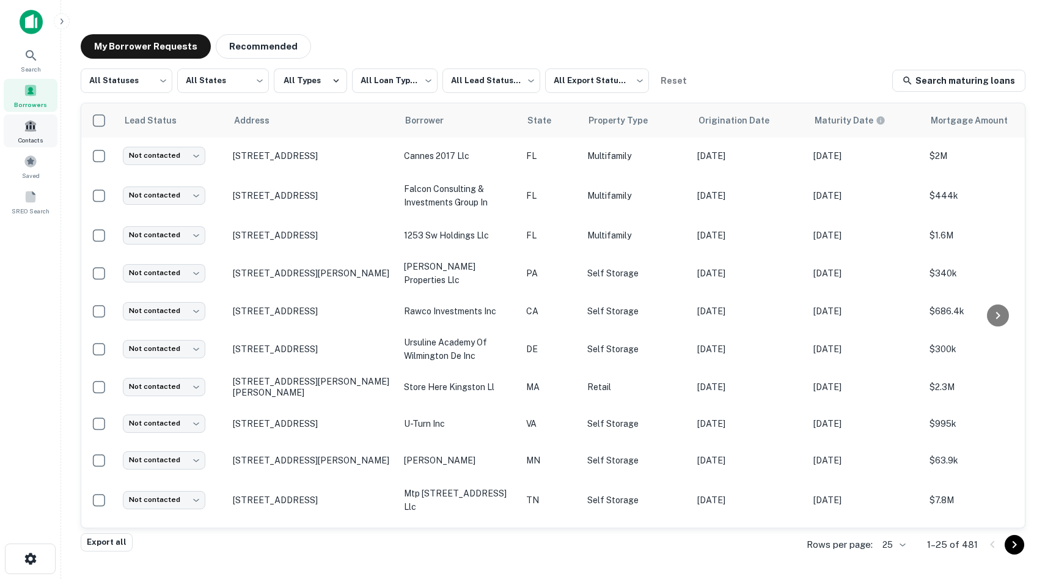
click at [31, 130] on span at bounding box center [30, 125] width 13 height 13
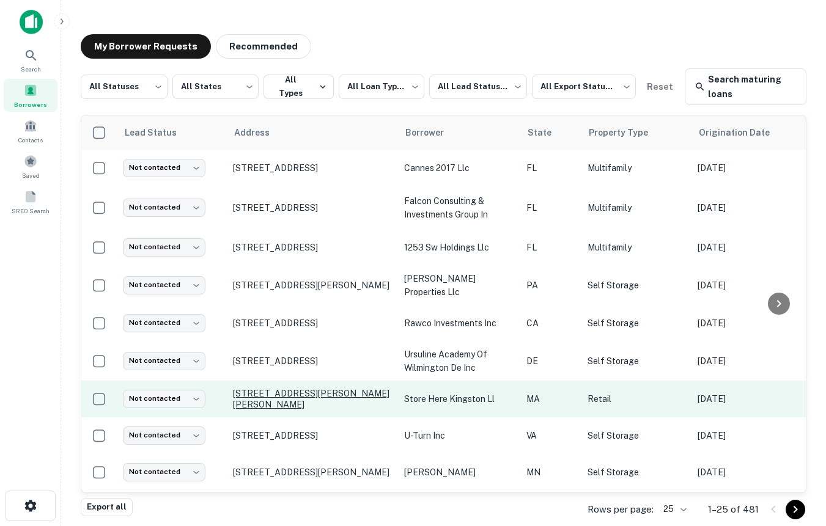
click at [260, 398] on p "[STREET_ADDRESS][PERSON_NAME][PERSON_NAME]" at bounding box center [312, 399] width 159 height 22
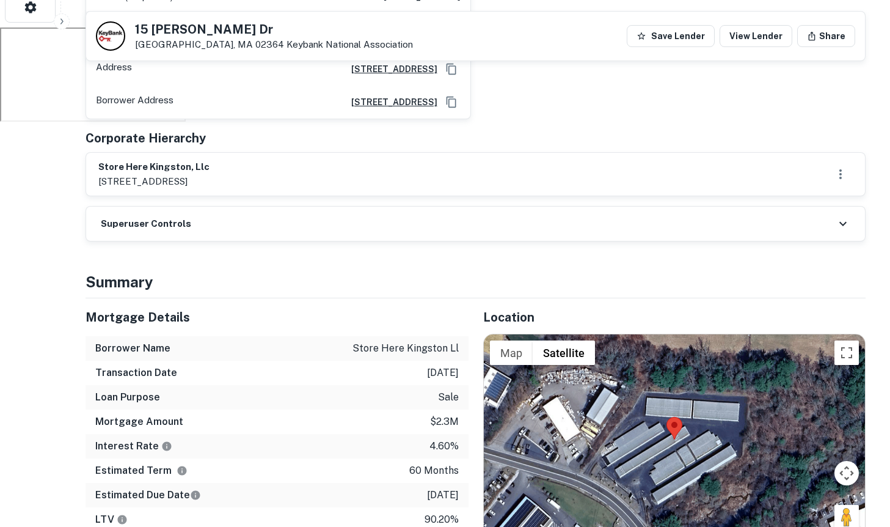
scroll to position [844, 0]
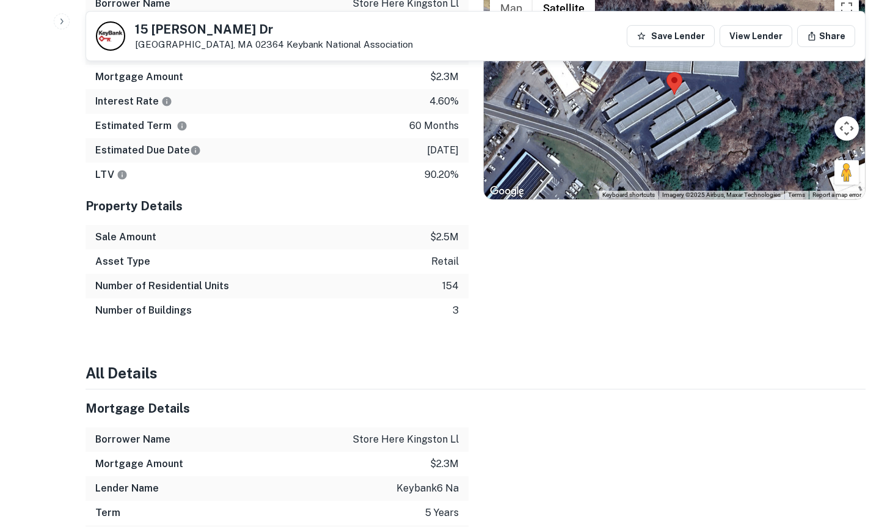
click at [65, 21] on icon "button" at bounding box center [62, 22] width 10 height 10
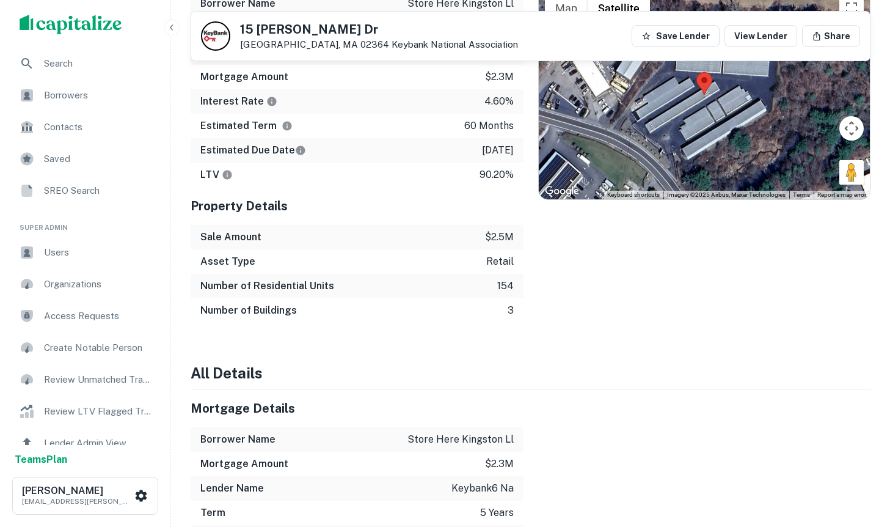
click at [59, 259] on span "Users" at bounding box center [98, 252] width 109 height 15
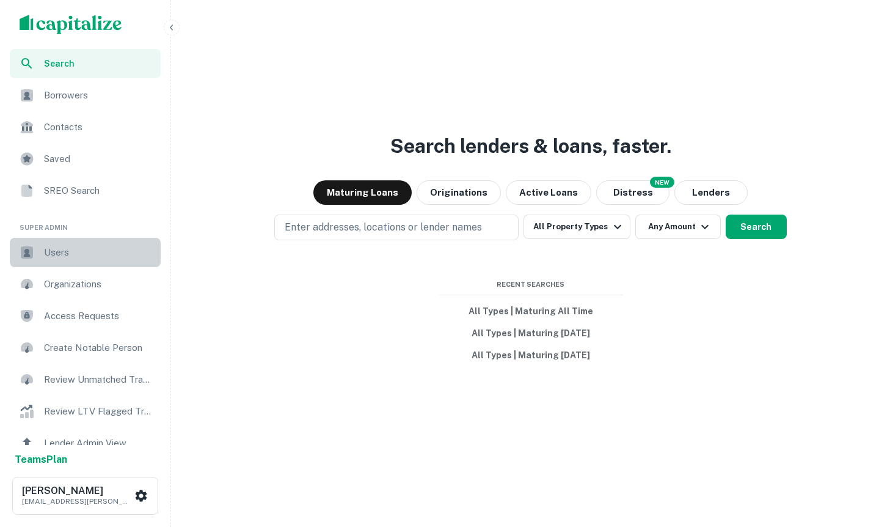
click at [93, 243] on div "Users" at bounding box center [85, 252] width 151 height 29
